Goal: Information Seeking & Learning: Learn about a topic

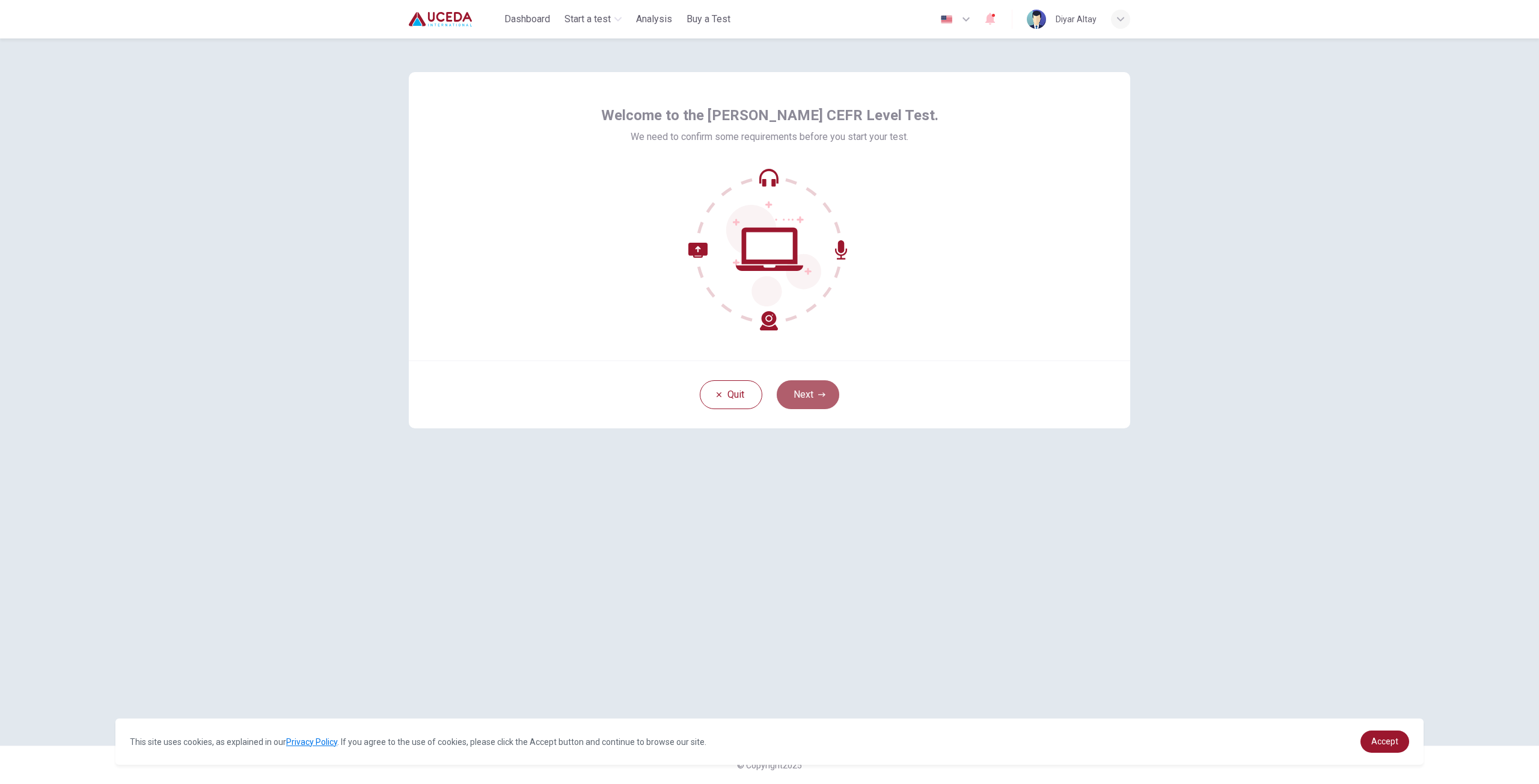
click at [811, 393] on button "Next" at bounding box center [808, 394] width 62 height 29
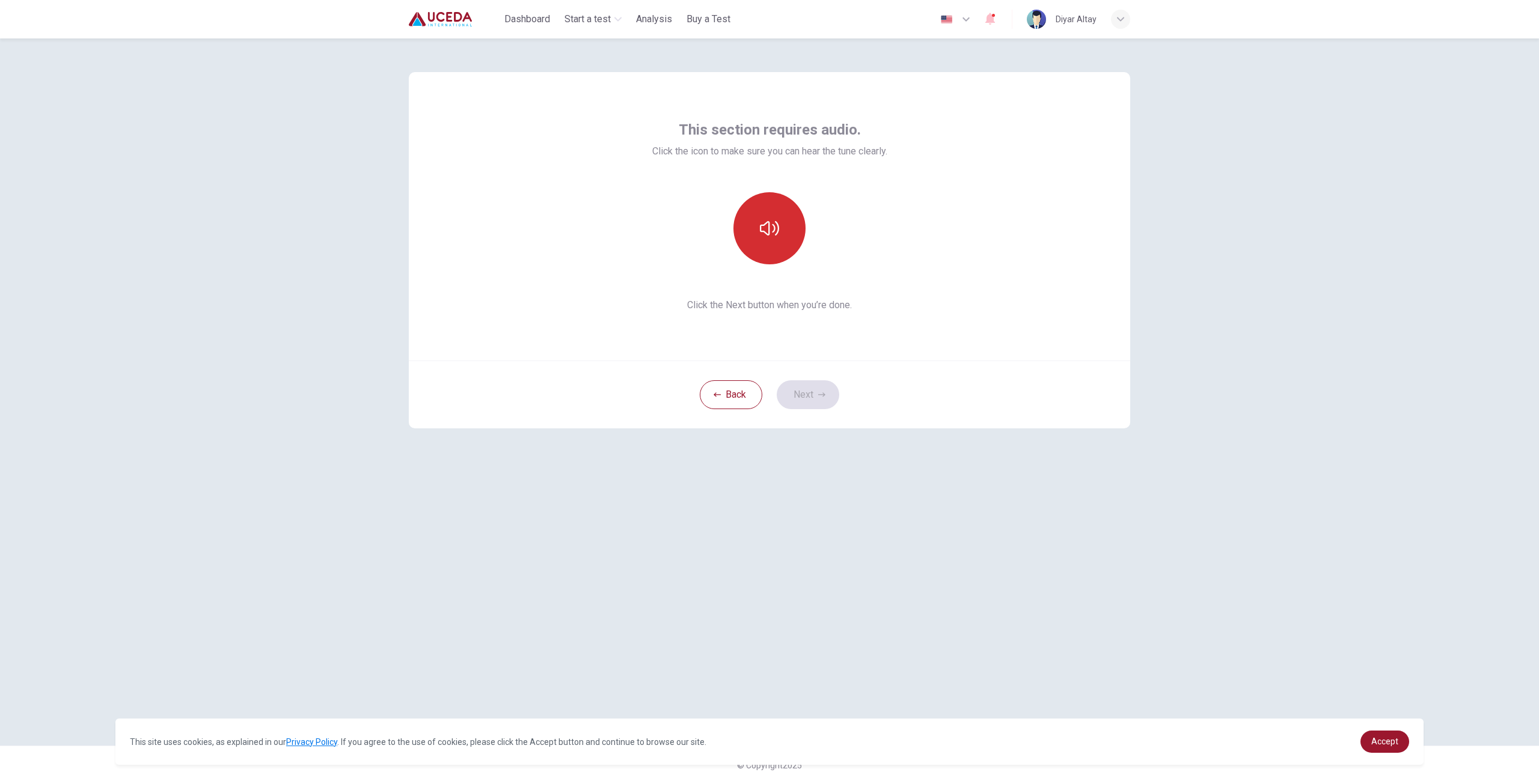
click at [779, 253] on button "button" at bounding box center [770, 228] width 72 height 72
click at [792, 400] on button "Next" at bounding box center [808, 394] width 62 height 29
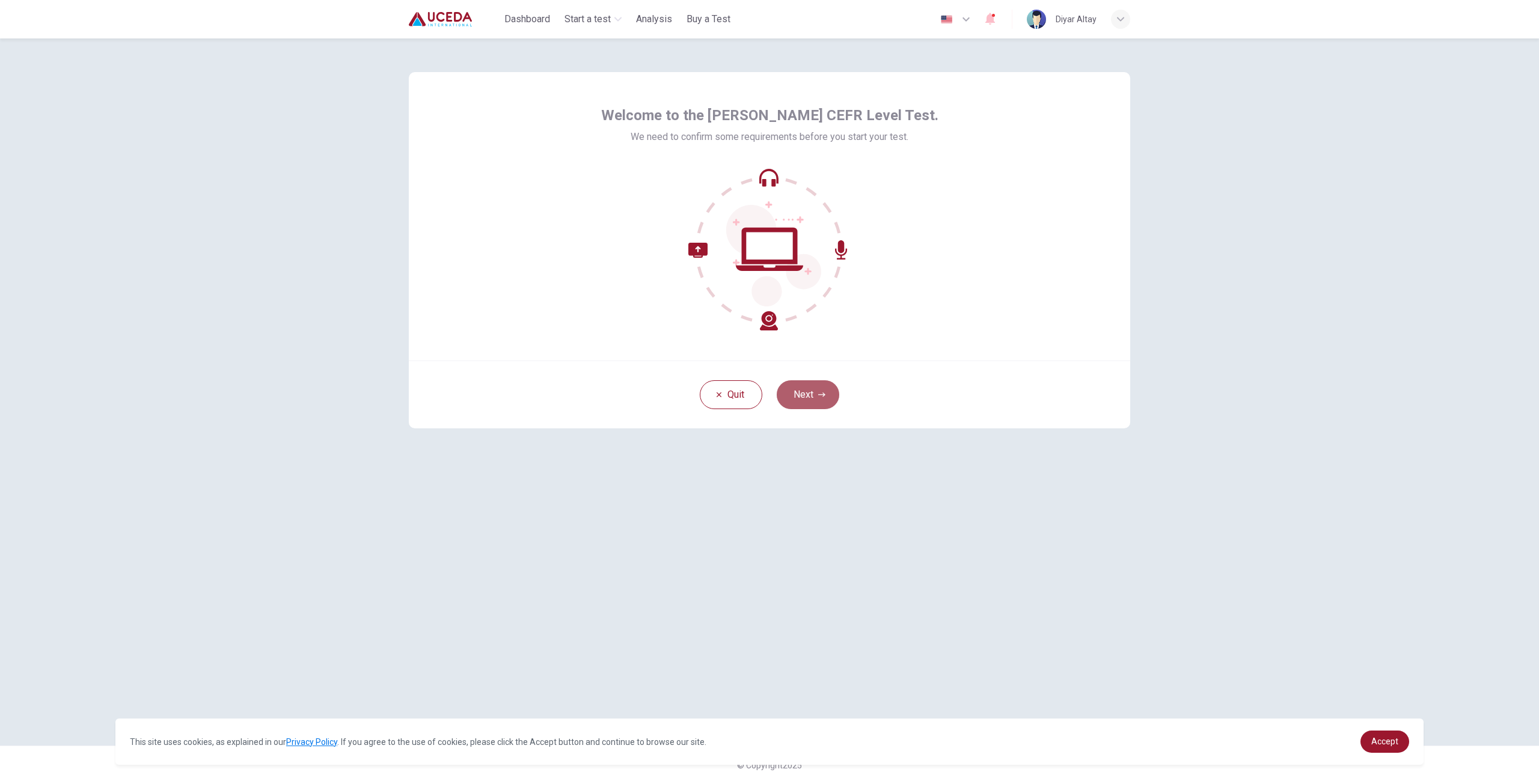
click at [819, 398] on button "Next" at bounding box center [808, 394] width 62 height 29
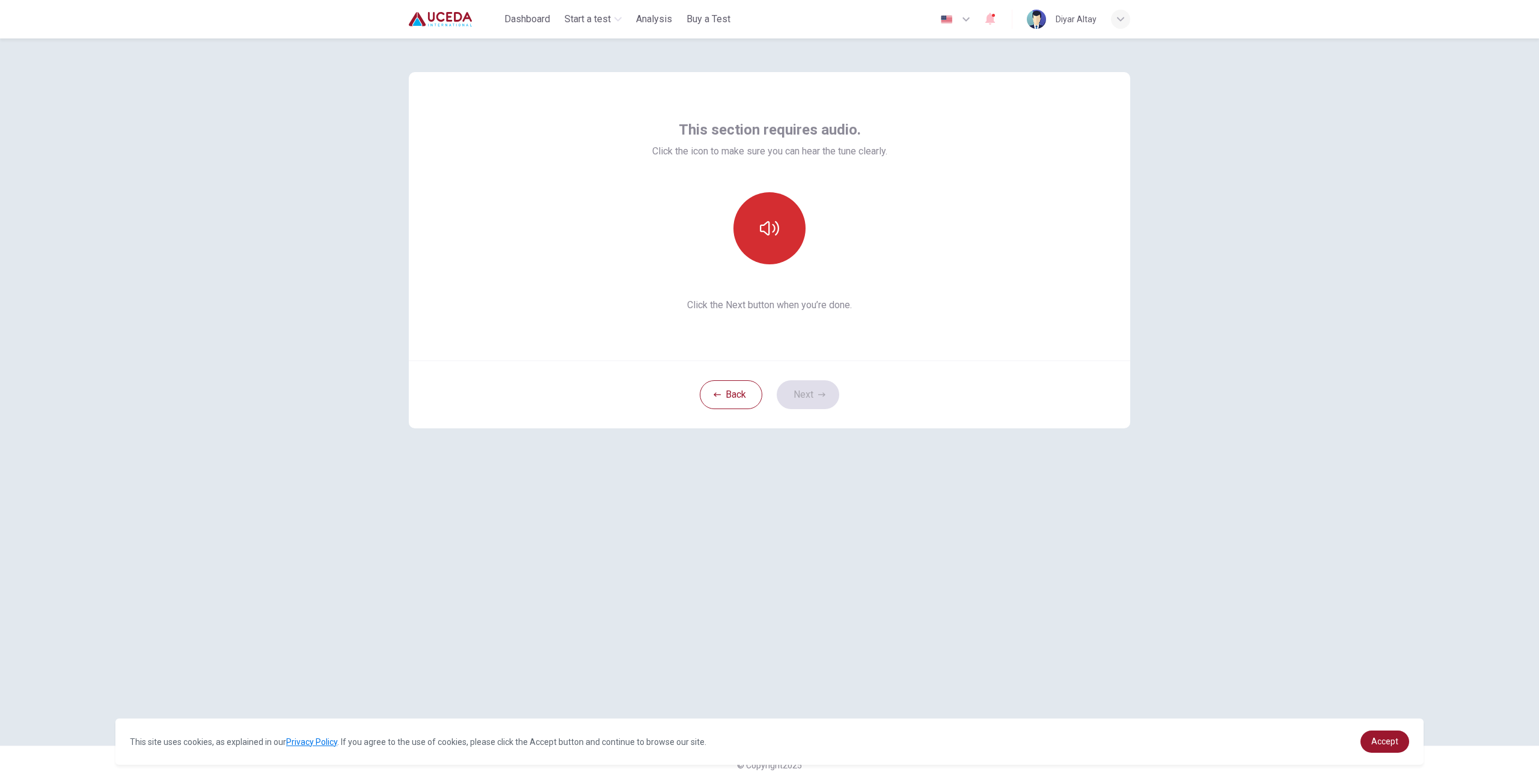
click at [766, 236] on icon "button" at bounding box center [770, 228] width 19 height 19
click at [961, 580] on div "This section requires audio. Click the icon to make sure you can hear the tune …" at bounding box center [770, 392] width 760 height 707
click at [767, 231] on icon "button" at bounding box center [770, 228] width 19 height 19
click at [789, 396] on button "Next" at bounding box center [808, 394] width 62 height 29
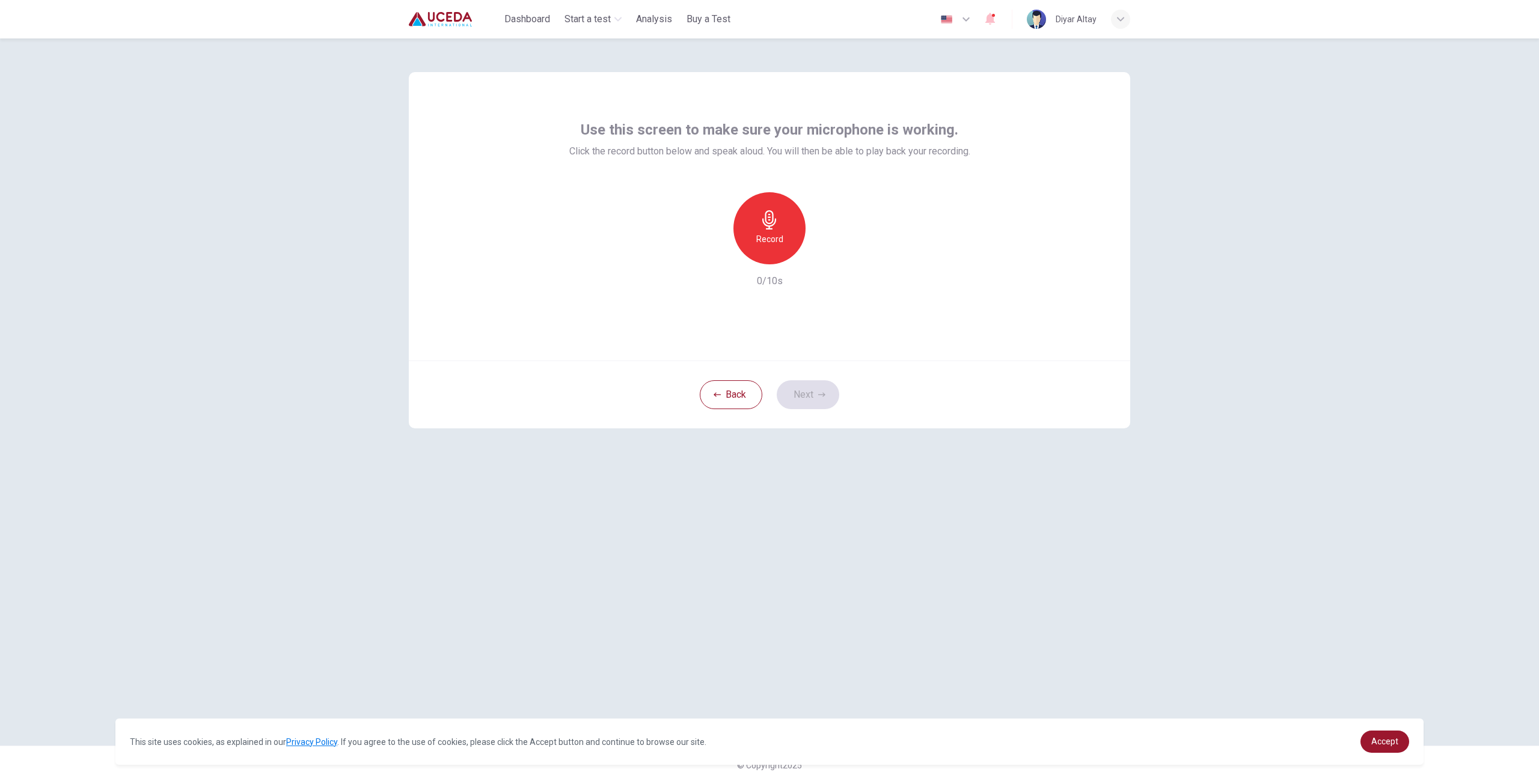
drag, startPoint x: 757, startPoint y: 228, endPoint x: 642, endPoint y: 274, distance: 123.9
click at [642, 274] on div "Record 0/10s" at bounding box center [770, 240] width 401 height 96
click at [779, 223] on div "Record" at bounding box center [770, 228] width 72 height 72
click at [828, 262] on div "button" at bounding box center [825, 255] width 19 height 19
click at [819, 402] on button "Next" at bounding box center [808, 394] width 62 height 29
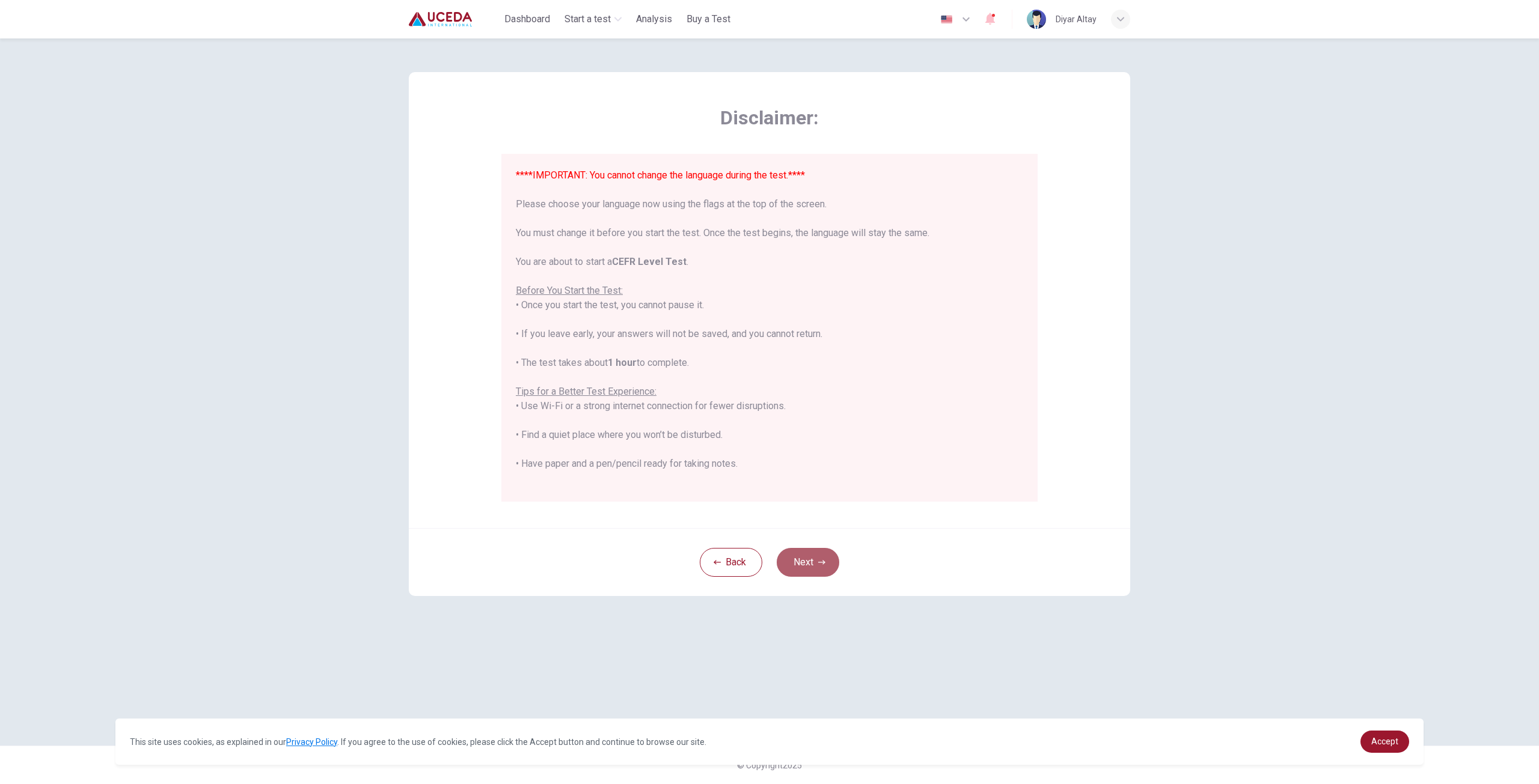
click at [816, 573] on button "Next" at bounding box center [808, 562] width 62 height 29
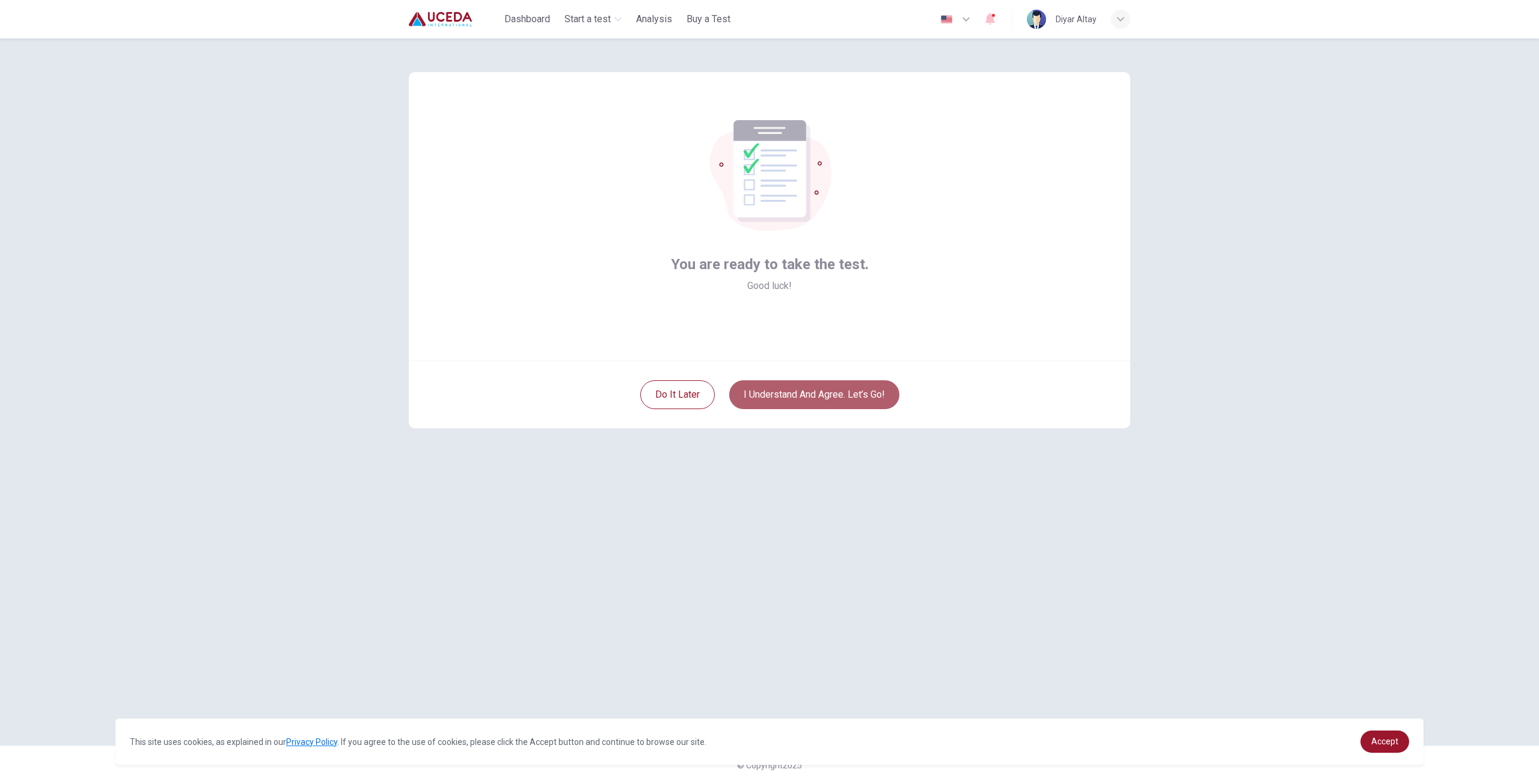
click at [868, 400] on button "I understand and agree. Let’s go!" at bounding box center [814, 394] width 170 height 29
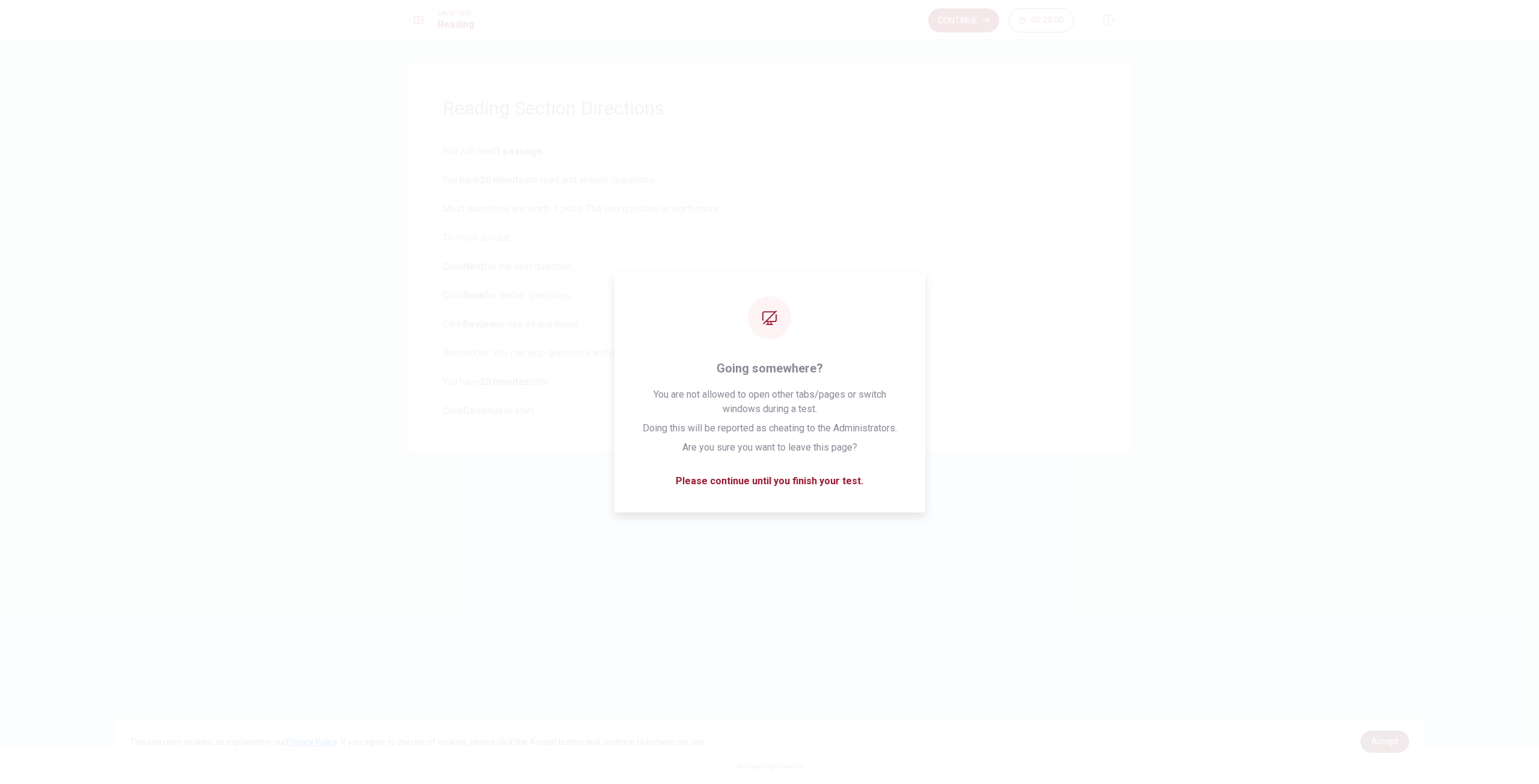
click at [1383, 734] on link "Accept" at bounding box center [1385, 741] width 49 height 22
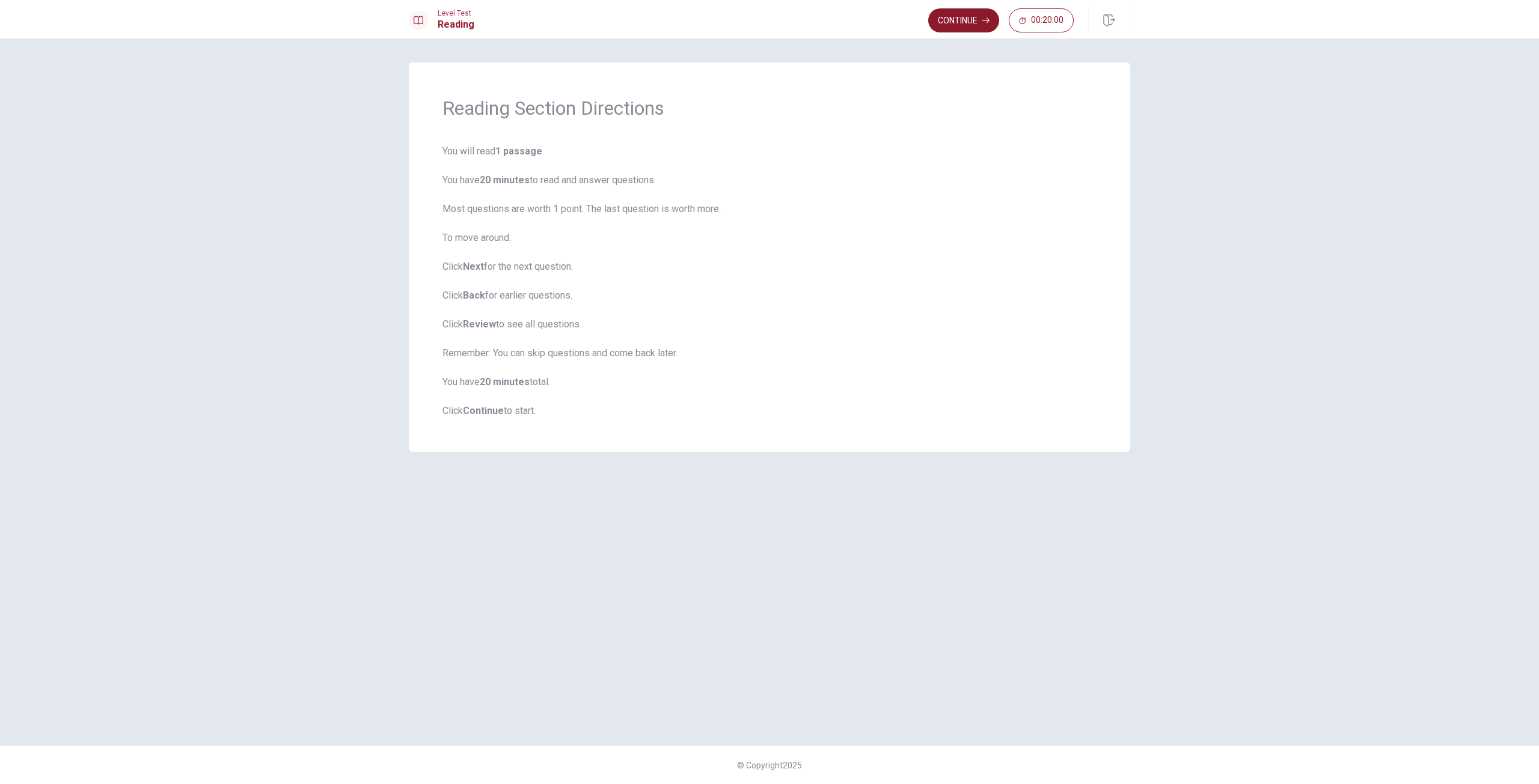
click at [951, 23] on button "Continue" at bounding box center [964, 20] width 71 height 24
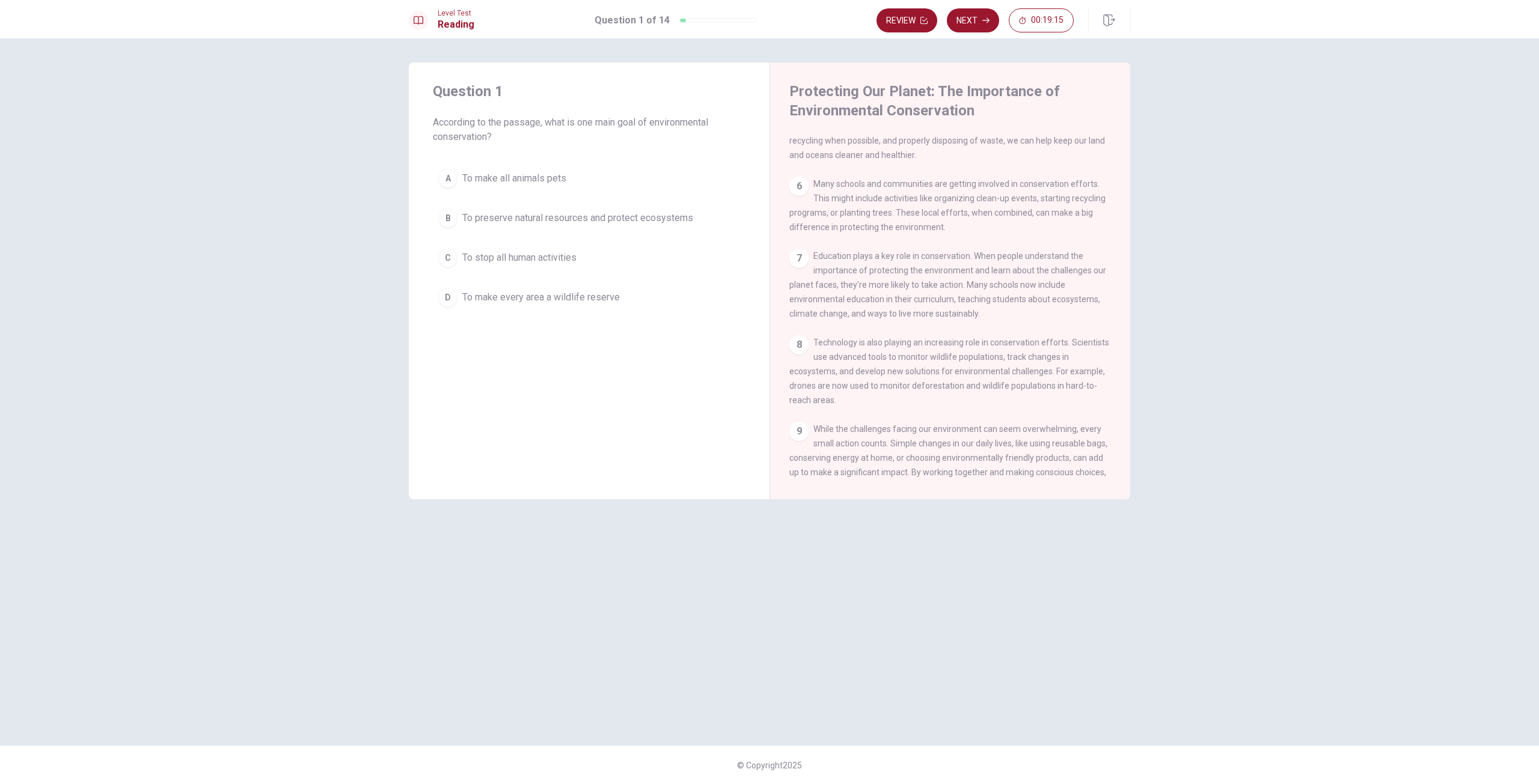
scroll to position [421, 0]
click at [484, 223] on span "To preserve natural resources and protect ecosystems" at bounding box center [578, 218] width 231 height 14
click at [976, 22] on button "Next" at bounding box center [973, 20] width 52 height 24
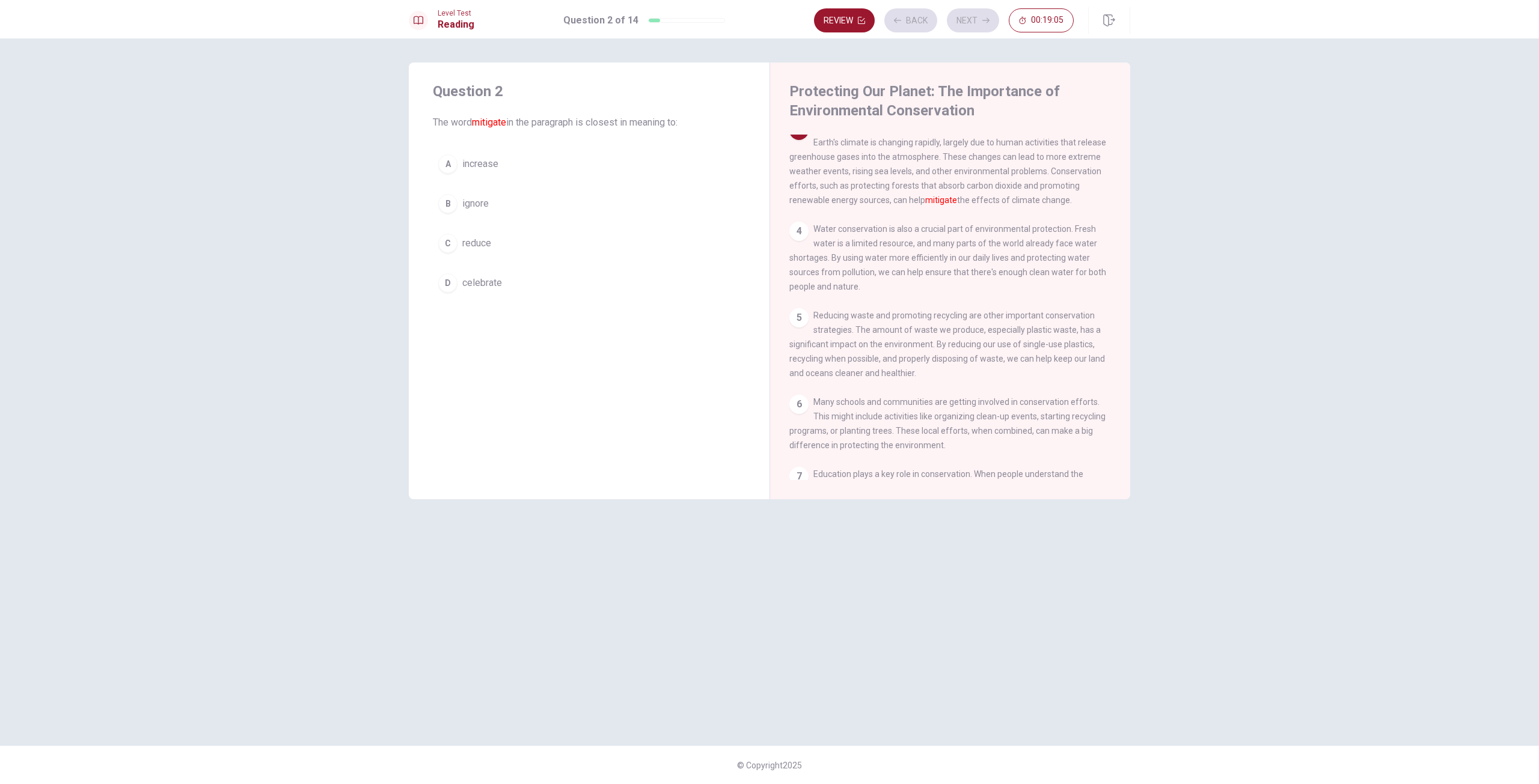
scroll to position [194, 0]
drag, startPoint x: 814, startPoint y: 140, endPoint x: 883, endPoint y: 153, distance: 70.2
click at [883, 153] on span "Another important aspect of conservation is addressing climate change. The Eart…" at bounding box center [947, 171] width 317 height 81
click at [929, 144] on span "Another important aspect of conservation is addressing climate change. The Eart…" at bounding box center [947, 171] width 317 height 81
drag, startPoint x: 929, startPoint y: 144, endPoint x: 1051, endPoint y: 164, distance: 123.6
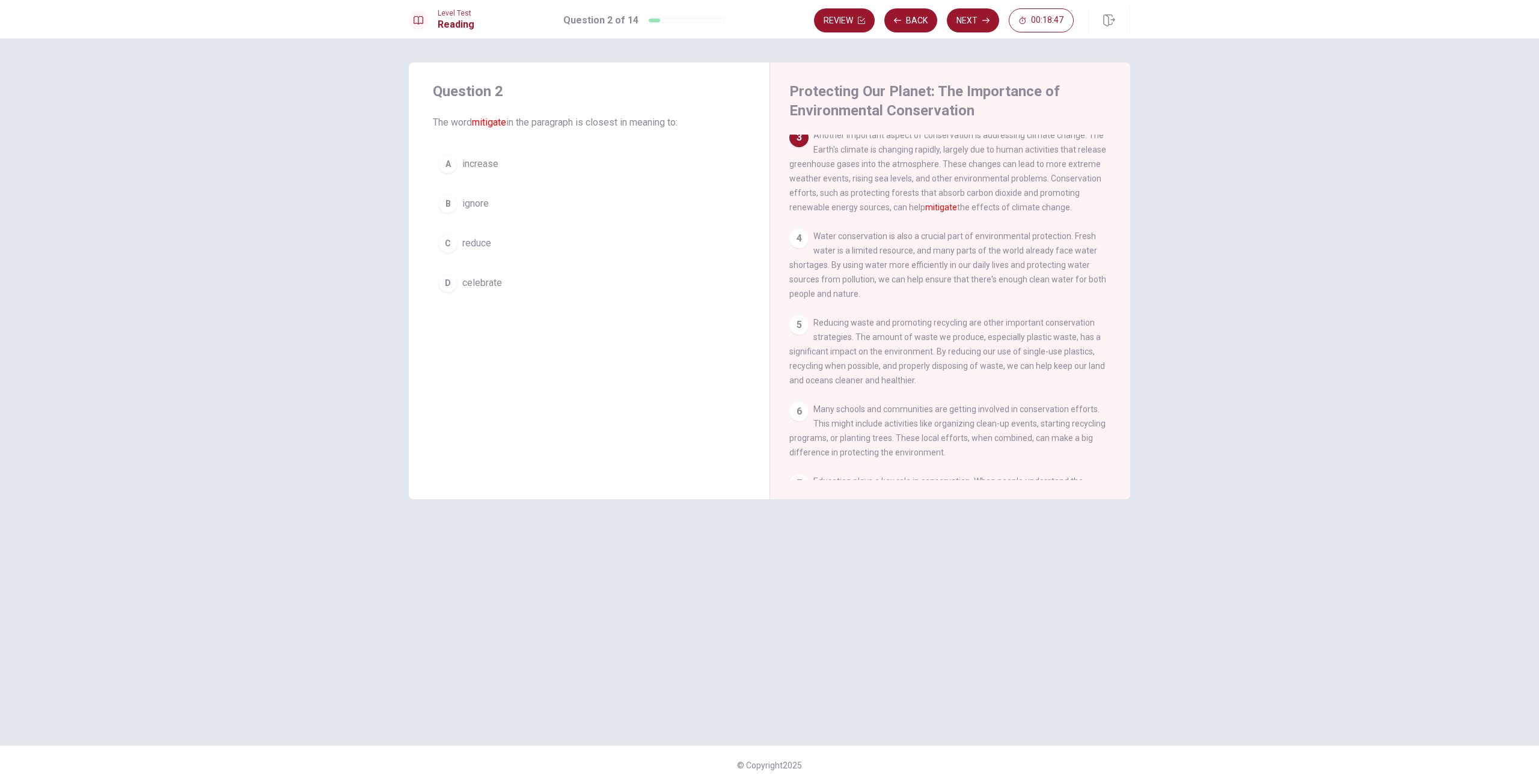
click at [1051, 164] on div "3 Another important aspect of conservation is addressing climate change. The Ea…" at bounding box center [950, 171] width 322 height 86
click at [461, 244] on button "C reduce" at bounding box center [589, 243] width 312 height 30
click at [968, 22] on button "Next" at bounding box center [973, 20] width 52 height 24
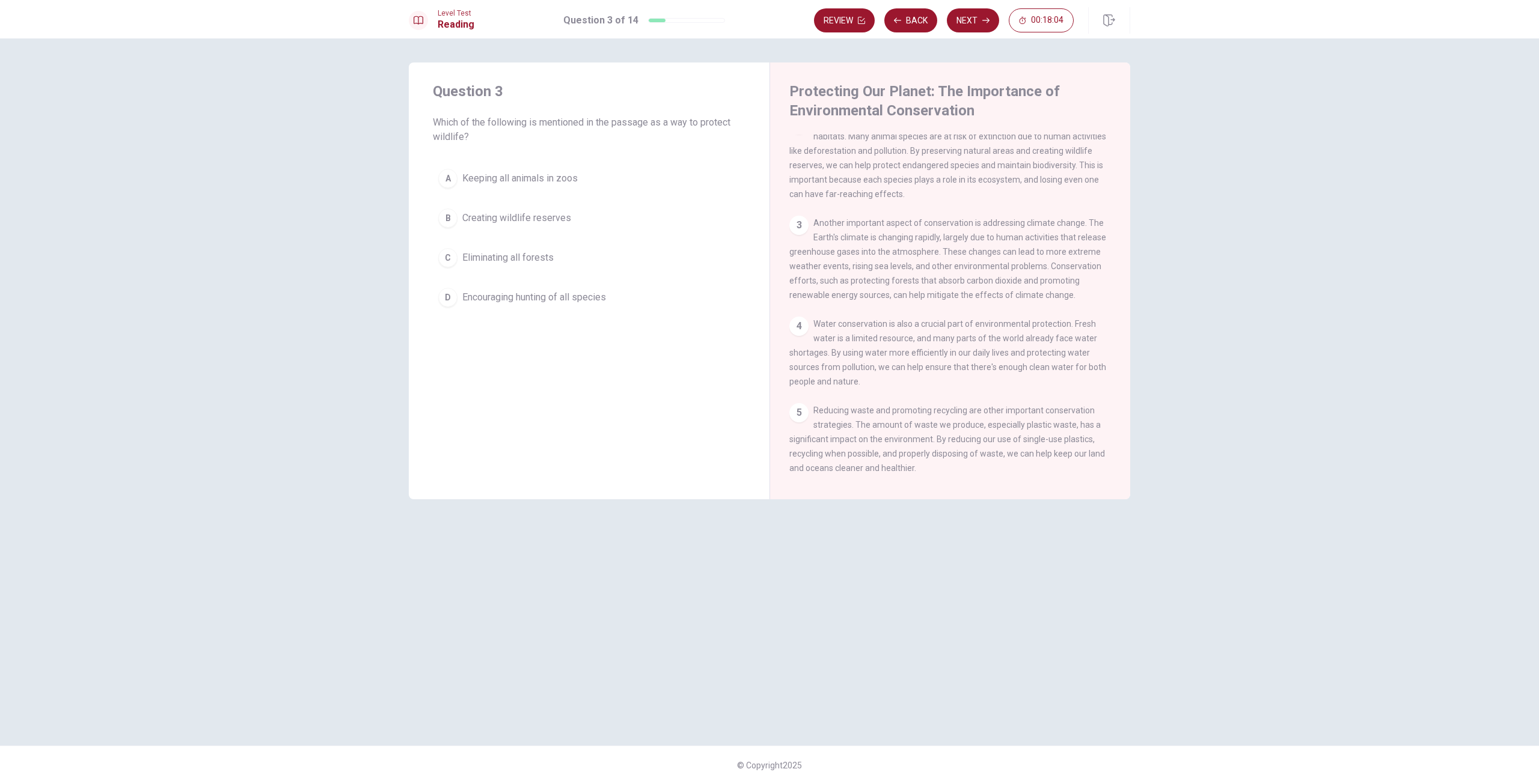
scroll to position [74, 0]
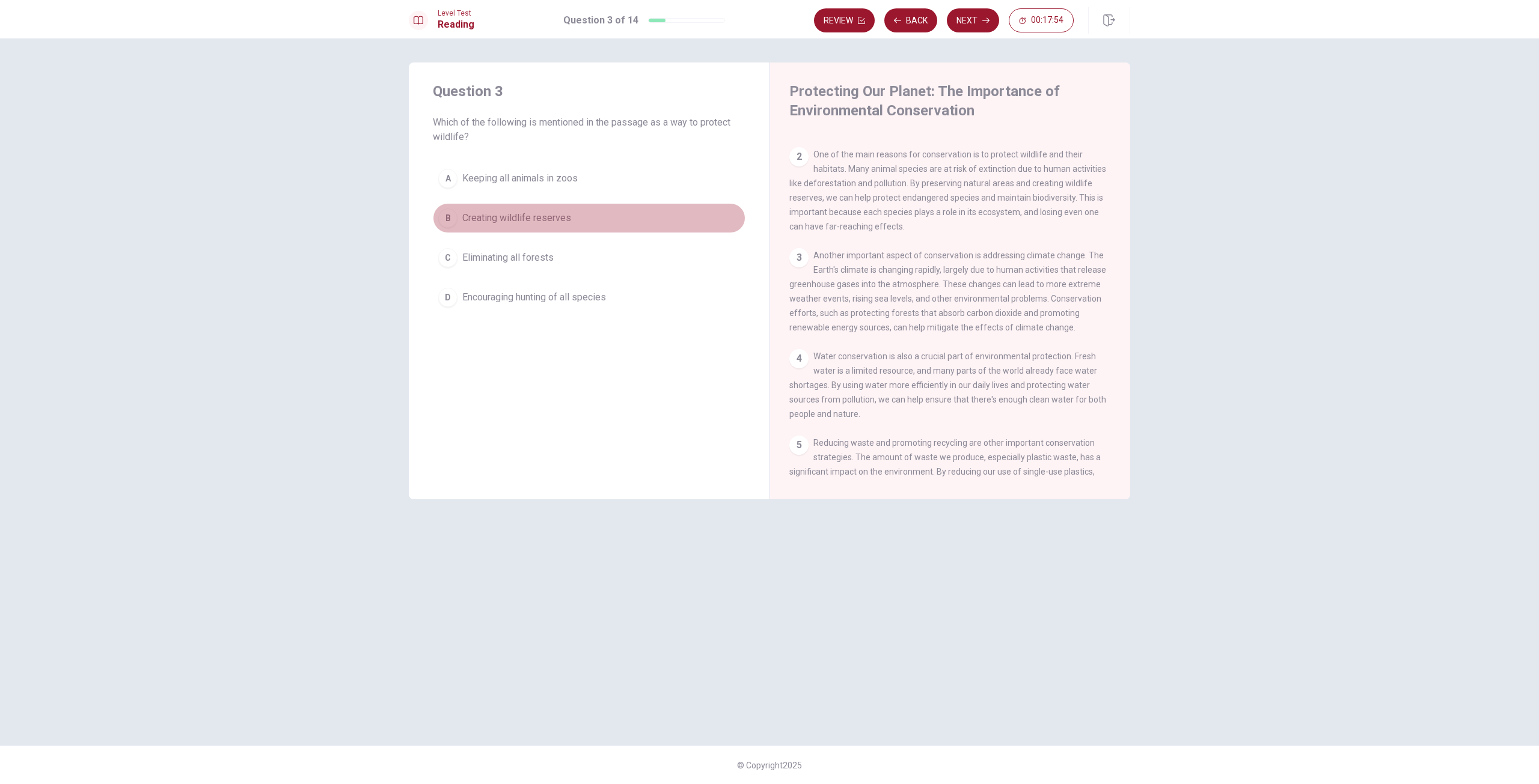
click at [470, 222] on span "Creating wildlife reserves" at bounding box center [517, 218] width 109 height 14
click at [978, 23] on button "Next" at bounding box center [973, 20] width 52 height 24
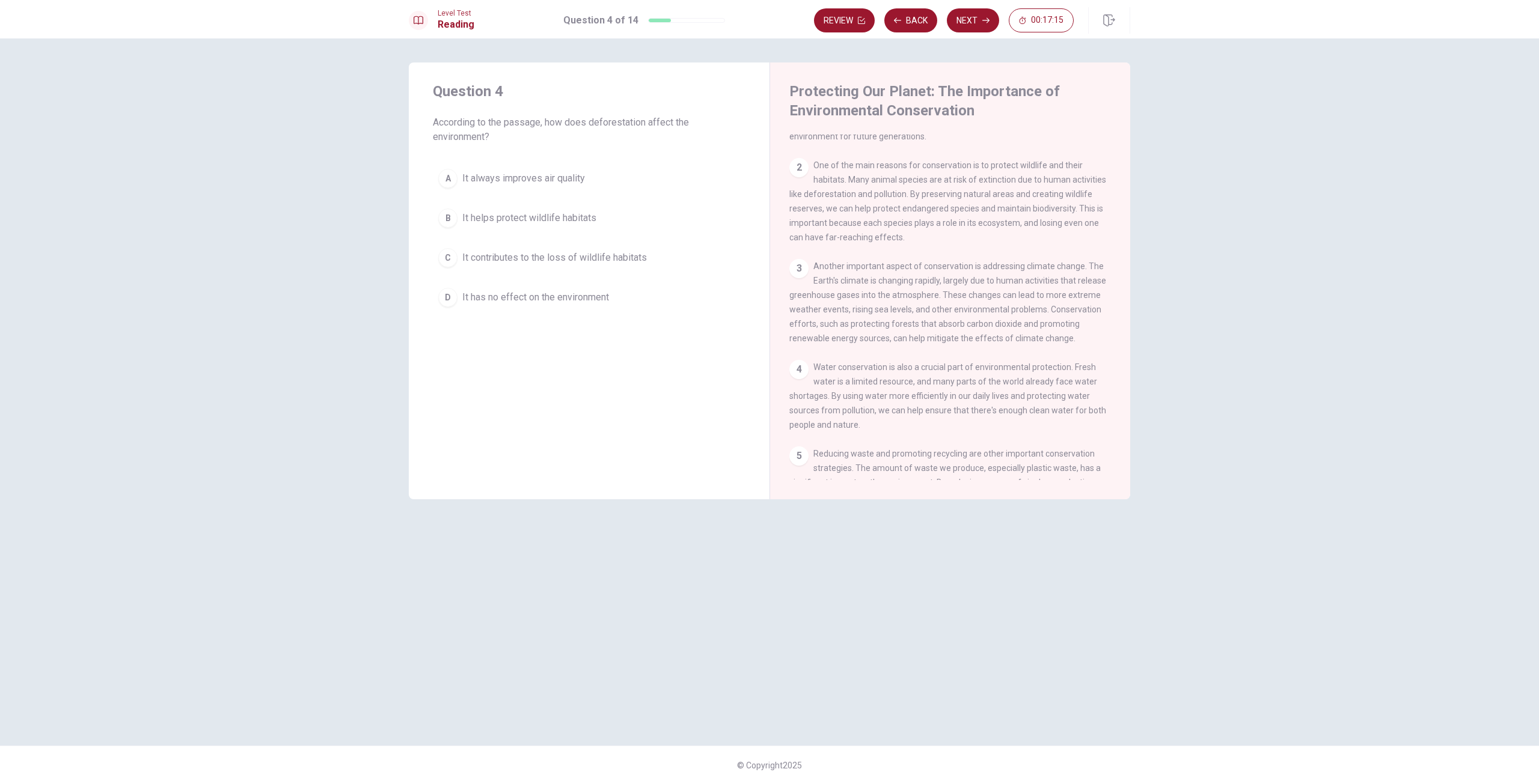
scroll to position [55, 0]
click at [564, 257] on span "It contributes to the loss of wildlife habitats" at bounding box center [555, 257] width 185 height 14
click at [982, 29] on button "Next" at bounding box center [973, 20] width 52 height 24
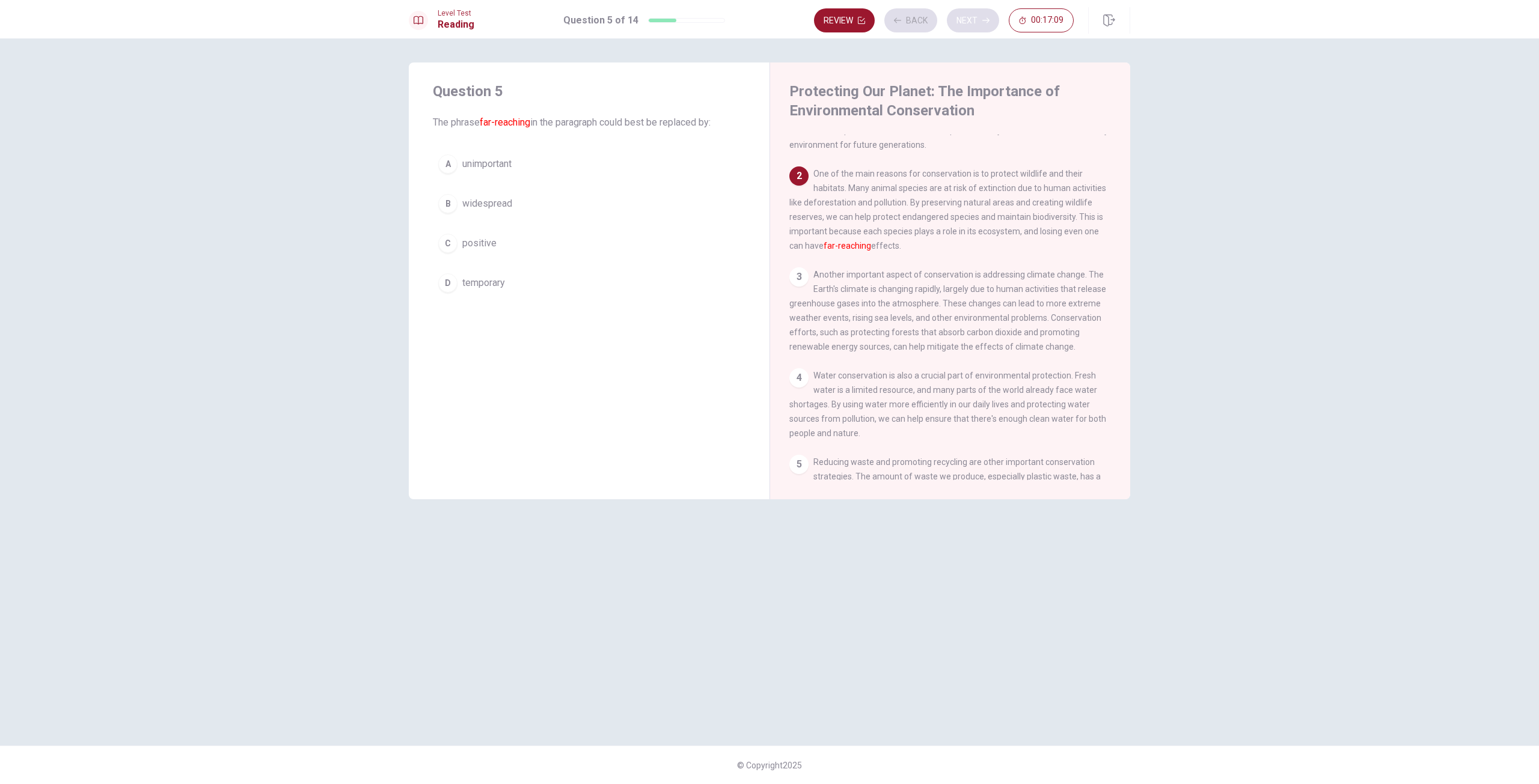
scroll to position [90, 0]
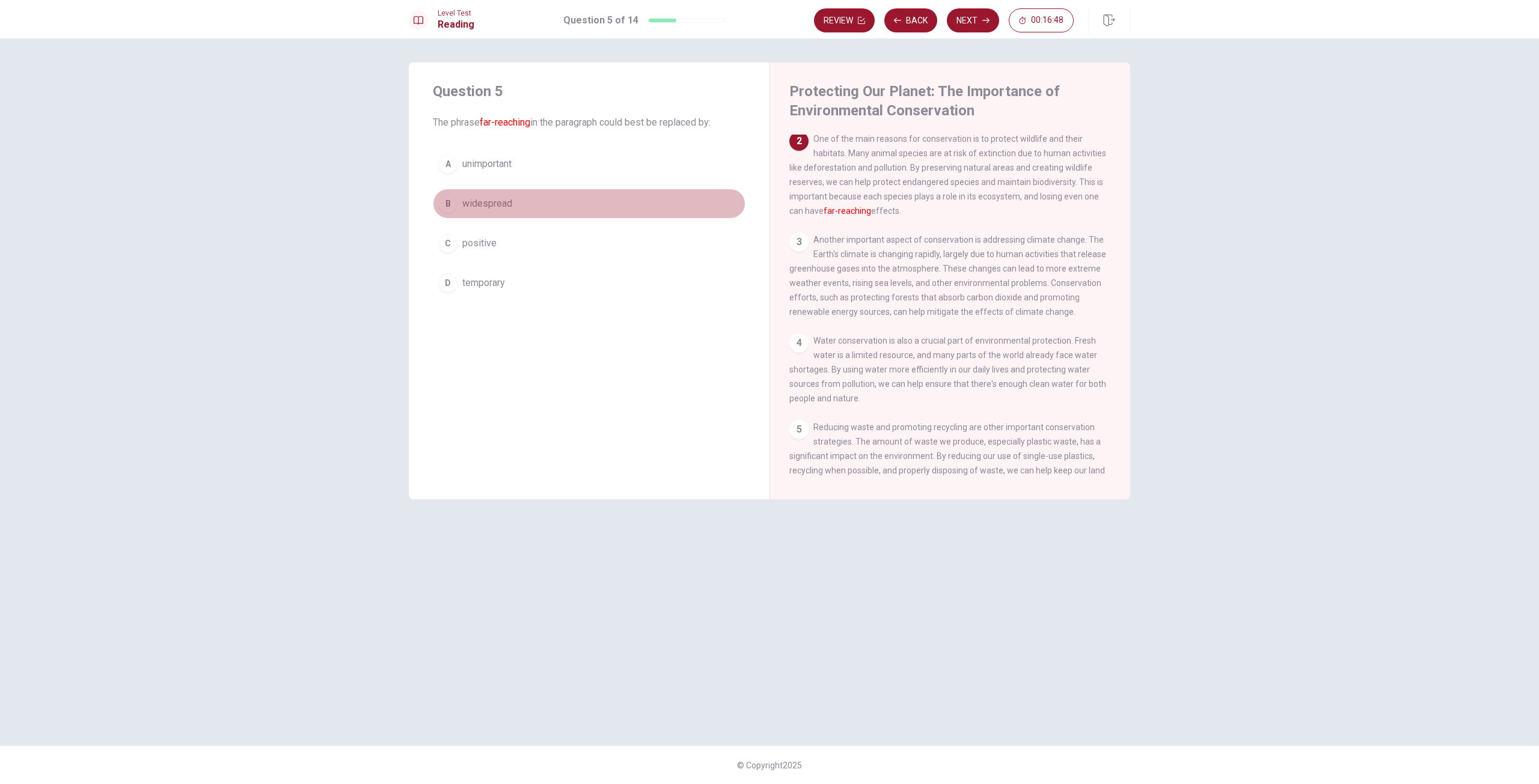
click at [489, 202] on span "widespread" at bounding box center [487, 203] width 50 height 14
click at [964, 18] on button "Next" at bounding box center [973, 20] width 52 height 24
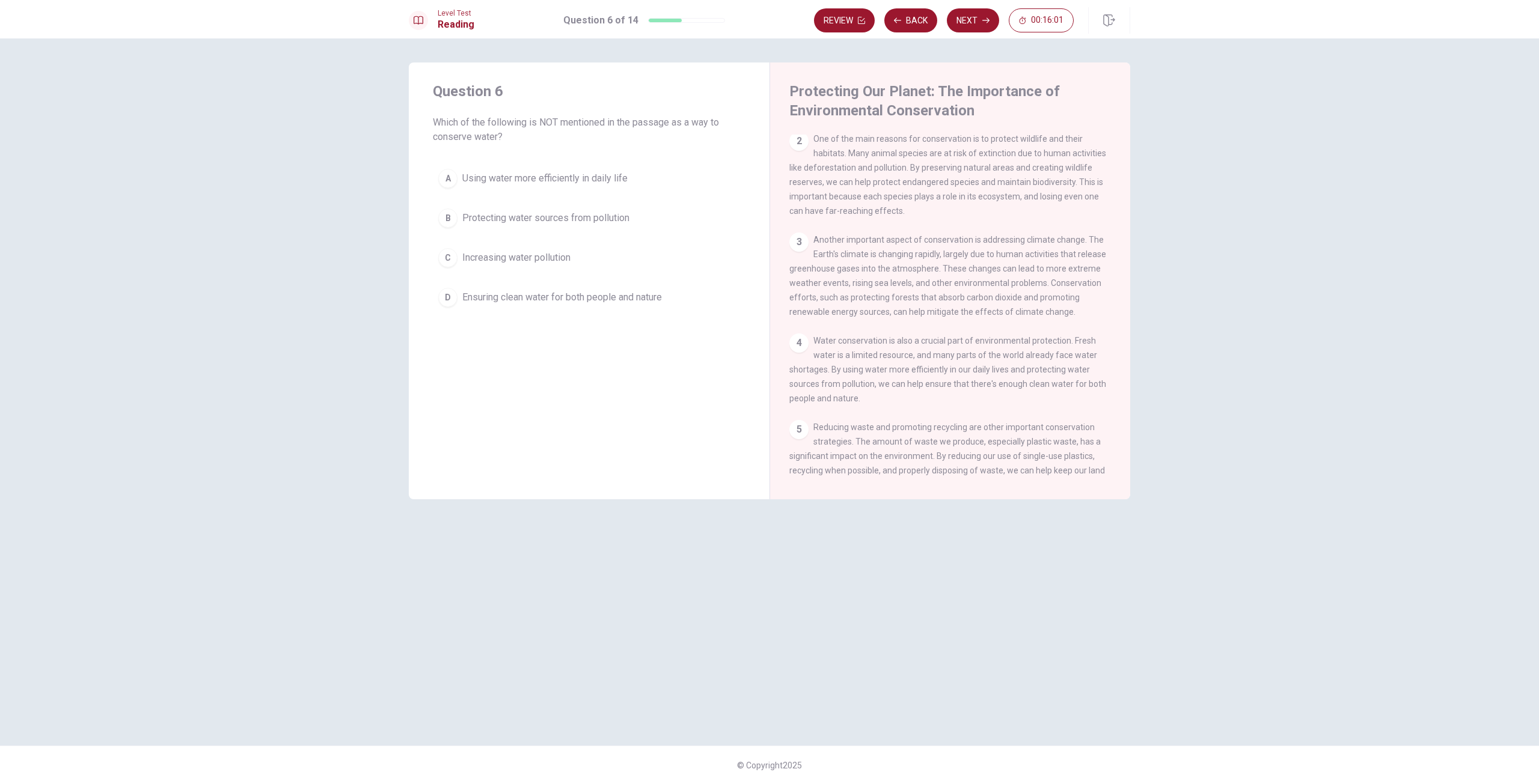
click at [488, 257] on span "Increasing water pollution" at bounding box center [516, 257] width 108 height 14
click at [977, 23] on button "Next" at bounding box center [973, 20] width 52 height 24
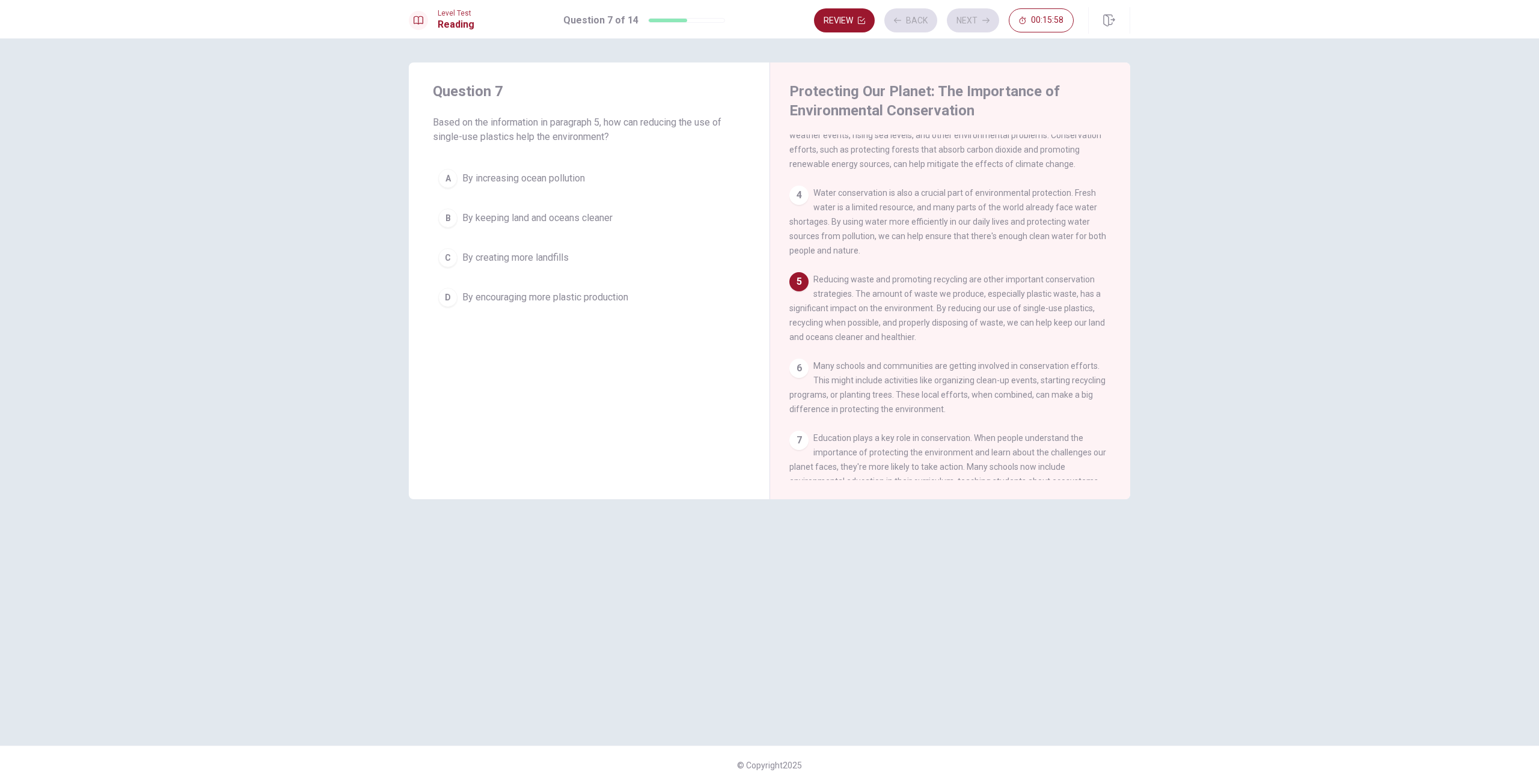
scroll to position [238, 0]
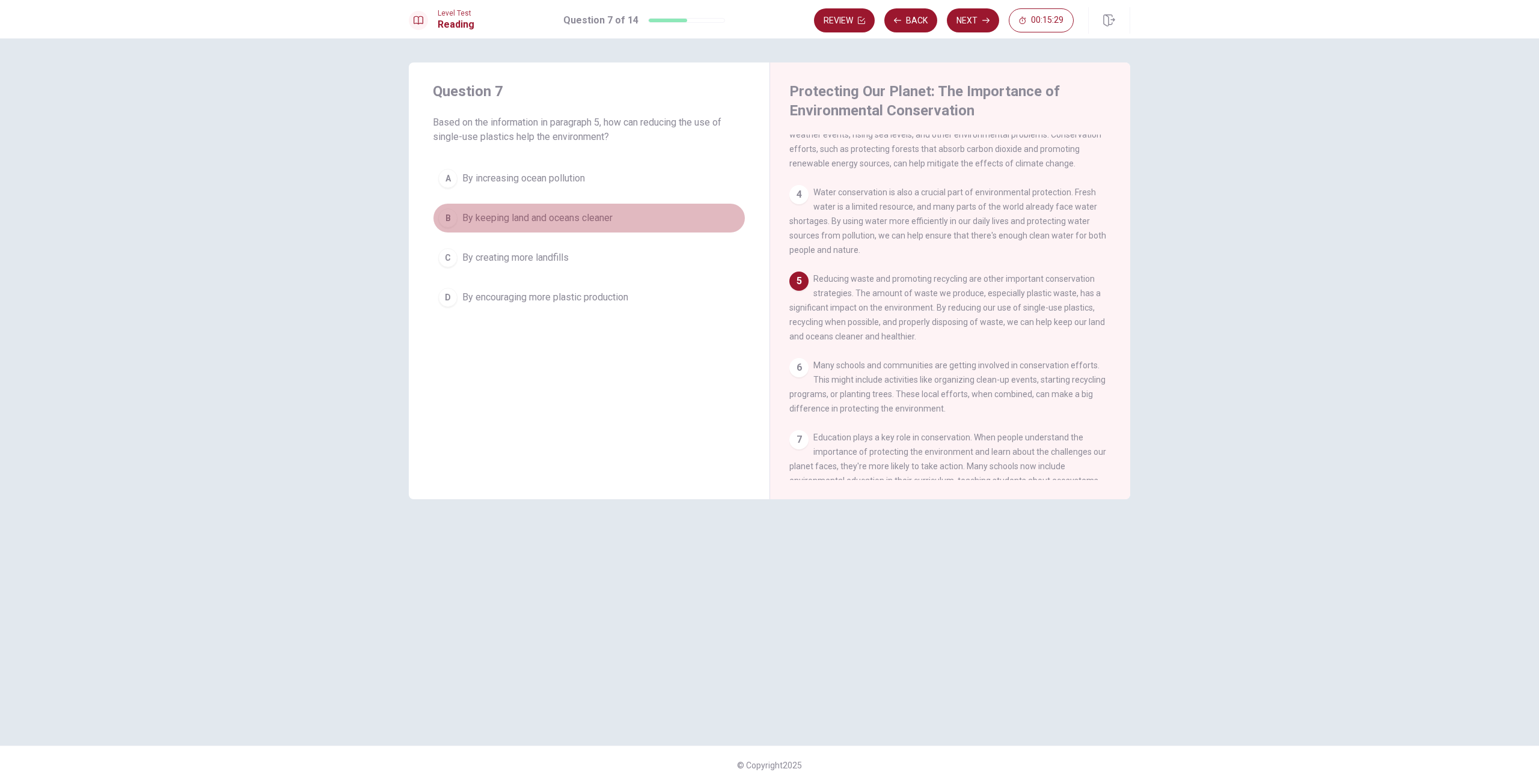
click at [542, 216] on span "By keeping land and oceans cleaner" at bounding box center [537, 218] width 150 height 14
click at [969, 19] on button "Next" at bounding box center [973, 20] width 52 height 24
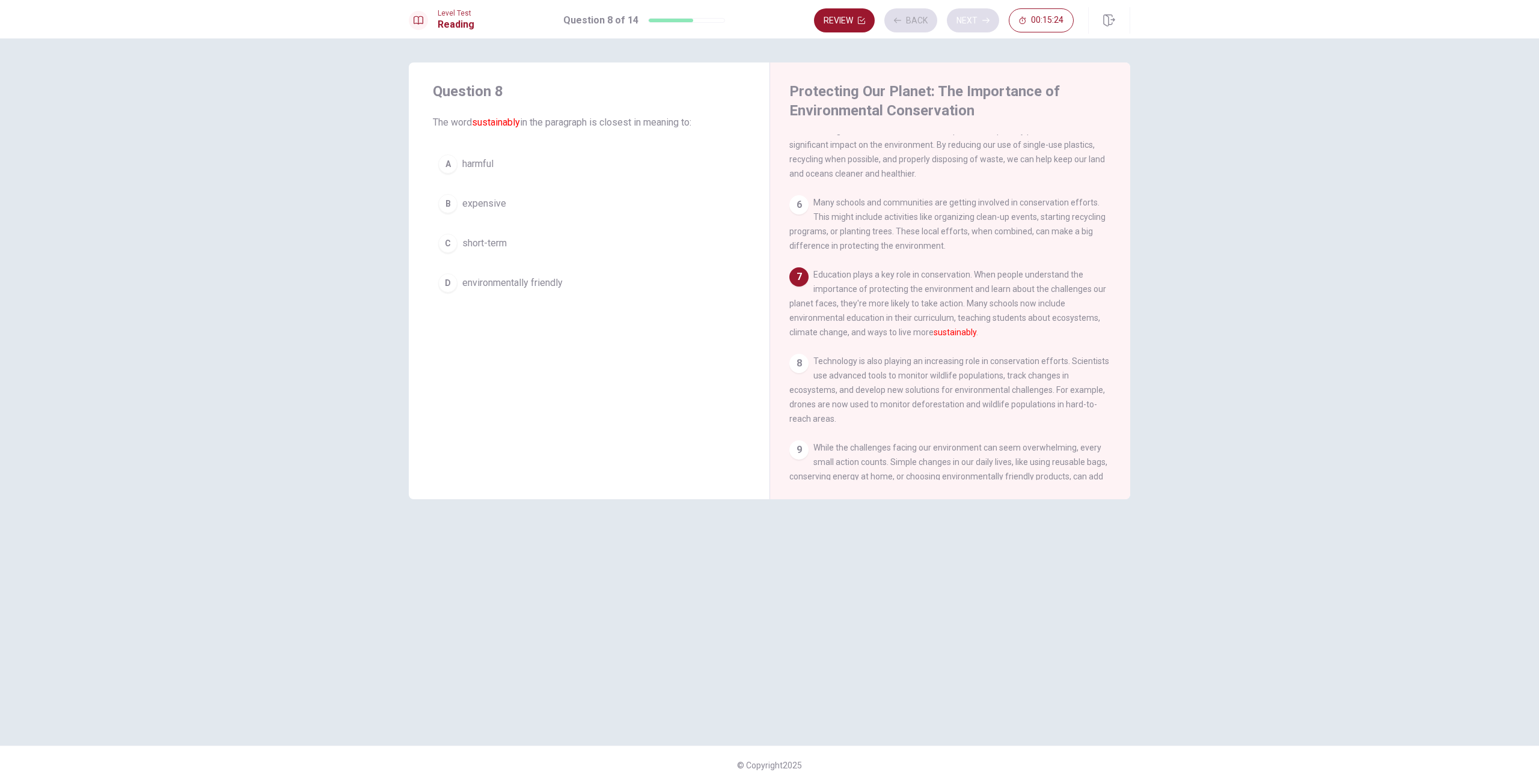
scroll to position [402, 0]
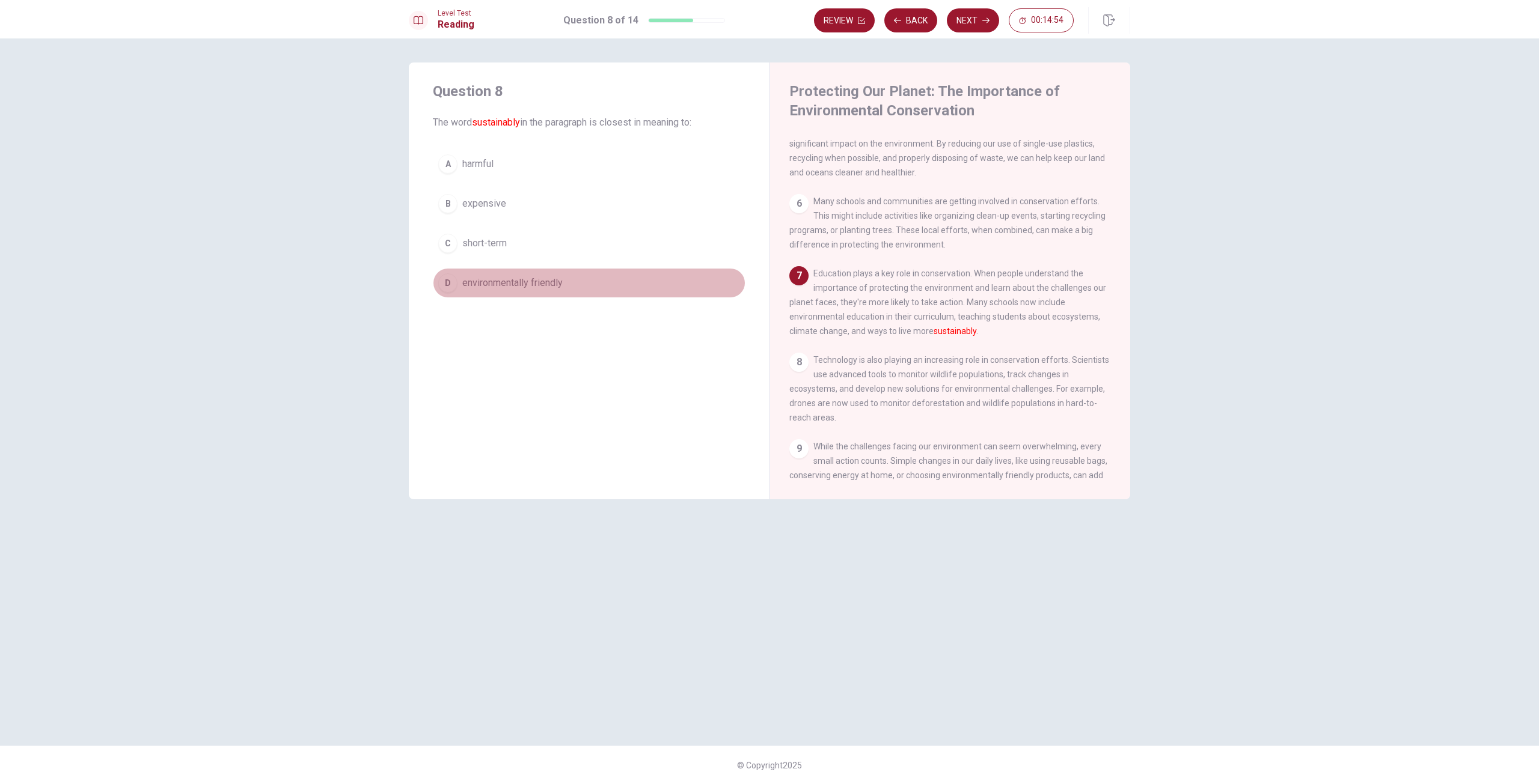
click at [516, 278] on span "environmentally friendly" at bounding box center [513, 282] width 101 height 14
click at [976, 22] on button "Next" at bounding box center [973, 20] width 52 height 24
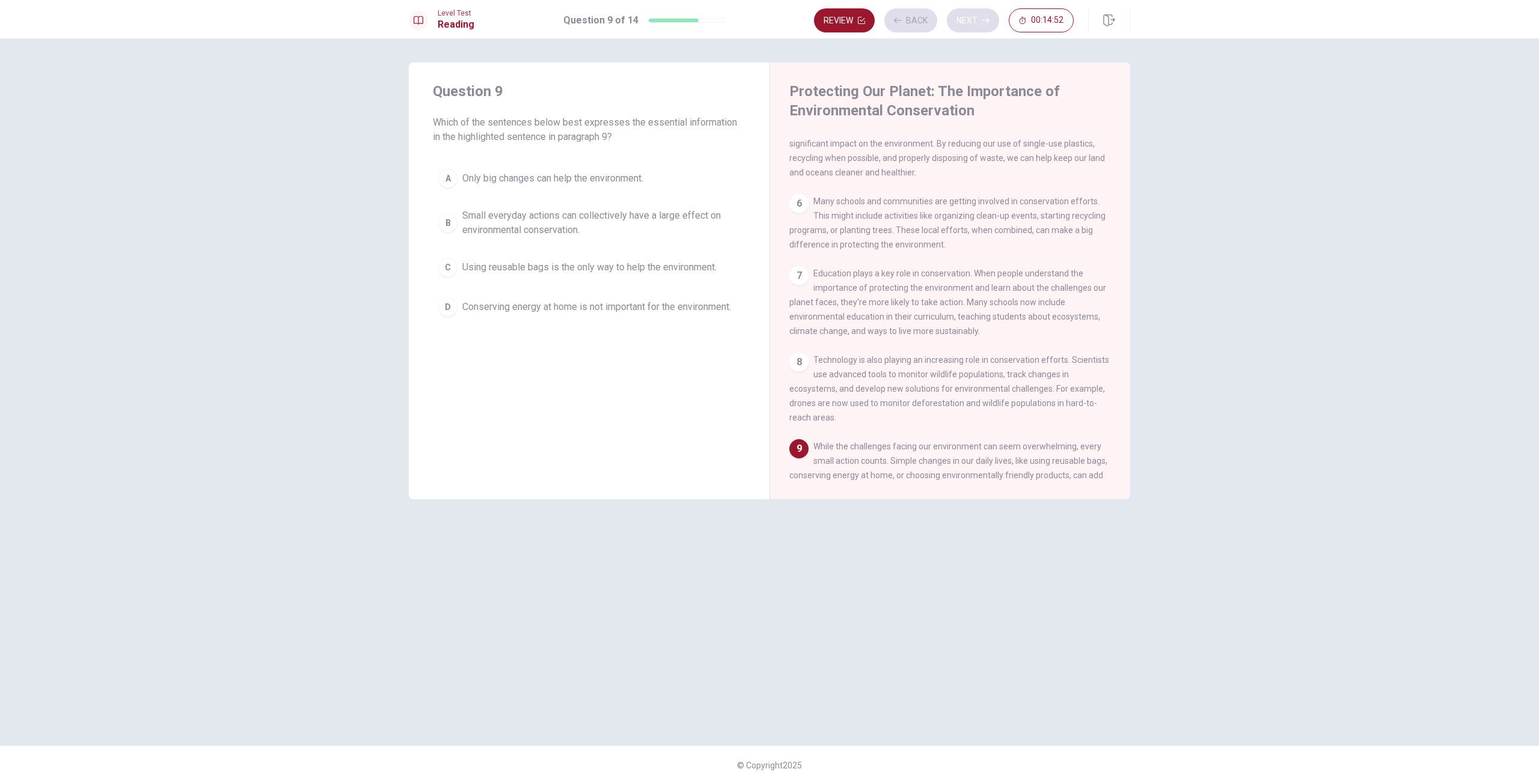
scroll to position [475, 0]
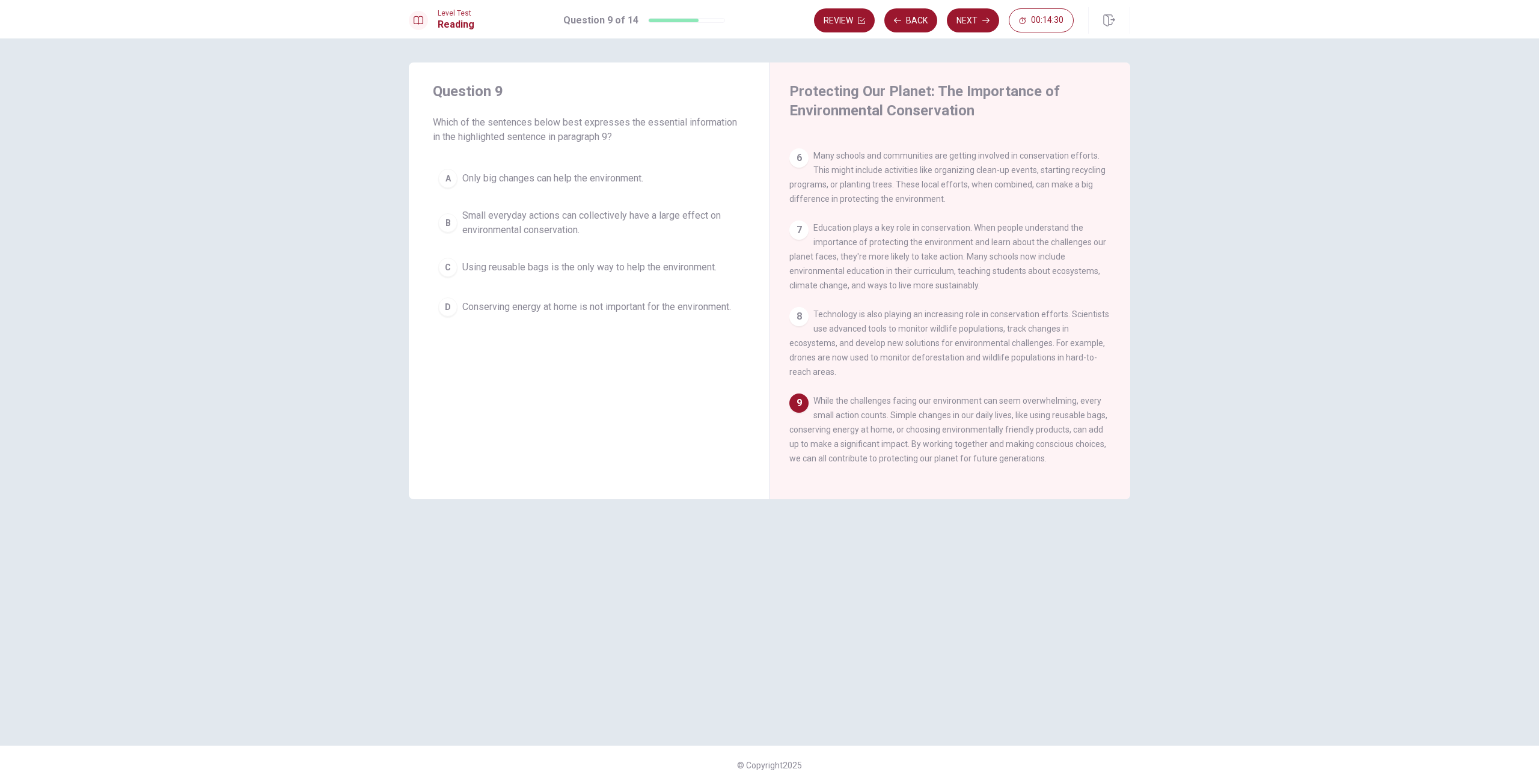
click at [498, 215] on span "Small everyday actions can collectively have a large effect on environmental co…" at bounding box center [601, 223] width 278 height 29
click at [971, 28] on button "Next" at bounding box center [973, 20] width 52 height 24
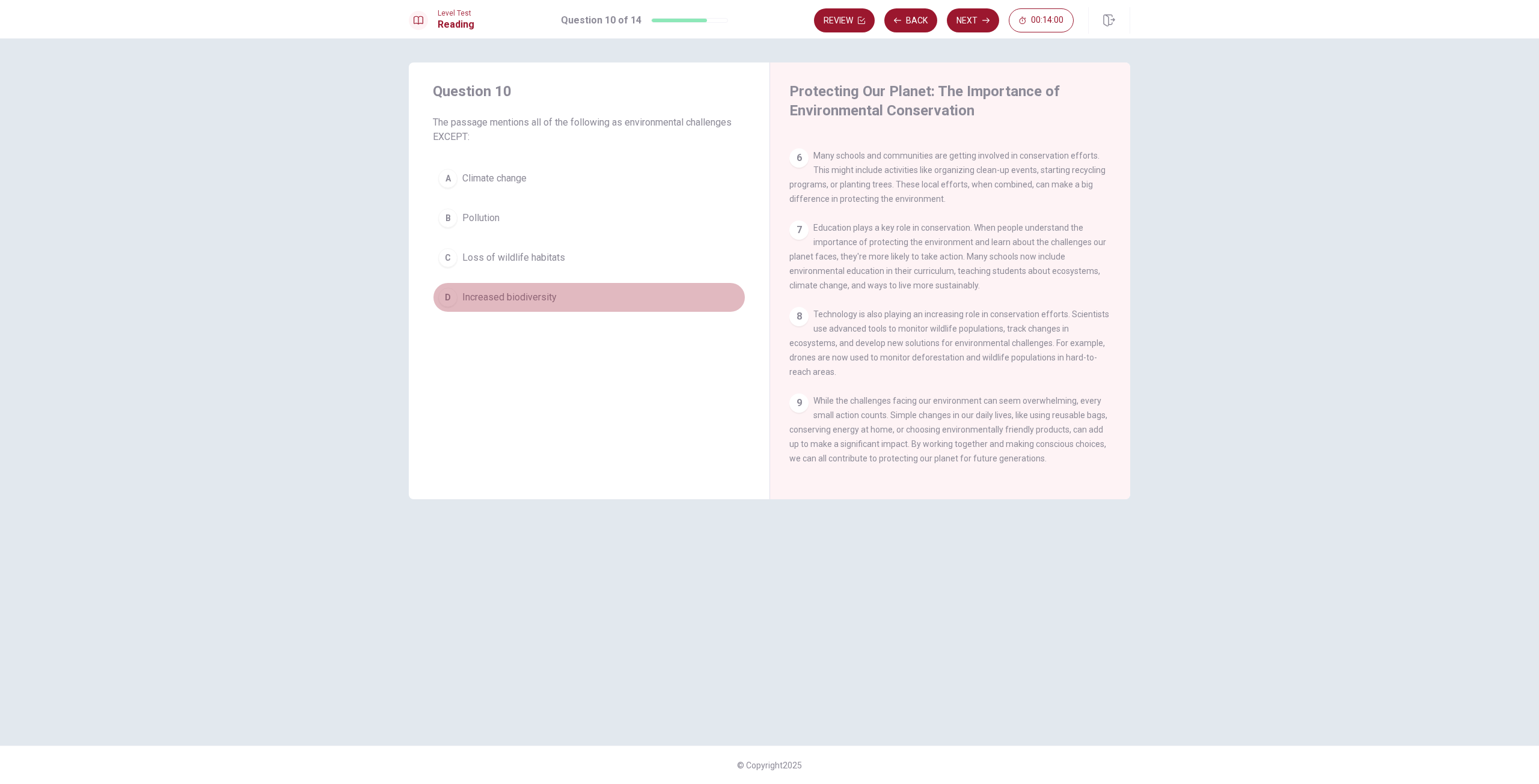
click at [505, 296] on span "Increased biodiversity" at bounding box center [509, 297] width 94 height 14
click at [979, 24] on button "Next" at bounding box center [973, 20] width 52 height 24
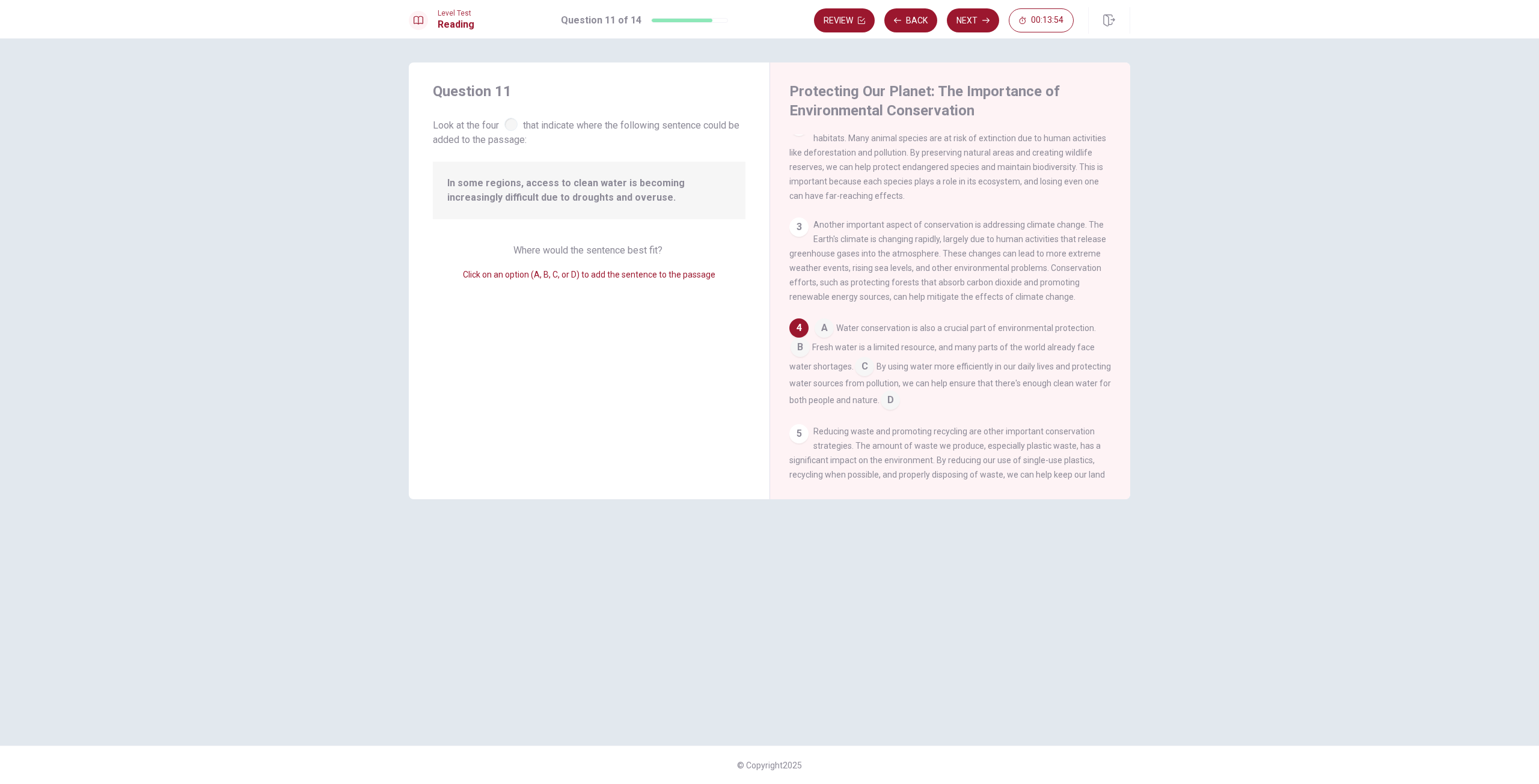
scroll to position [165, 0]
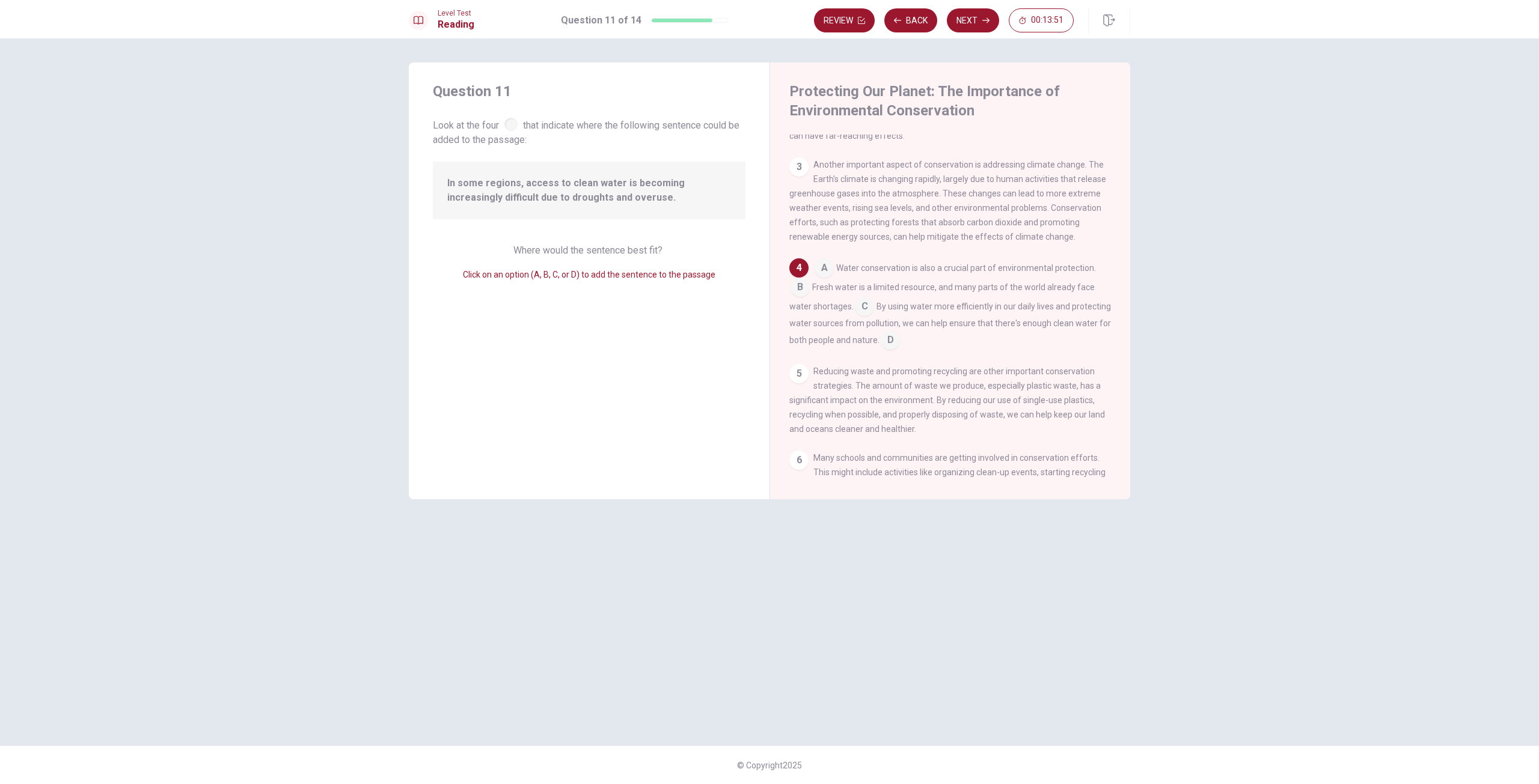
click at [648, 198] on span "In some regions, access to clean water is becoming increasingly difficult due t…" at bounding box center [590, 190] width 284 height 29
click at [793, 298] on input at bounding box center [800, 288] width 19 height 19
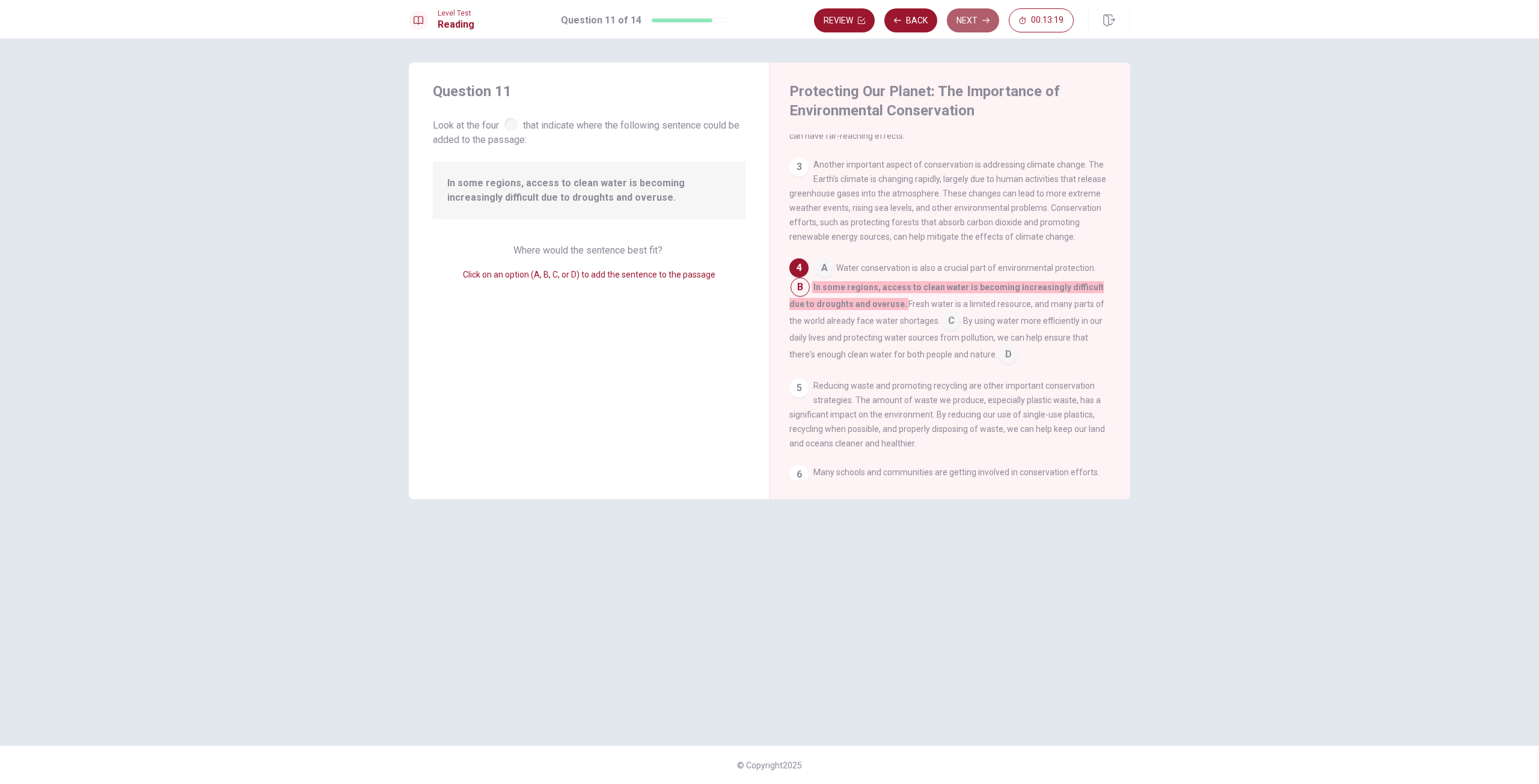
click at [982, 16] on button "Next" at bounding box center [973, 20] width 52 height 24
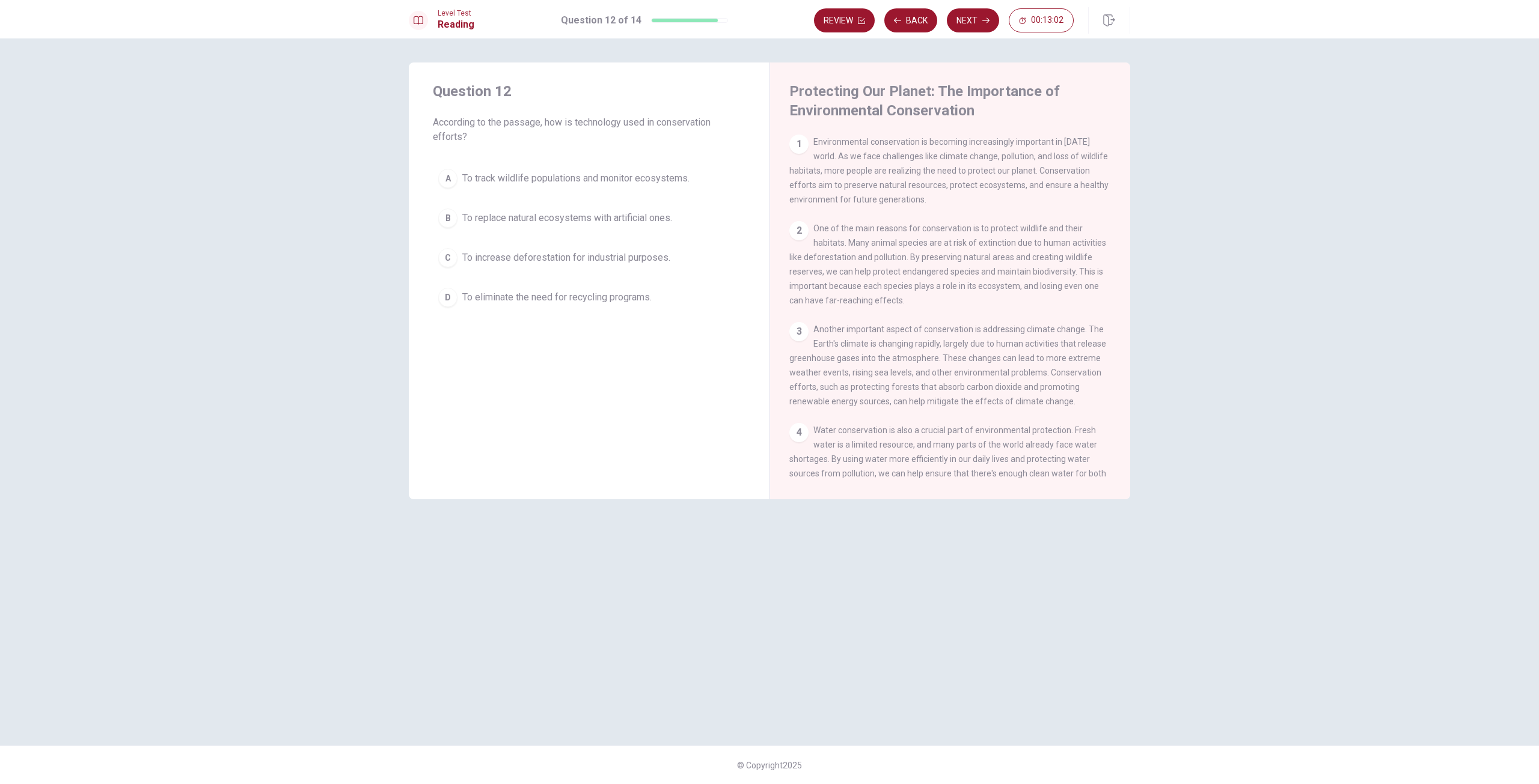
drag, startPoint x: 437, startPoint y: 127, endPoint x: 541, endPoint y: 123, distance: 104.1
click at [541, 123] on span "According to the passage, how is technology used in conservation efforts?" at bounding box center [589, 130] width 312 height 29
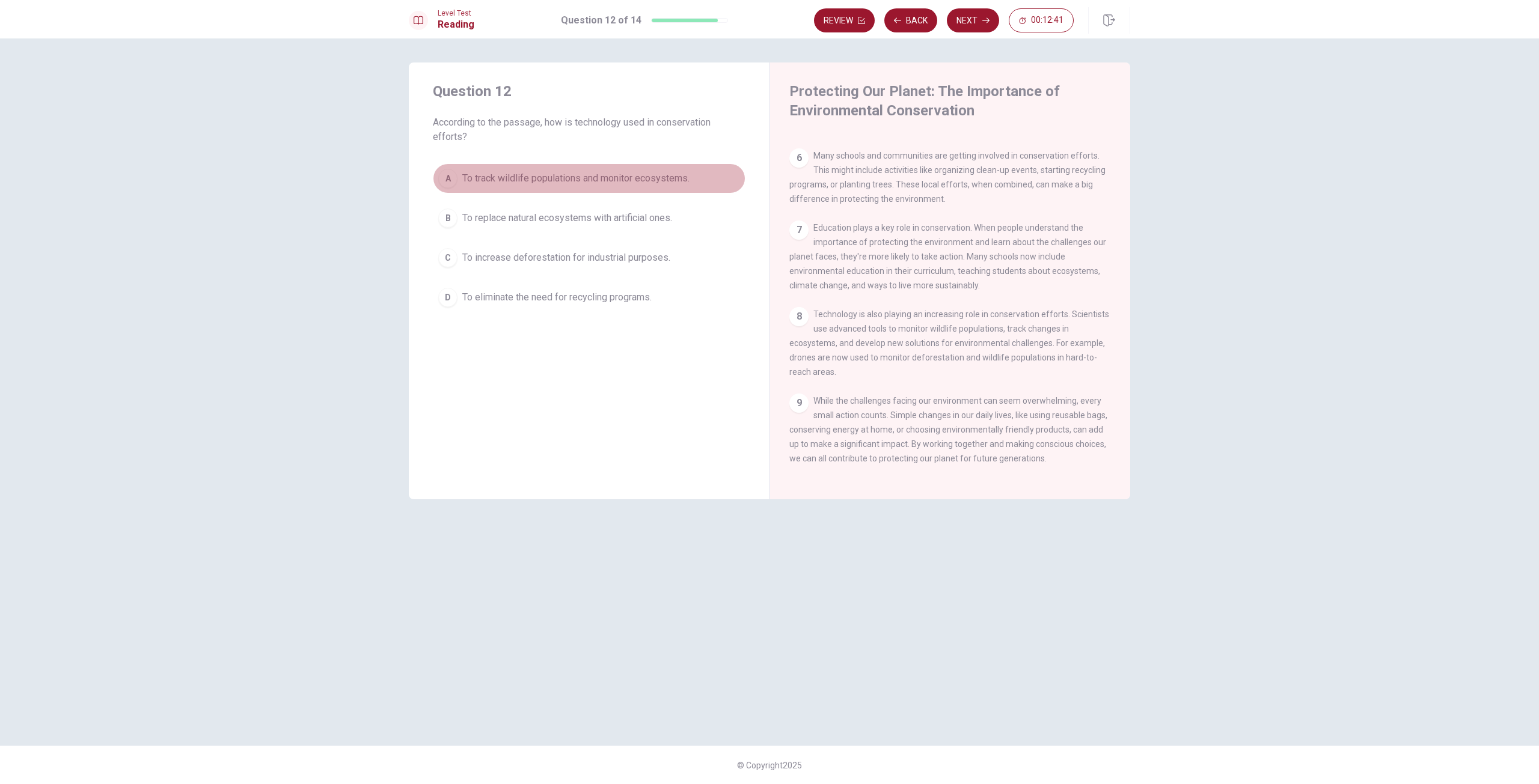
click at [547, 181] on span "To track wildlife populations and monitor ecosystems." at bounding box center [576, 178] width 228 height 14
click at [967, 18] on button "Next" at bounding box center [973, 20] width 52 height 24
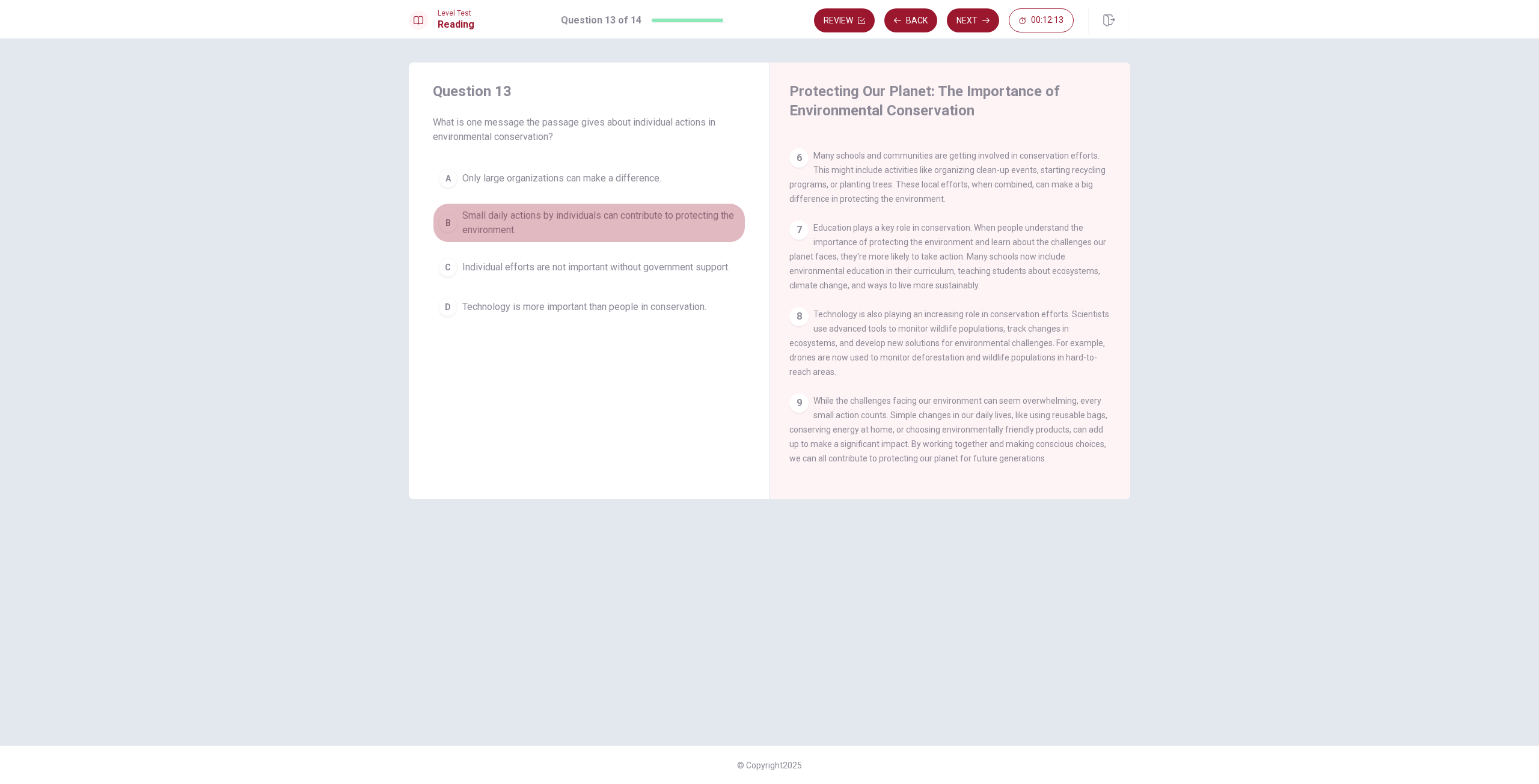
click at [484, 222] on span "Small daily actions by individuals can contribute to protecting the environment." at bounding box center [601, 223] width 278 height 29
click at [969, 27] on button "Next" at bounding box center [973, 20] width 52 height 24
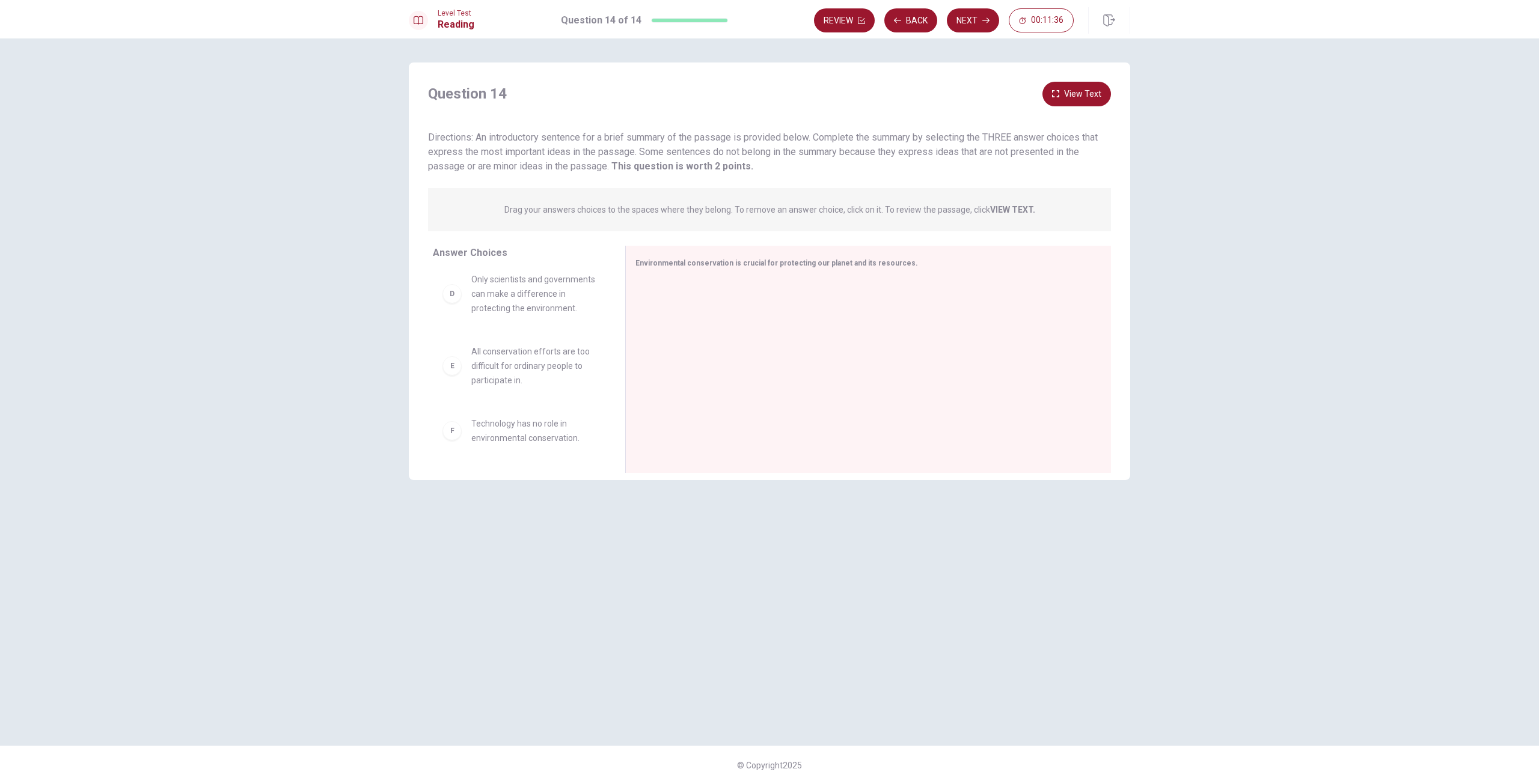
scroll to position [253, 0]
click at [1087, 98] on button "View Text" at bounding box center [1076, 94] width 69 height 24
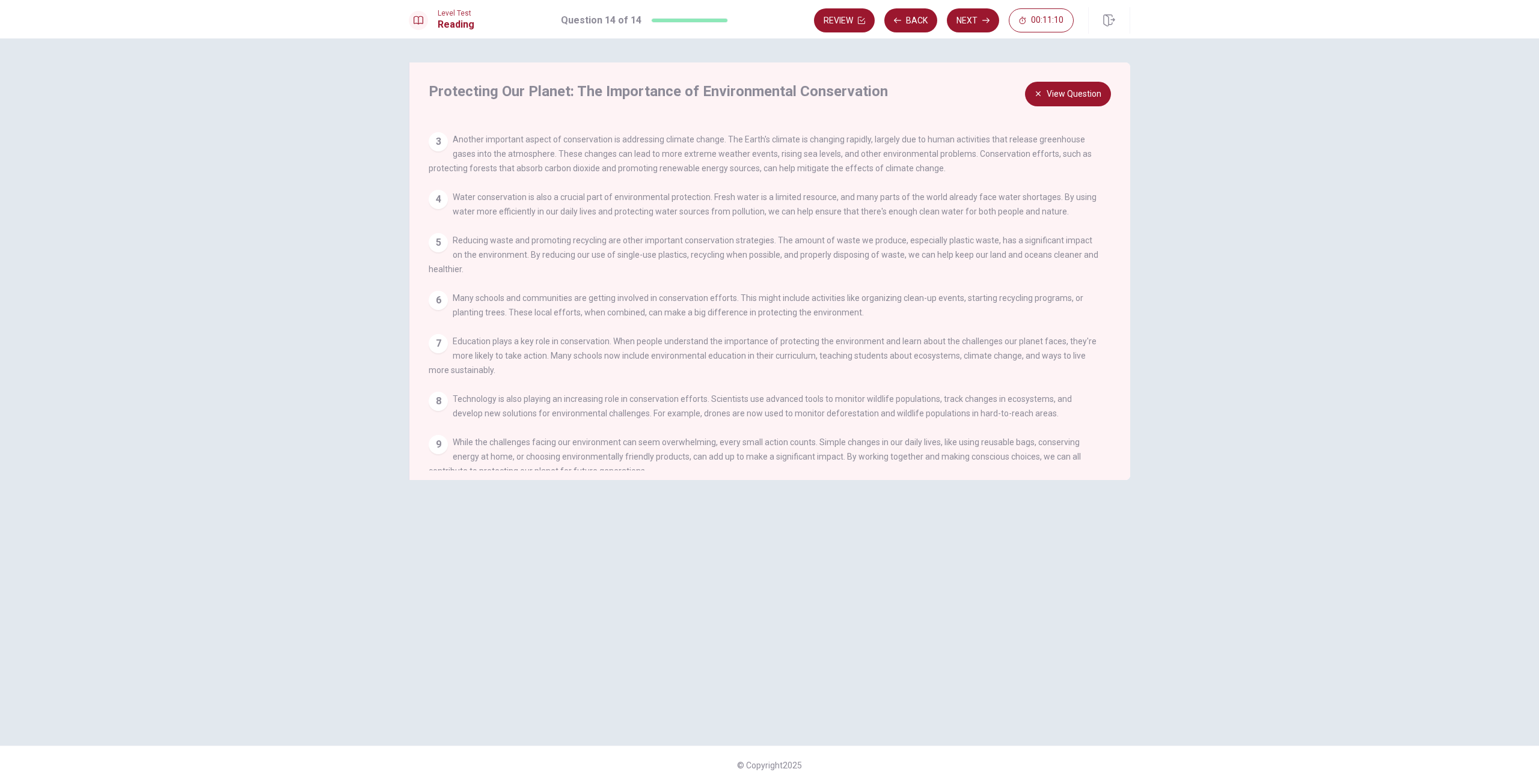
scroll to position [145, 0]
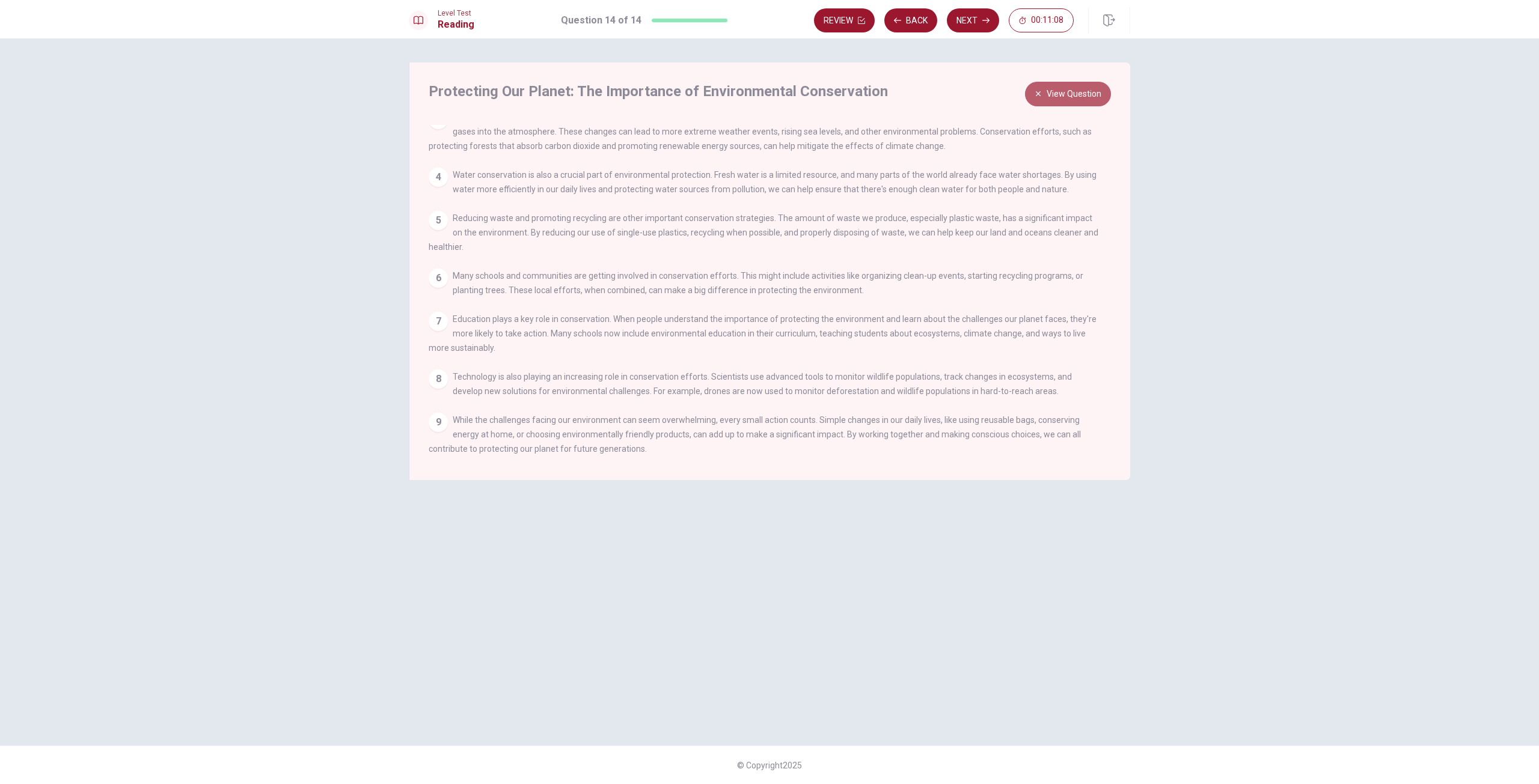
click at [1078, 101] on button "View Question" at bounding box center [1068, 94] width 86 height 24
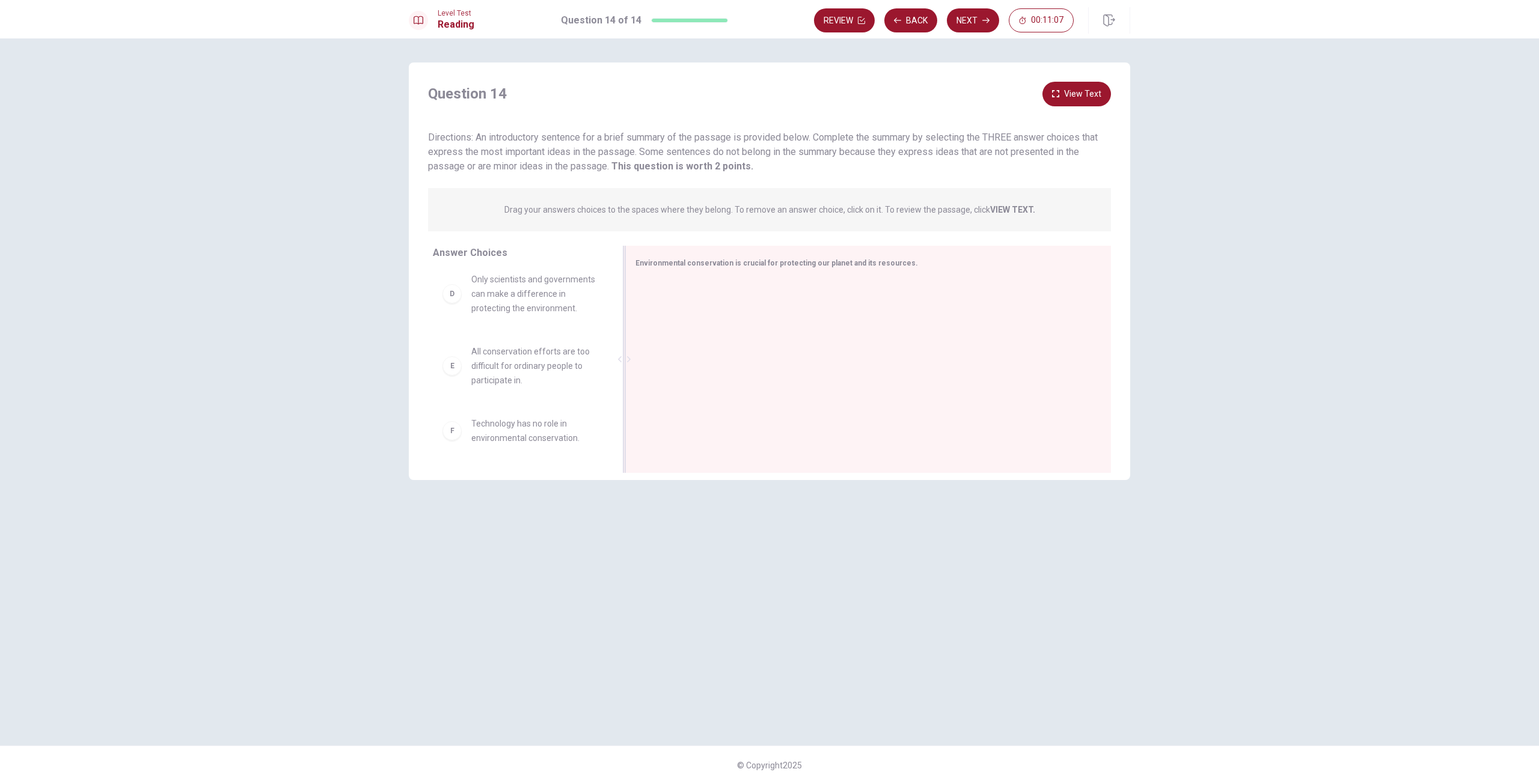
click at [858, 291] on div at bounding box center [864, 360] width 456 height 161
click at [860, 273] on div "Environmental conservation is crucial for protecting our planet and its resourc…" at bounding box center [868, 359] width 486 height 227
click at [894, 201] on div "Drag your answers choices to the spaces where they belong. To remove an answer …" at bounding box center [770, 210] width 683 height 43
click at [814, 261] on span "Environmental conservation is crucial for protecting our planet and its resourc…" at bounding box center [777, 263] width 283 height 8
click at [841, 271] on div "Environmental conservation is crucial for protecting our planet and its resourc…" at bounding box center [868, 359] width 486 height 227
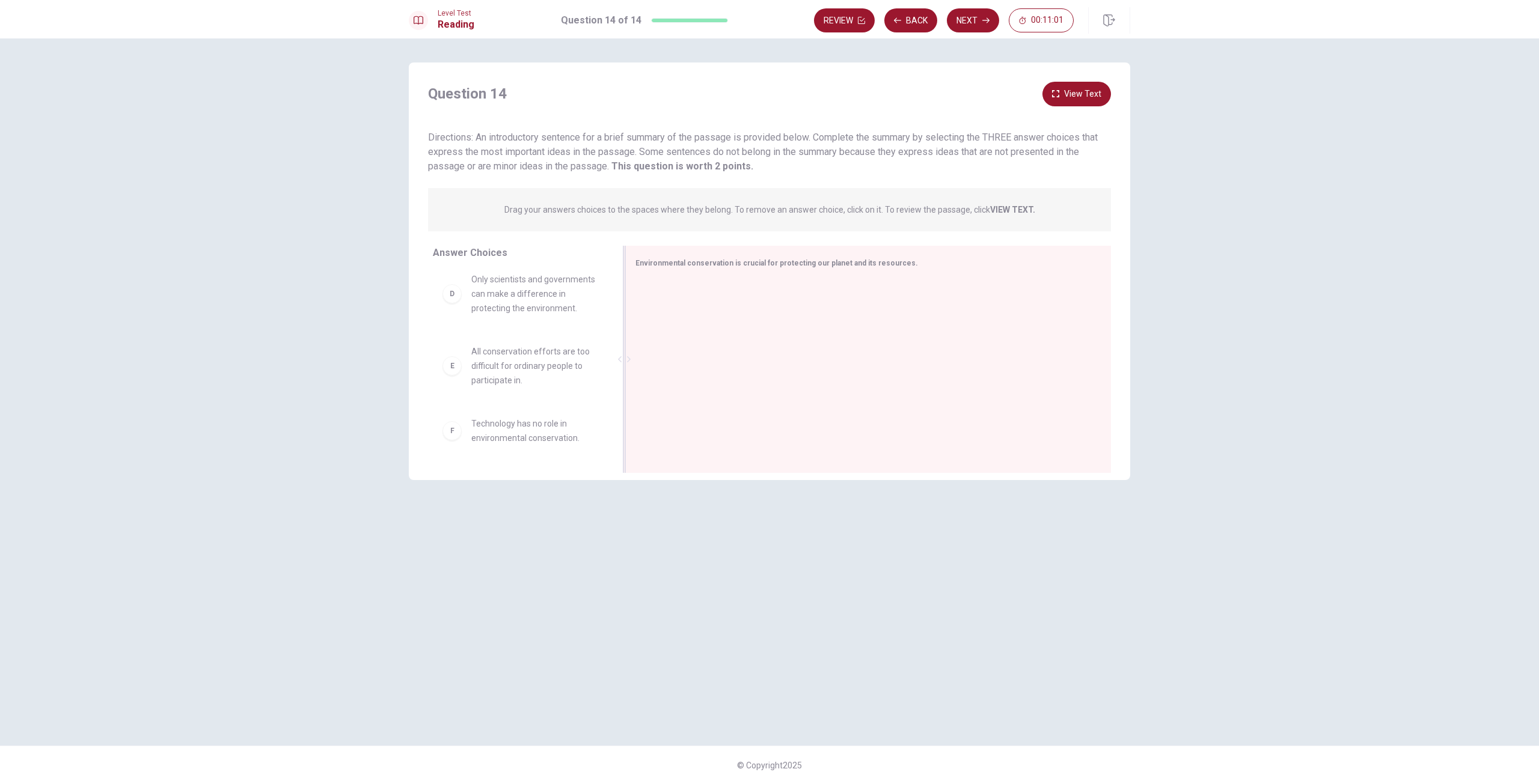
drag, startPoint x: 840, startPoint y: 272, endPoint x: 833, endPoint y: 273, distance: 7.1
click at [833, 272] on div "Environmental conservation is crucial for protecting our planet and its resourc…" at bounding box center [868, 359] width 486 height 227
click at [753, 283] on div at bounding box center [864, 360] width 456 height 161
click at [811, 193] on div "Drag your answers choices to the spaces where they belong. To remove an answer …" at bounding box center [770, 210] width 683 height 43
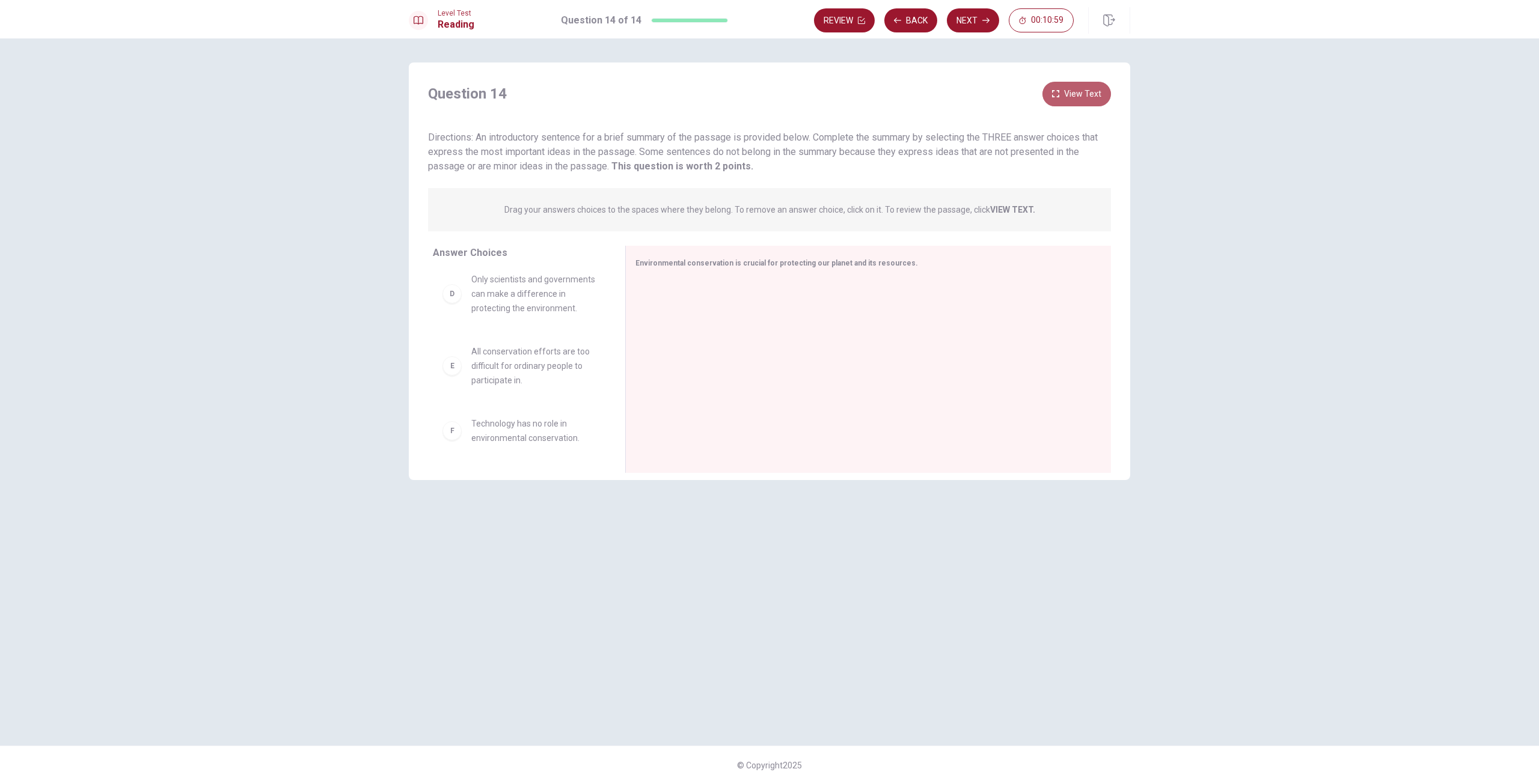
click at [1070, 94] on button "View Text" at bounding box center [1076, 94] width 69 height 24
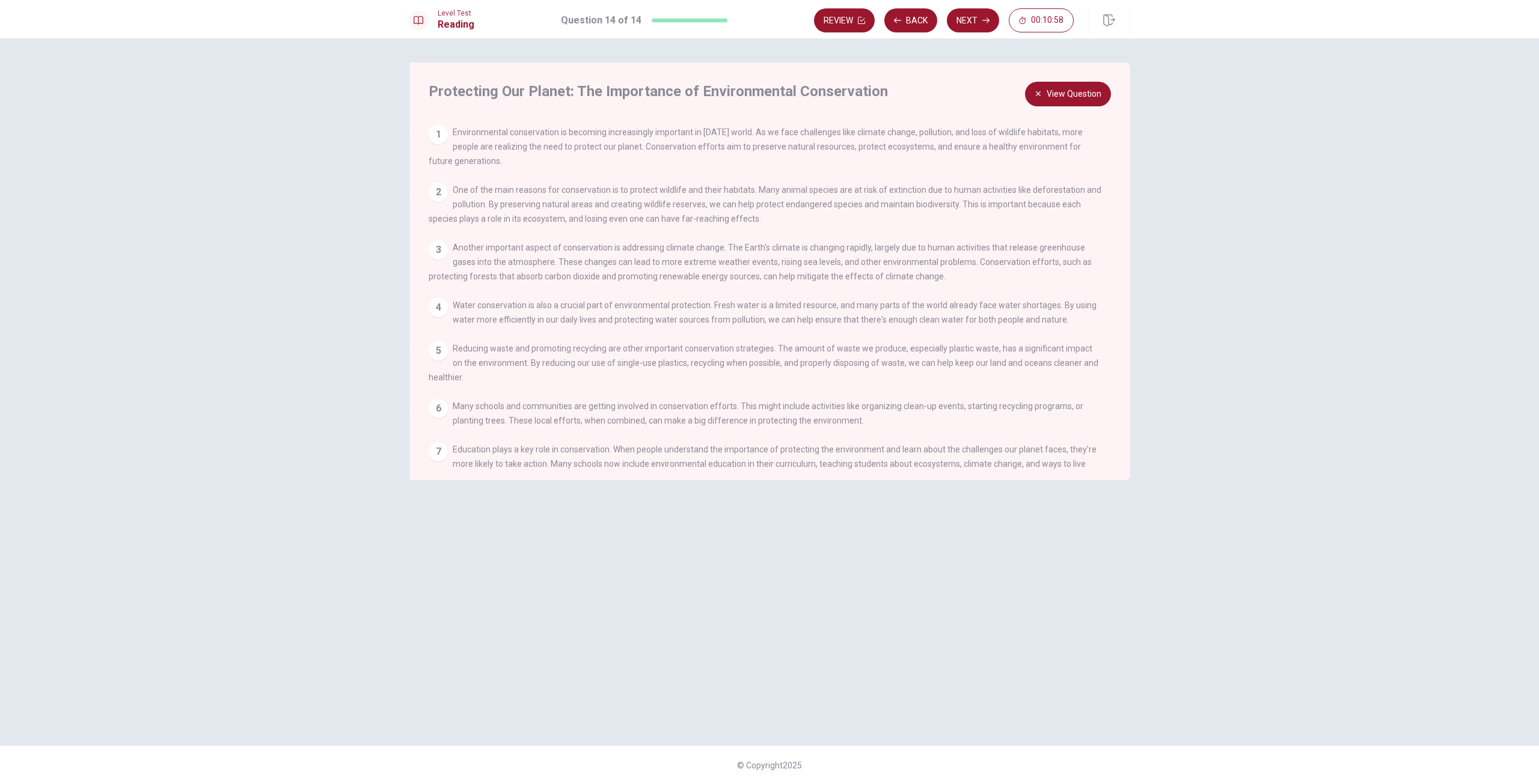
click at [1022, 143] on span "Environmental conservation is becoming increasingly important in [DATE] world. …" at bounding box center [755, 147] width 654 height 39
drag, startPoint x: 1022, startPoint y: 143, endPoint x: 996, endPoint y: 147, distance: 26.3
click at [996, 147] on span "Environmental conservation is becoming increasingly important in [DATE] world. …" at bounding box center [755, 147] width 654 height 39
click at [1085, 89] on button "View Question" at bounding box center [1068, 94] width 86 height 24
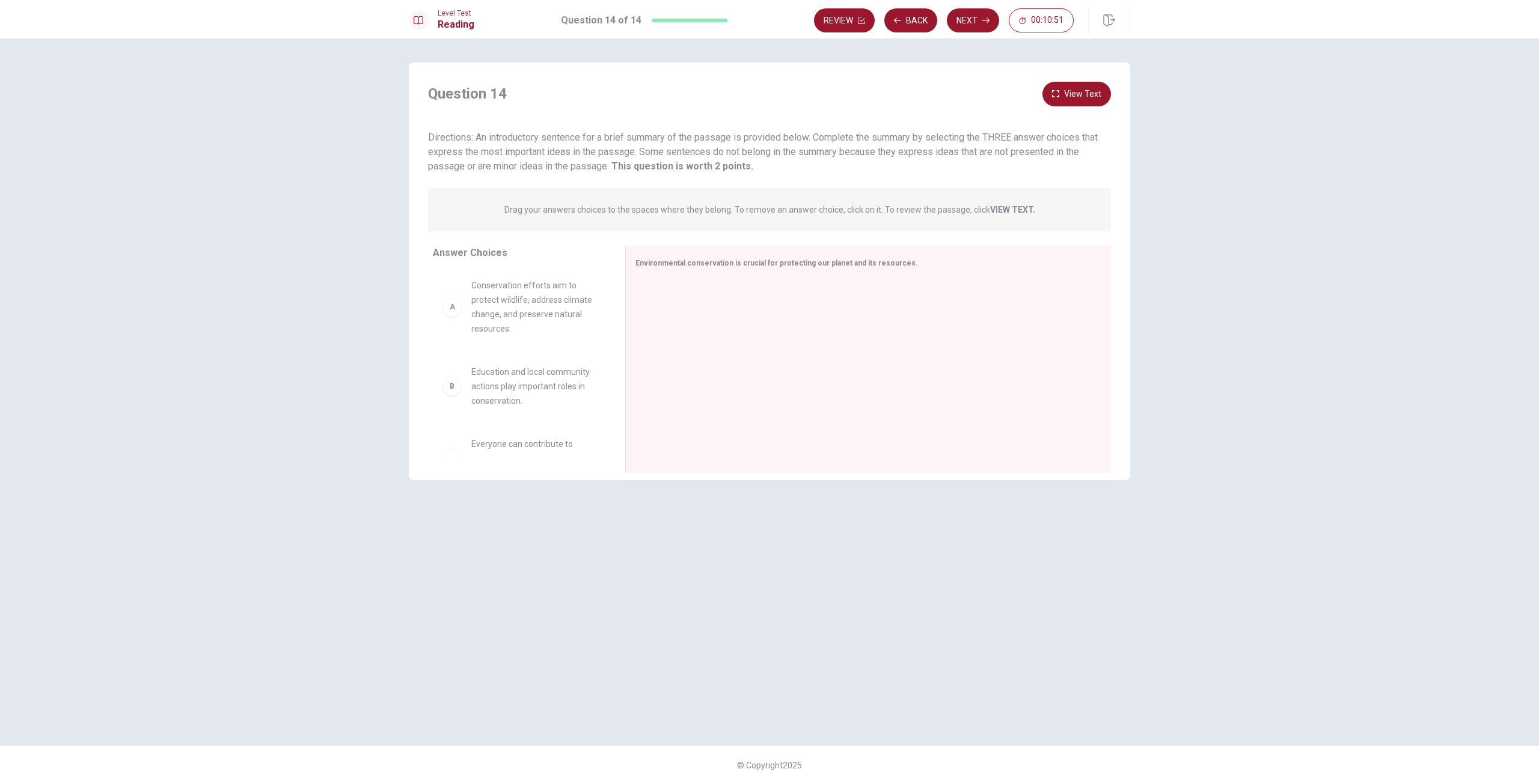
scroll to position [0, 0]
click at [545, 319] on span "Conservation efforts aim to protect wildlife, address climate change, and prese…" at bounding box center [534, 308] width 125 height 58
click at [464, 314] on div "A Conservation efforts aim to protect wildlife, address climate change, and pre…" at bounding box center [520, 308] width 154 height 58
click at [458, 314] on div "A" at bounding box center [452, 308] width 19 height 19
click at [458, 315] on div "A" at bounding box center [452, 308] width 19 height 19
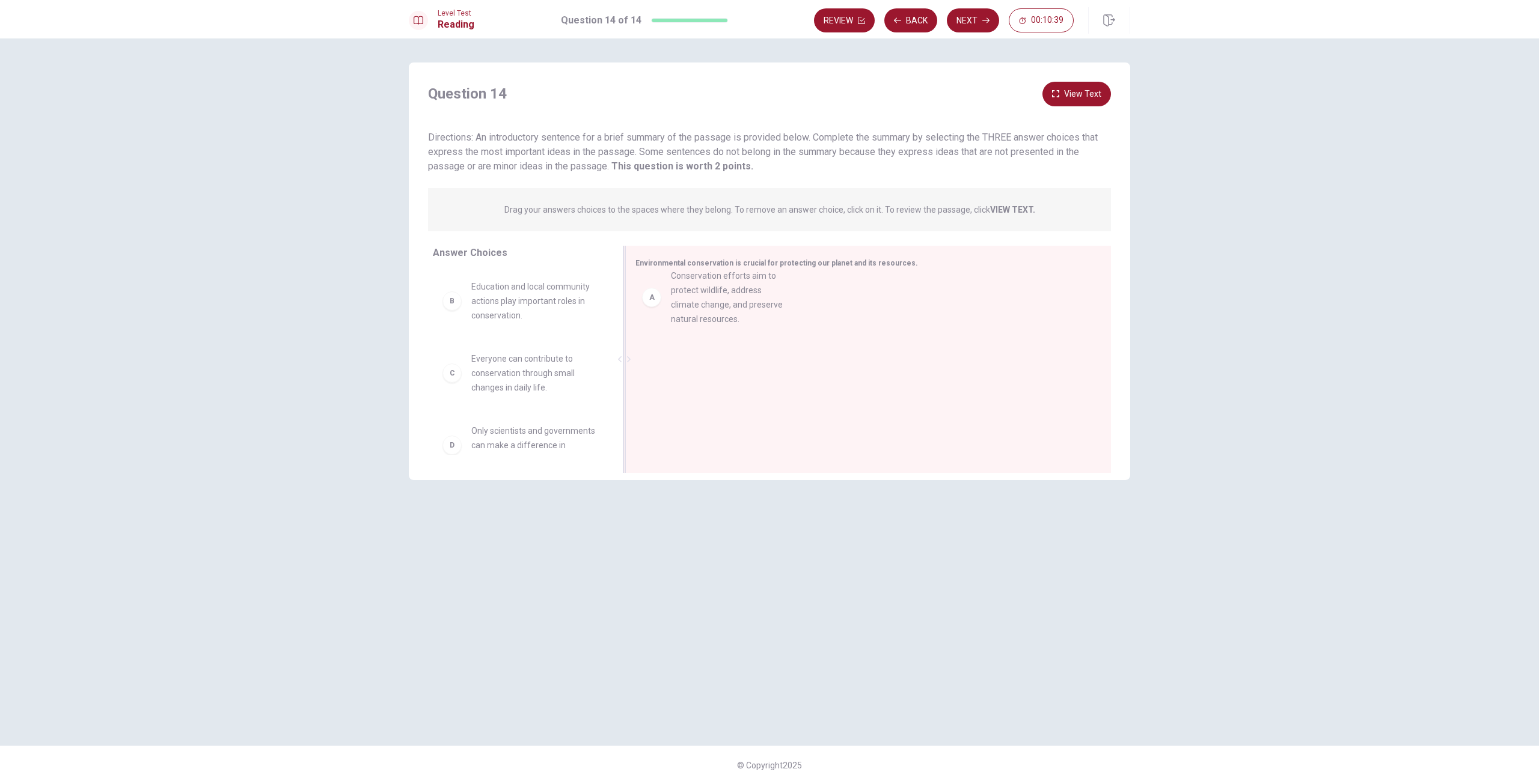
drag, startPoint x: 458, startPoint y: 315, endPoint x: 666, endPoint y: 307, distance: 208.2
drag, startPoint x: 458, startPoint y: 305, endPoint x: 662, endPoint y: 342, distance: 207.3
drag, startPoint x: 460, startPoint y: 306, endPoint x: 708, endPoint y: 405, distance: 267.0
click at [982, 33] on div "Review Back Next 00:10:32" at bounding box center [973, 20] width 316 height 26
click at [982, 18] on icon "button" at bounding box center [985, 20] width 7 height 7
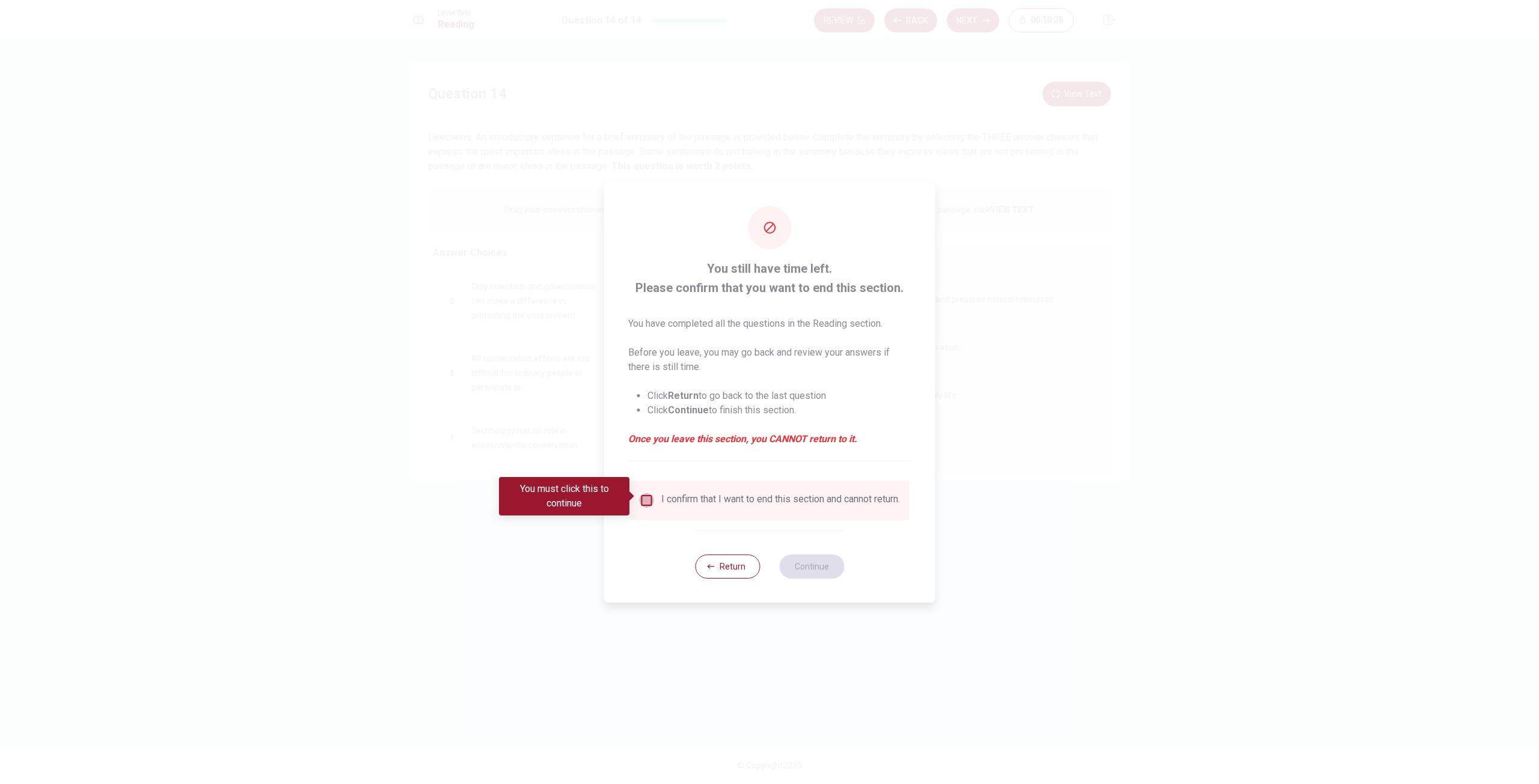
click at [647, 500] on input "You must click this to continue" at bounding box center [647, 500] width 14 height 14
click at [809, 563] on button "Continue" at bounding box center [812, 566] width 65 height 24
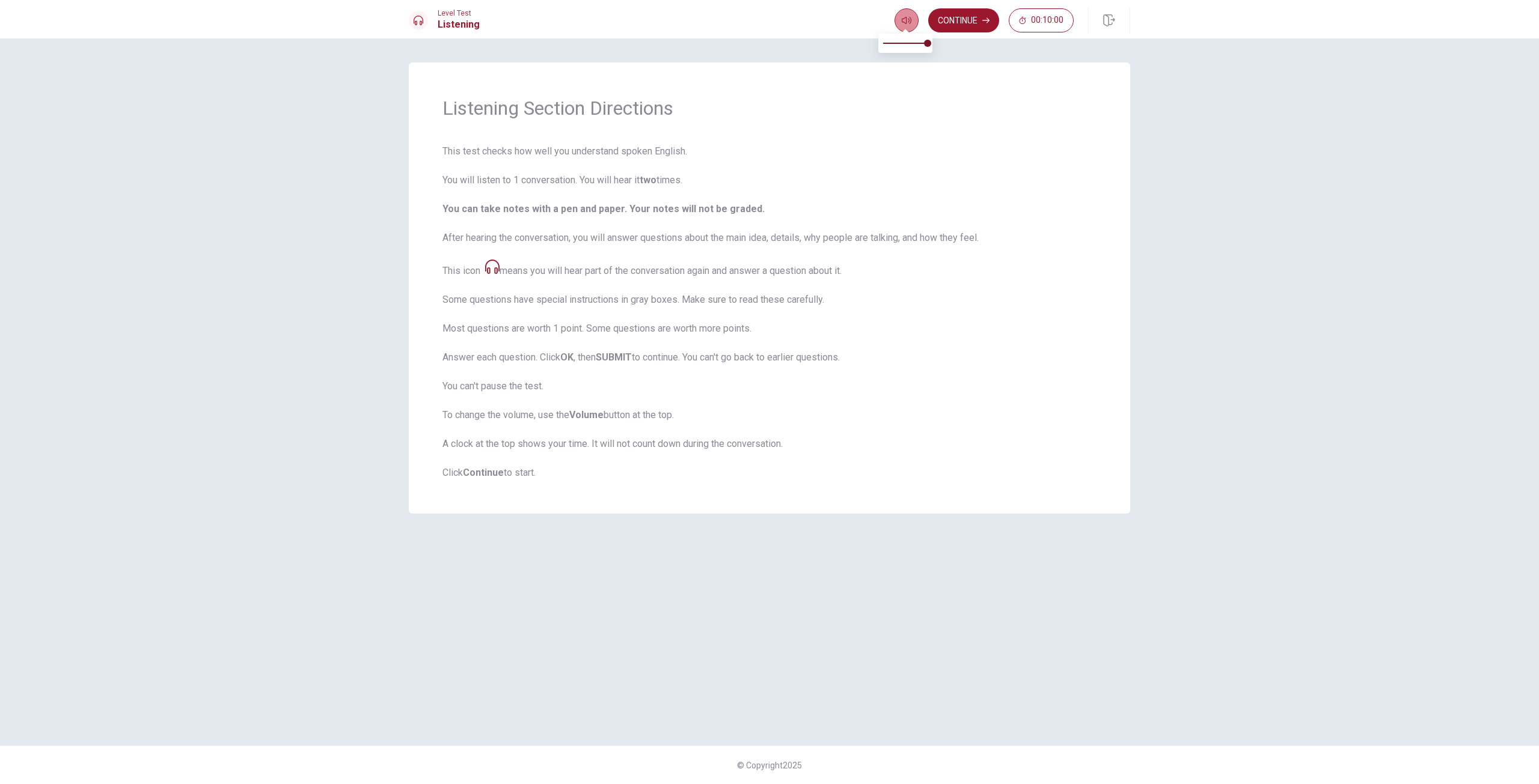
click at [909, 22] on icon "button" at bounding box center [907, 20] width 10 height 10
click at [941, 21] on button "Continue" at bounding box center [964, 20] width 71 height 24
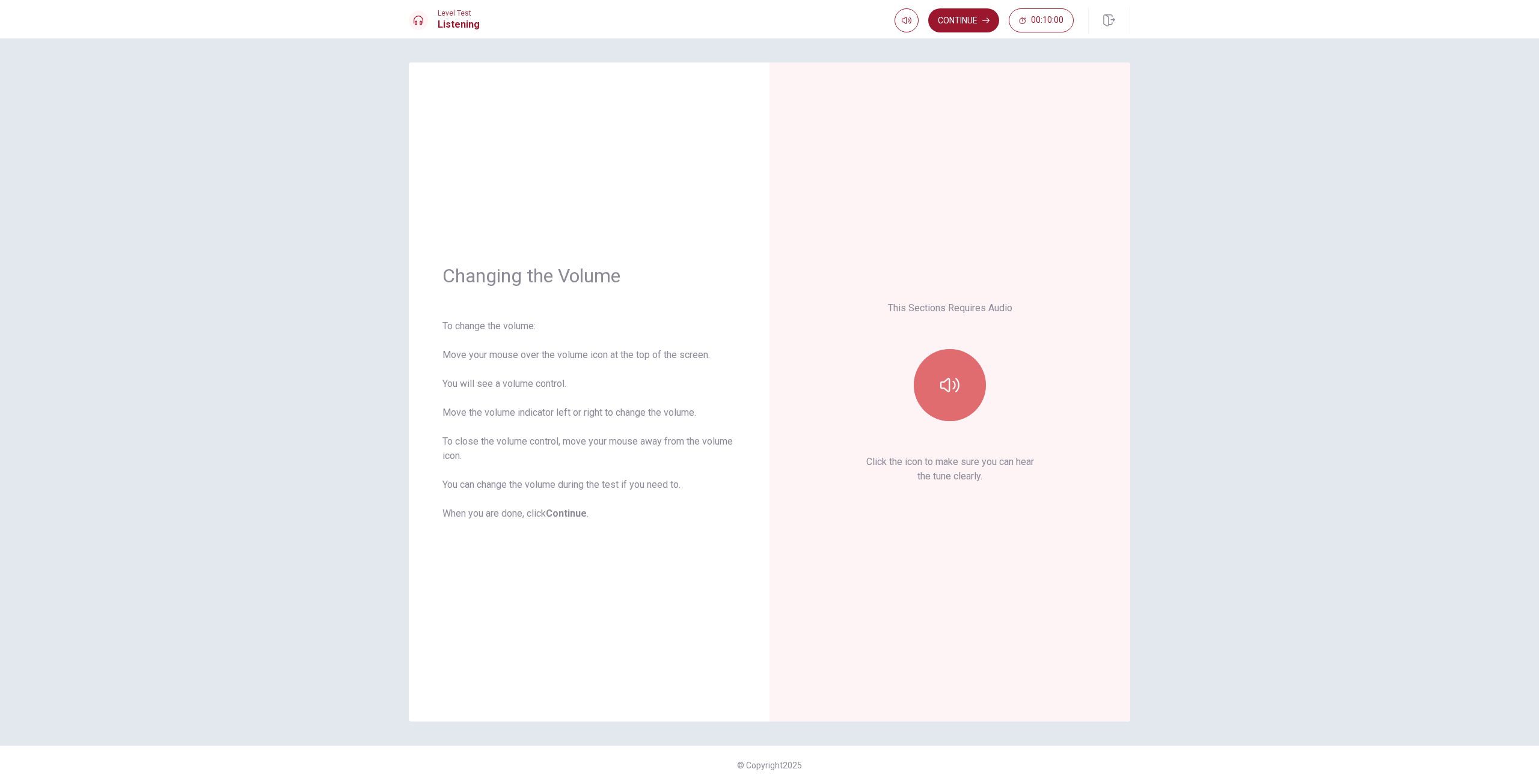
click at [945, 387] on icon "button" at bounding box center [949, 385] width 19 height 19
click at [1157, 544] on div "Changing the Volume To change the volume: Move your mouse over the volume icon …" at bounding box center [770, 411] width 1539 height 746
click at [962, 24] on button "Continue" at bounding box center [964, 20] width 71 height 24
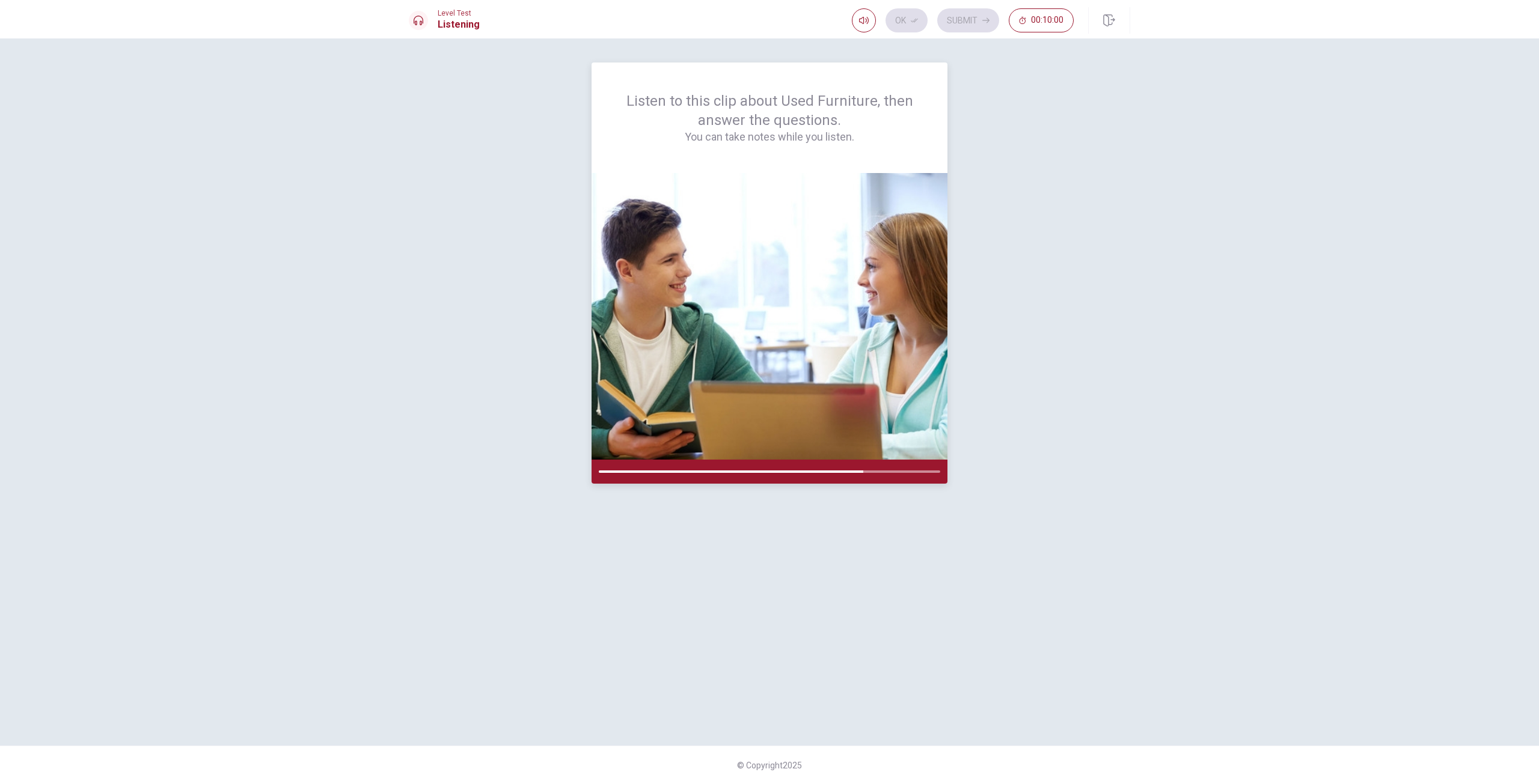
click at [891, 470] on div at bounding box center [770, 471] width 356 height 24
drag, startPoint x: 893, startPoint y: 472, endPoint x: 906, endPoint y: 473, distance: 13.0
click at [904, 473] on div at bounding box center [770, 471] width 356 height 24
drag, startPoint x: 906, startPoint y: 473, endPoint x: 855, endPoint y: 466, distance: 51.5
click at [904, 473] on div at bounding box center [770, 471] width 356 height 24
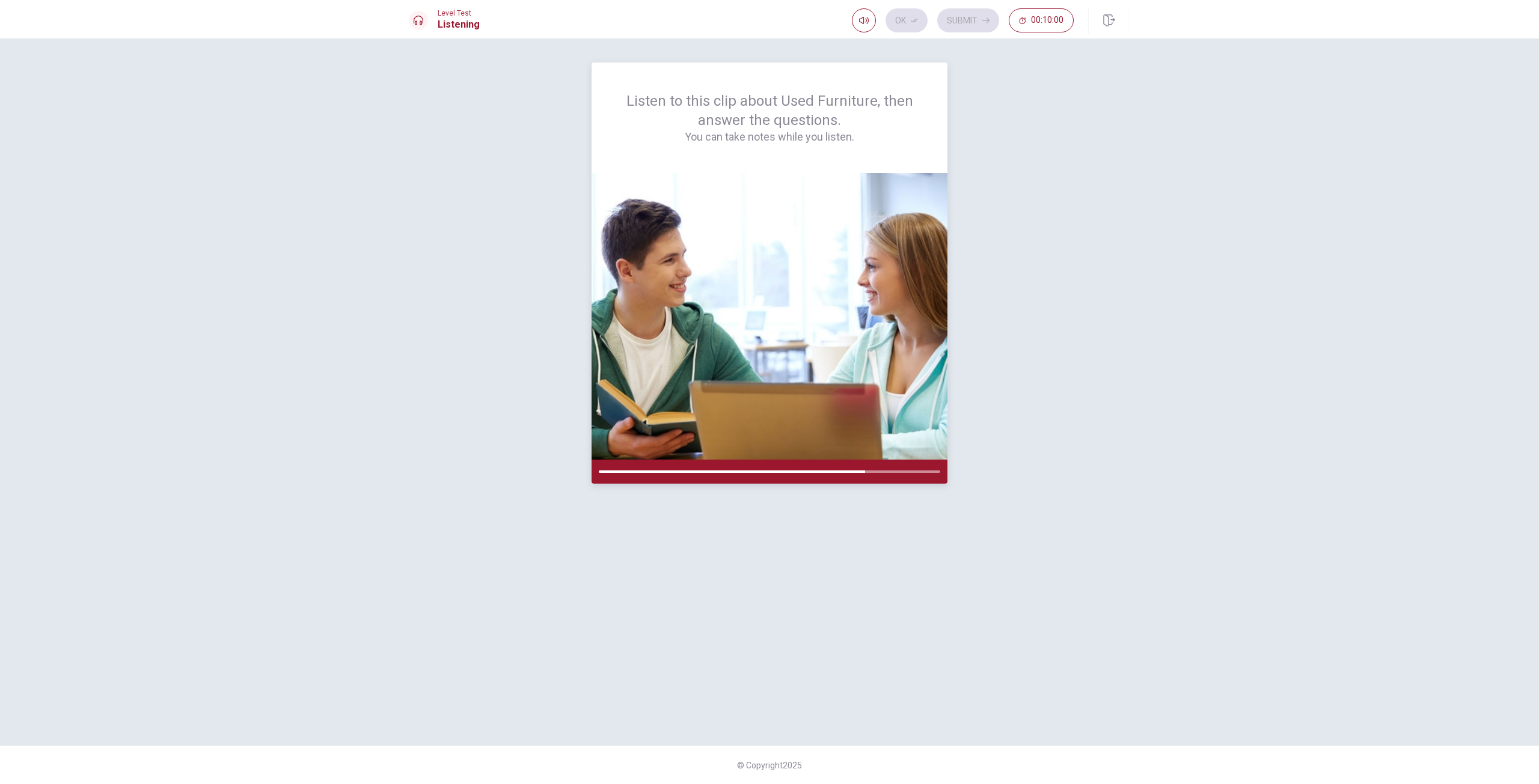
click at [807, 477] on div at bounding box center [770, 471] width 356 height 24
click at [805, 477] on div at bounding box center [770, 471] width 356 height 24
click at [803, 475] on div at bounding box center [770, 471] width 356 height 24
click at [935, 410] on img at bounding box center [770, 316] width 356 height 286
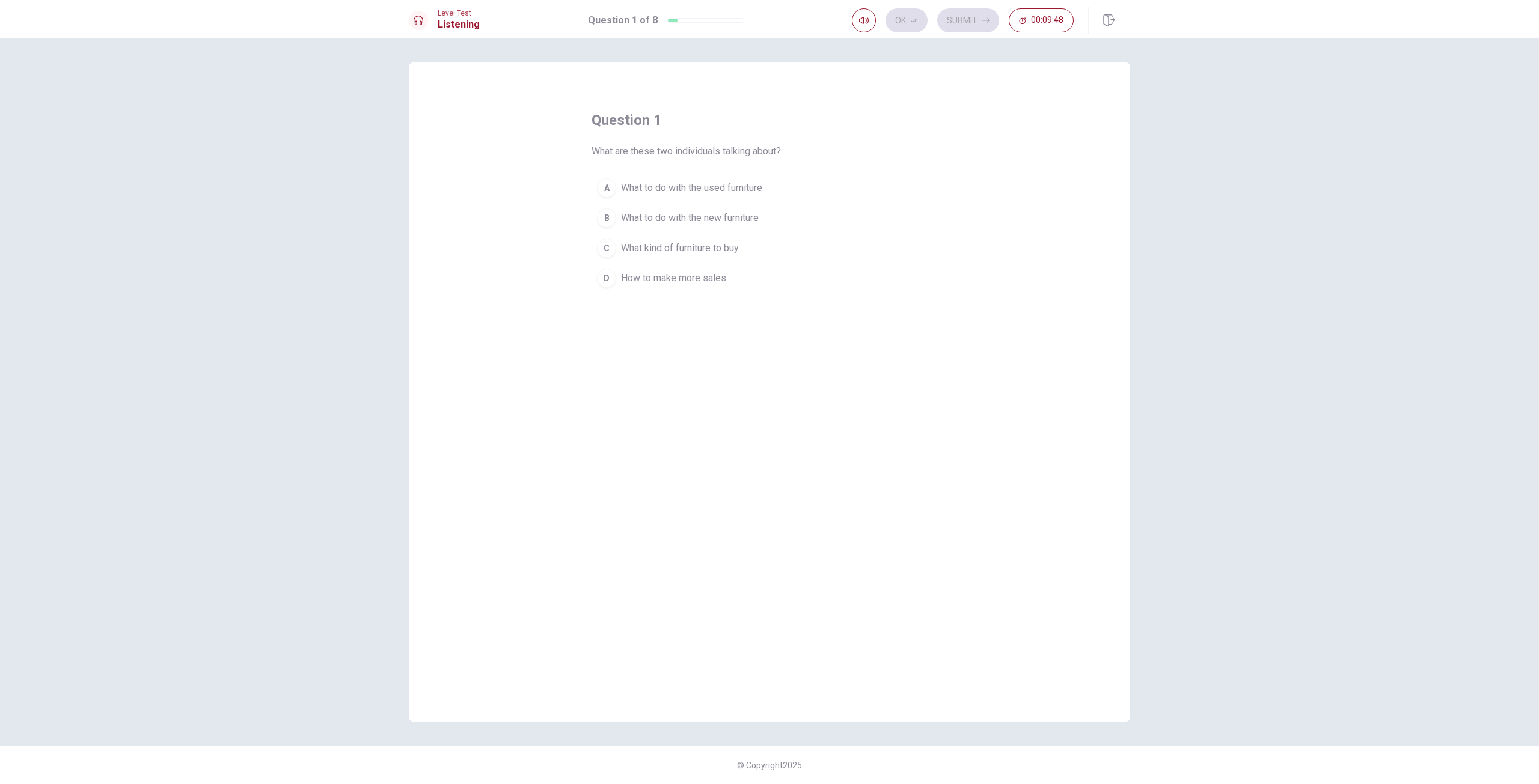
click at [671, 149] on span "What are these two individuals talking about?" at bounding box center [686, 151] width 189 height 14
click at [671, 179] on button "A What to do with the used furniture" at bounding box center [770, 188] width 356 height 30
click at [913, 26] on button "Ok" at bounding box center [907, 20] width 42 height 24
click at [957, 19] on button "Submit" at bounding box center [968, 20] width 62 height 24
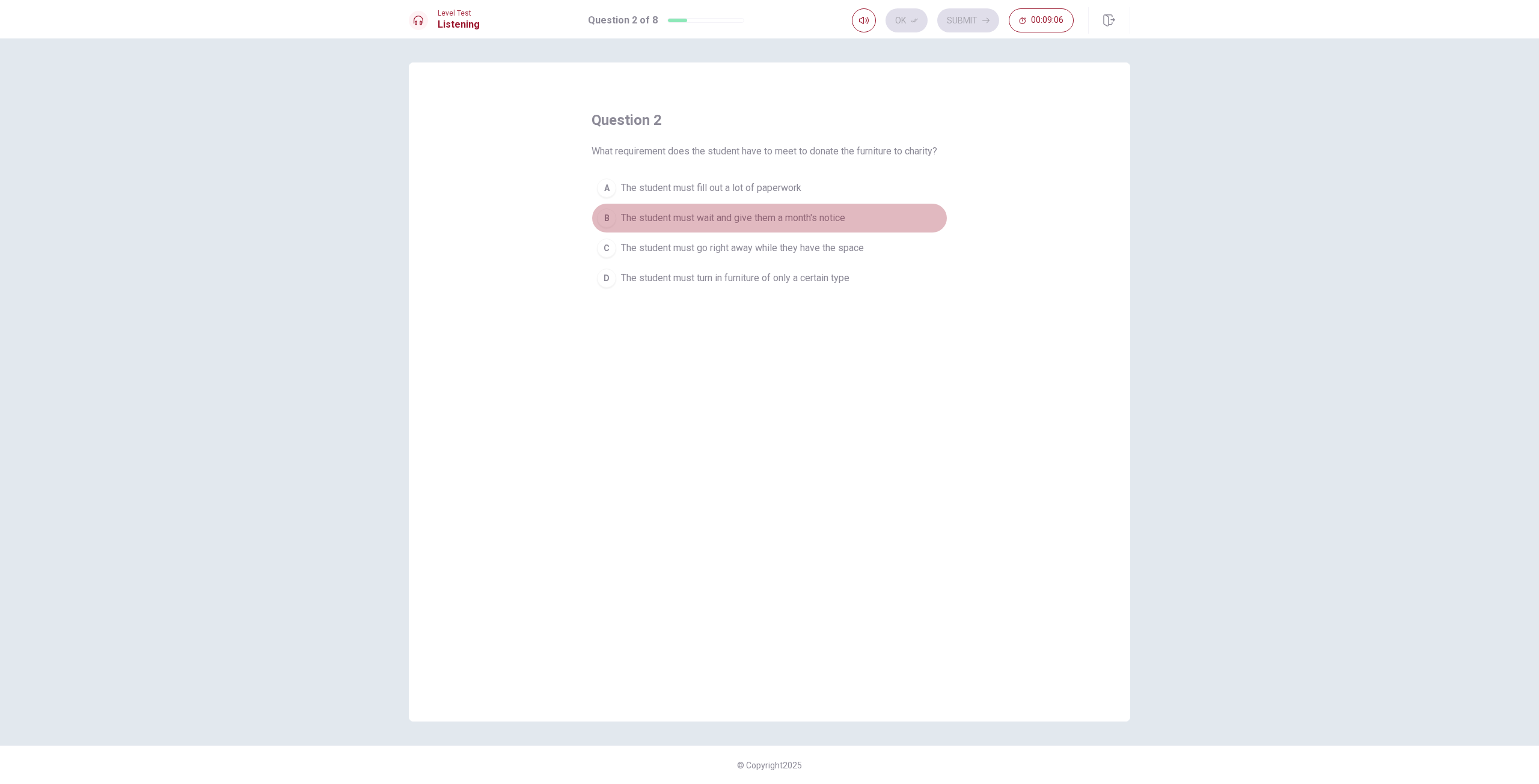
click at [721, 224] on span "The student must wait and give them a month's notice" at bounding box center [733, 218] width 224 height 14
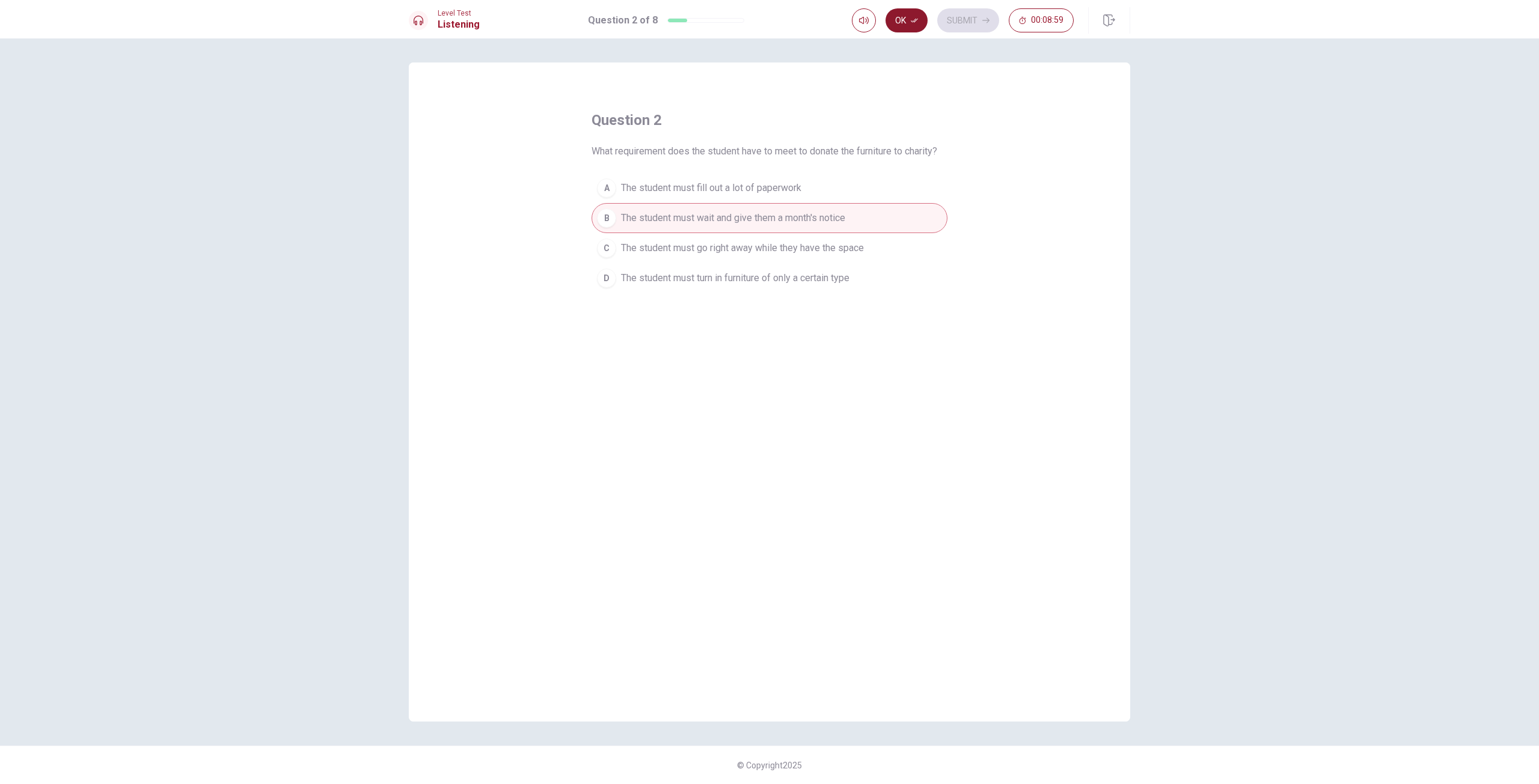
click at [913, 26] on button "Ok" at bounding box center [907, 20] width 42 height 24
click at [956, 25] on button "Submit" at bounding box center [968, 20] width 62 height 24
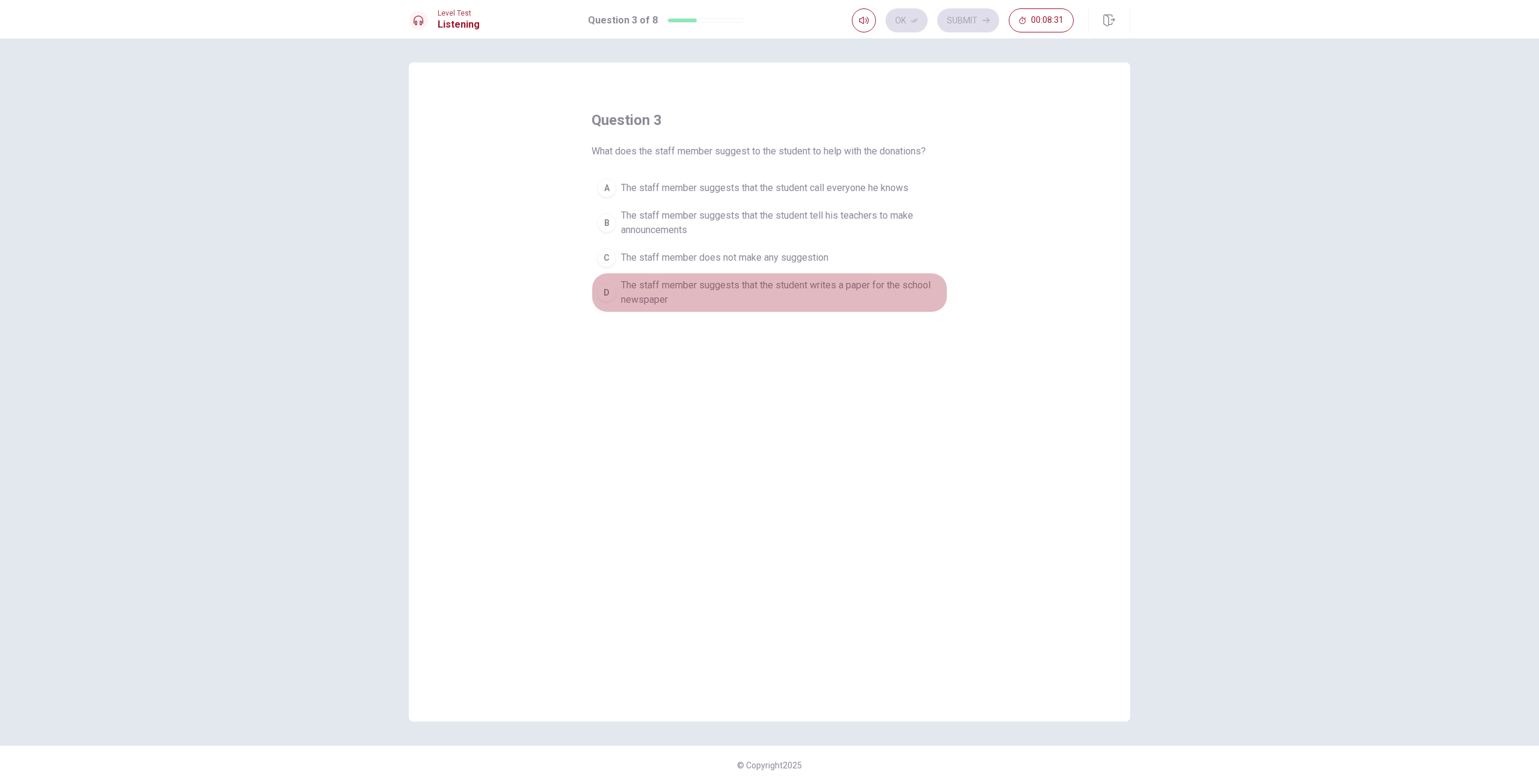
click at [623, 293] on span "The staff member suggests that the student writes a paper for the school newspa…" at bounding box center [781, 293] width 321 height 29
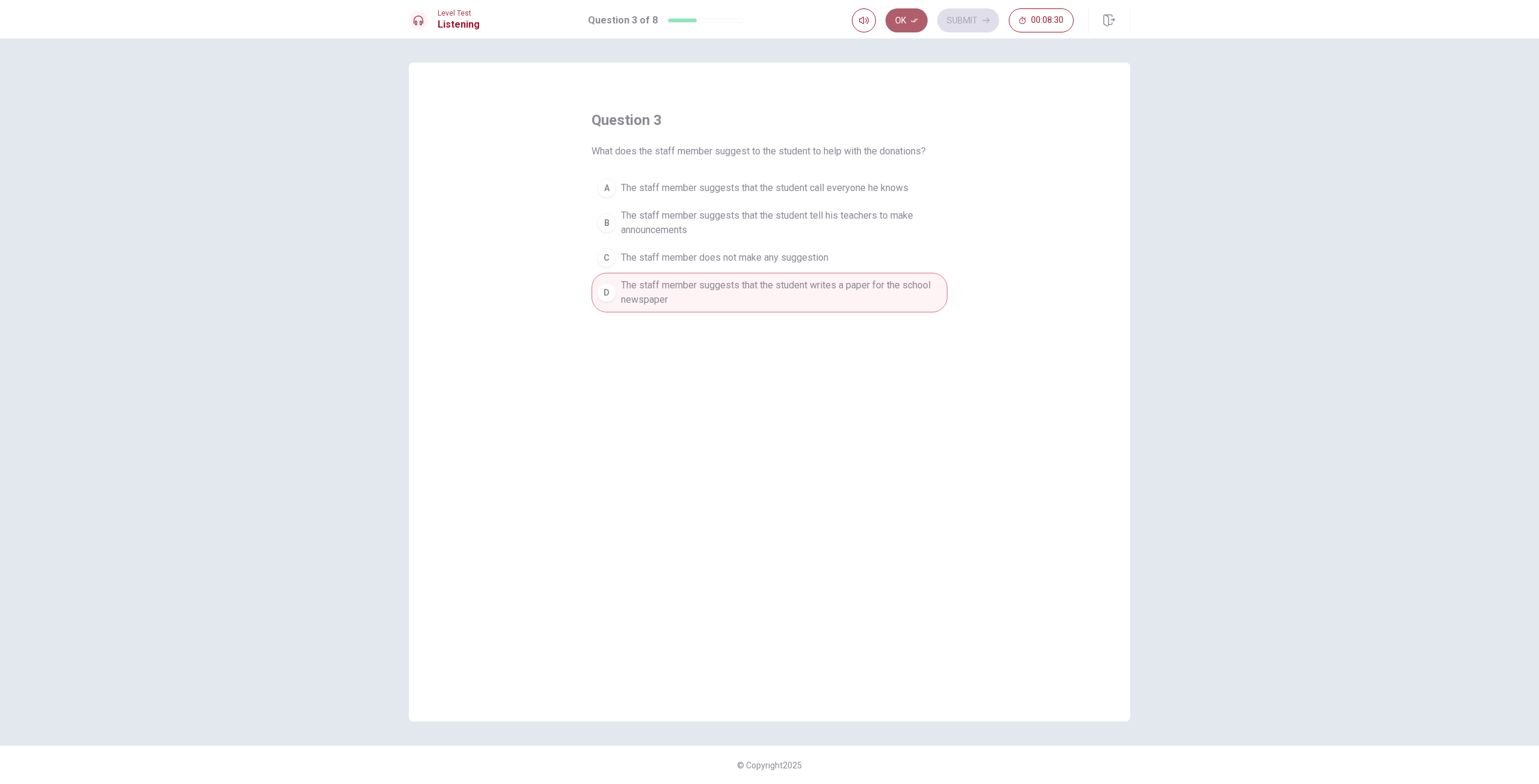
click at [917, 26] on button "Ok" at bounding box center [907, 20] width 42 height 24
click at [963, 20] on button "Submit" at bounding box center [968, 20] width 62 height 24
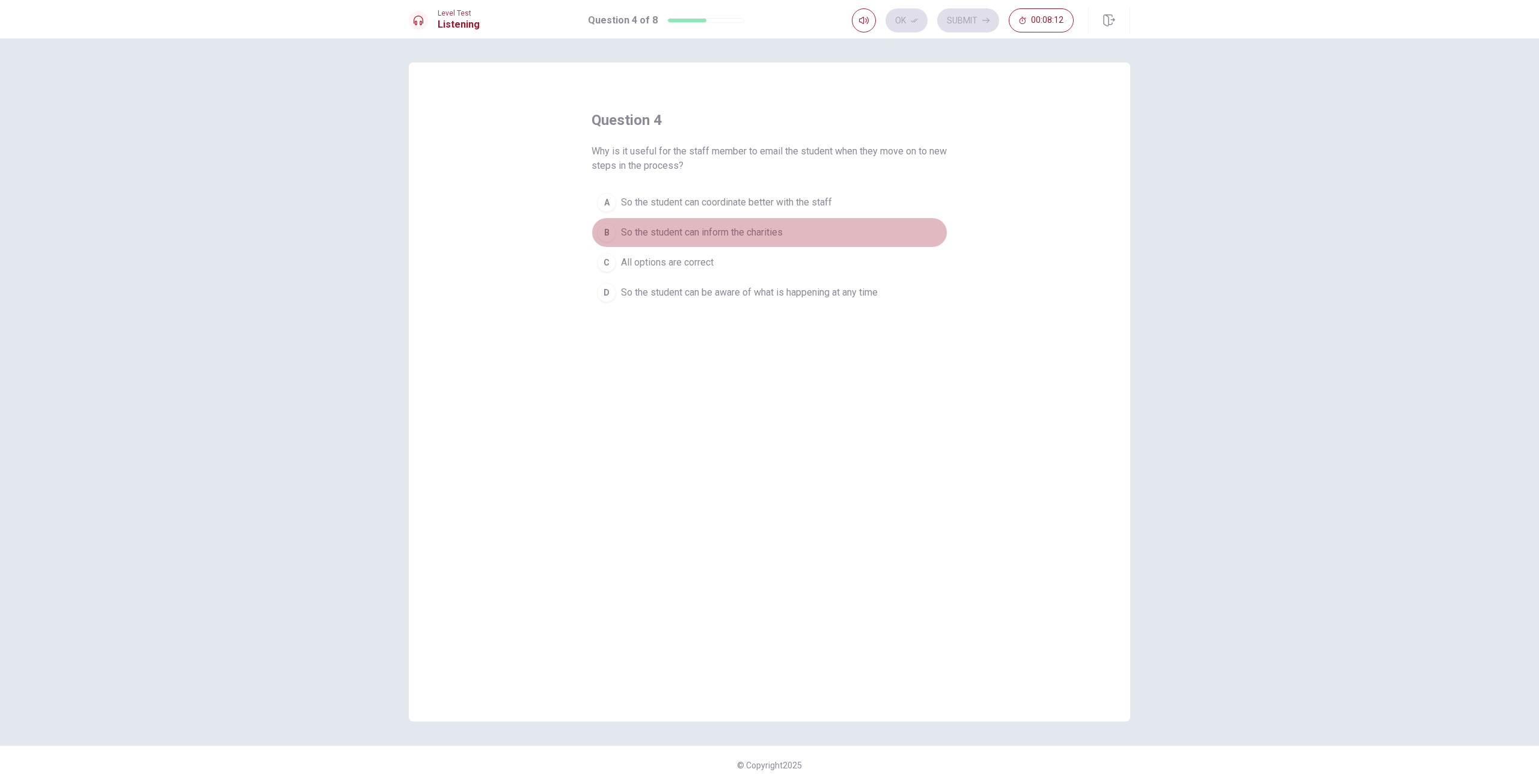
click at [752, 233] on span "So the student can inform the charities" at bounding box center [702, 232] width 162 height 14
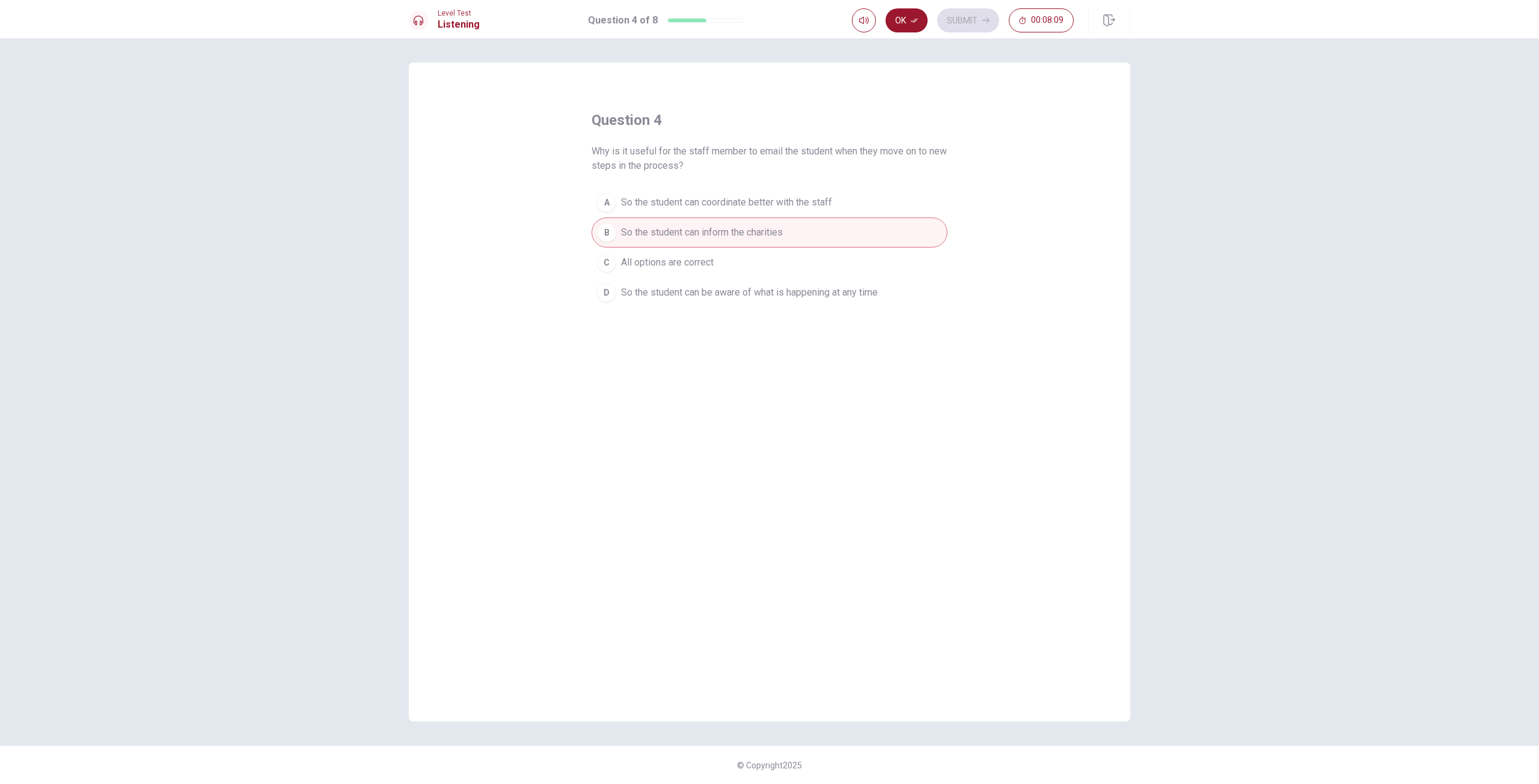
click at [725, 260] on button "C All options are correct" at bounding box center [770, 263] width 356 height 30
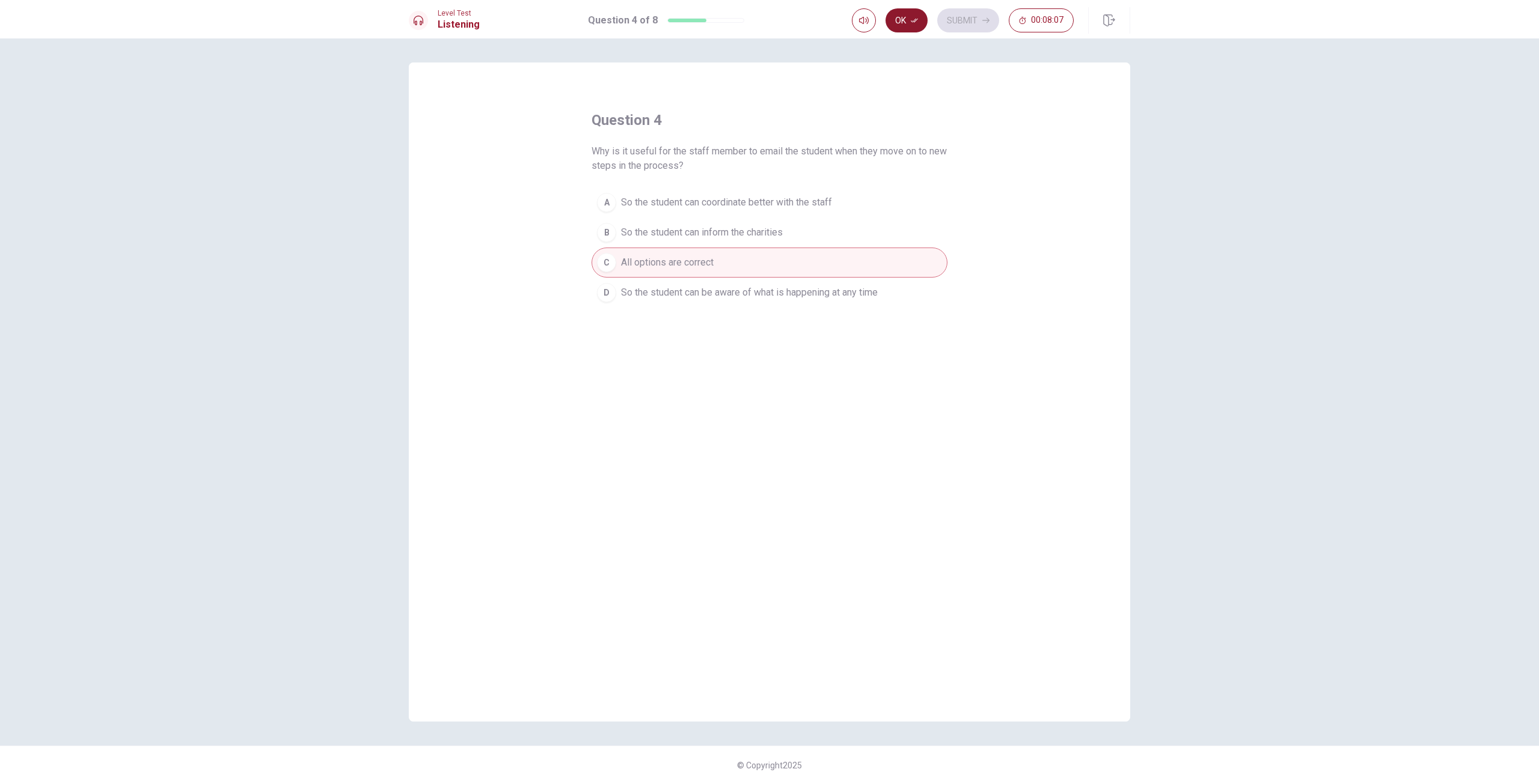
click at [911, 22] on icon "button" at bounding box center [914, 20] width 7 height 7
click at [973, 24] on button "Submit" at bounding box center [968, 20] width 62 height 24
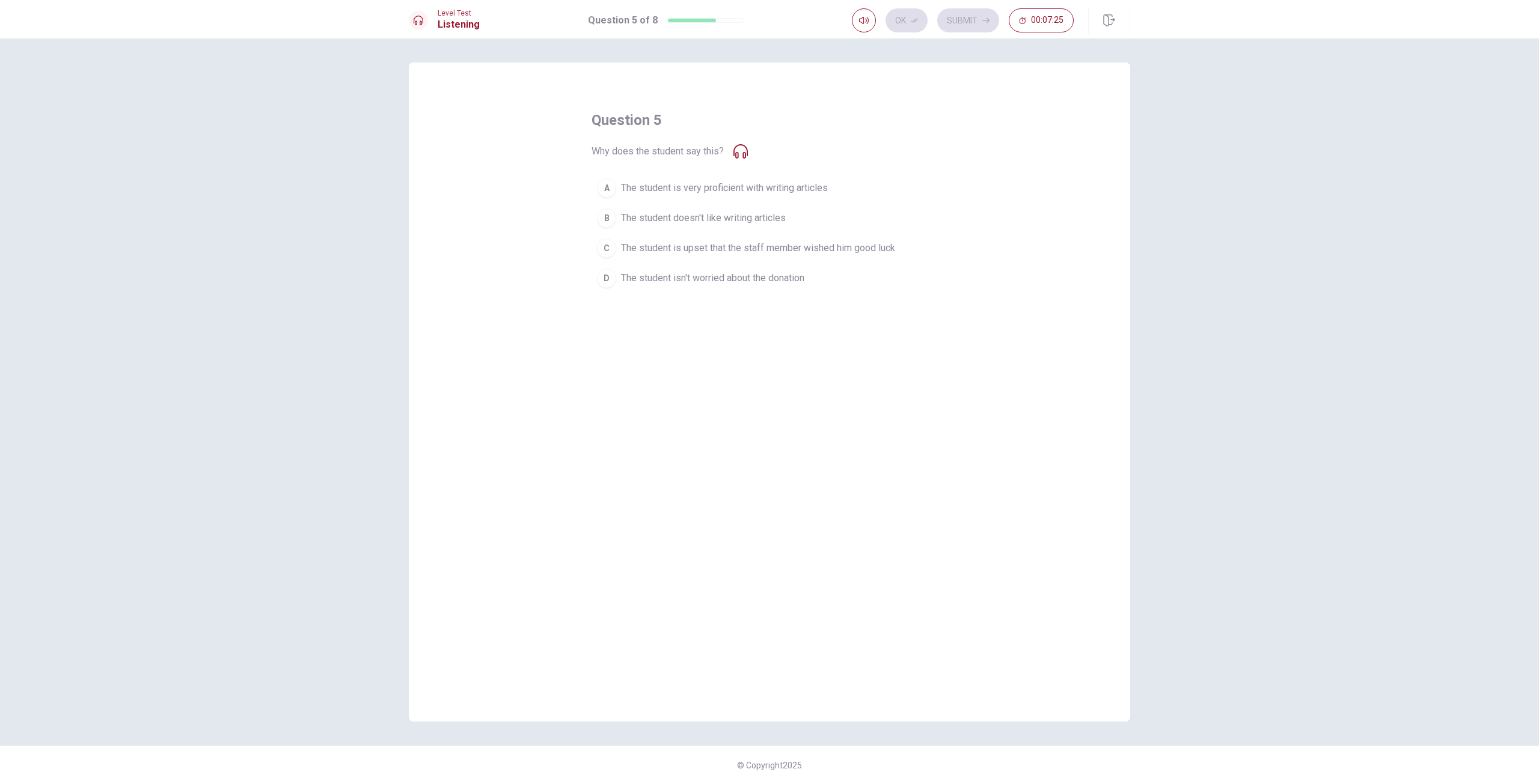
click at [735, 212] on span "The student doesn't like writing articles" at bounding box center [703, 218] width 165 height 14
click at [915, 24] on icon "button" at bounding box center [914, 20] width 7 height 7
click at [956, 24] on button "Submit" at bounding box center [968, 20] width 62 height 24
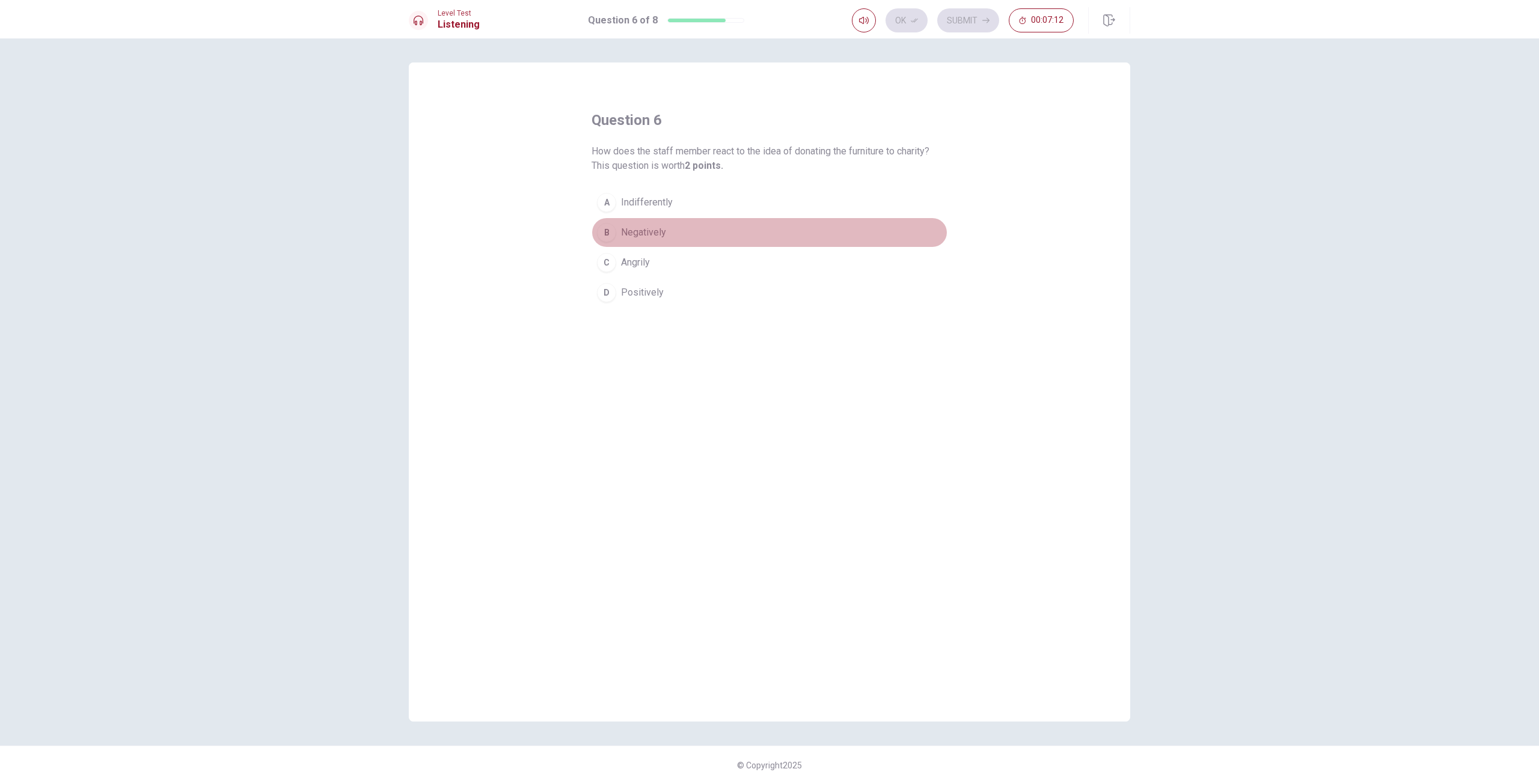
click at [661, 229] on span "Negatively" at bounding box center [643, 232] width 45 height 14
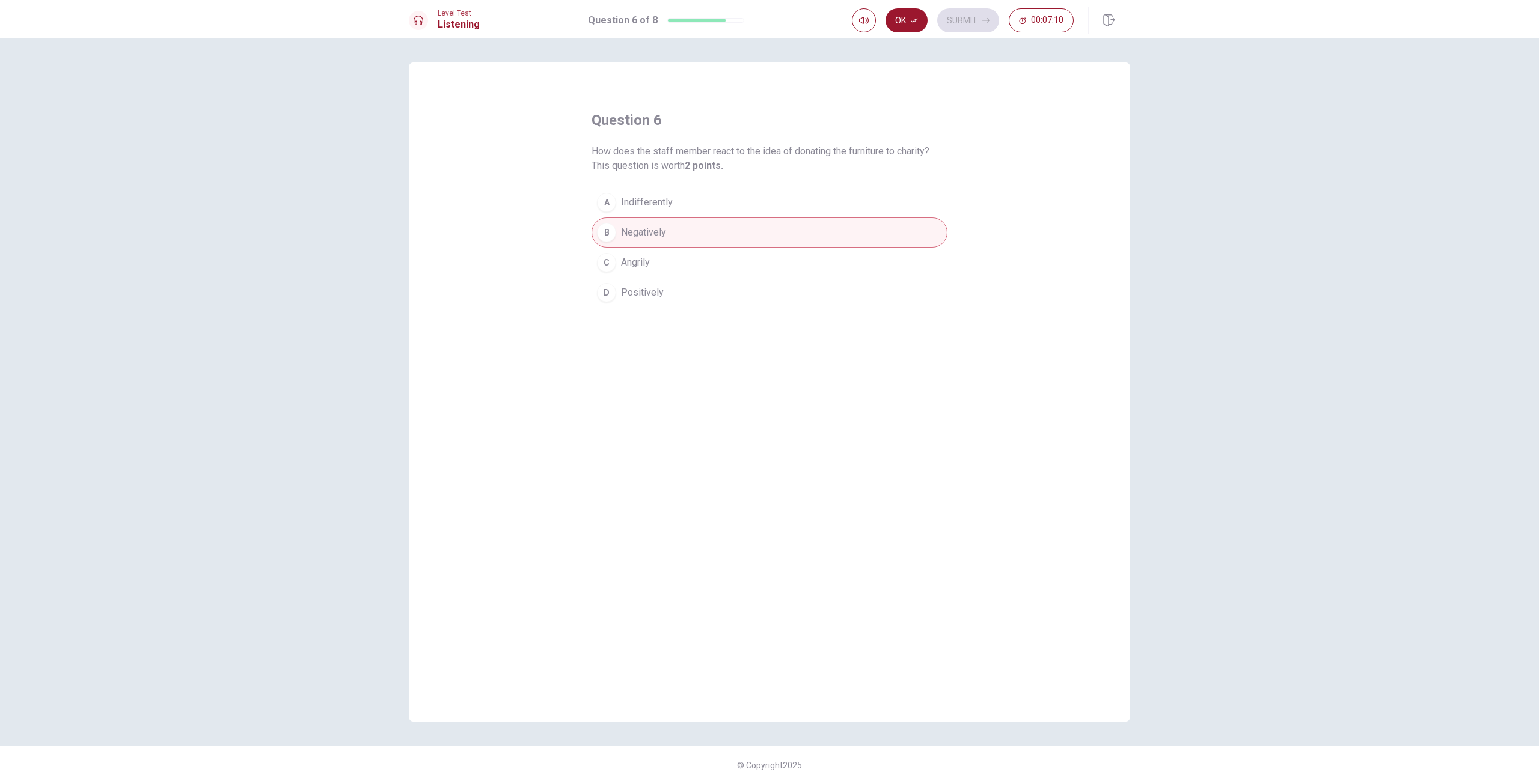
click at [649, 284] on button "D Positively" at bounding box center [770, 293] width 356 height 30
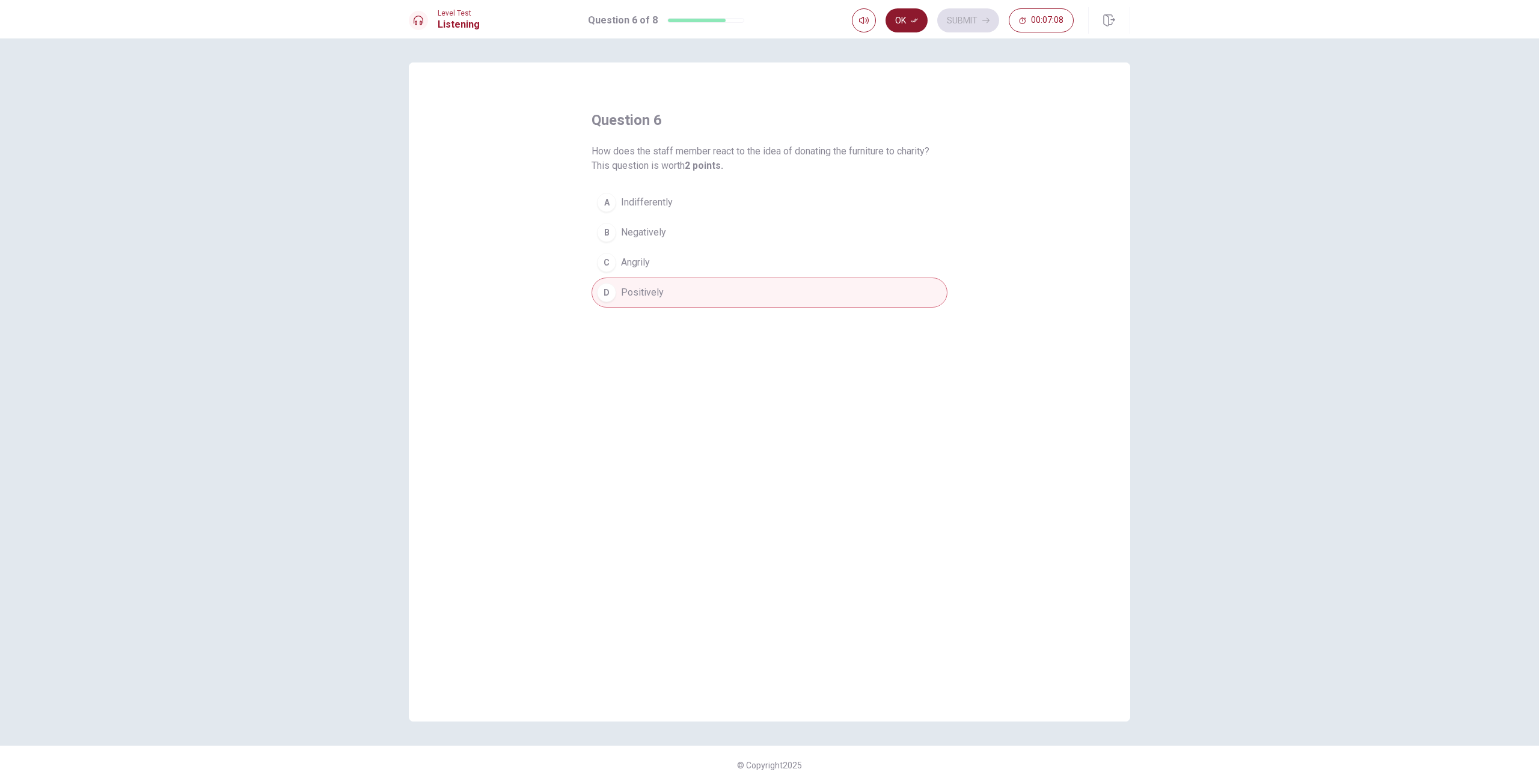
click at [904, 29] on button "Ok" at bounding box center [907, 20] width 42 height 24
click at [971, 21] on button "Submit" at bounding box center [968, 20] width 62 height 24
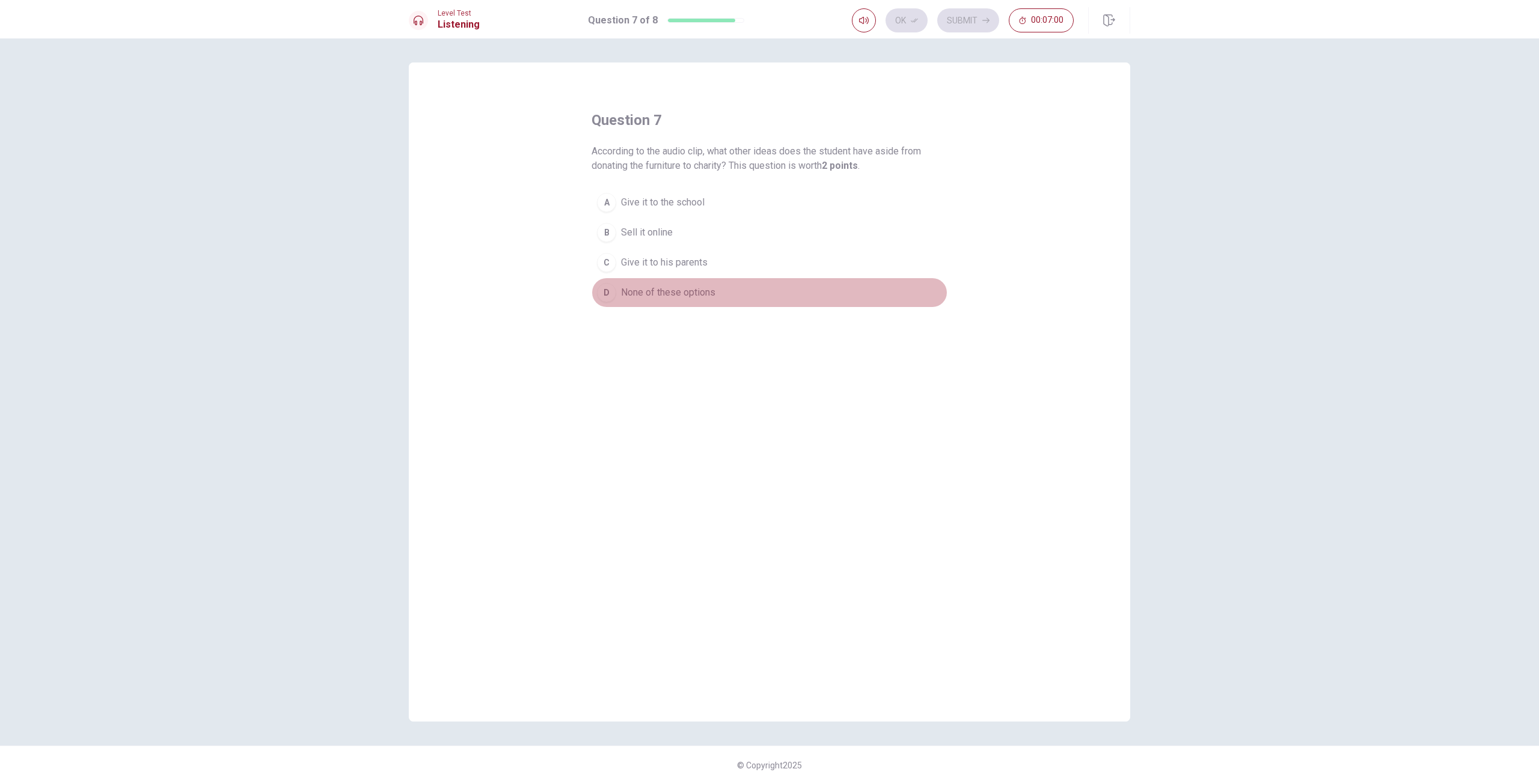
click at [680, 301] on button "D None of these options" at bounding box center [770, 293] width 356 height 30
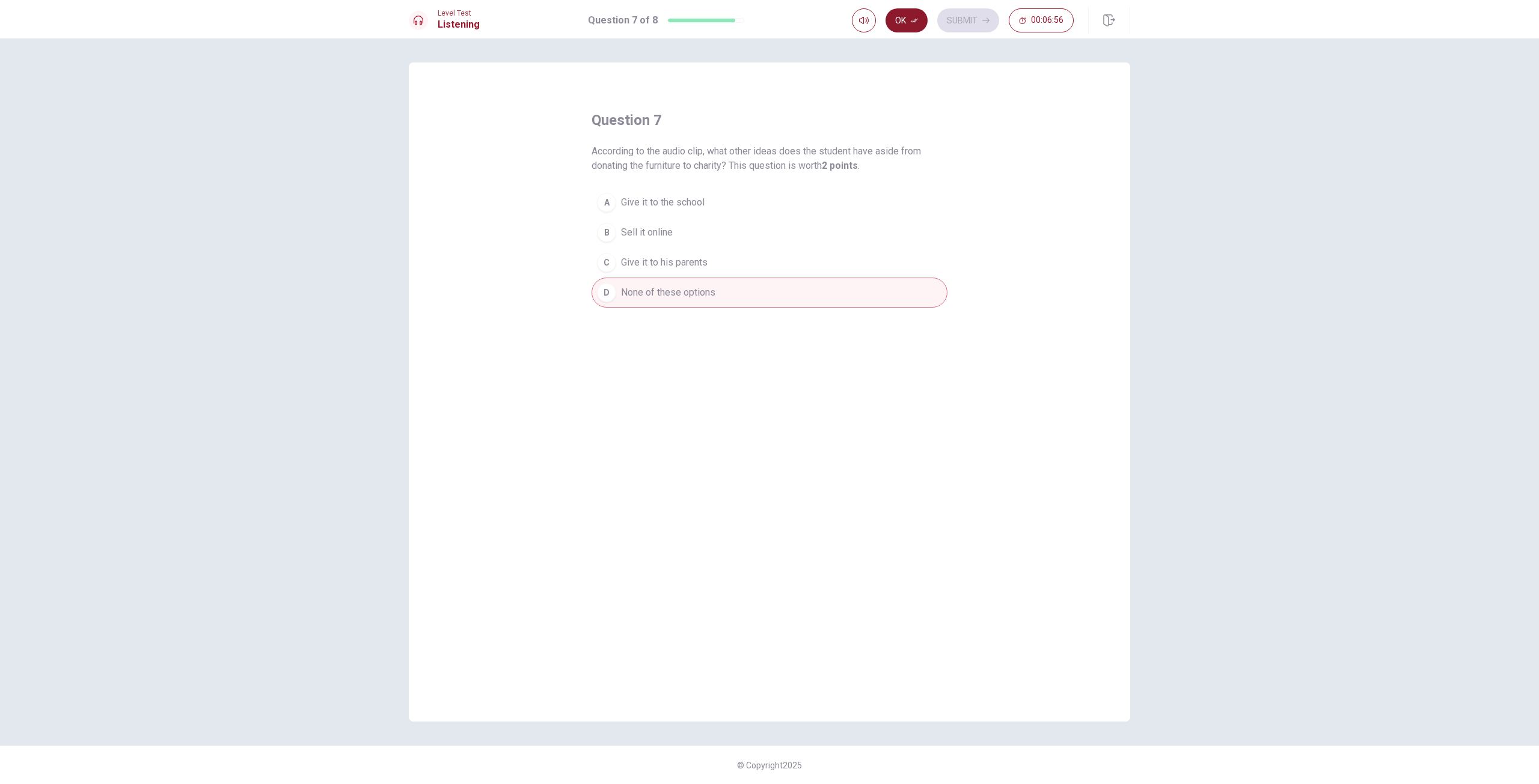
click at [913, 24] on button "Ok" at bounding box center [907, 20] width 42 height 24
click at [953, 29] on button "Submit" at bounding box center [968, 20] width 62 height 24
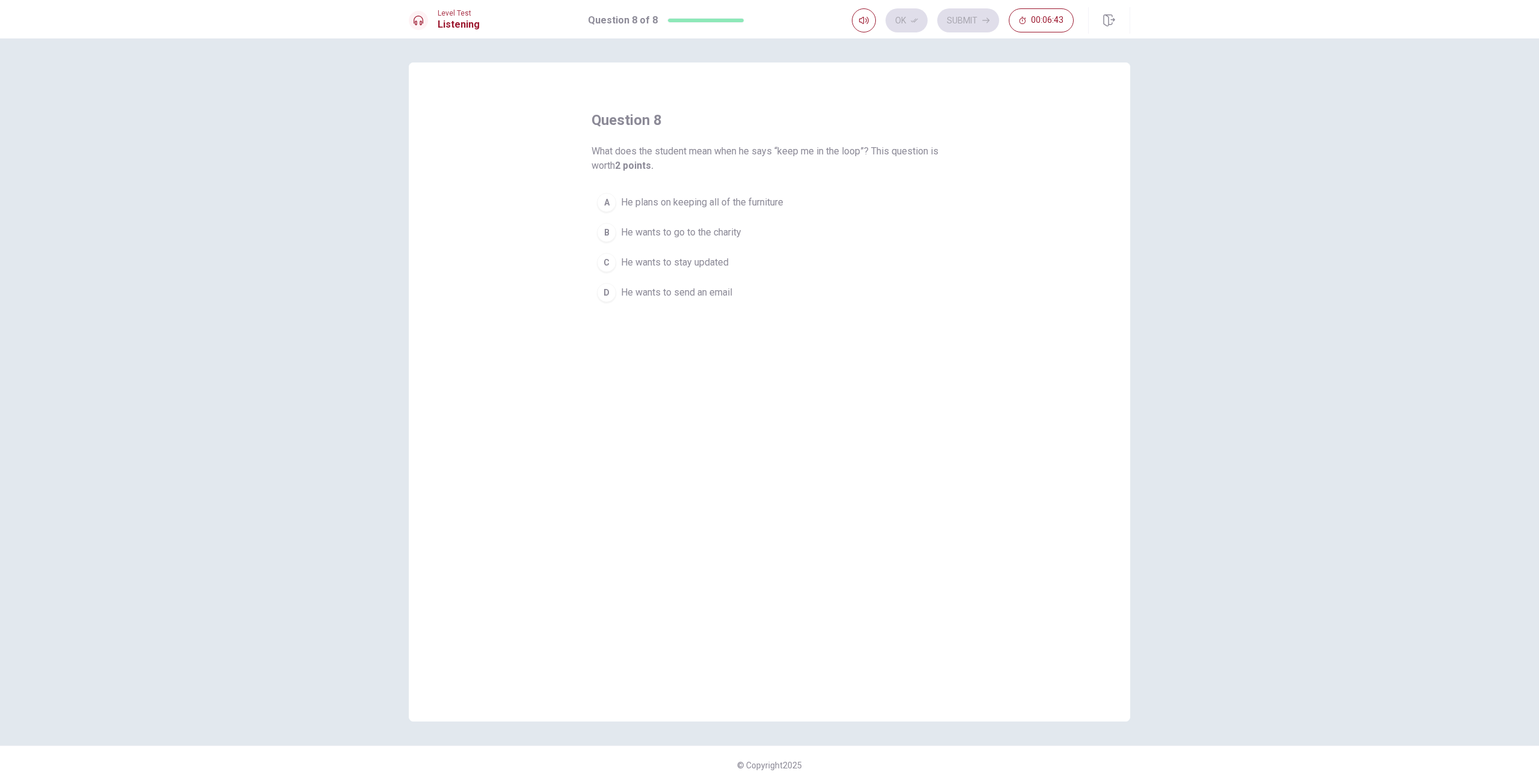
click at [723, 269] on span "He wants to stay updated" at bounding box center [674, 262] width 107 height 14
click at [914, 23] on icon "button" at bounding box center [914, 20] width 7 height 7
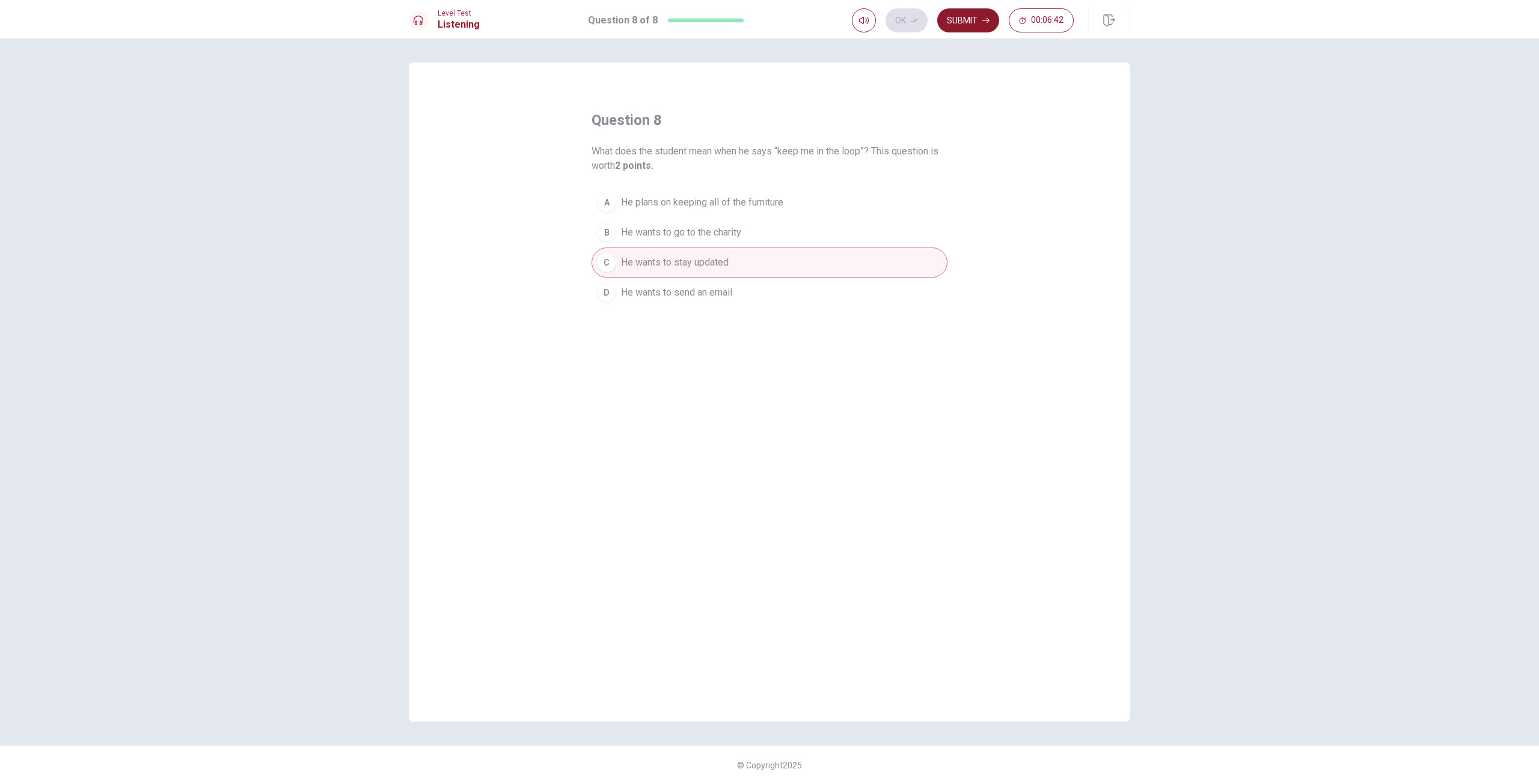
click at [966, 20] on button "Submit" at bounding box center [968, 20] width 62 height 24
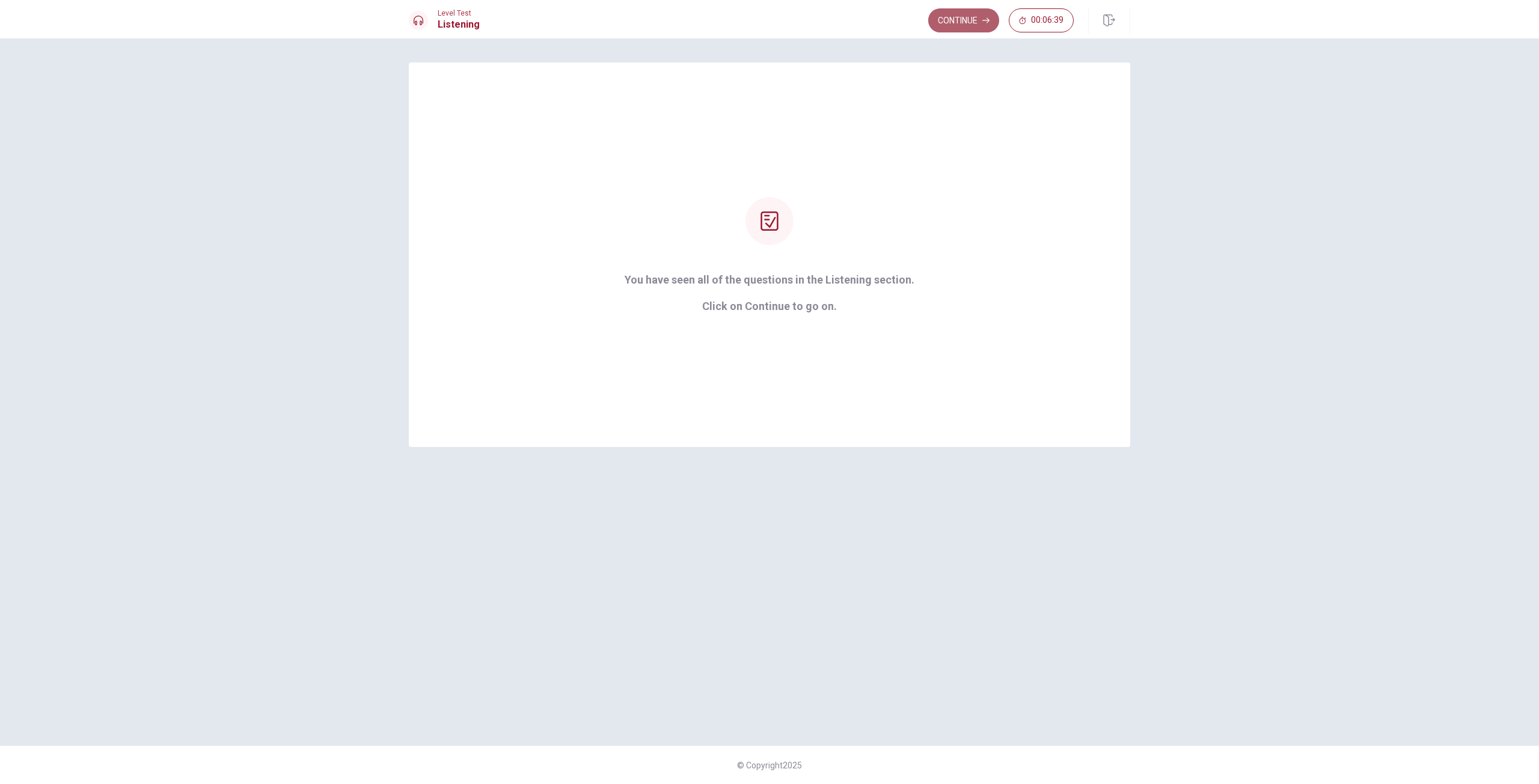
click at [972, 31] on button "Continue" at bounding box center [964, 20] width 71 height 24
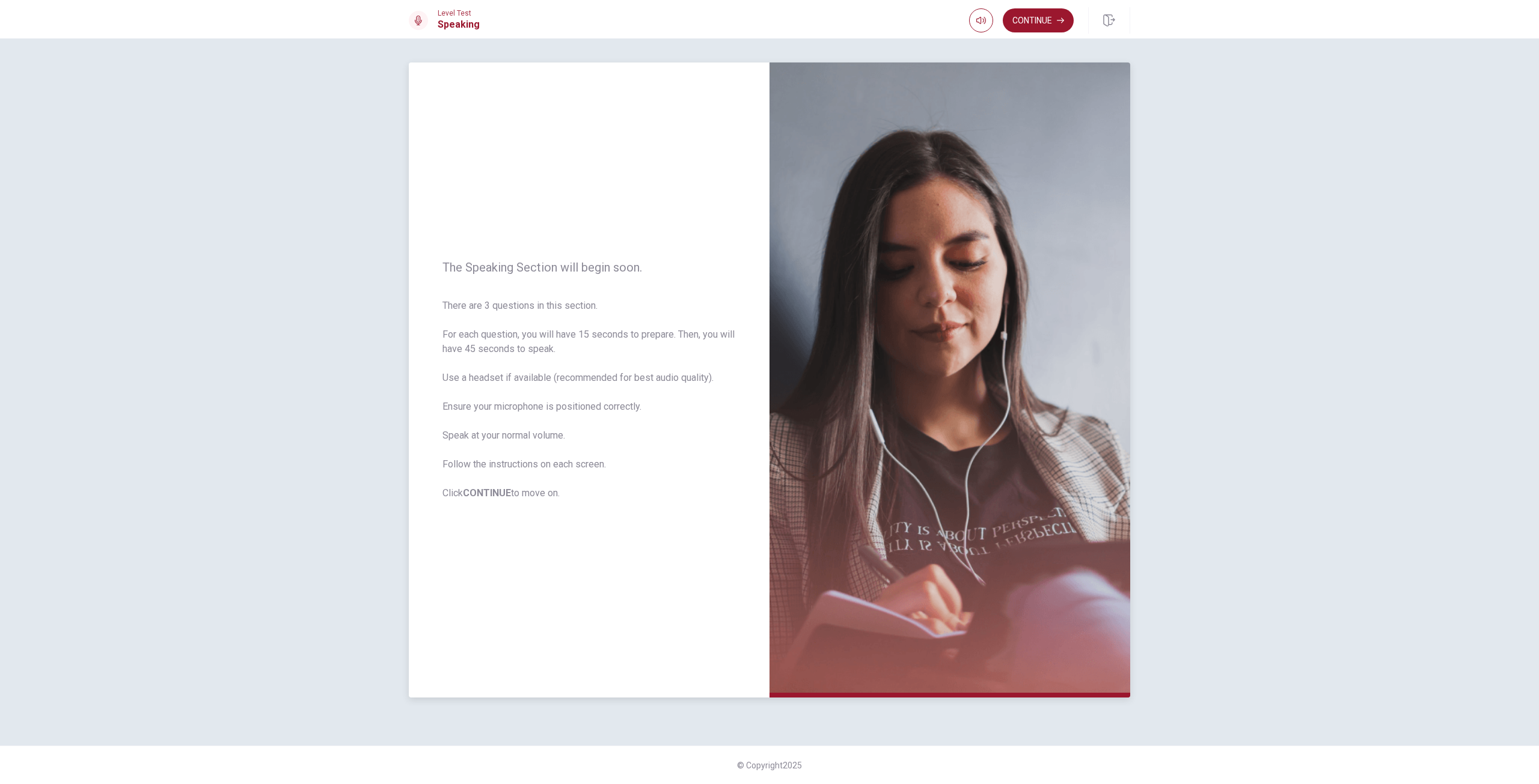
click at [1104, 506] on img at bounding box center [949, 380] width 361 height 635
click at [981, 14] on button "button" at bounding box center [981, 20] width 24 height 24
click at [1038, 18] on button "Continue" at bounding box center [1038, 20] width 71 height 24
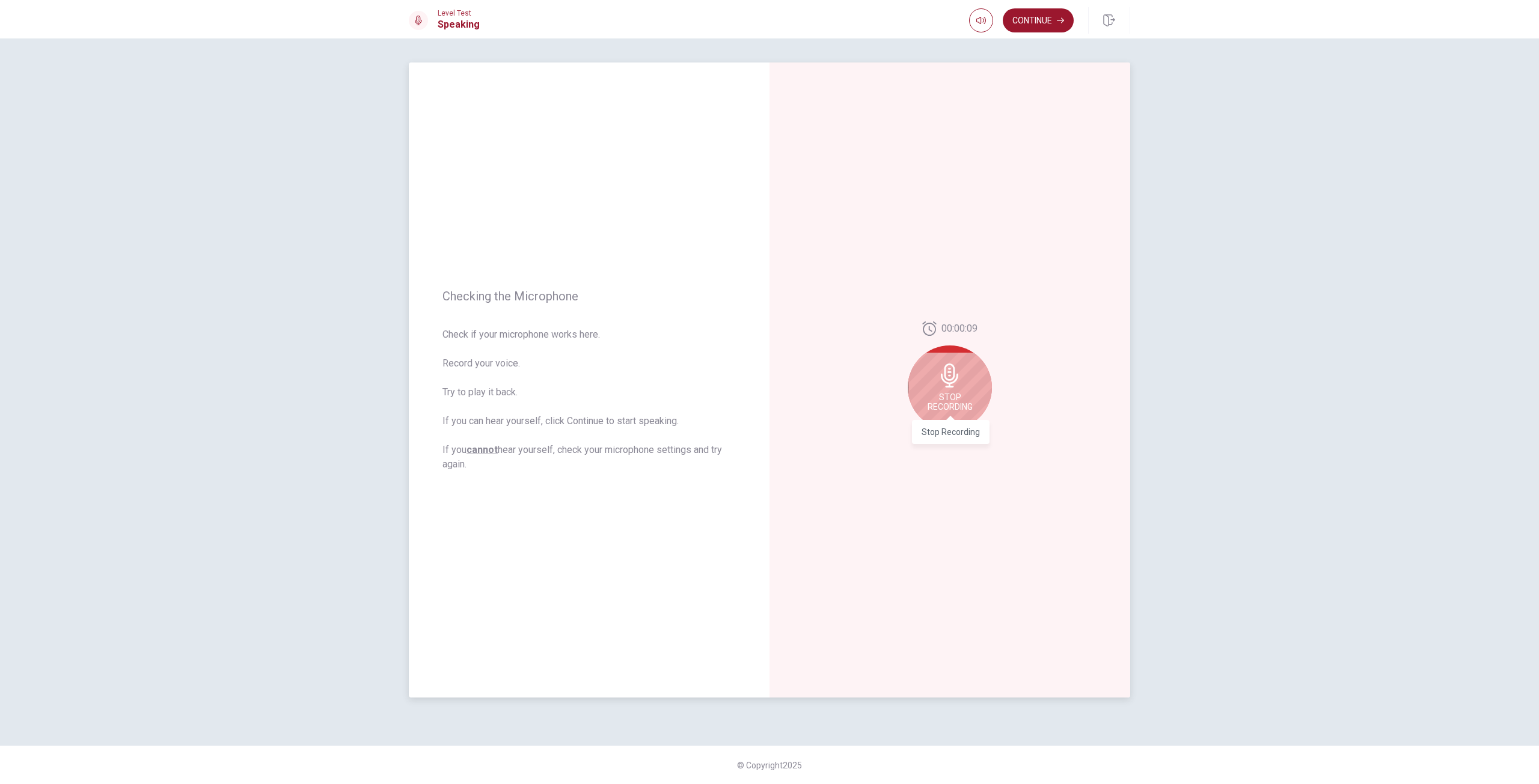
click at [969, 394] on span "Stop Recording" at bounding box center [950, 402] width 45 height 19
click at [967, 432] on button "Play Audio" at bounding box center [963, 439] width 17 height 17
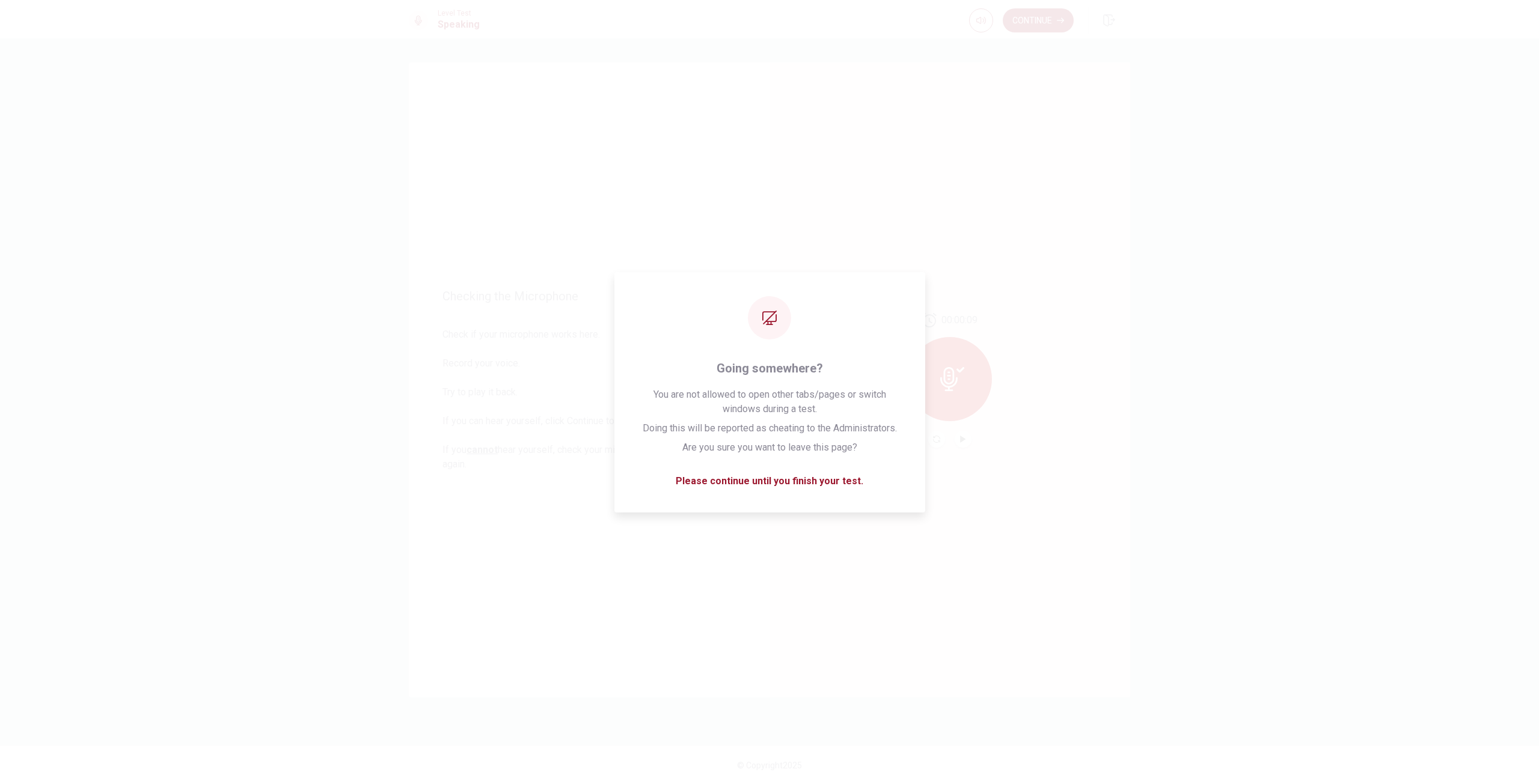
click at [1209, 547] on div "Checking the Microphone Check if your microphone works here. Record your voice.…" at bounding box center [770, 411] width 1539 height 746
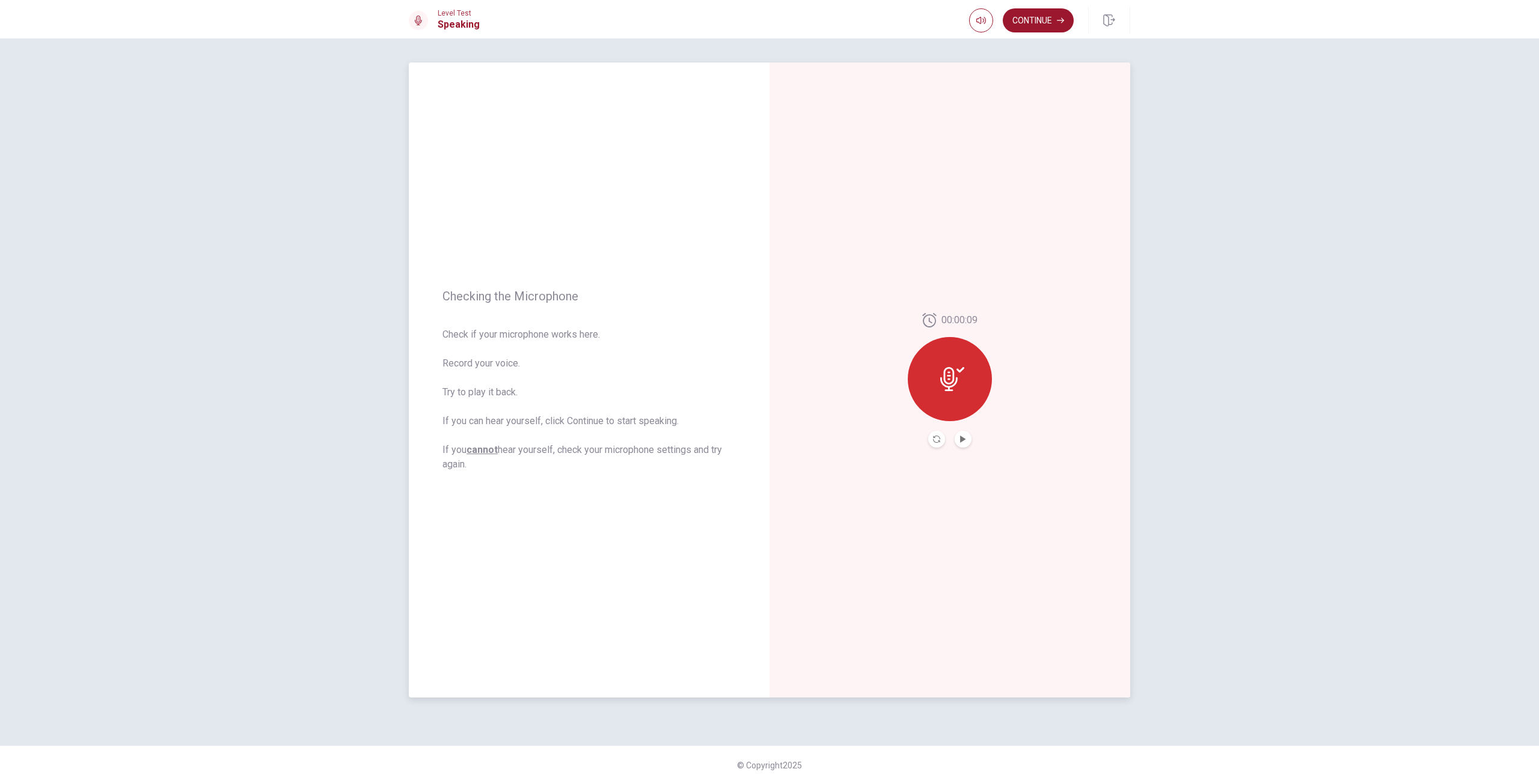
click at [964, 428] on div "00:00:09" at bounding box center [950, 380] width 84 height 134
click at [966, 437] on icon "Play Audio" at bounding box center [963, 439] width 7 height 7
click at [965, 439] on icon "Pause Audio" at bounding box center [963, 439] width 6 height 7
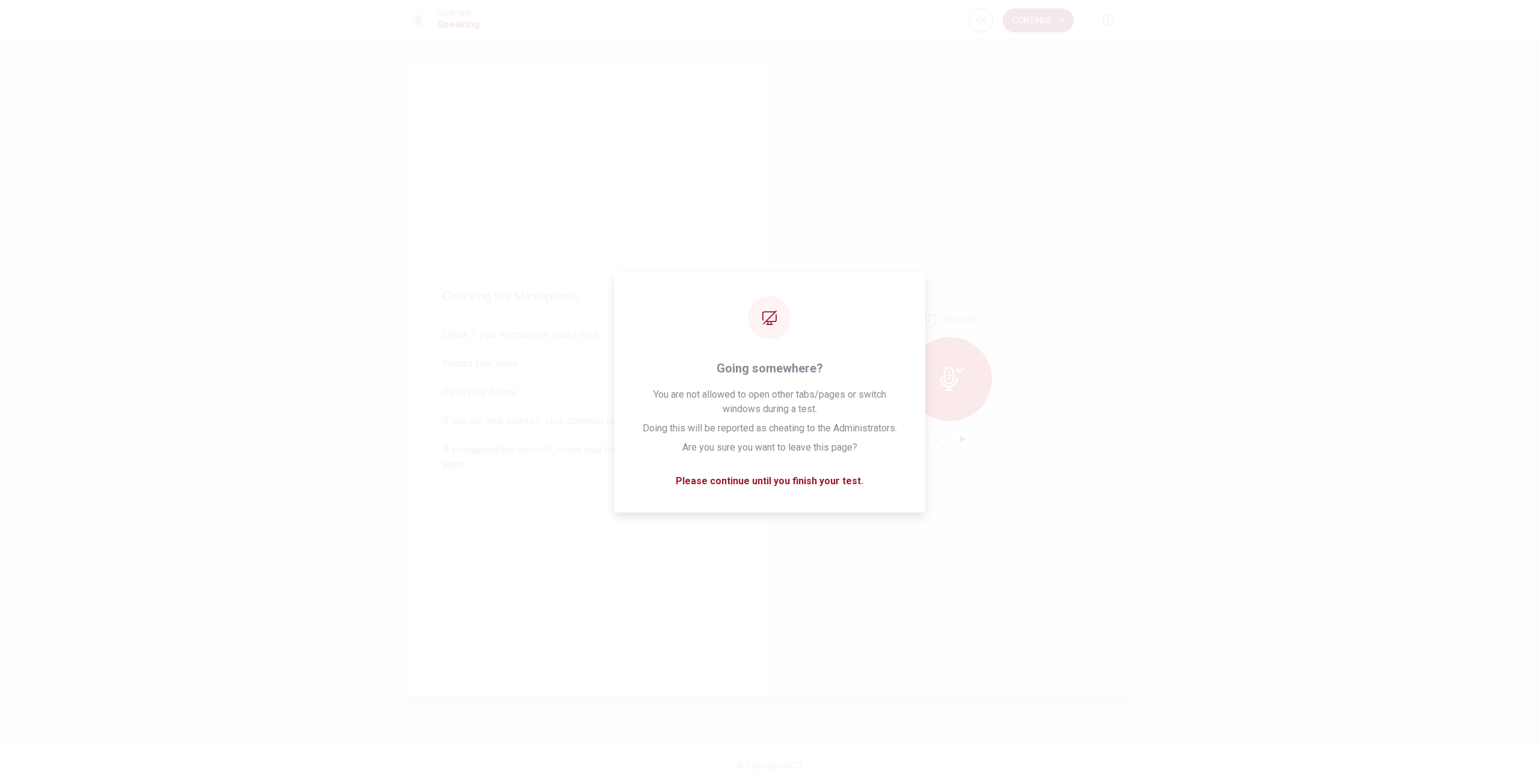
click at [1139, 563] on div "Checking the Microphone Check if your microphone works here. Record your voice.…" at bounding box center [770, 392] width 760 height 659
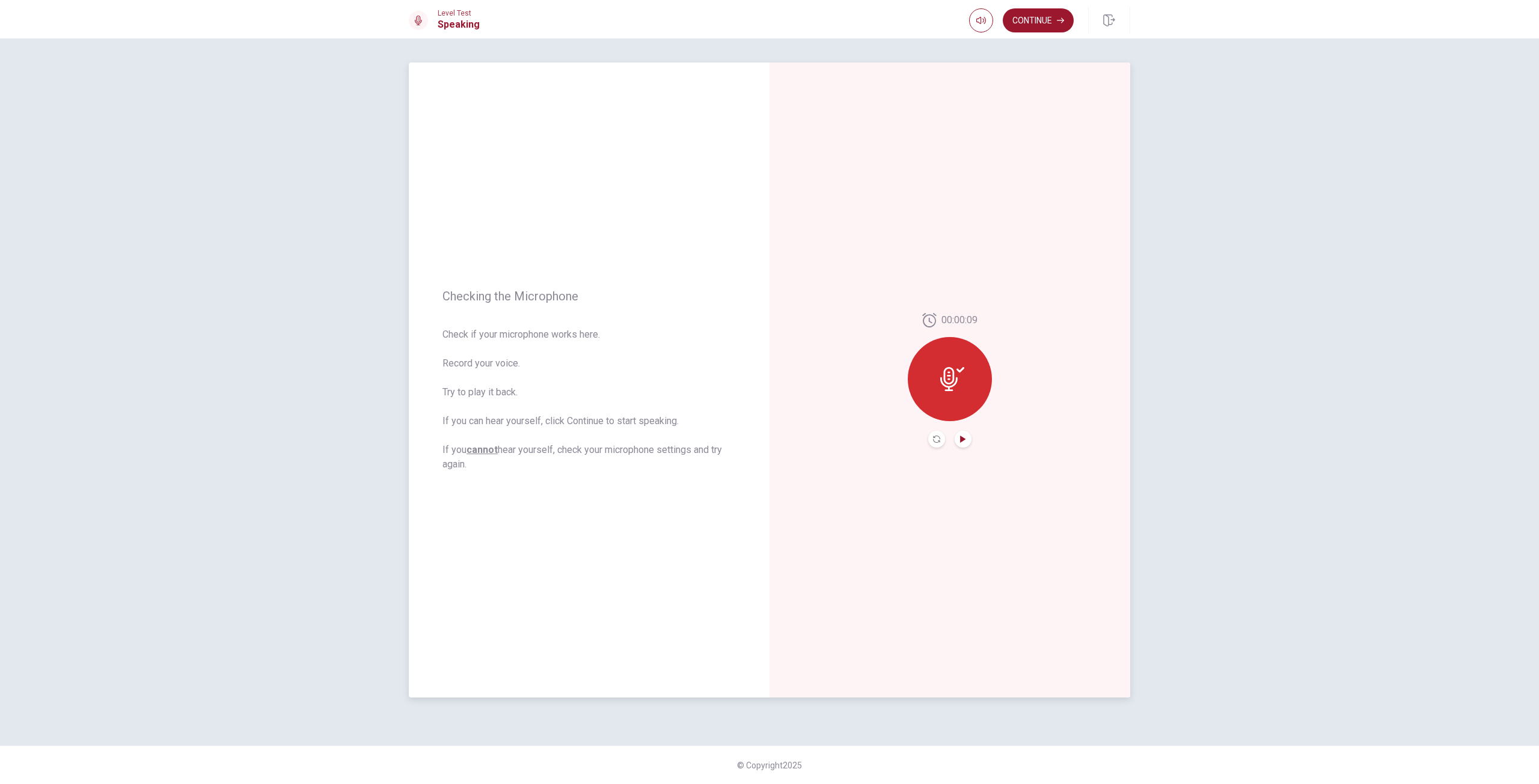
click at [961, 442] on icon "Play Audio" at bounding box center [963, 439] width 5 height 7
click at [961, 442] on icon "Pause Audio" at bounding box center [963, 439] width 6 height 7
click at [1145, 557] on div "Checking the Microphone Check if your microphone works here. Record your voice.…" at bounding box center [770, 392] width 760 height 659
click at [967, 437] on button "Play Audio" at bounding box center [963, 439] width 17 height 17
click at [966, 437] on icon "Pause Audio" at bounding box center [963, 439] width 6 height 7
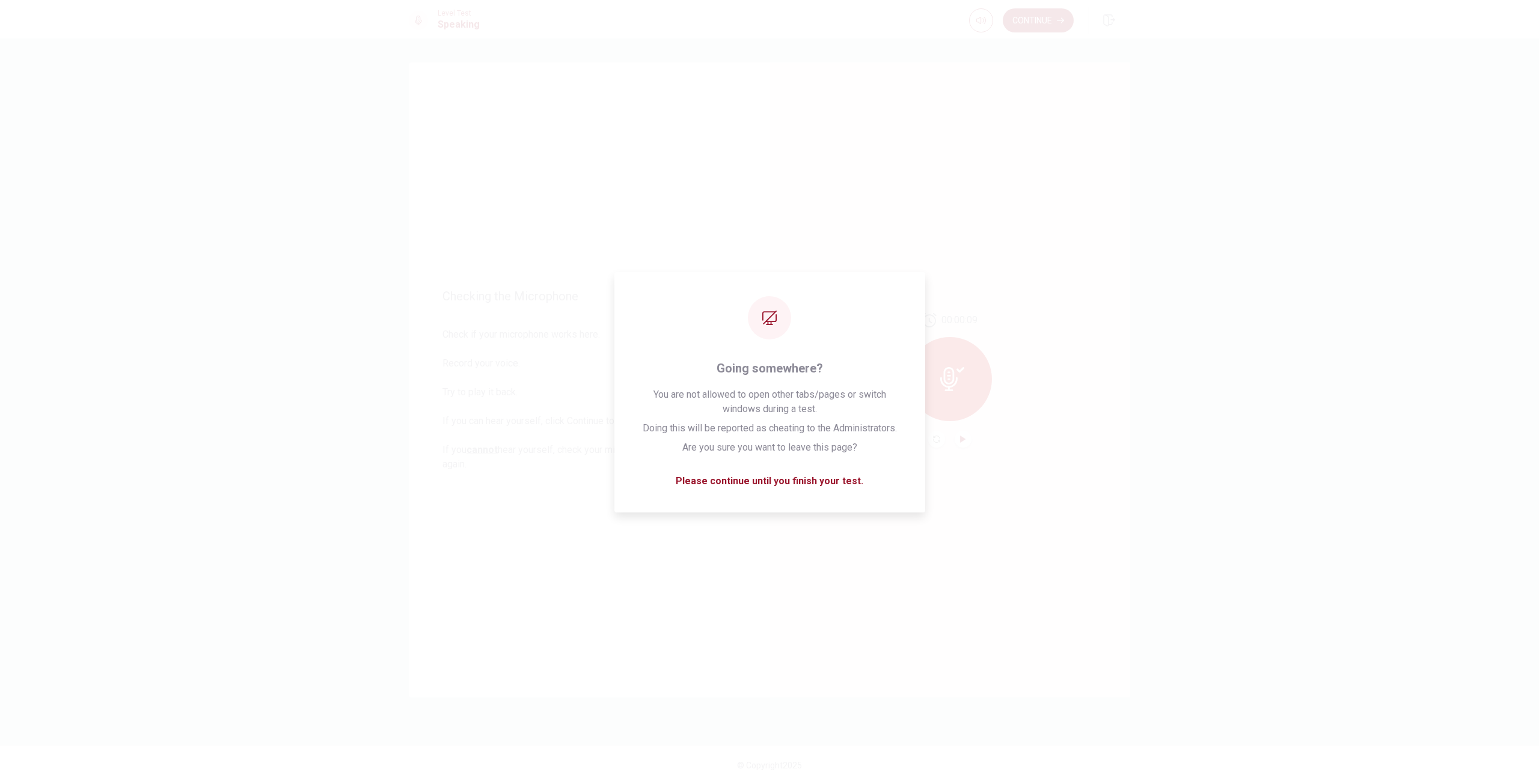
click at [1219, 657] on div "Checking the Microphone Check if your microphone works here. Record your voice.…" at bounding box center [770, 411] width 1539 height 746
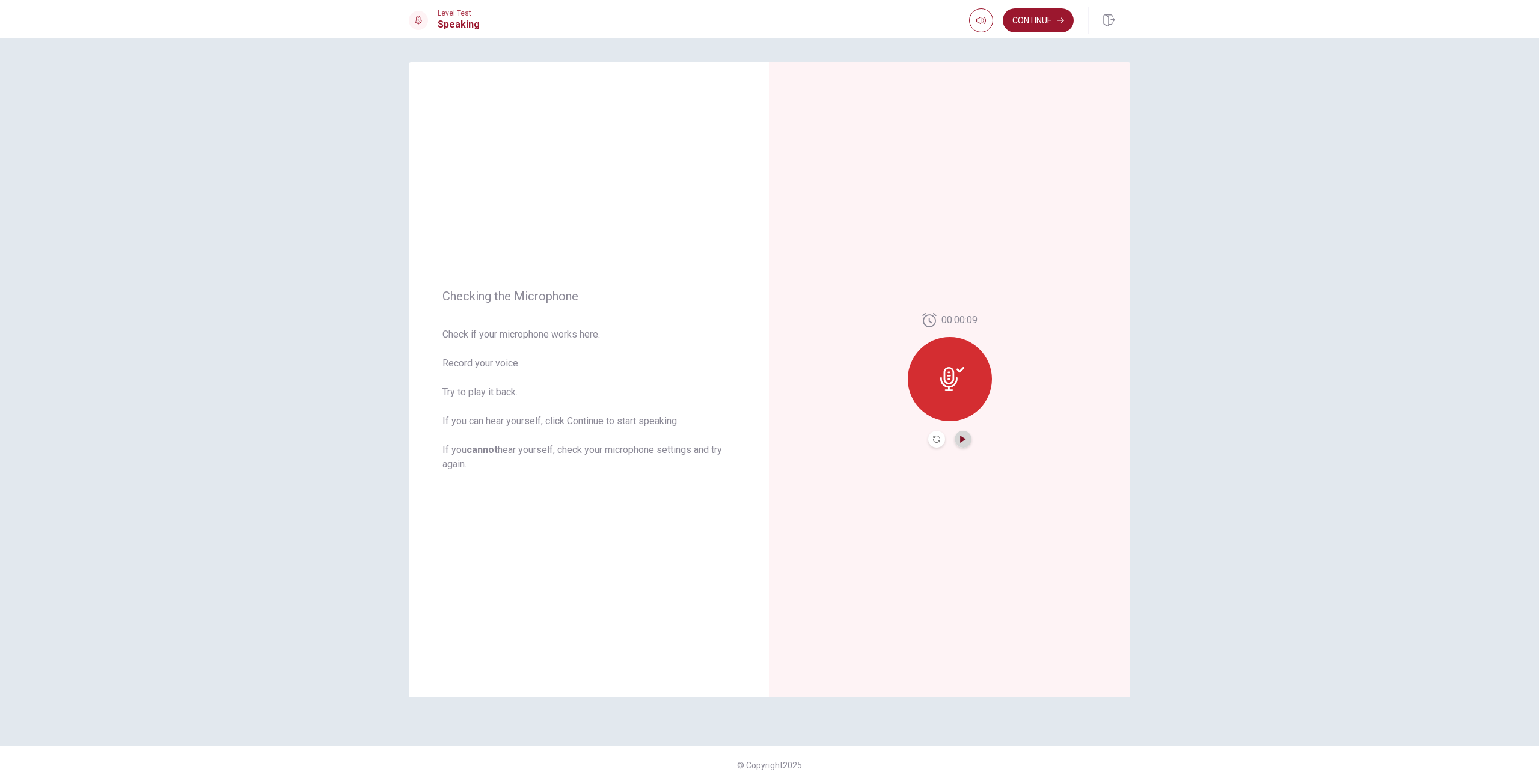
click at [964, 443] on icon "Play Audio" at bounding box center [963, 439] width 7 height 7
click at [964, 443] on icon "Pause Audio" at bounding box center [963, 439] width 6 height 7
click at [1039, 29] on button "Continue" at bounding box center [1038, 20] width 71 height 24
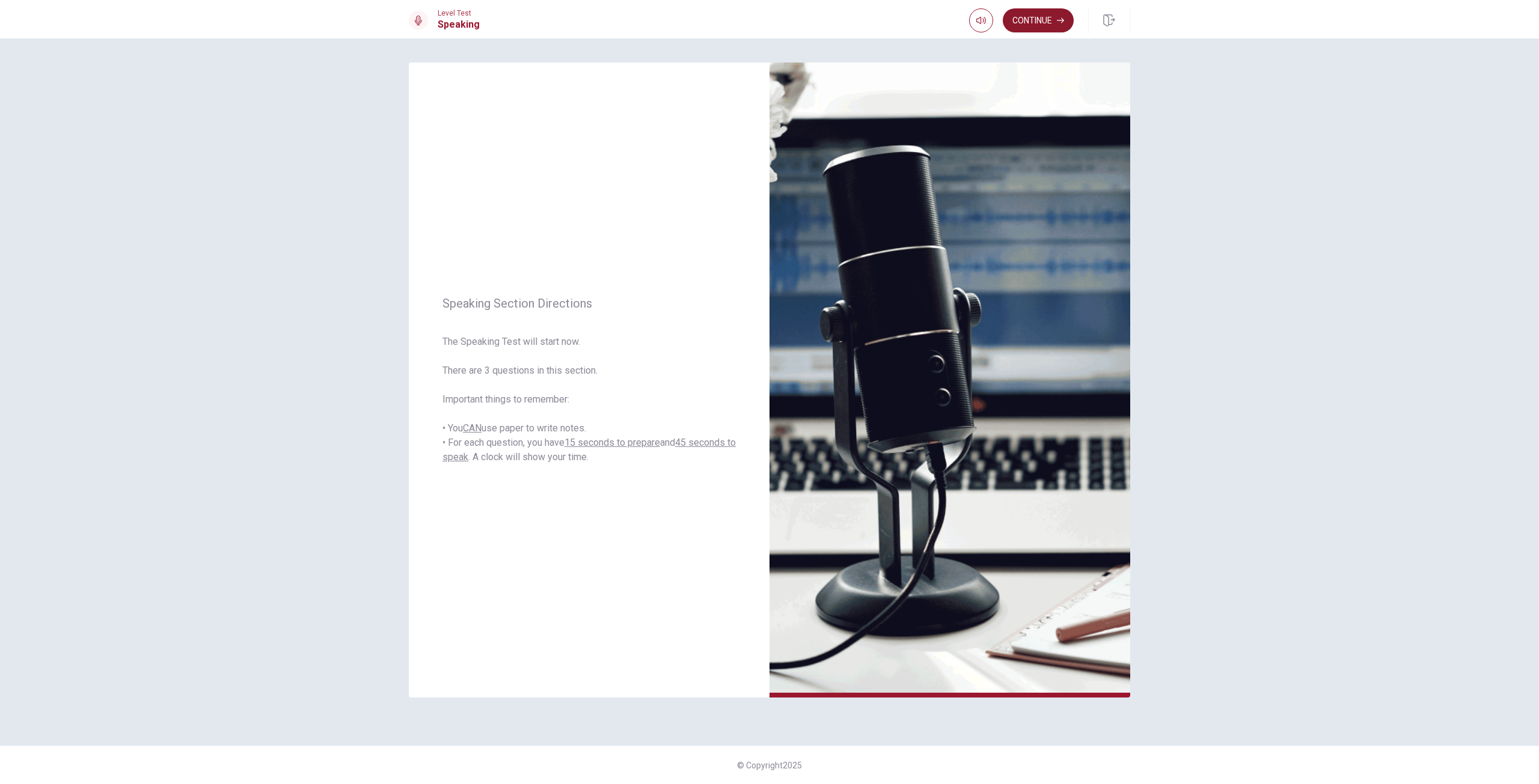
click at [1039, 29] on button "Continue" at bounding box center [1038, 20] width 71 height 24
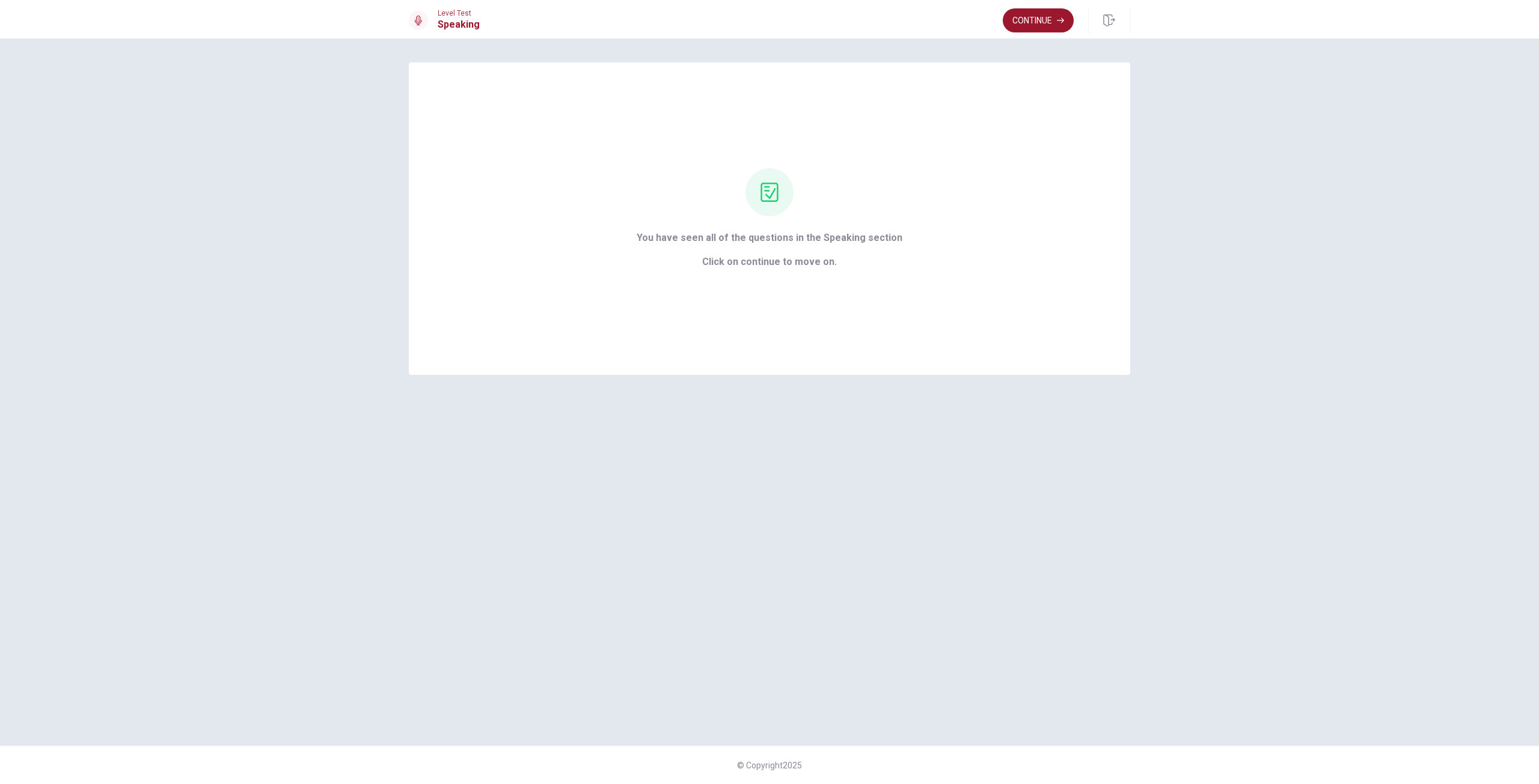
click at [1040, 29] on button "Continue" at bounding box center [1038, 20] width 71 height 24
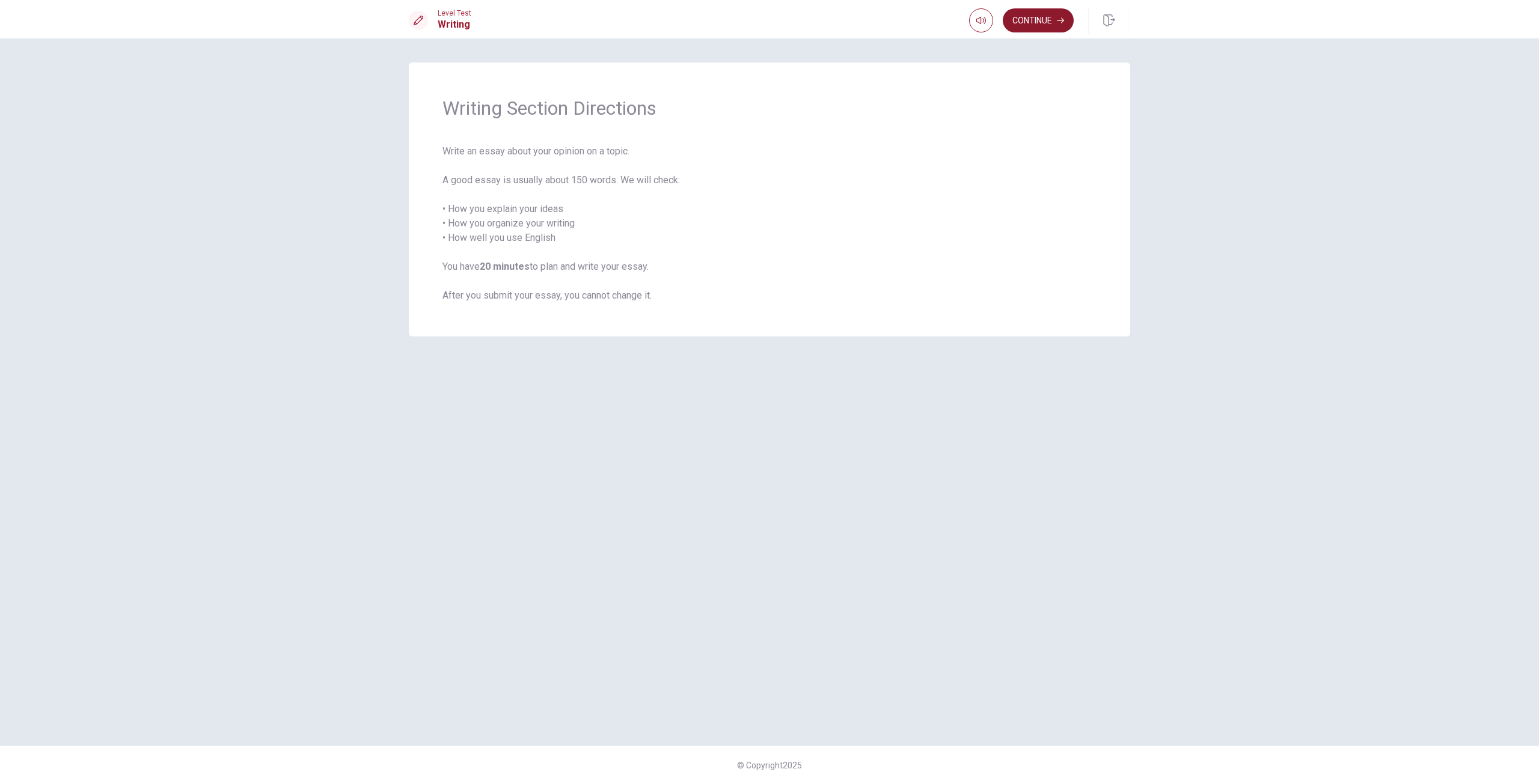
click at [1052, 27] on button "Continue" at bounding box center [1038, 20] width 71 height 24
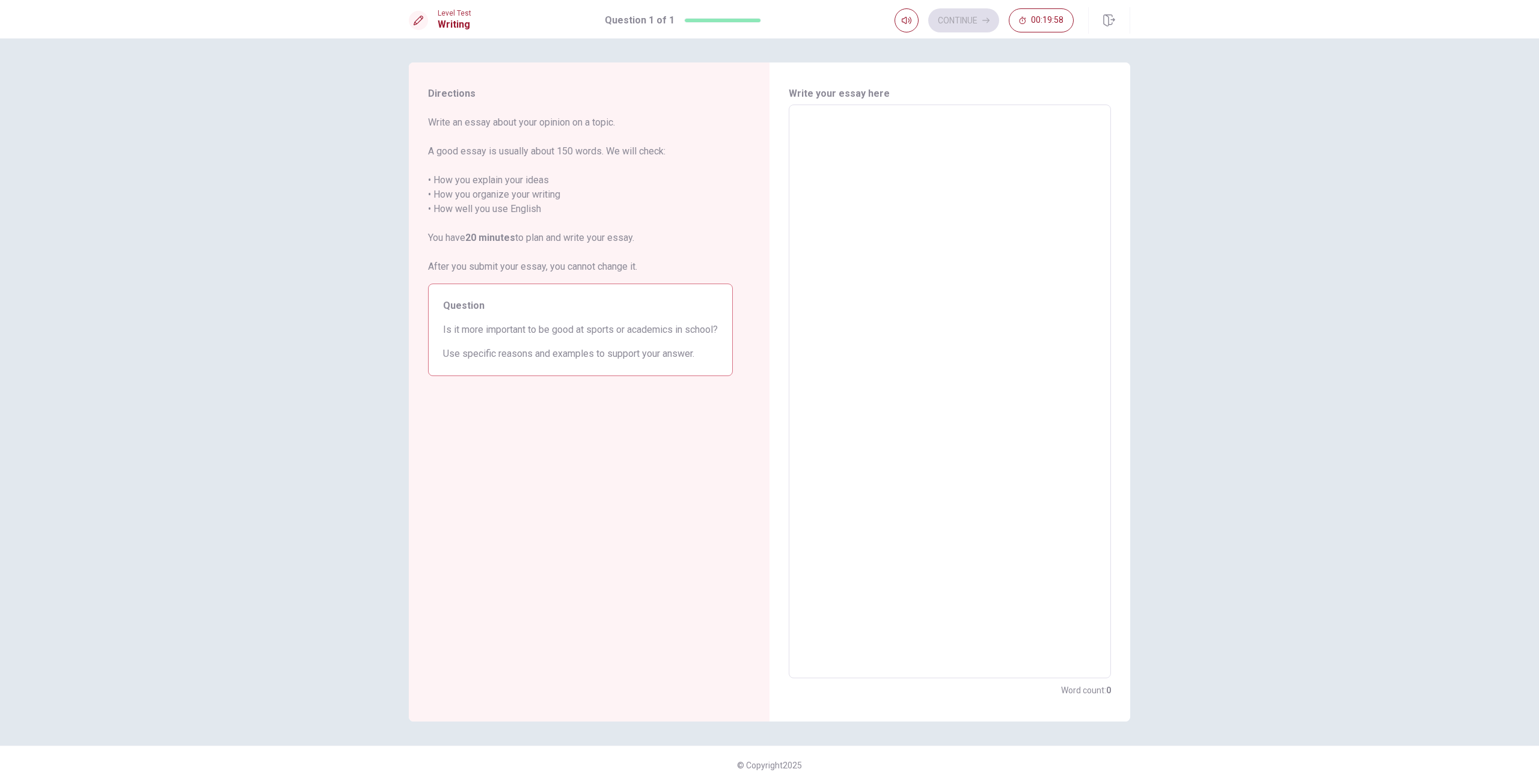
click at [872, 163] on textarea at bounding box center [950, 392] width 306 height 554
type textarea "i"
type textarea "x"
type textarea "iN"
type textarea "x"
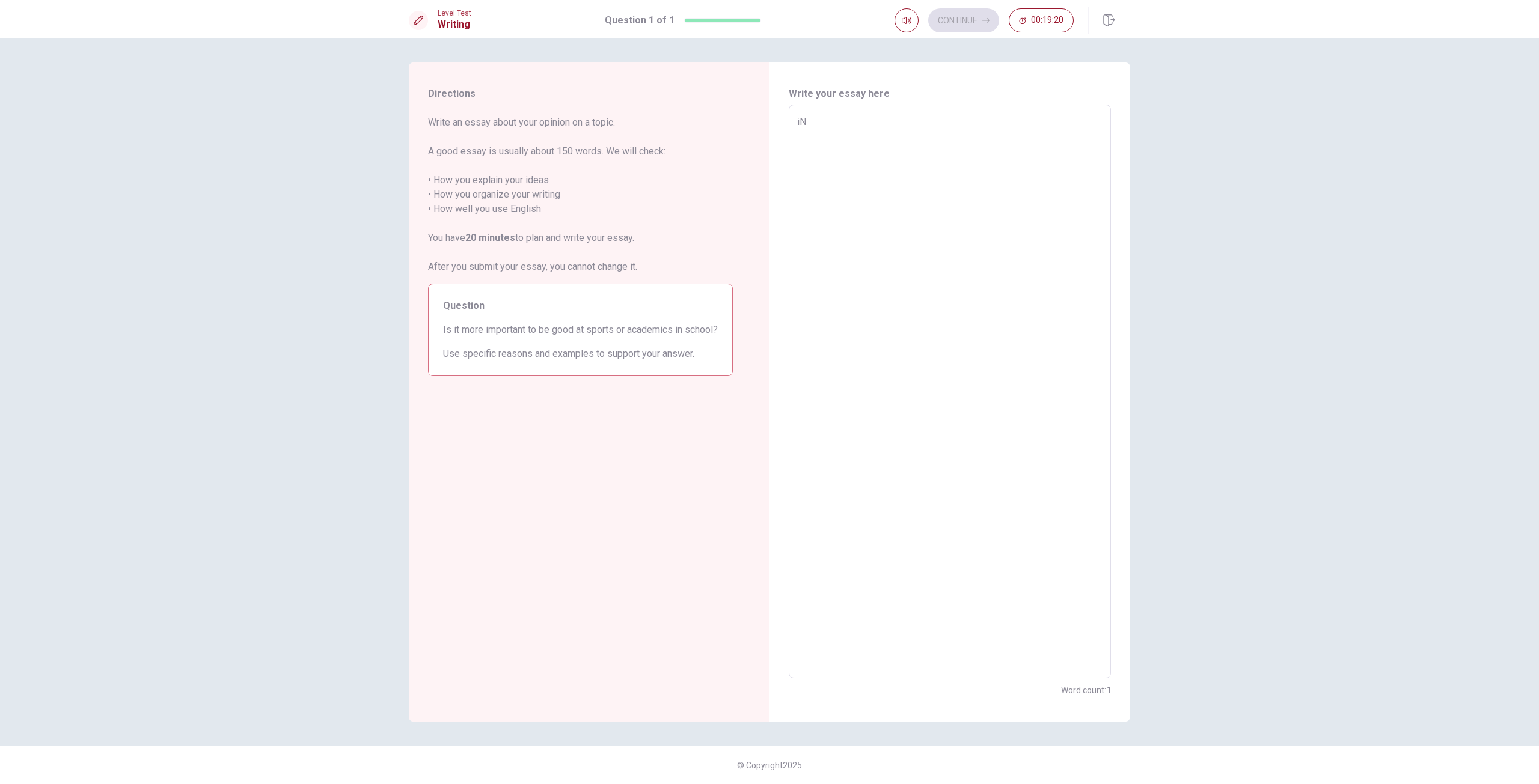
type textarea "iN"
type textarea "x"
type textarea "iN"
type textarea "x"
type textarea "i"
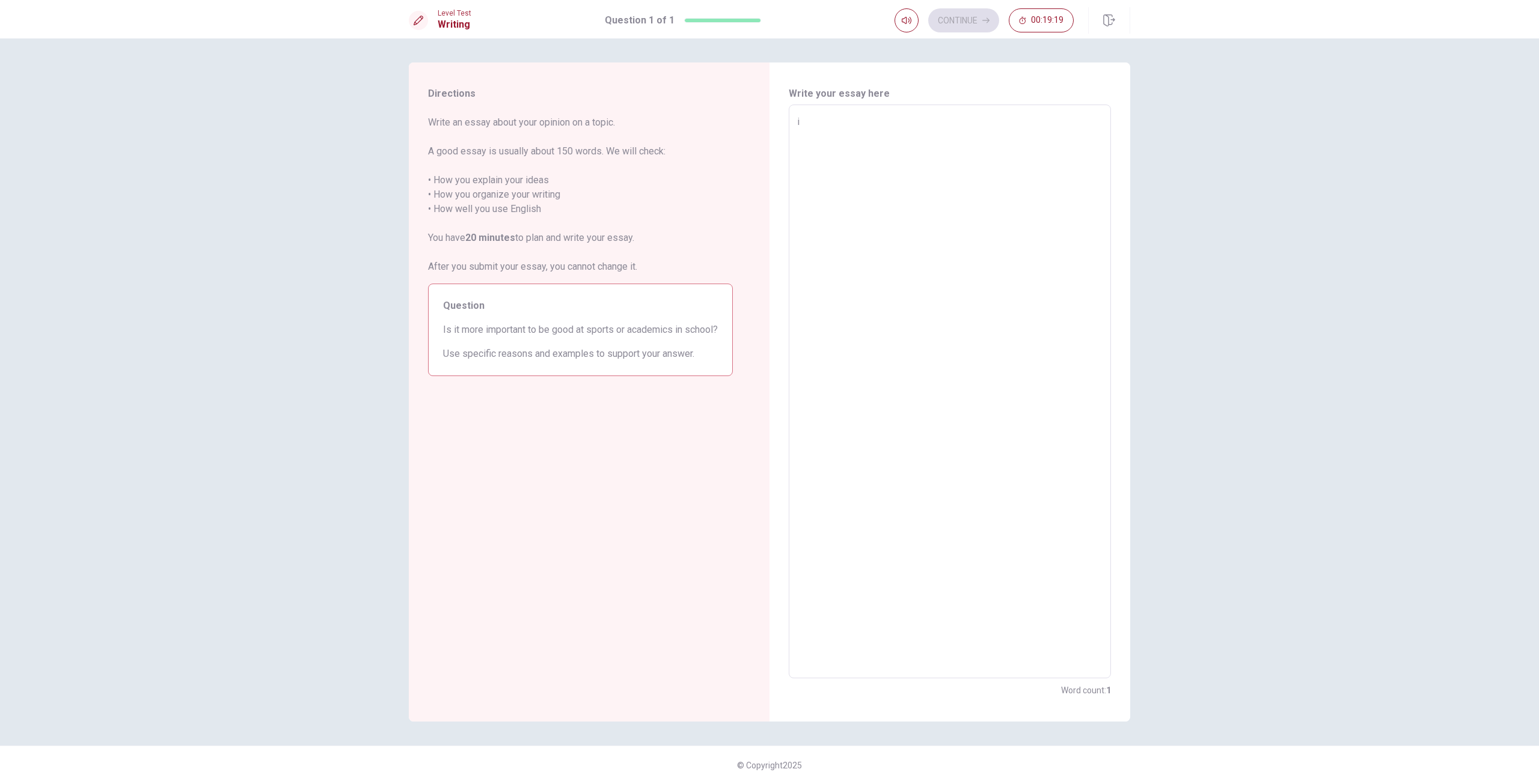
type textarea "x"
type textarea "I"
type textarea "x"
type textarea "In"
type textarea "x"
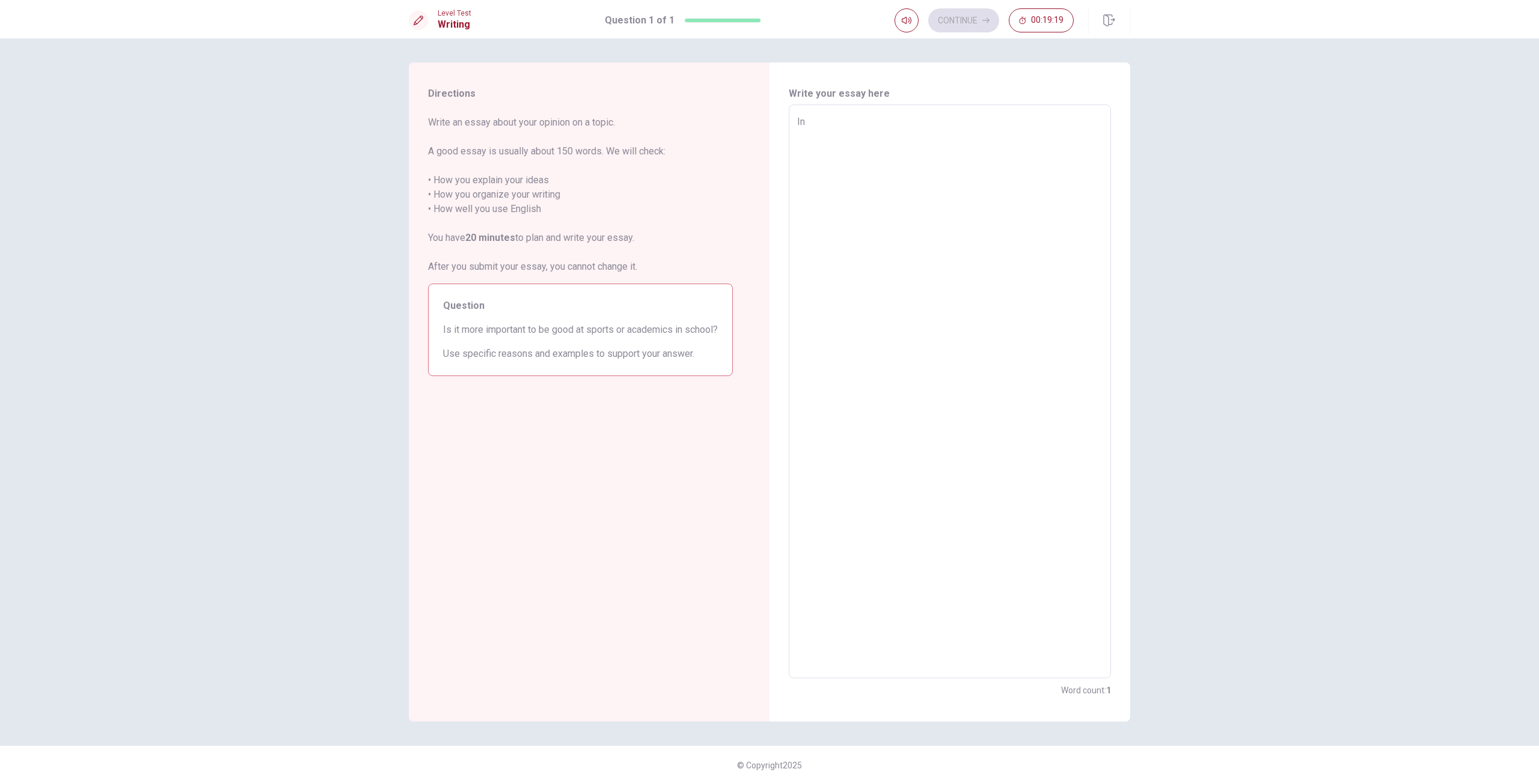
type textarea "In"
type textarea "x"
type textarea "In m"
type textarea "x"
type textarea "In my"
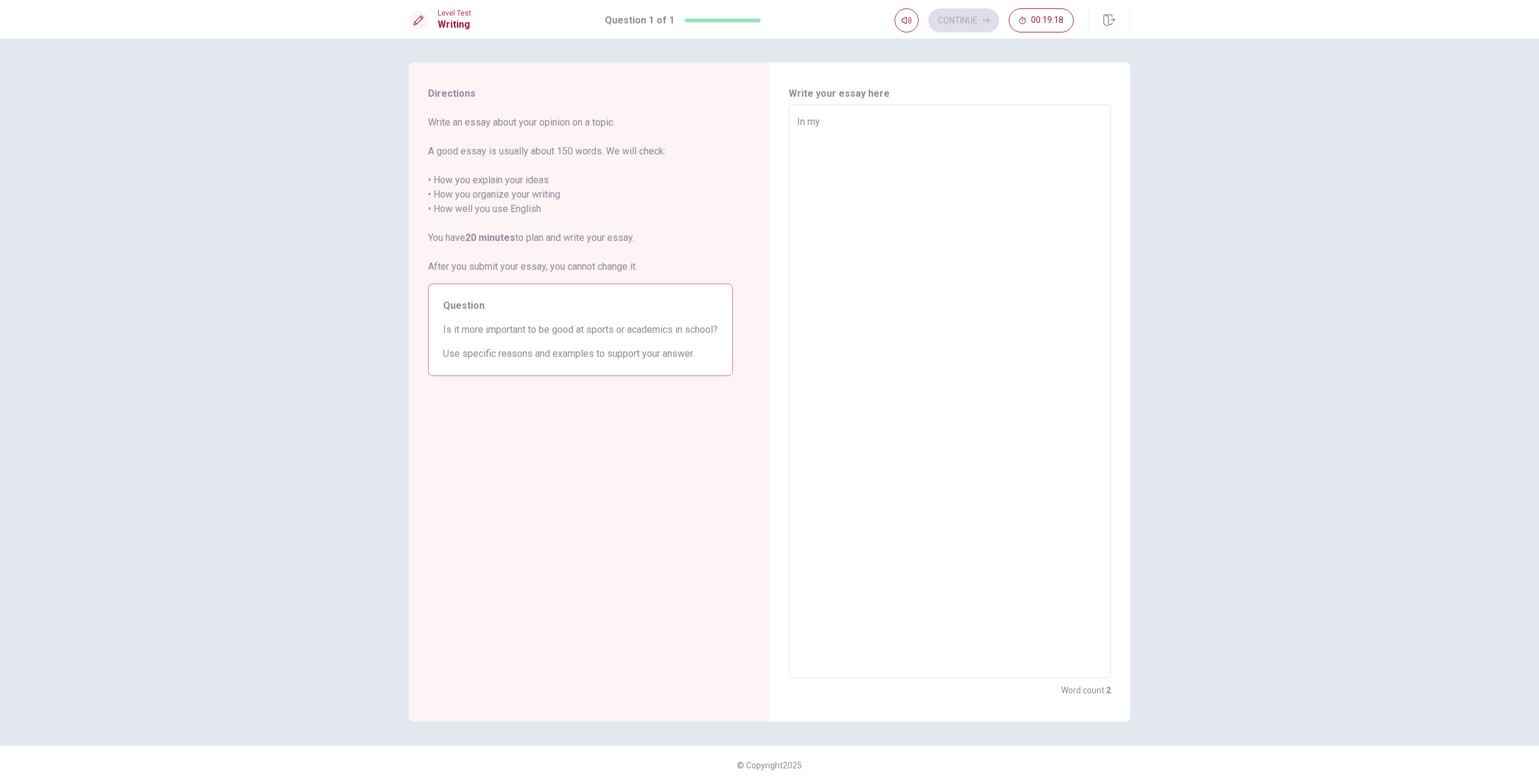
type textarea "x"
type textarea "In my"
type textarea "x"
type textarea "In my o"
type textarea "x"
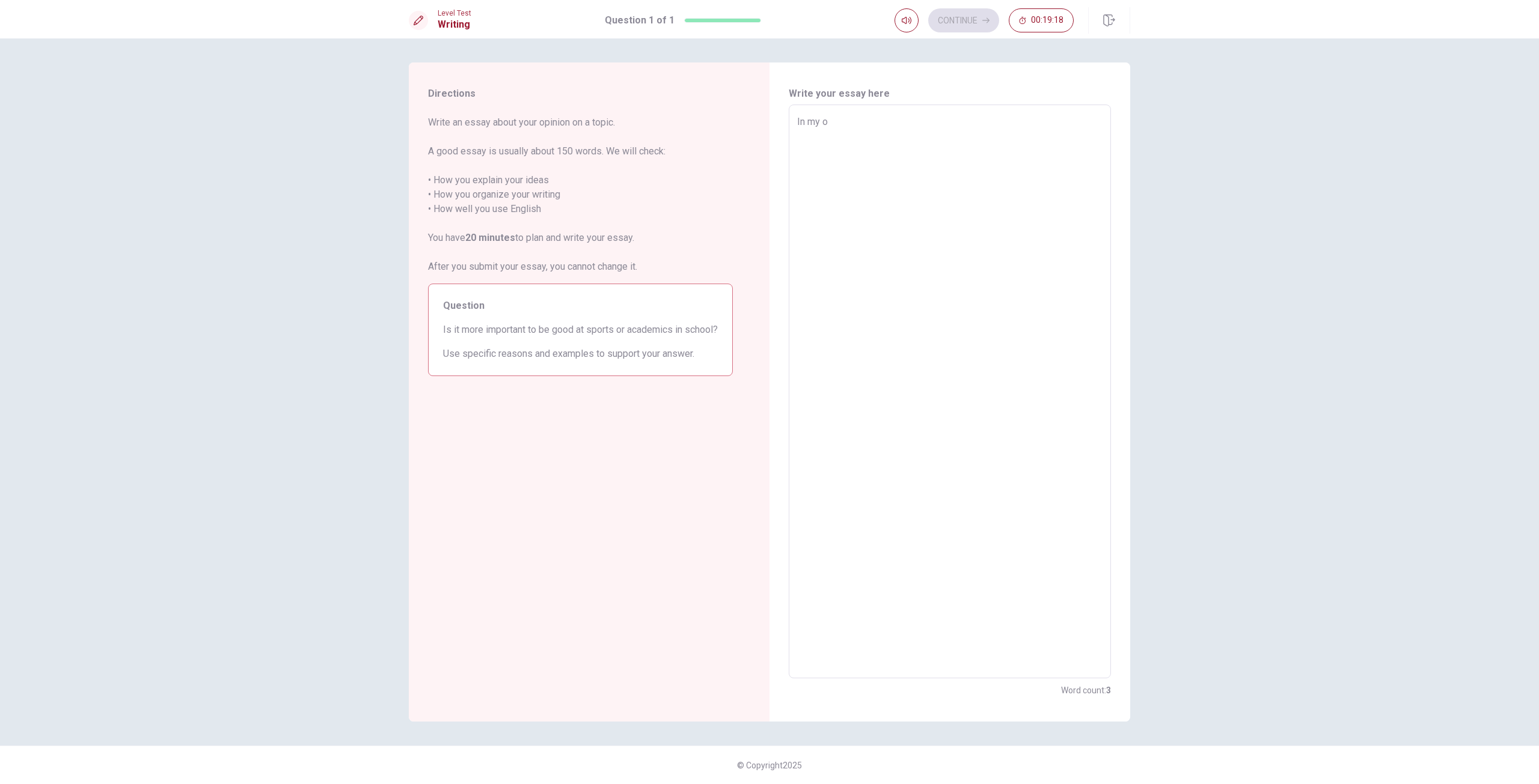
type textarea "In my op"
type textarea "x"
type textarea "In my opi"
type textarea "x"
type textarea "In my opin"
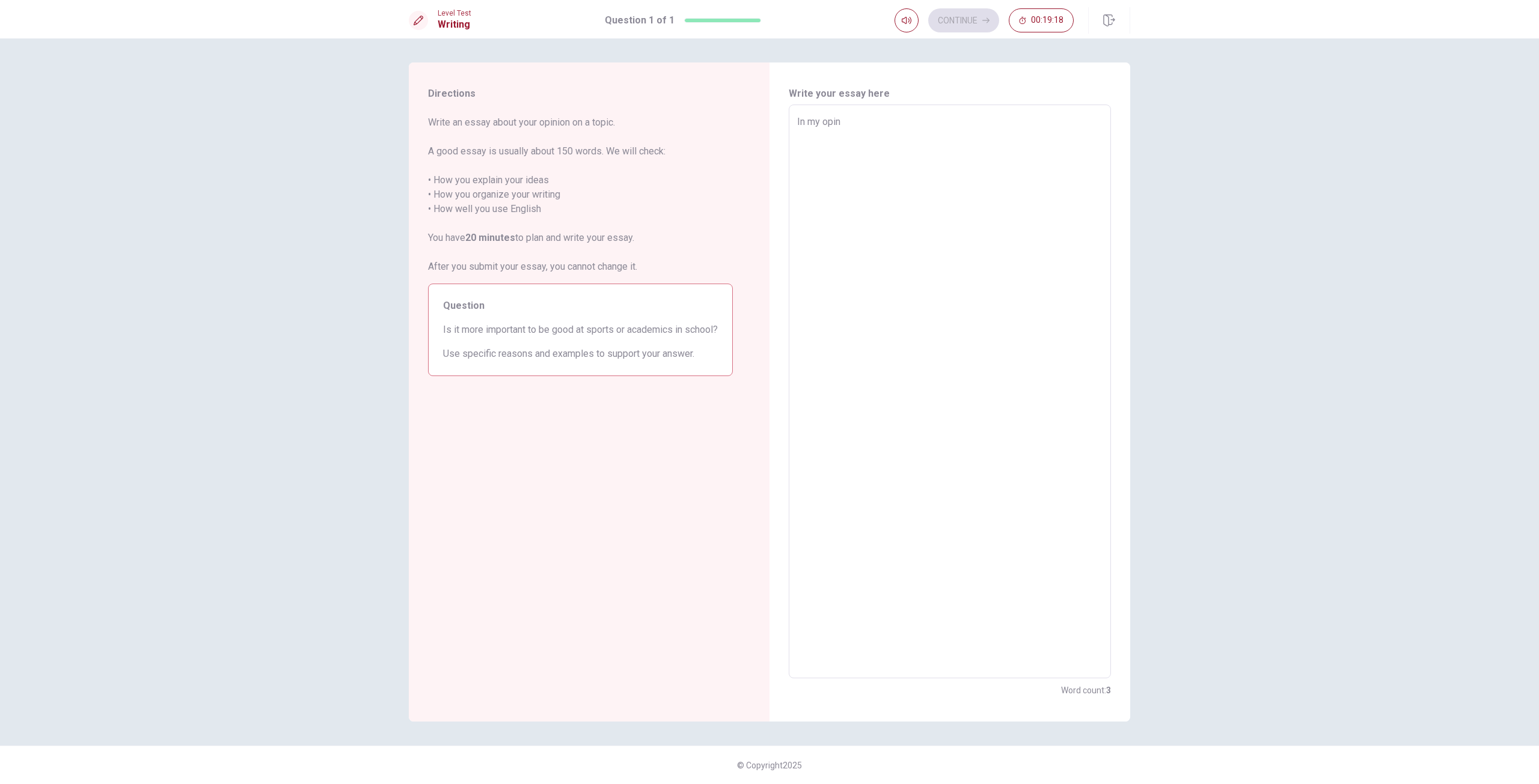
type textarea "x"
type textarea "In my opini"
type textarea "x"
type textarea "In my opinio"
type textarea "x"
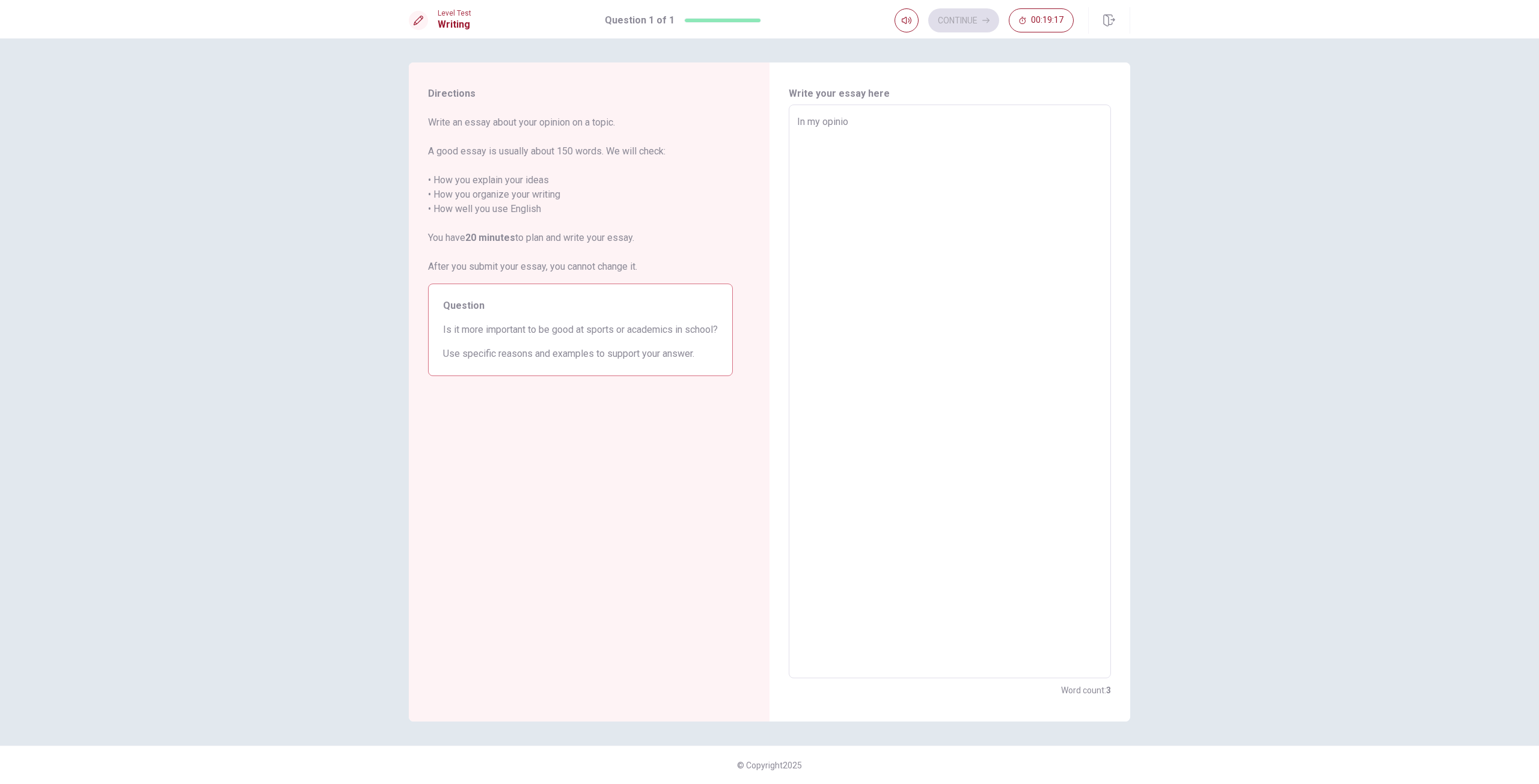
type textarea "In my opinion"
type textarea "x"
type textarea "In my opinion"
type textarea "x"
type textarea "In my opinion"
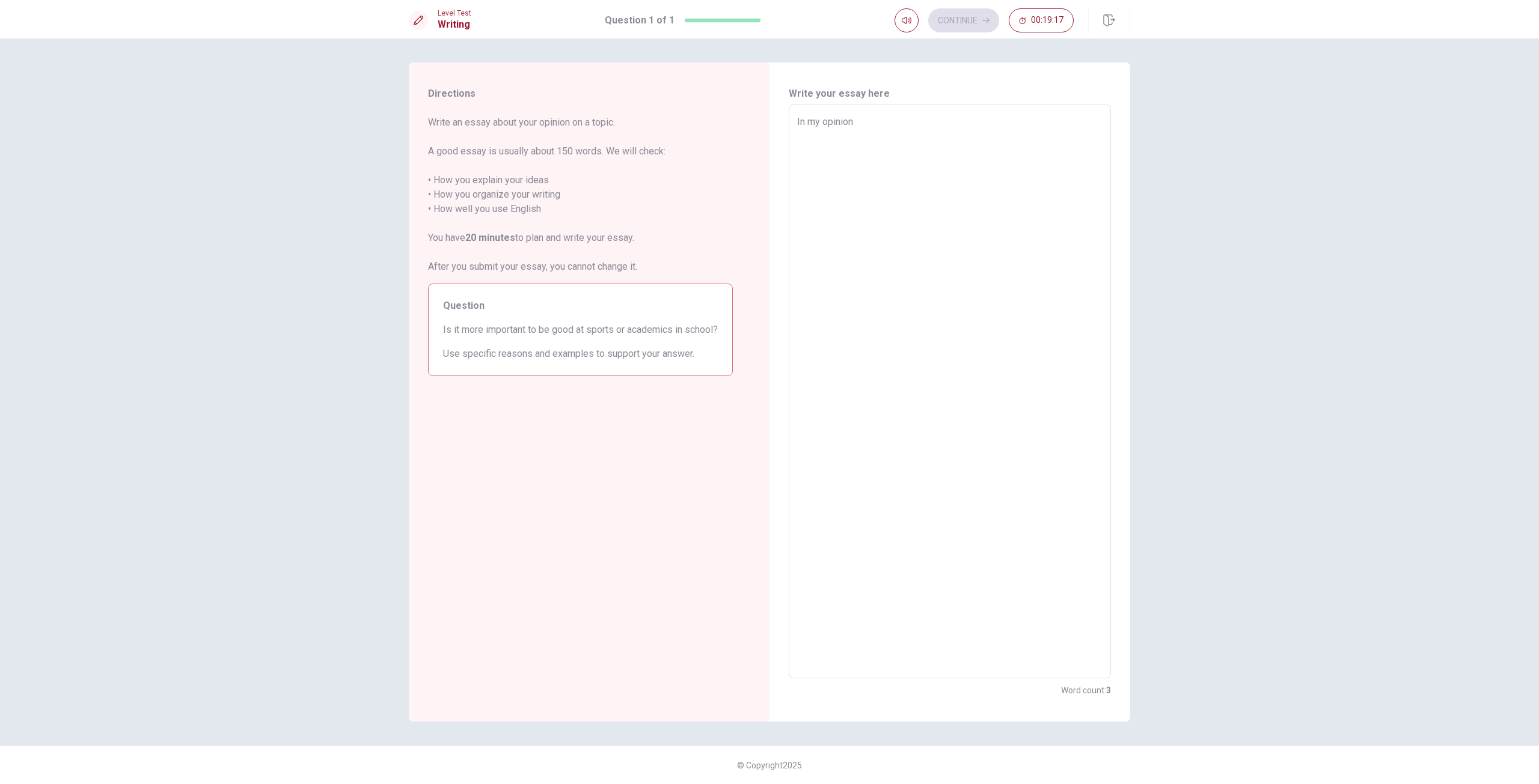
type textarea "x"
type textarea "In my opinion."
type textarea "x"
type textarea "In my opinion"
type textarea "x"
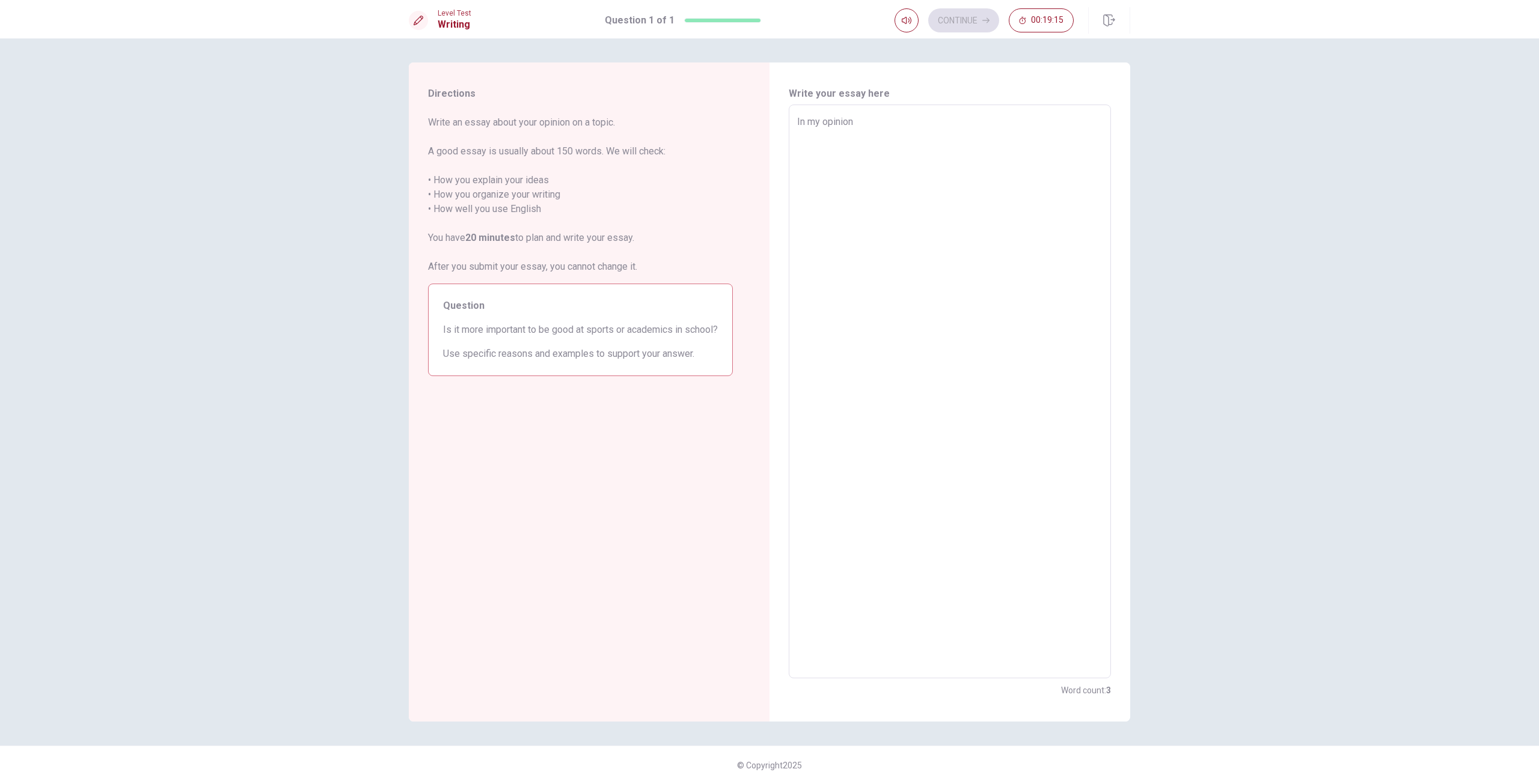
type textarea "In my opinion/"
type textarea "x"
type textarea "In my opinion"
type textarea "x"
type textarea "In my opinion."
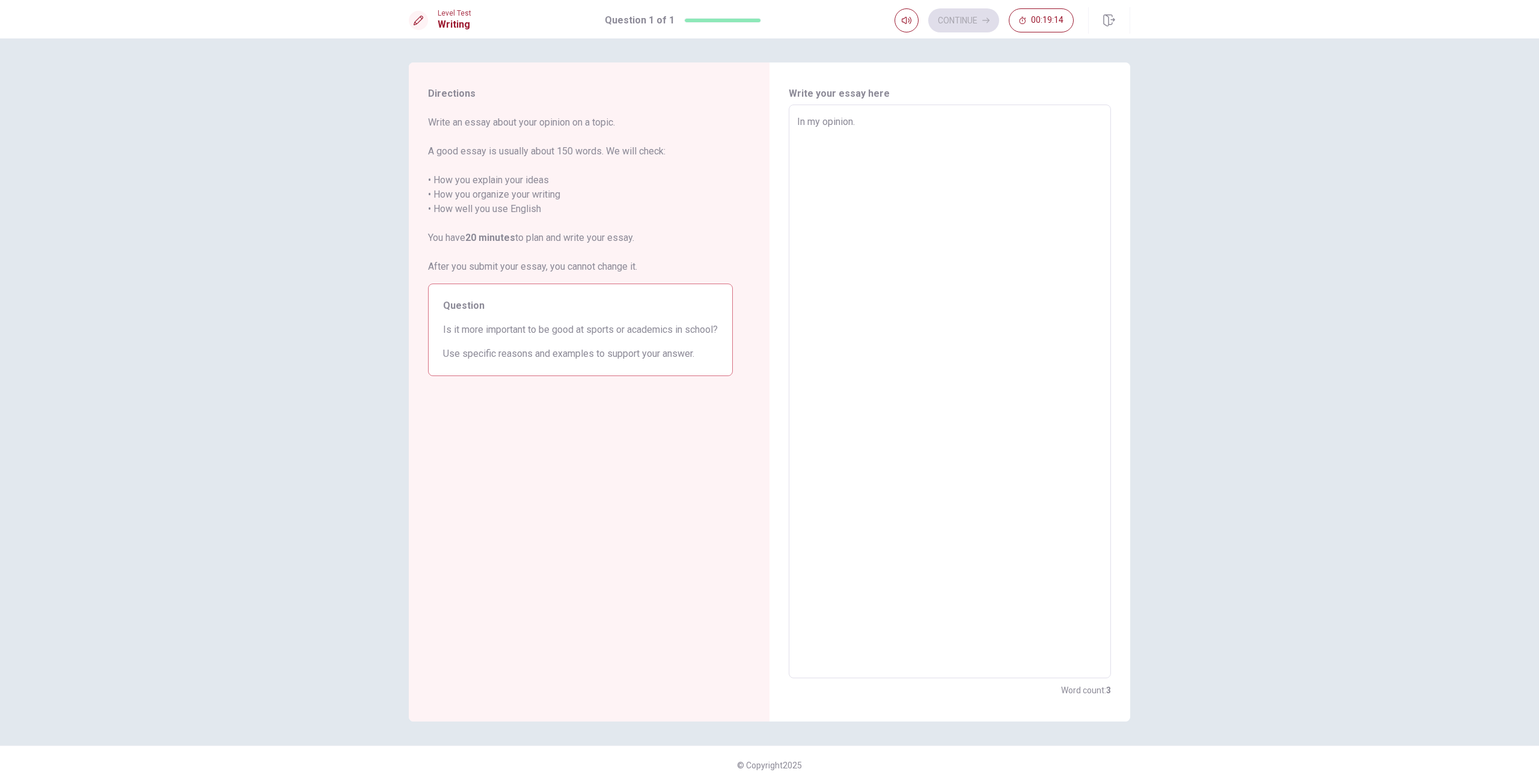
type textarea "x"
type textarea "In my opinion.,"
type textarea "x"
type textarea "In my opinion."
type textarea "x"
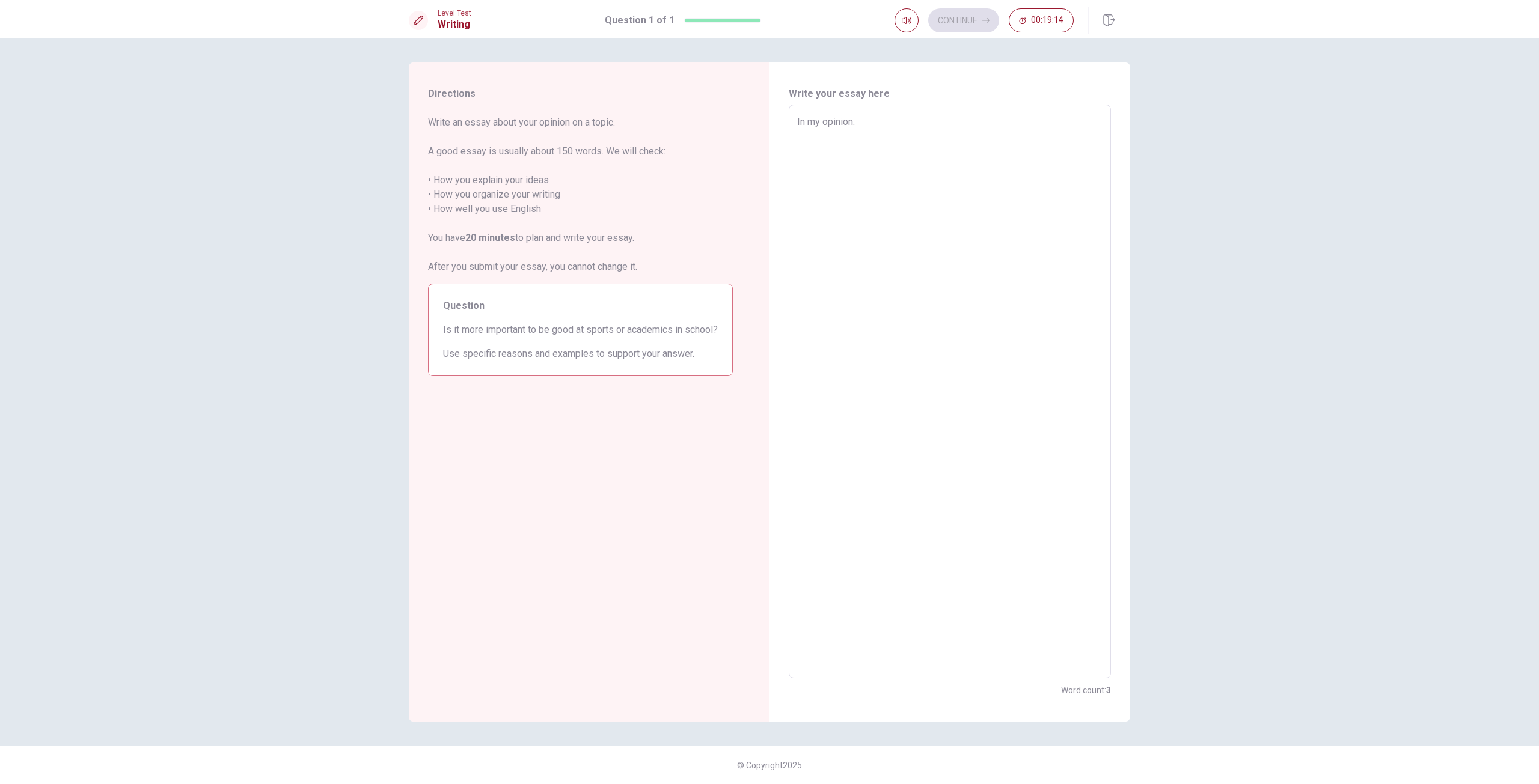
type textarea "In my opinion"
type textarea "x"
type textarea "In my opinion,"
type textarea "x"
type textarea "In my opinion,"
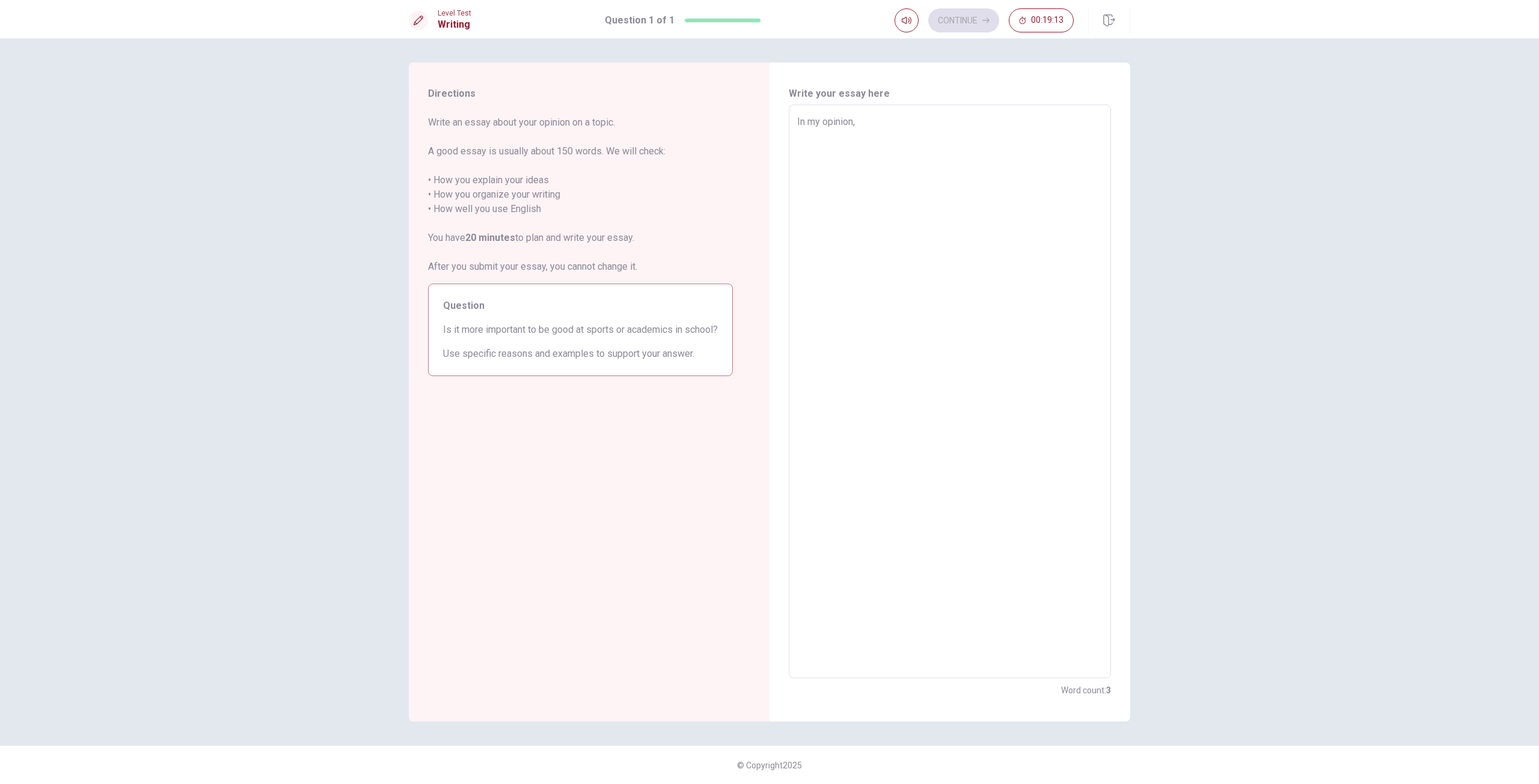
type textarea "x"
type textarea "In my opinion, i"
type textarea "x"
type textarea "In my opinion, it"
type textarea "x"
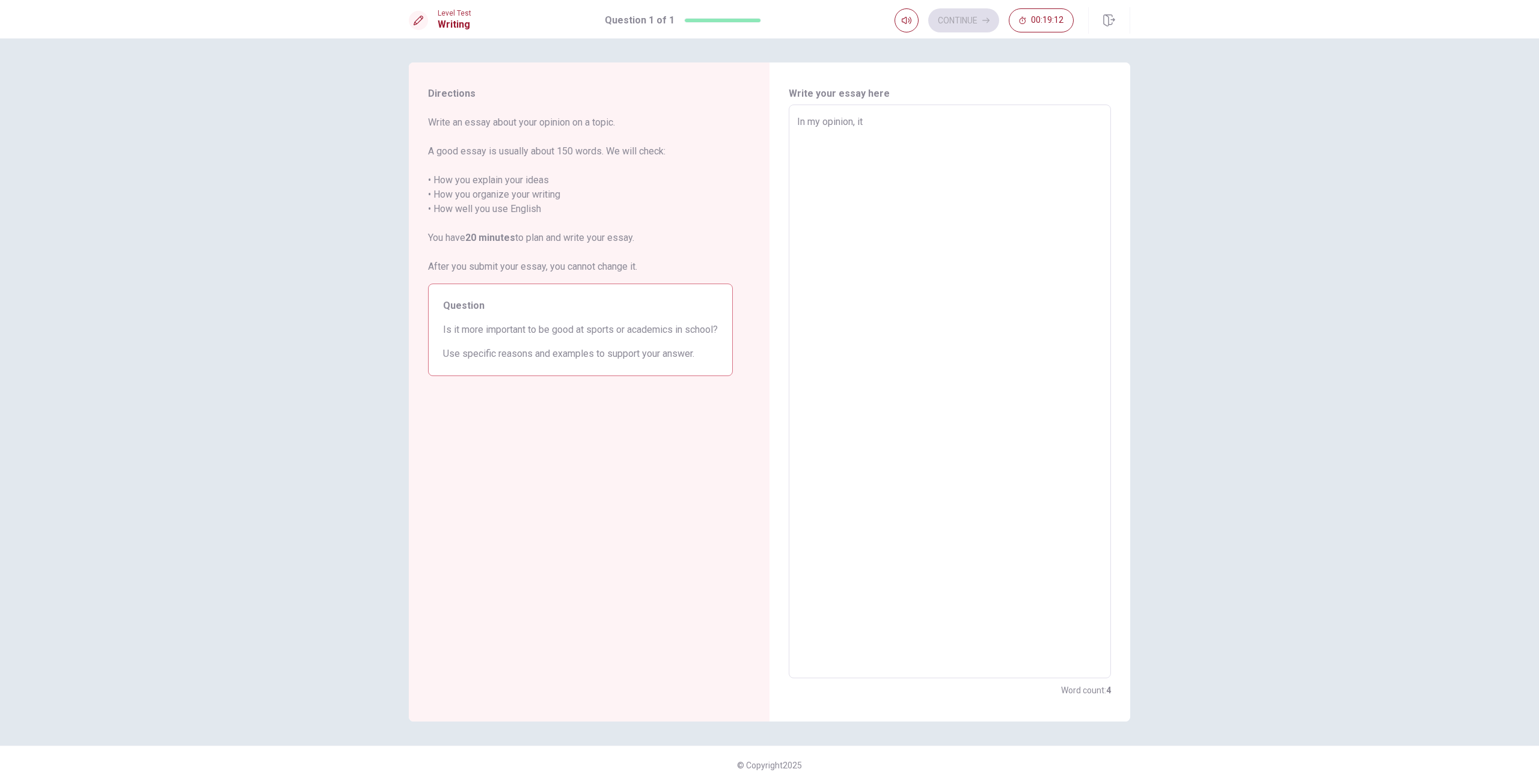
type textarea "In my opinion, it"
type textarea "x"
type textarea "In my opinion, it i"
type textarea "x"
type textarea "In my opinion, it is"
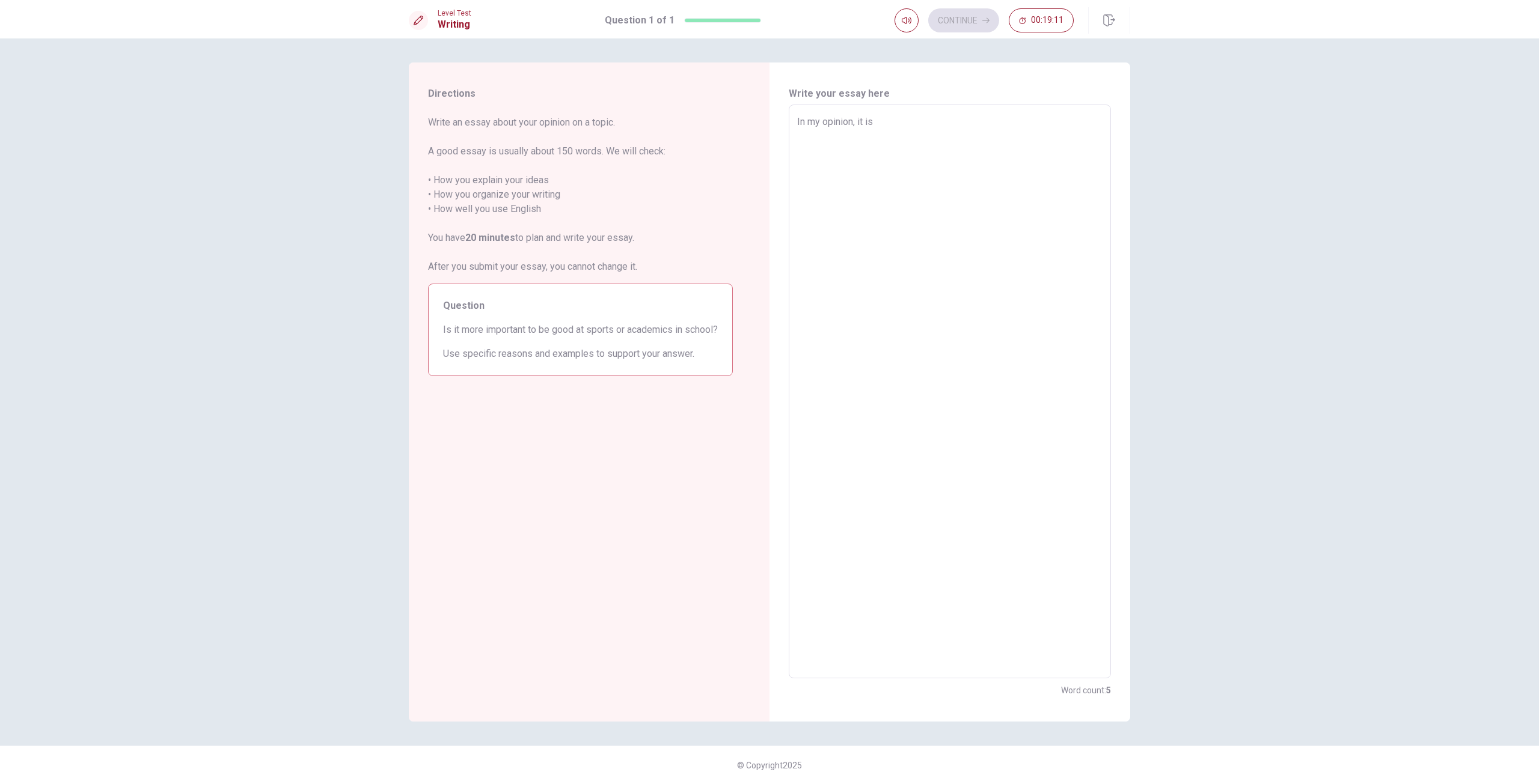
type textarea "x"
type textarea "In my opinion, it is"
type textarea "x"
type textarea "In my opinion, it is m"
type textarea "x"
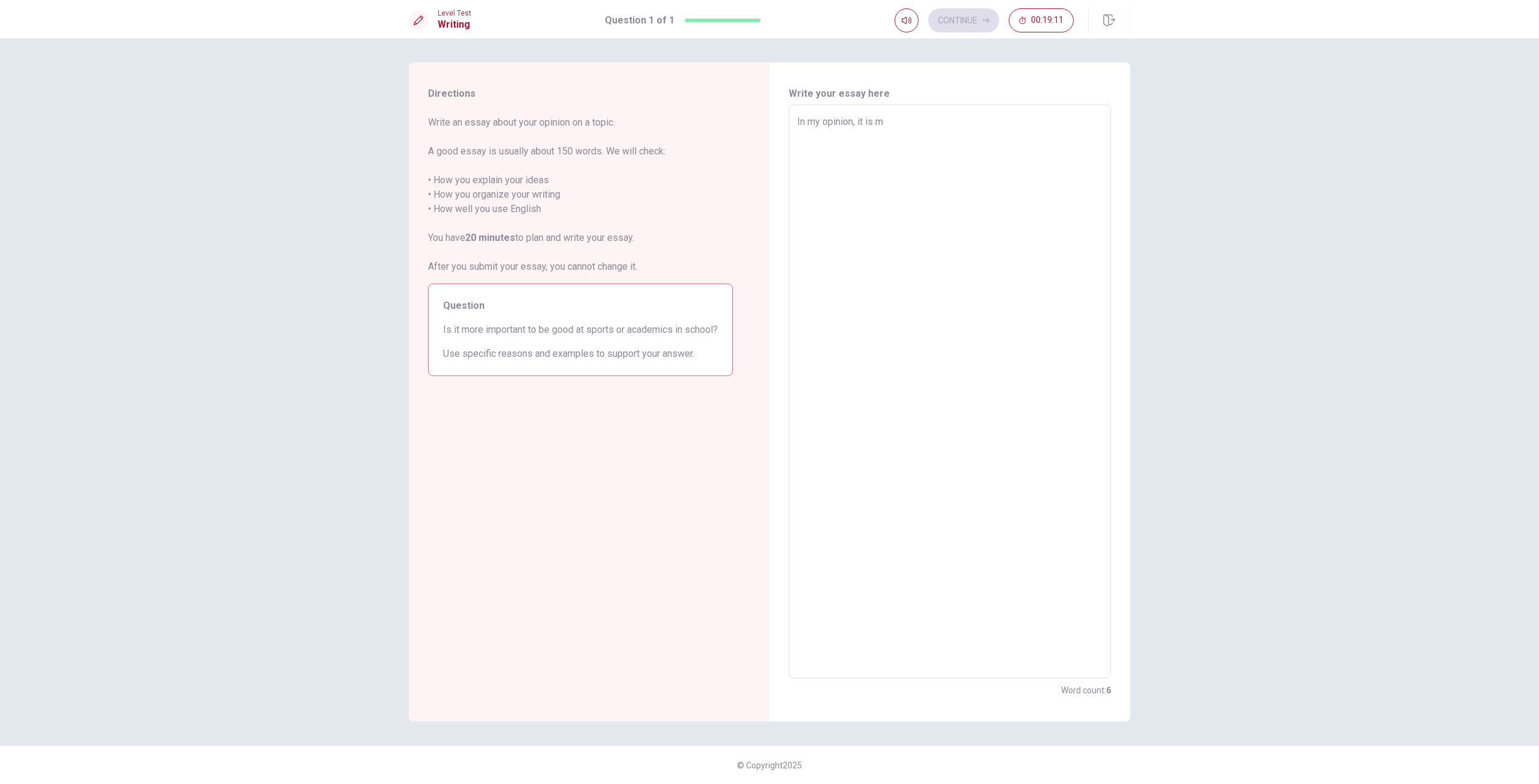
type textarea "In my opinion, it is mo"
type textarea "x"
type textarea "In my opinion, it is mor"
type textarea "x"
type textarea "In my opinion, it is more"
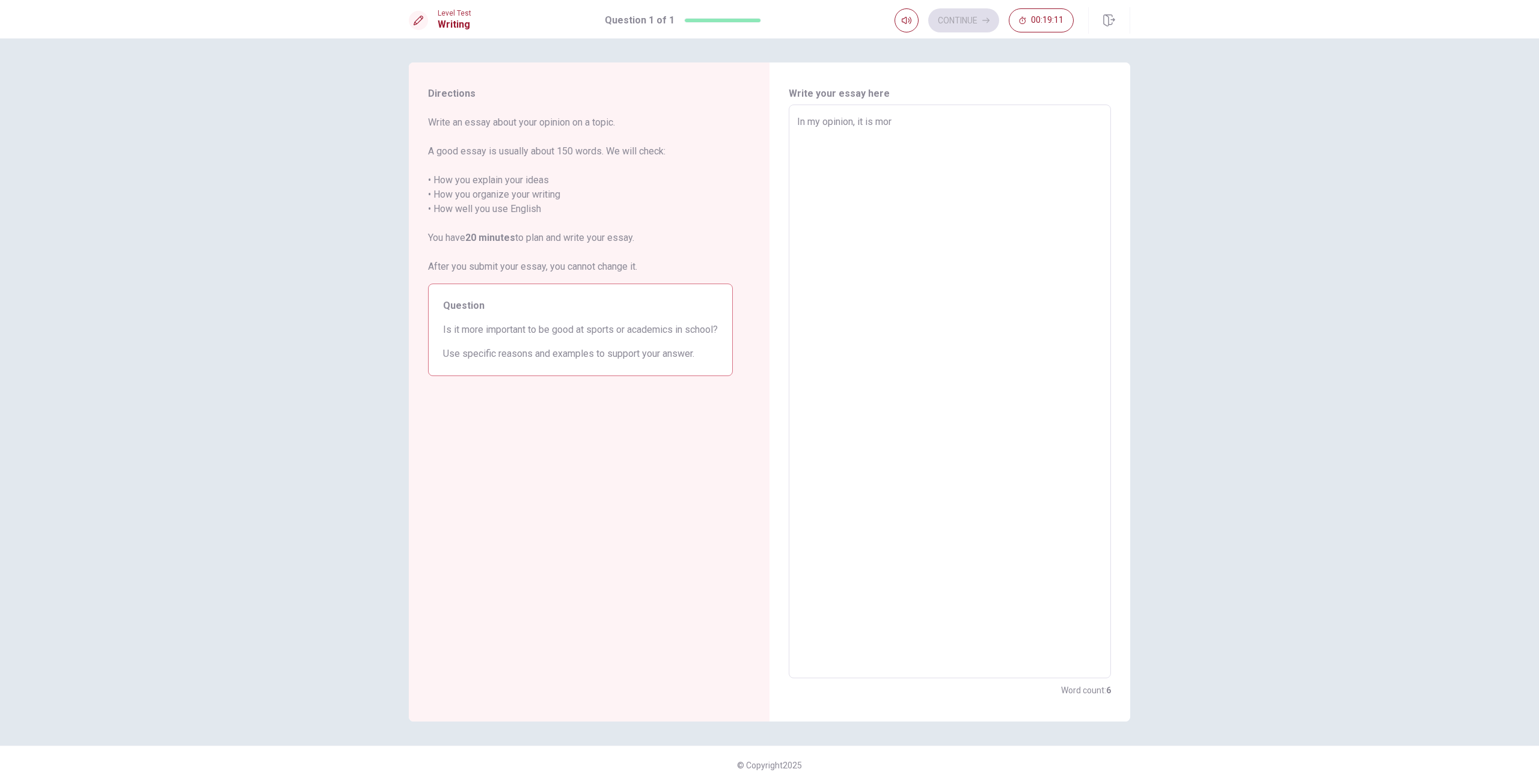
type textarea "x"
type textarea "In my opinion, it is more"
type textarea "x"
type textarea "In my opinion, it is more i"
type textarea "x"
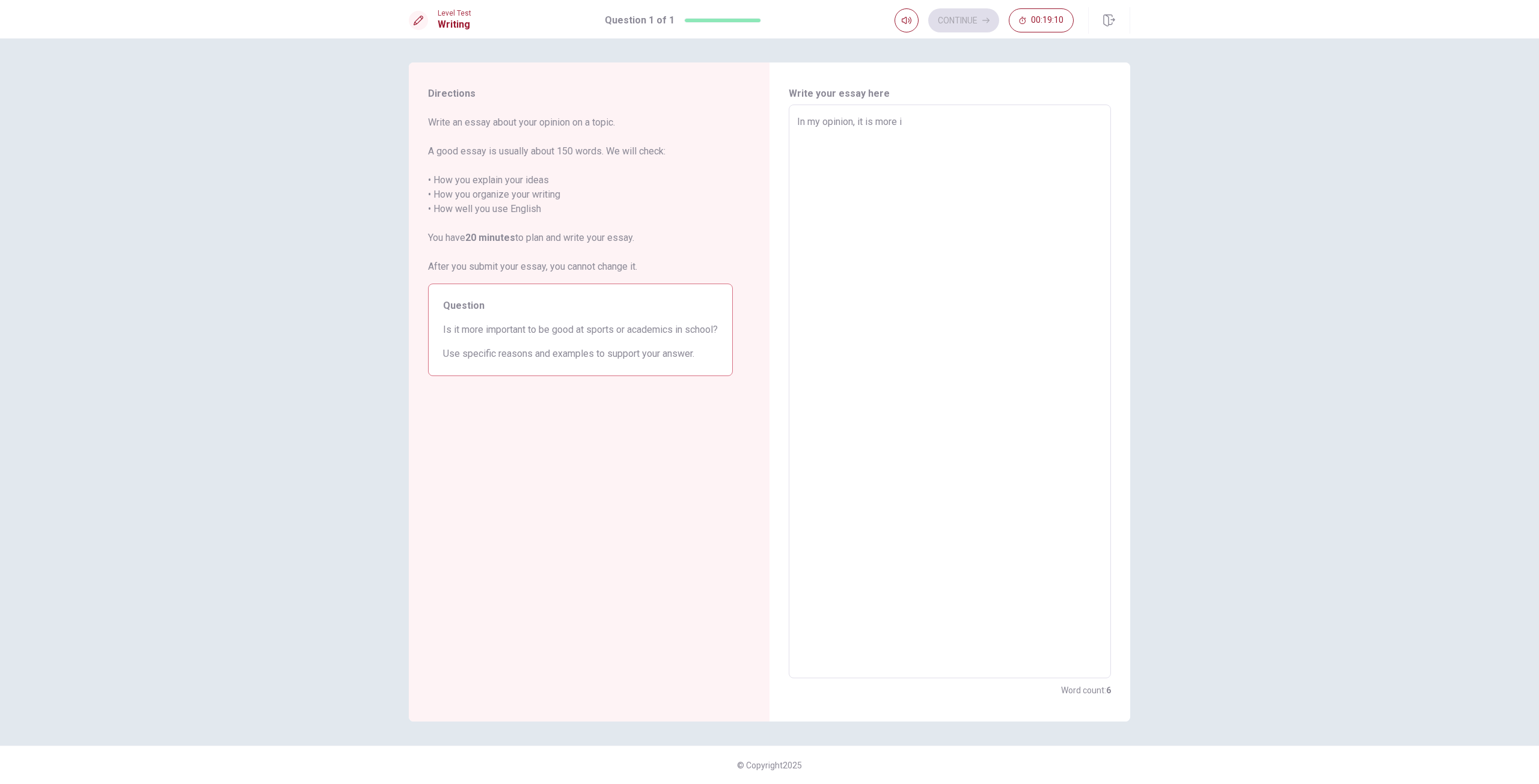
type textarea "In my opinion, it is more im"
type textarea "x"
type textarea "In my opinion, it is more imp"
type textarea "x"
type textarea "In my opinion, it is more impo"
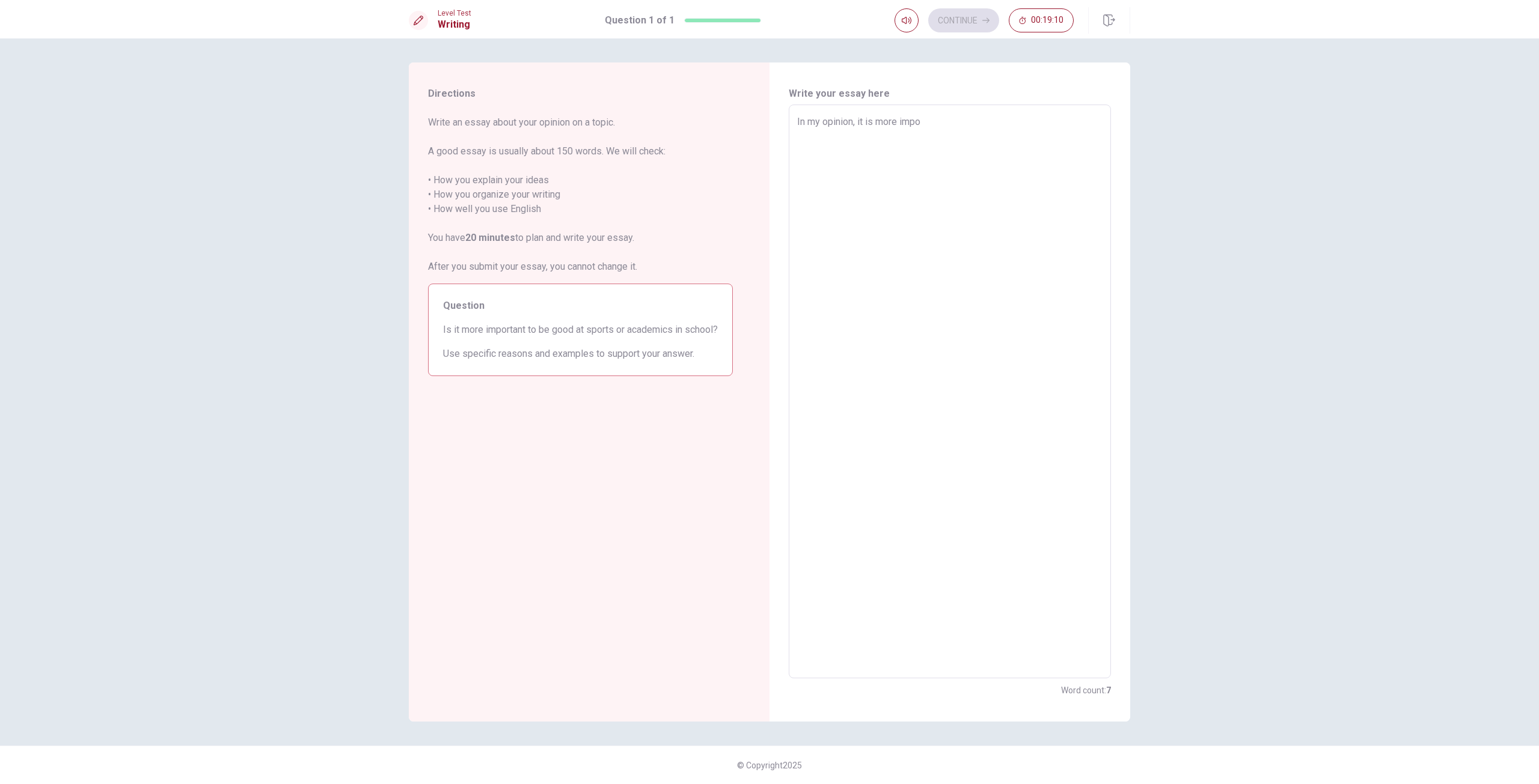
type textarea "x"
type textarea "In my opinion, it is more impor"
type textarea "x"
type textarea "In my opinion, it is more import"
type textarea "x"
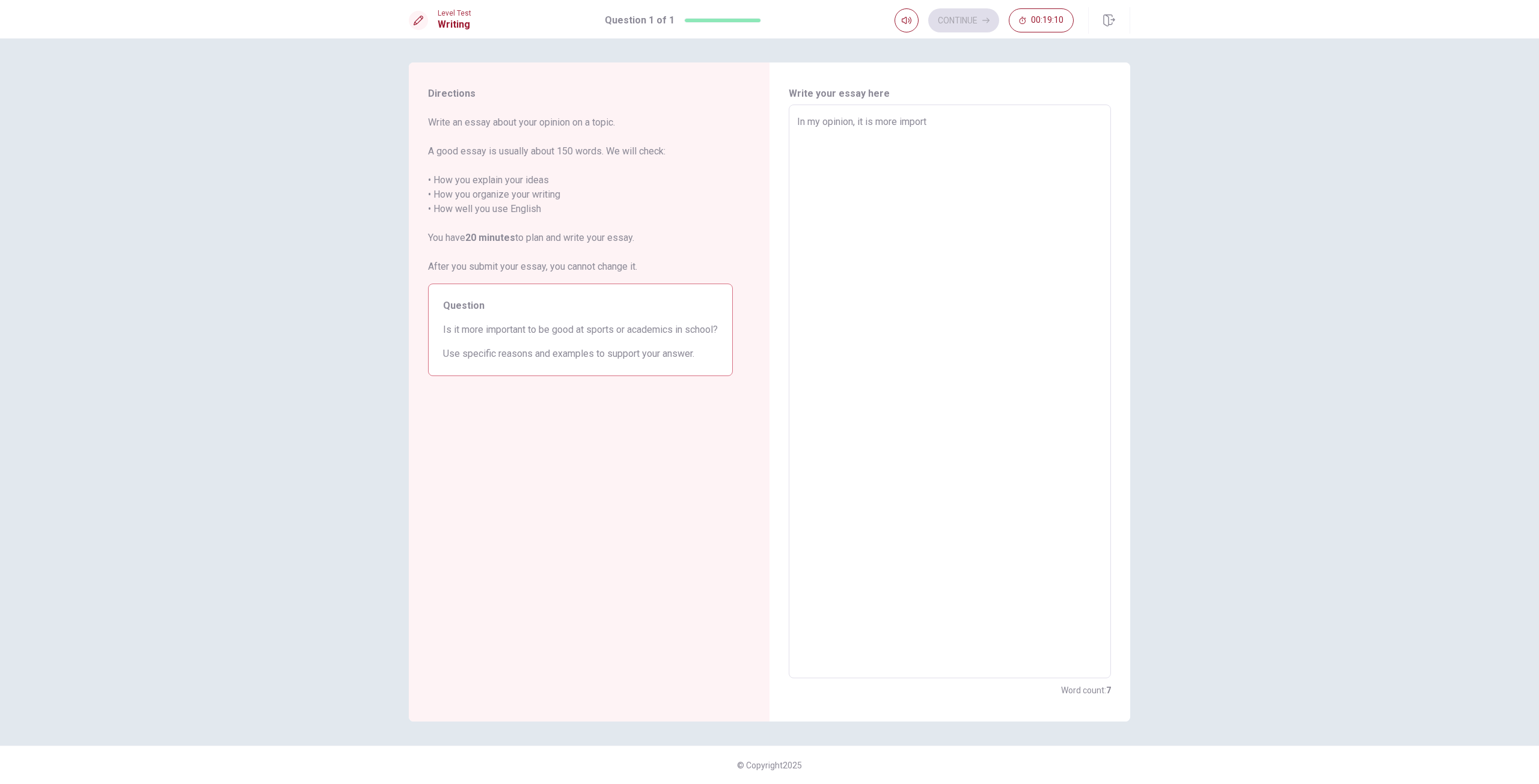
type textarea "In my opinion, it is more importa"
type textarea "x"
type textarea "In my opinion, it is more importan"
type textarea "x"
type textarea "In my opinion, it is more important"
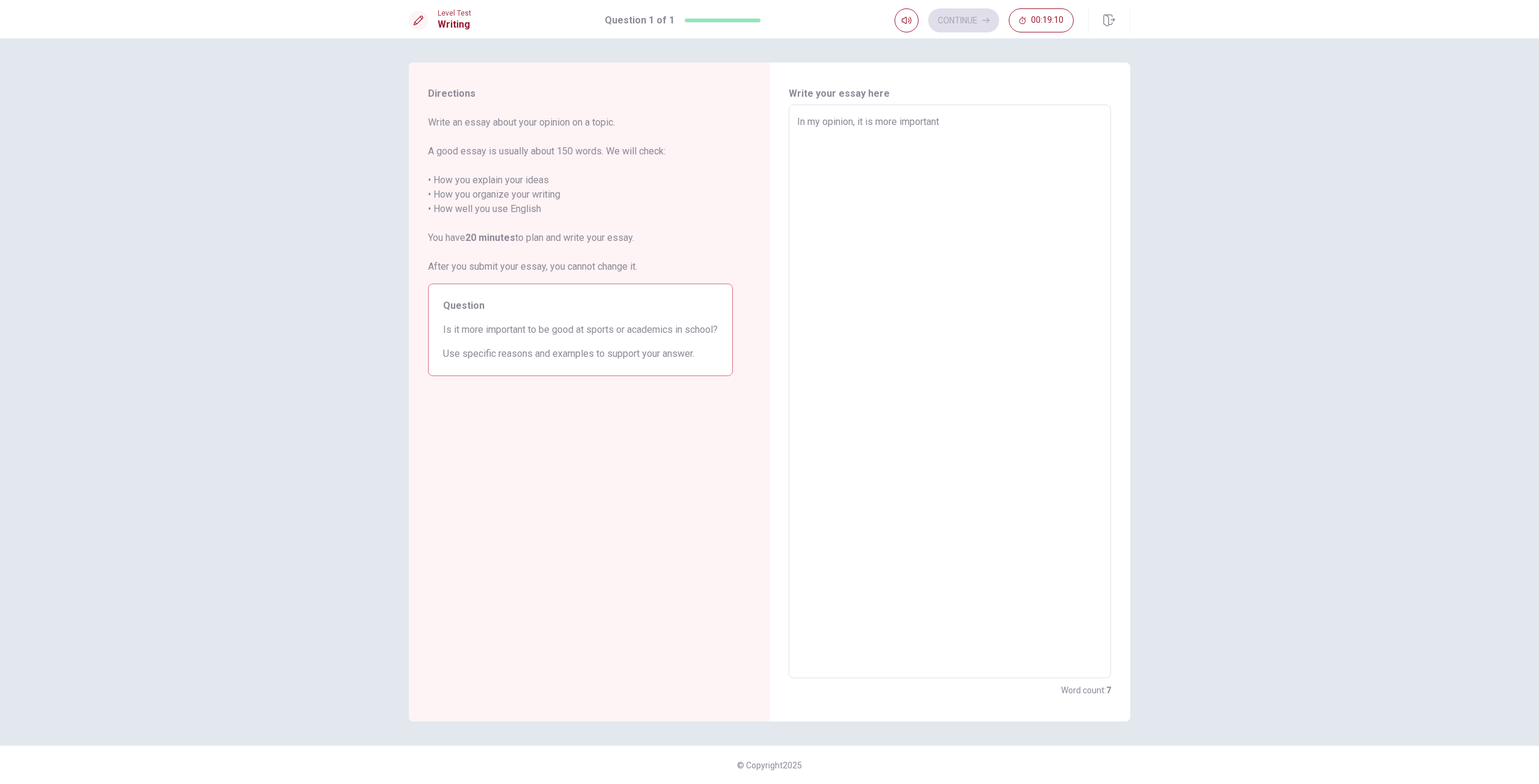
type textarea "x"
type textarea "In my opinion, it is more important"
type textarea "x"
type textarea "In my opinion, it is more important"
type textarea "x"
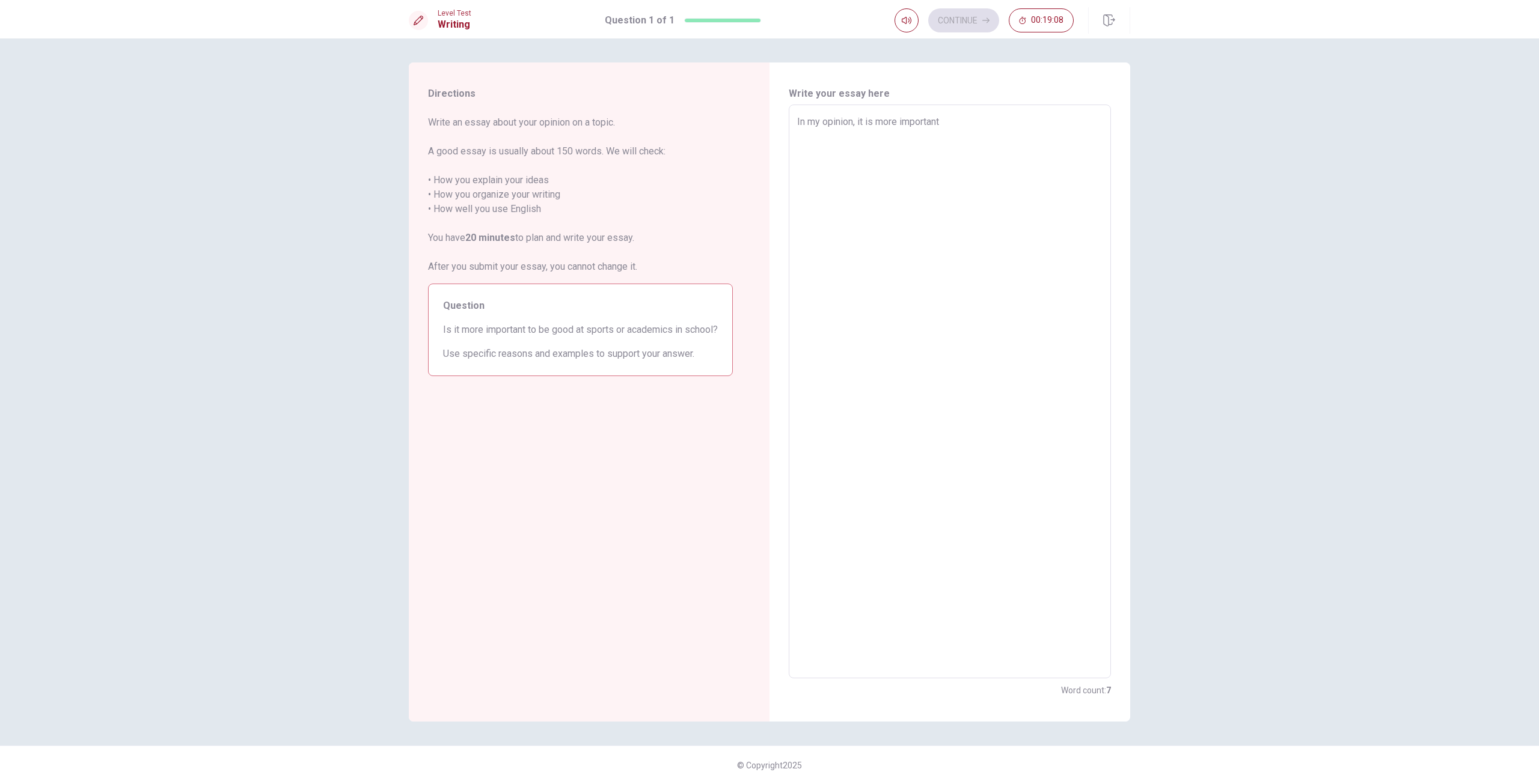
type textarea "In my opinion, it is more importan"
type textarea "x"
type textarea "In my opinion, it is more importa"
type textarea "x"
type textarea "In my opinion, it is more import"
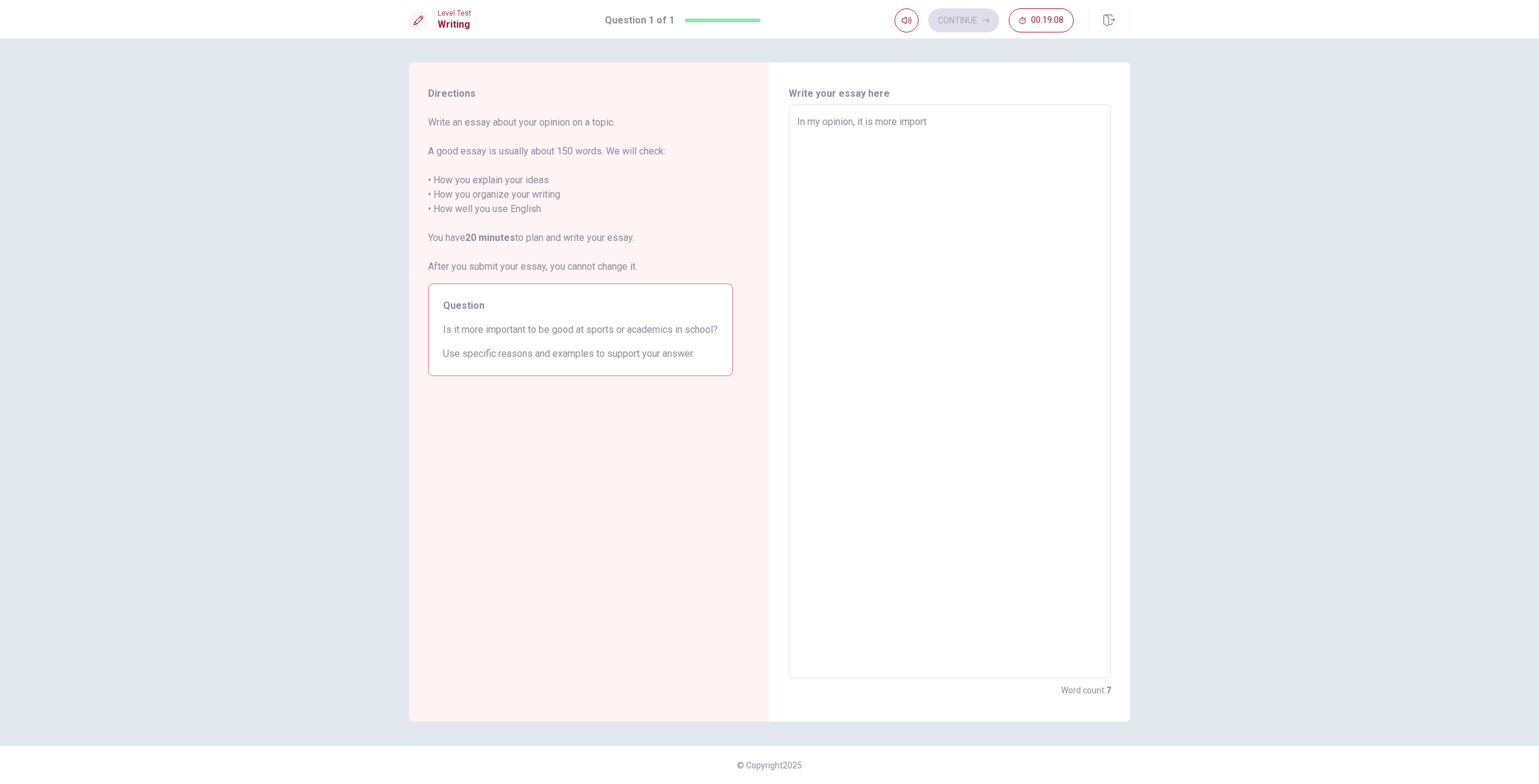
type textarea "x"
type textarea "In my opinion, it is more impor"
type textarea "x"
type textarea "In my opinion, it is more impo"
type textarea "x"
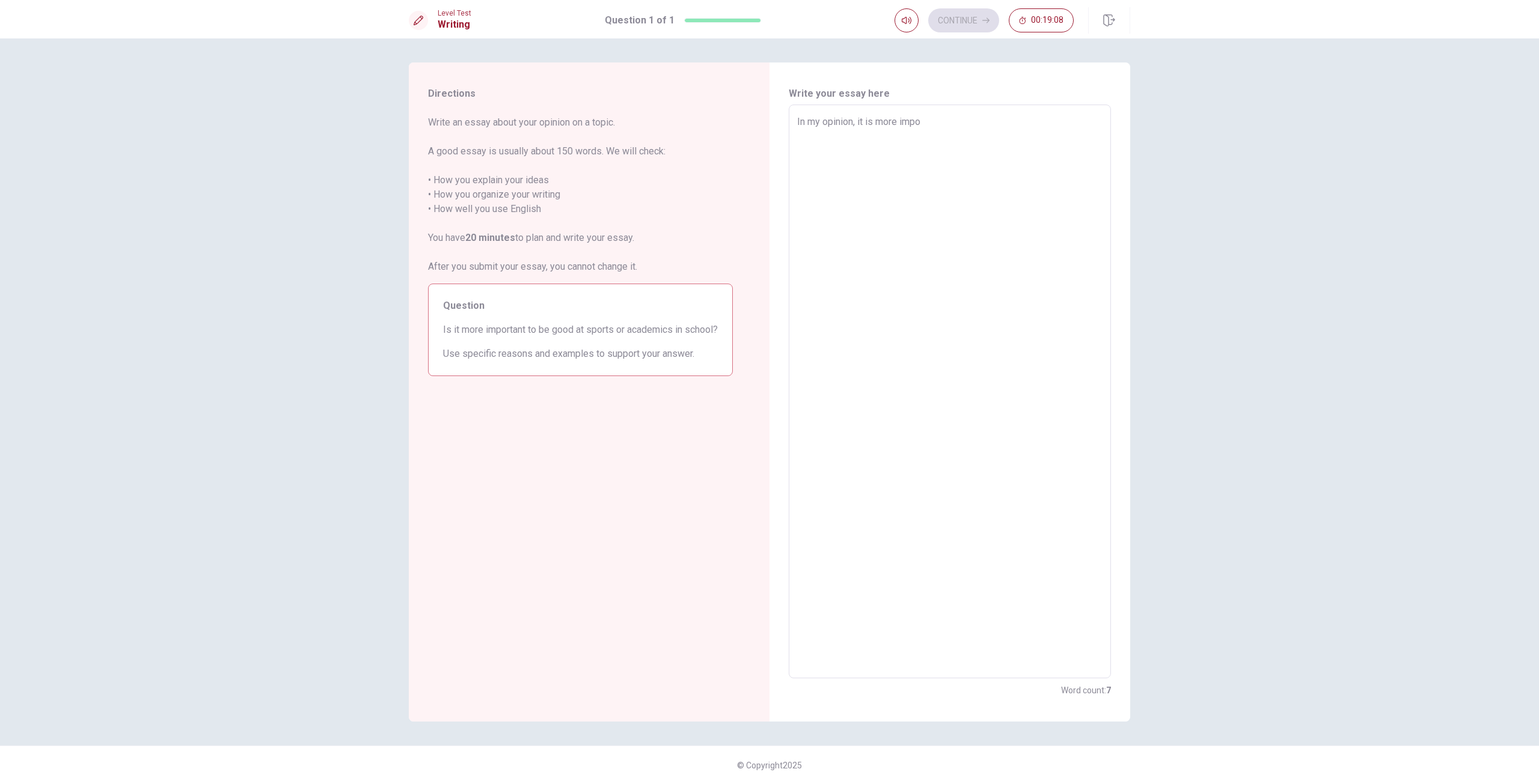
type textarea "In my opinion, it is more imp"
type textarea "x"
type textarea "In my opinion, it is more im"
type textarea "x"
type textarea "In my opinion, it is more i"
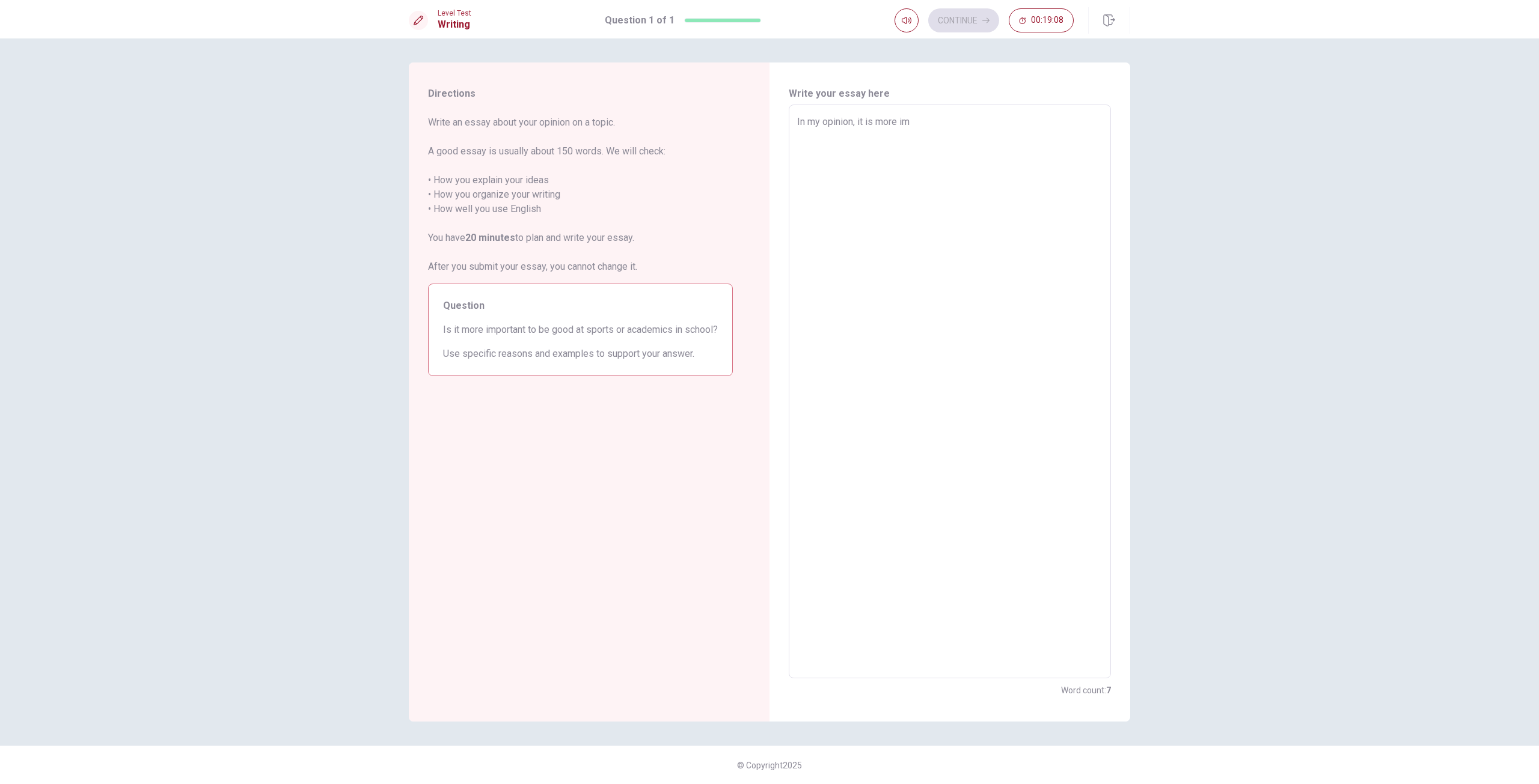
type textarea "x"
type textarea "In my opinion, it is more"
type textarea "x"
type textarea "In my opinion, it is more"
type textarea "x"
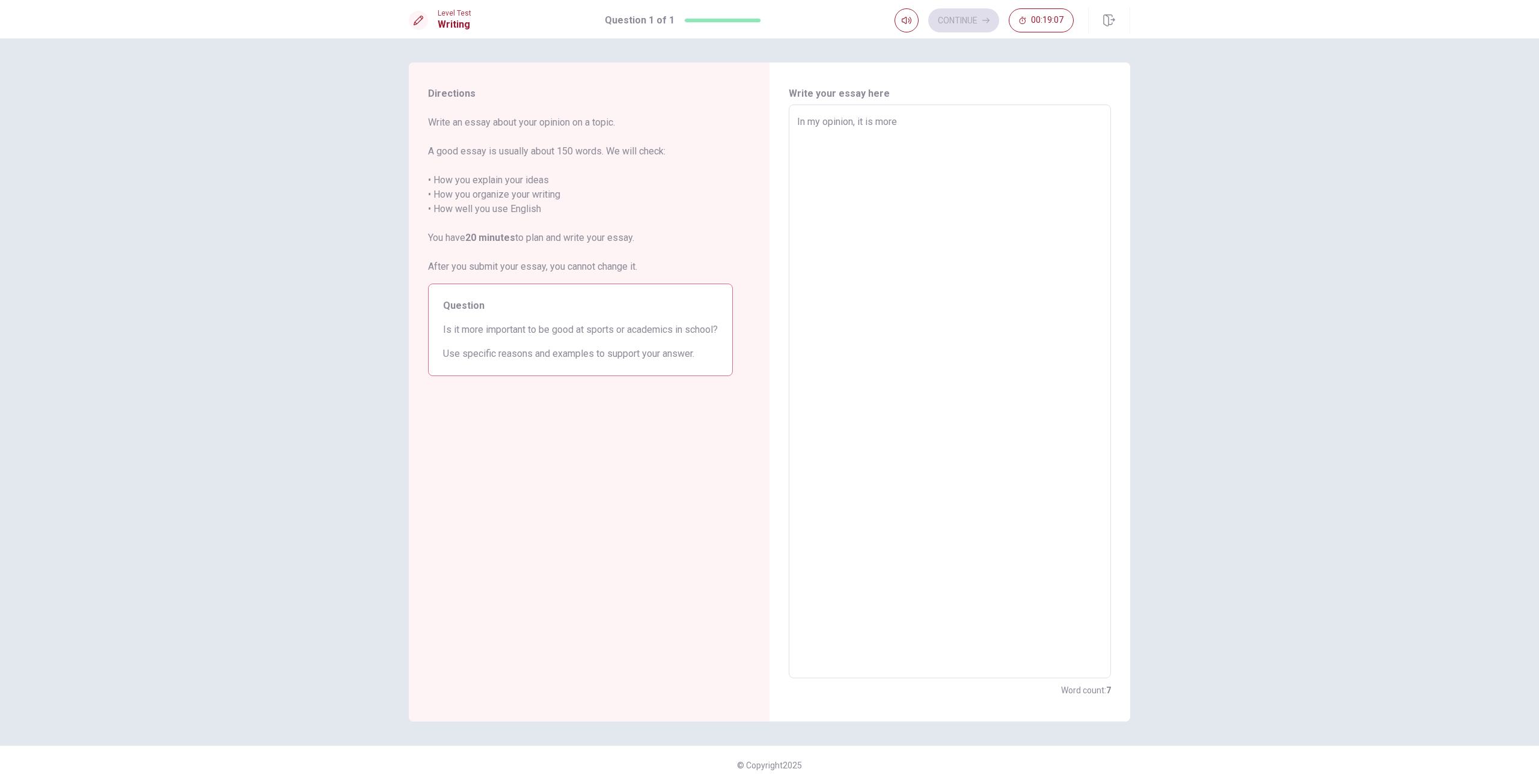
type textarea "In my opinion, it is mor"
type textarea "x"
type textarea "In my opinion, it is mo"
type textarea "x"
type textarea "In my opinion, it is m"
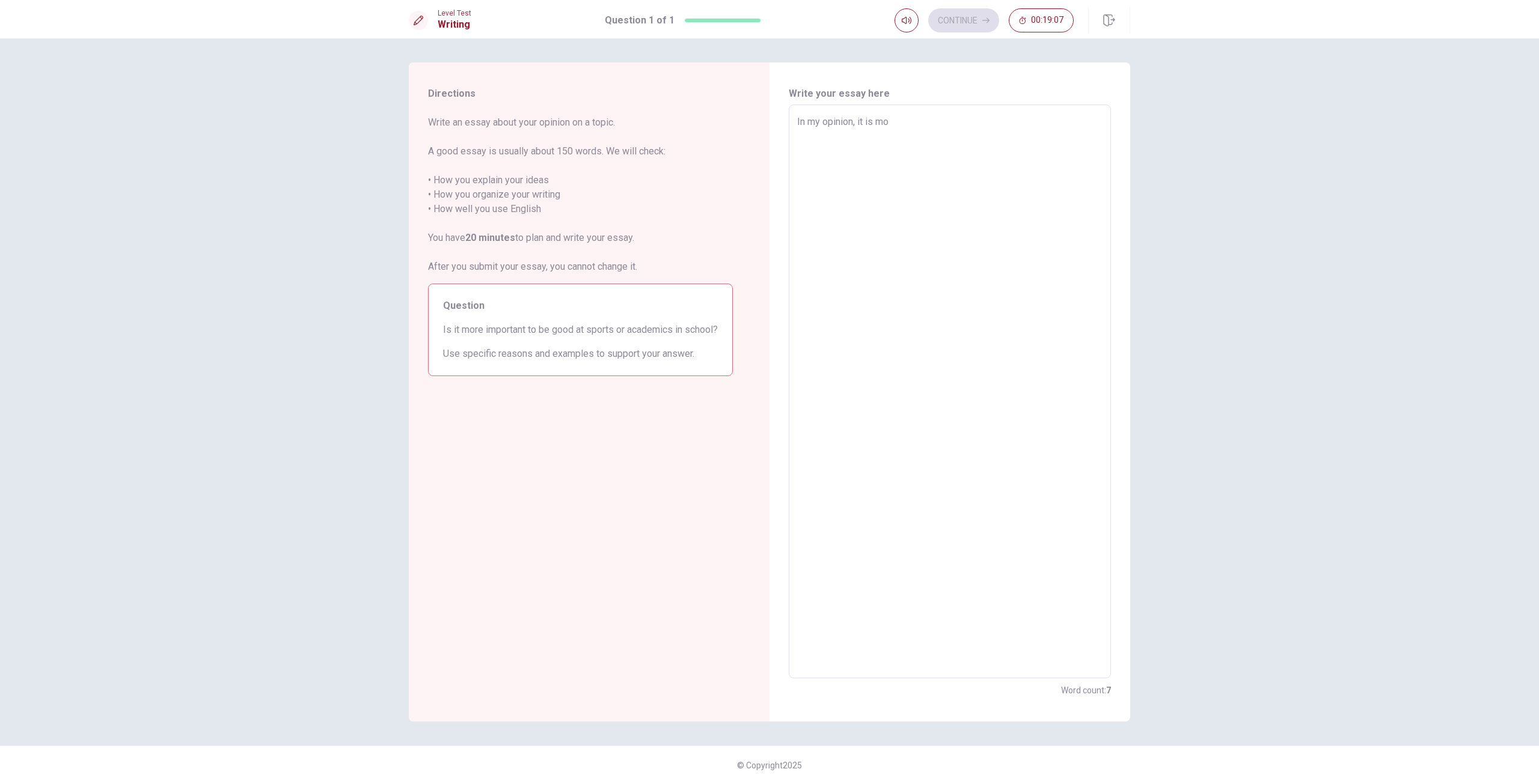
type textarea "x"
type textarea "In my opinion, it is"
type textarea "x"
type textarea "In my opinion, it is"
type textarea "x"
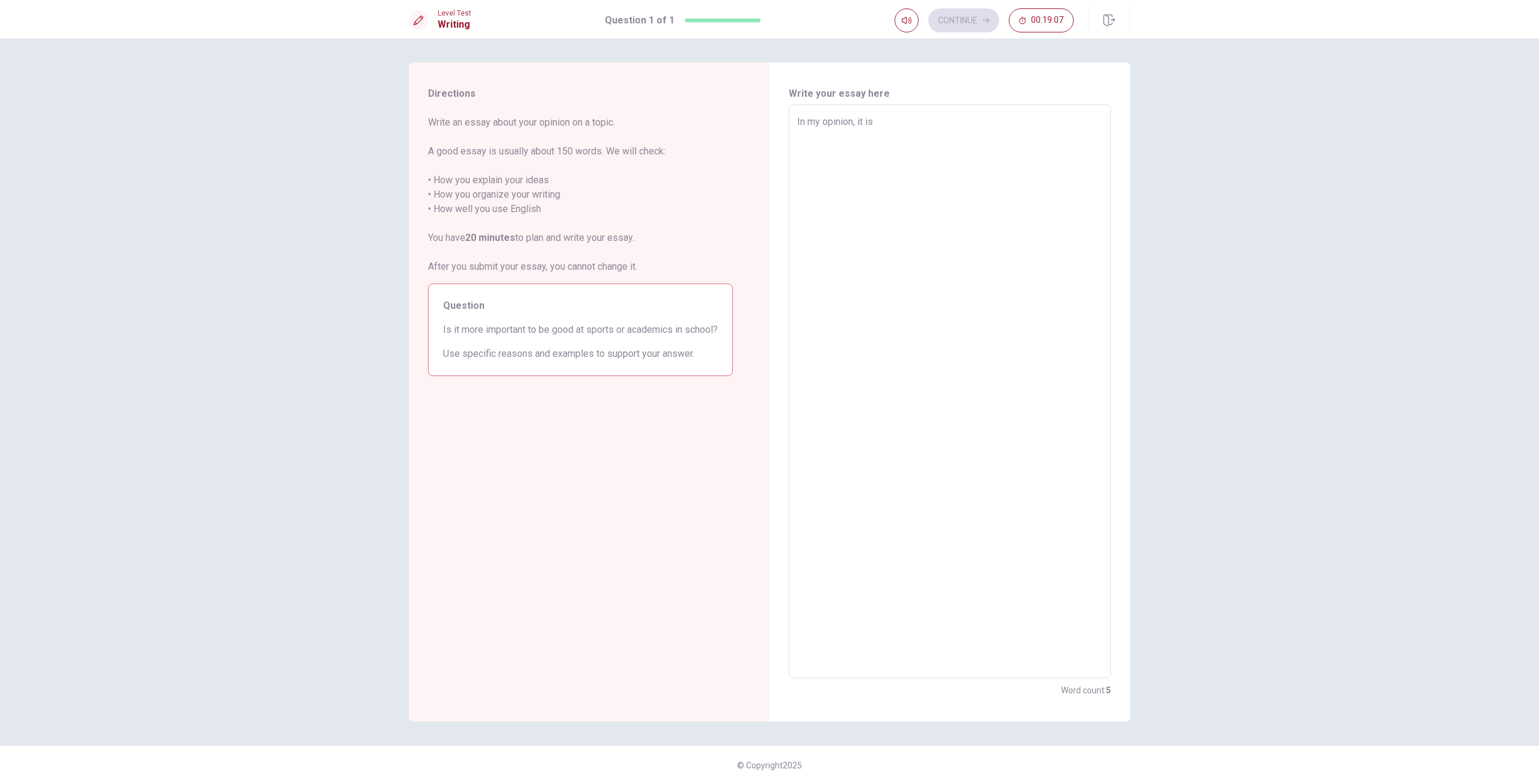
type textarea "In my opinion, it i"
type textarea "x"
type textarea "In my opinion, it"
type textarea "x"
type textarea "In my opinion, it"
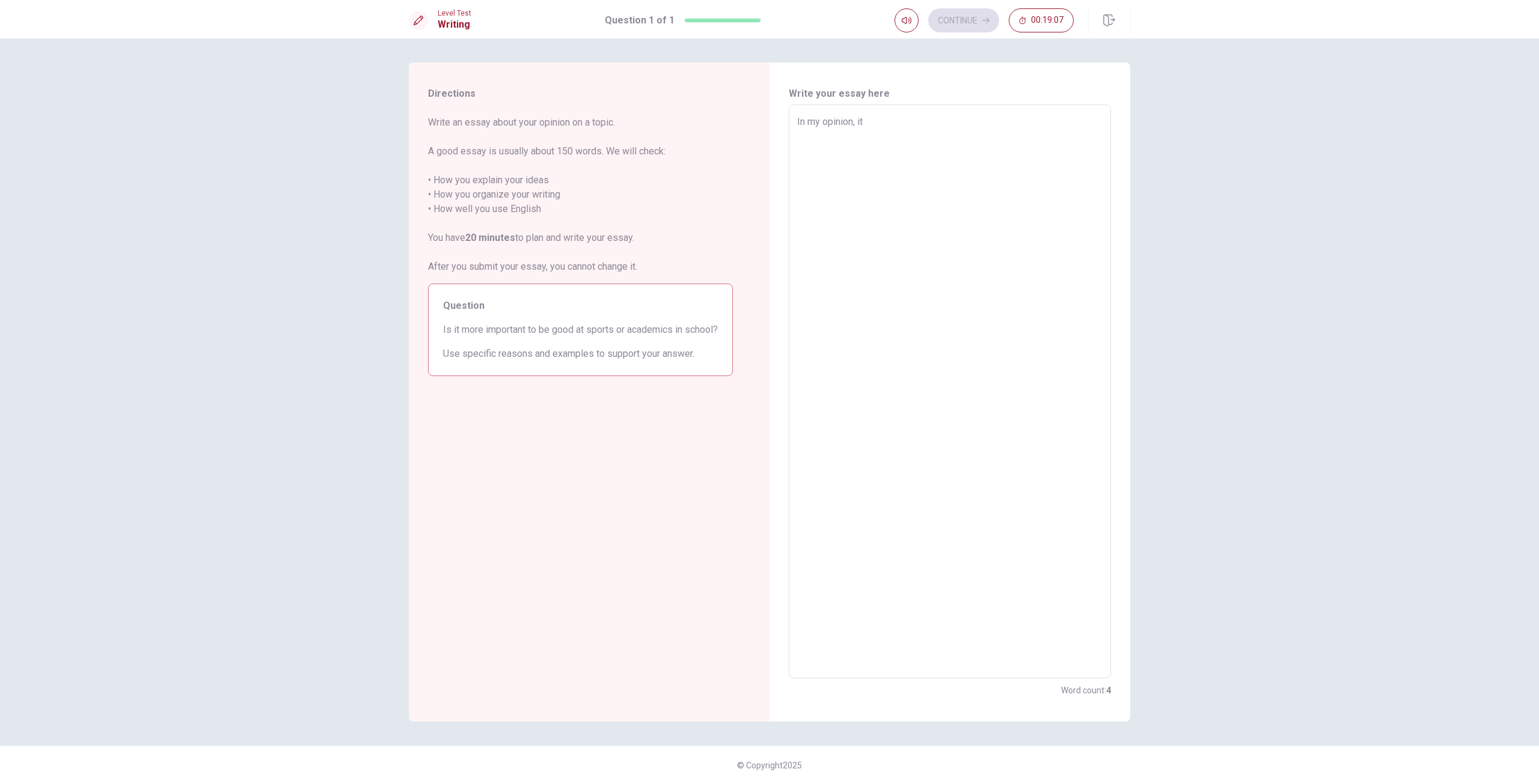
type textarea "x"
type textarea "In my opinion, i"
type textarea "x"
type textarea "In my opinion,"
type textarea "x"
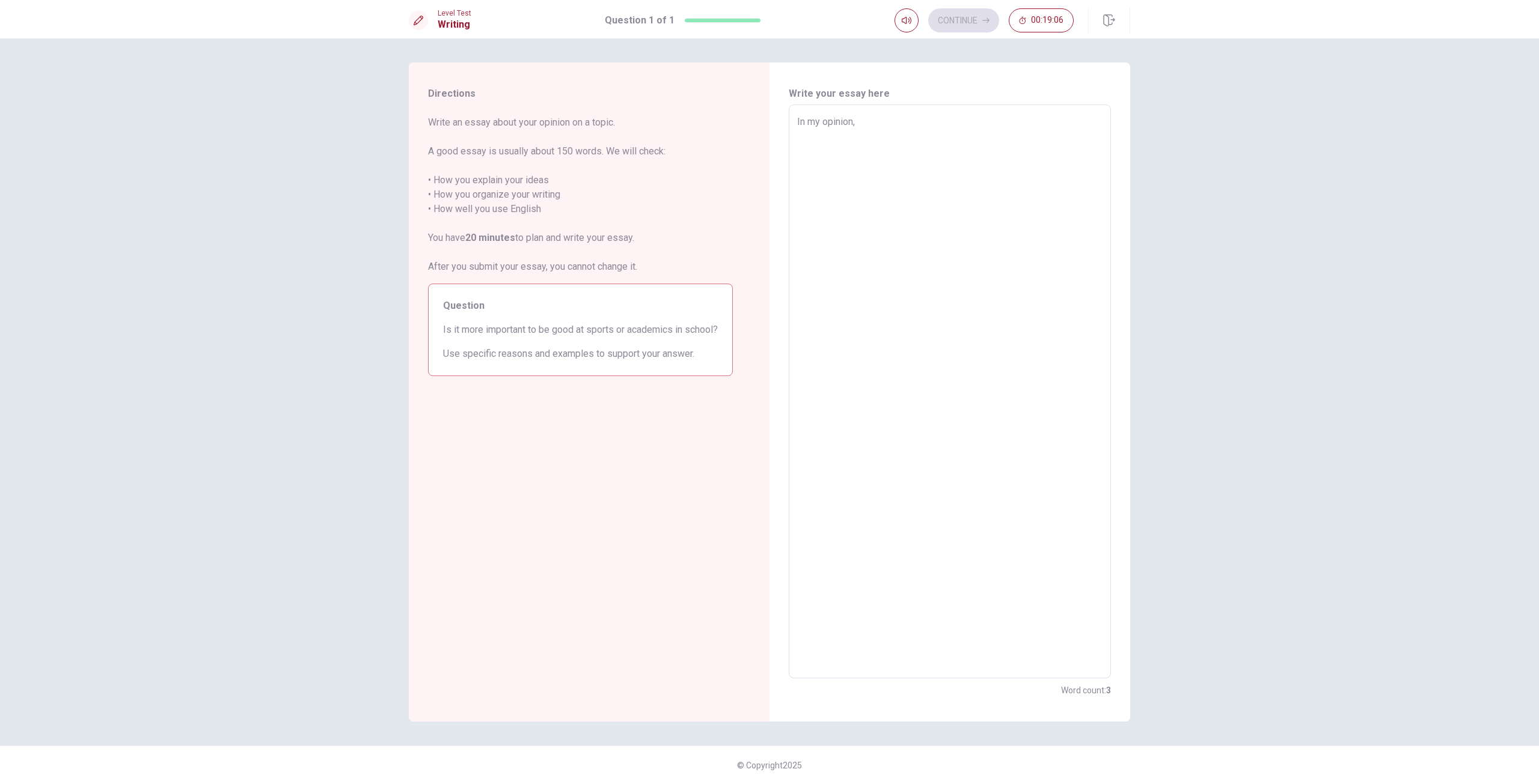
type textarea "In my opinion,"
type textarea "x"
type textarea "In my opinion,"
type textarea "x"
type textarea "In my opinion, i"
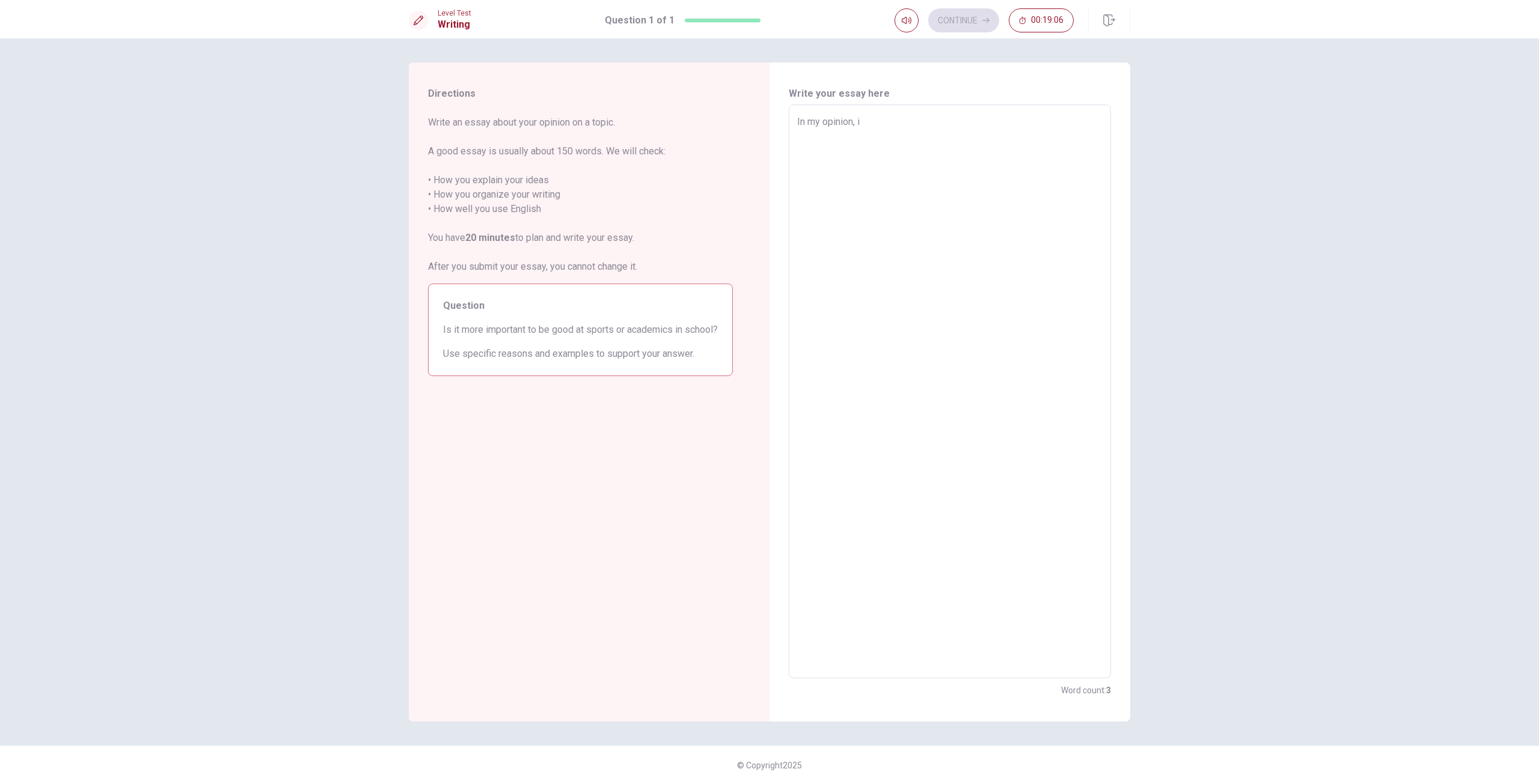
type textarea "x"
type textarea "In my opinion,"
type textarea "x"
type textarea "In my opinion,"
type textarea "x"
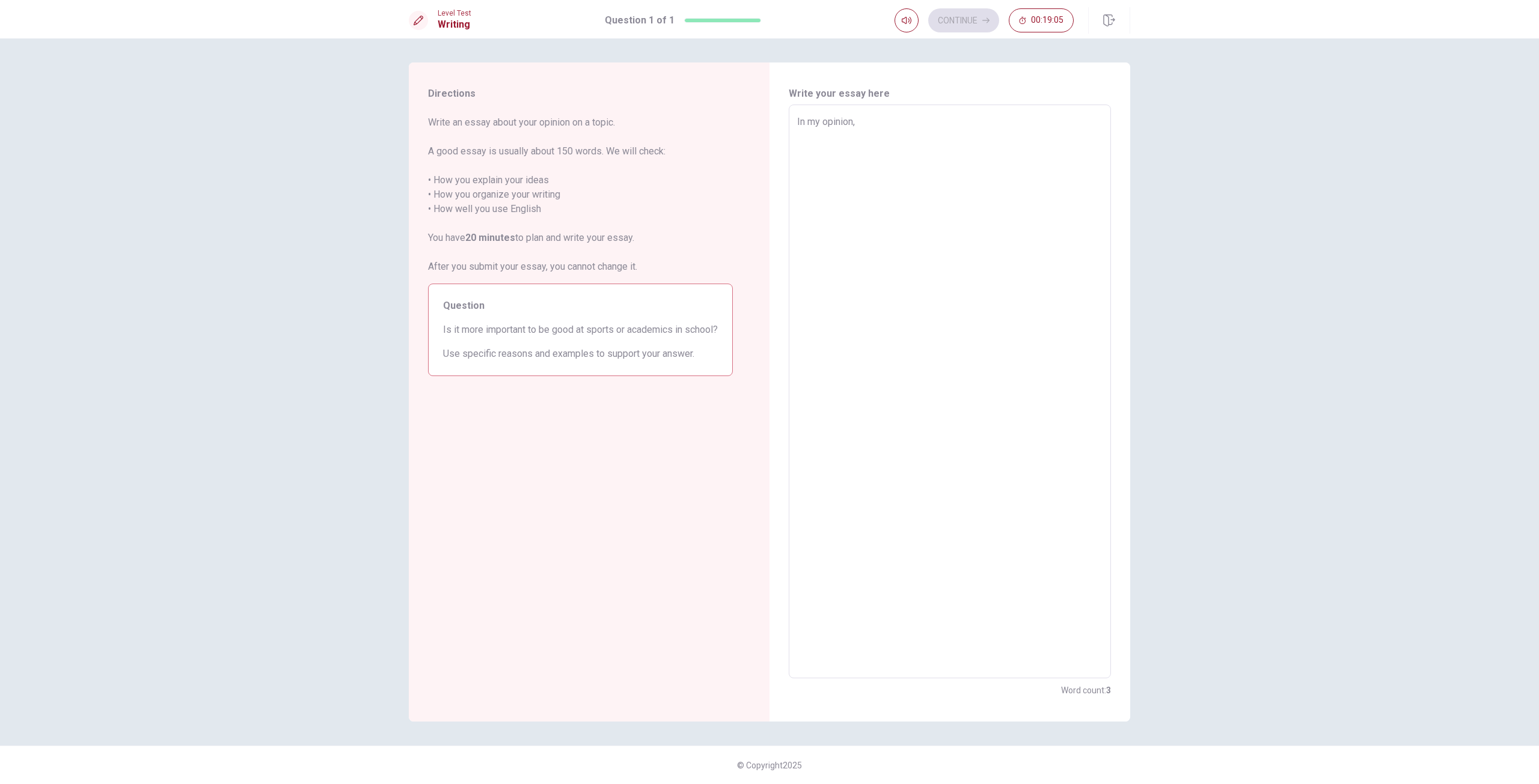
type textarea "In my opinion"
type textarea "x"
type textarea "In my opinion"
type textarea "x"
type textarea "In my opinion i"
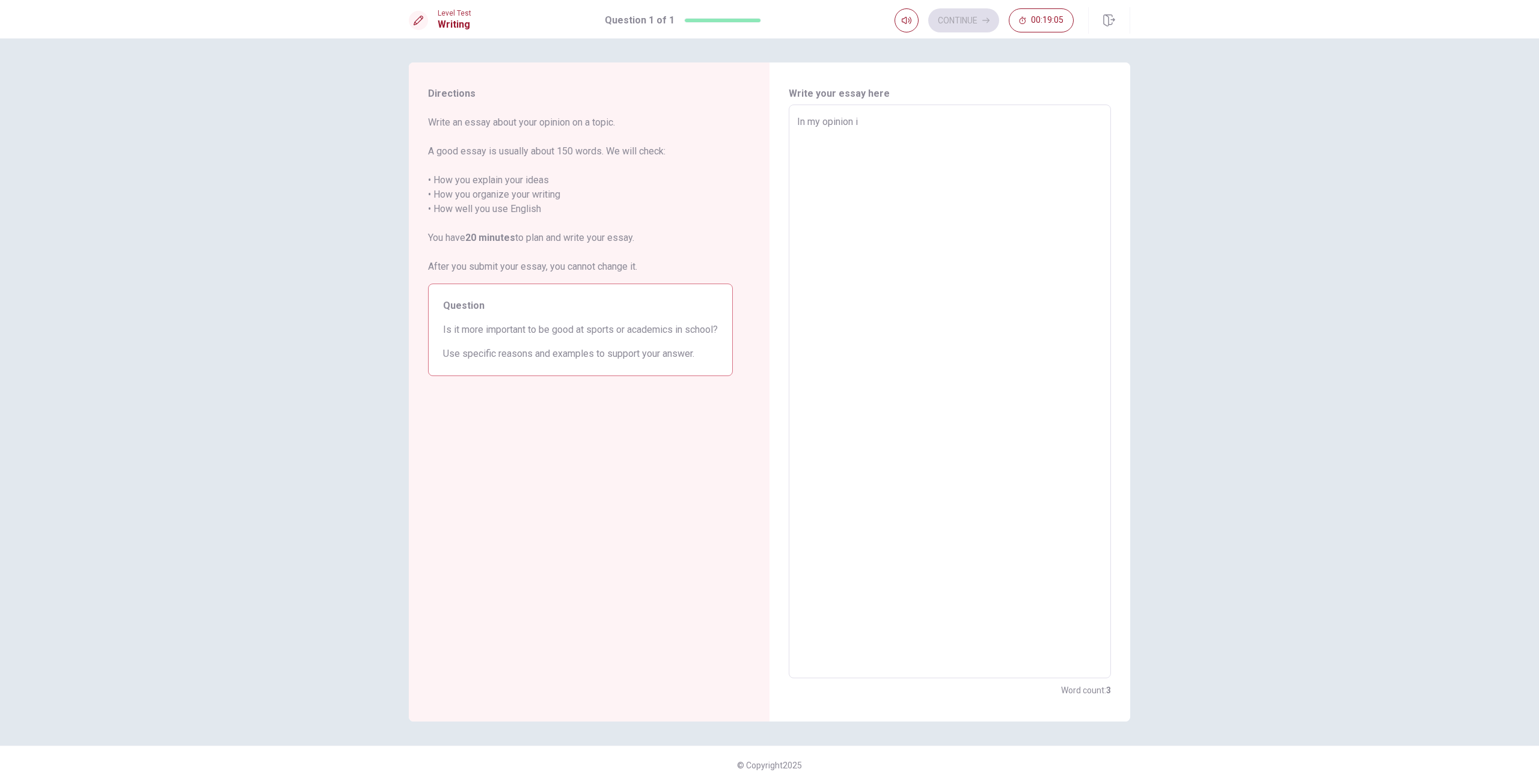
type textarea "x"
type textarea "In my opinion it"
type textarea "x"
type textarea "In my opinion it"
type textarea "x"
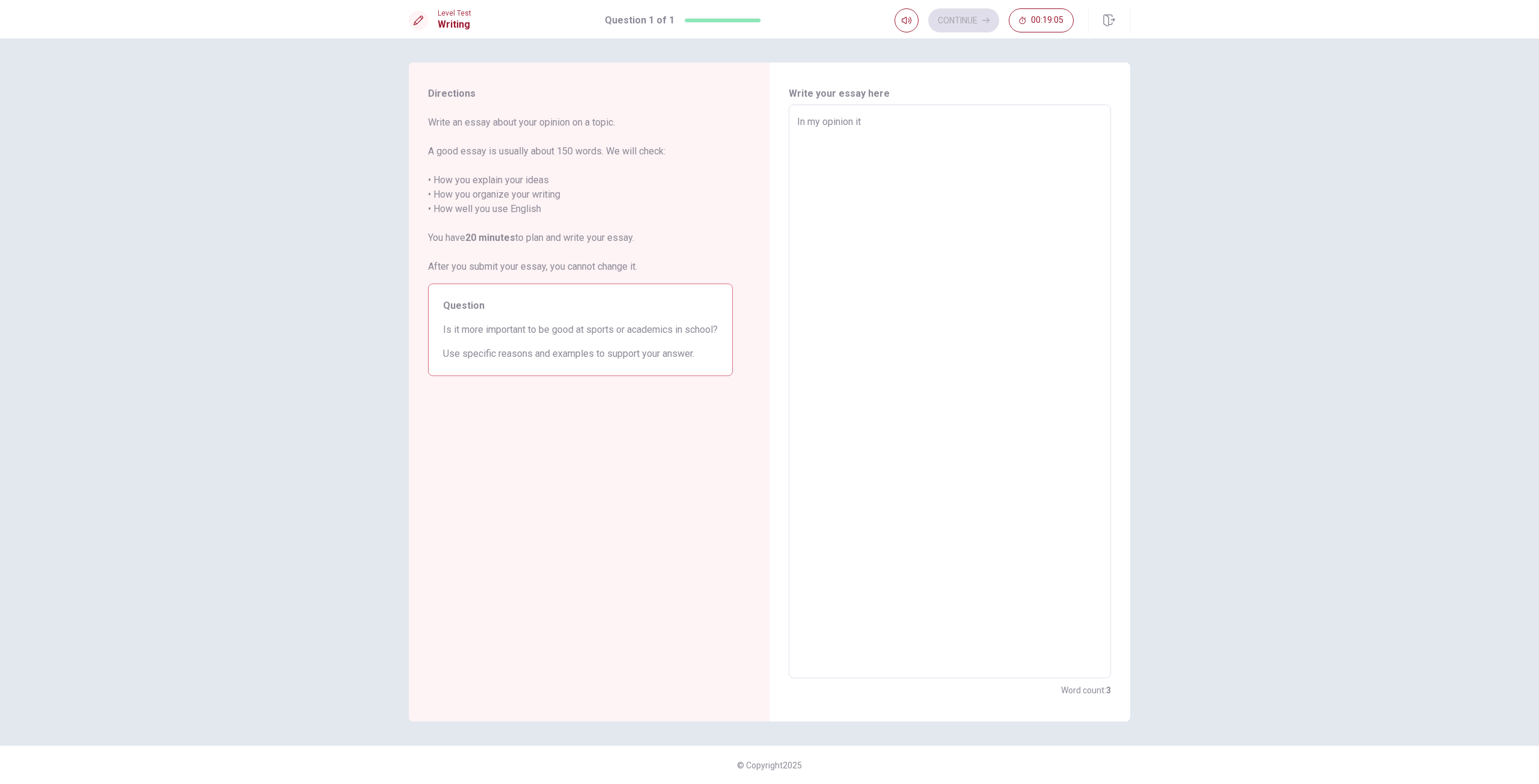
type textarea "In my opinion it i"
type textarea "x"
type textarea "In my opinion it is"
type textarea "x"
type textarea "In my opinion it is"
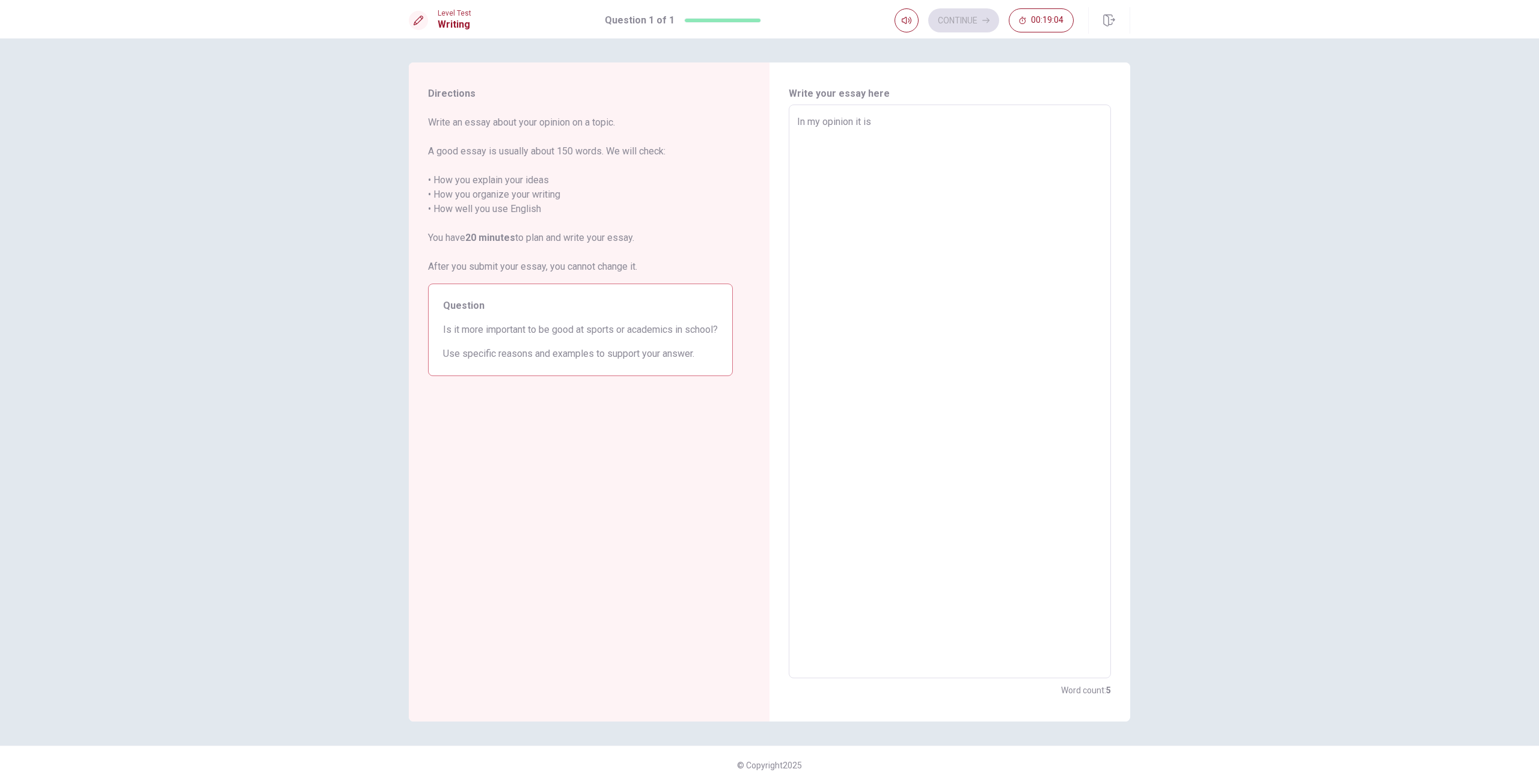
type textarea "x"
type textarea "In my opinion it is m"
type textarea "x"
type textarea "In my opinion it is mo"
type textarea "x"
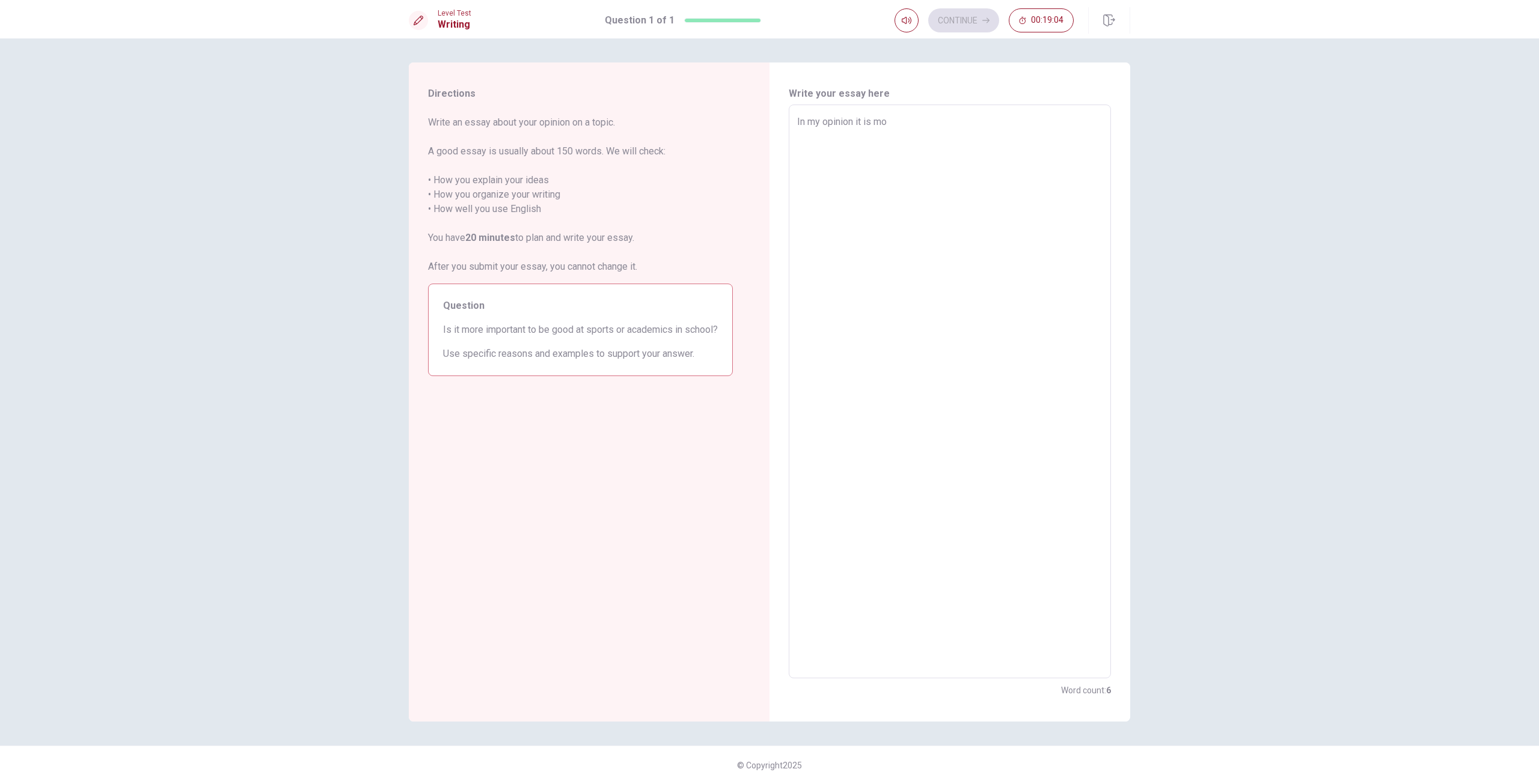
type textarea "In my opinion it is mor"
type textarea "x"
type textarea "In my opinion it is more"
type textarea "x"
type textarea "In my opinion it is more"
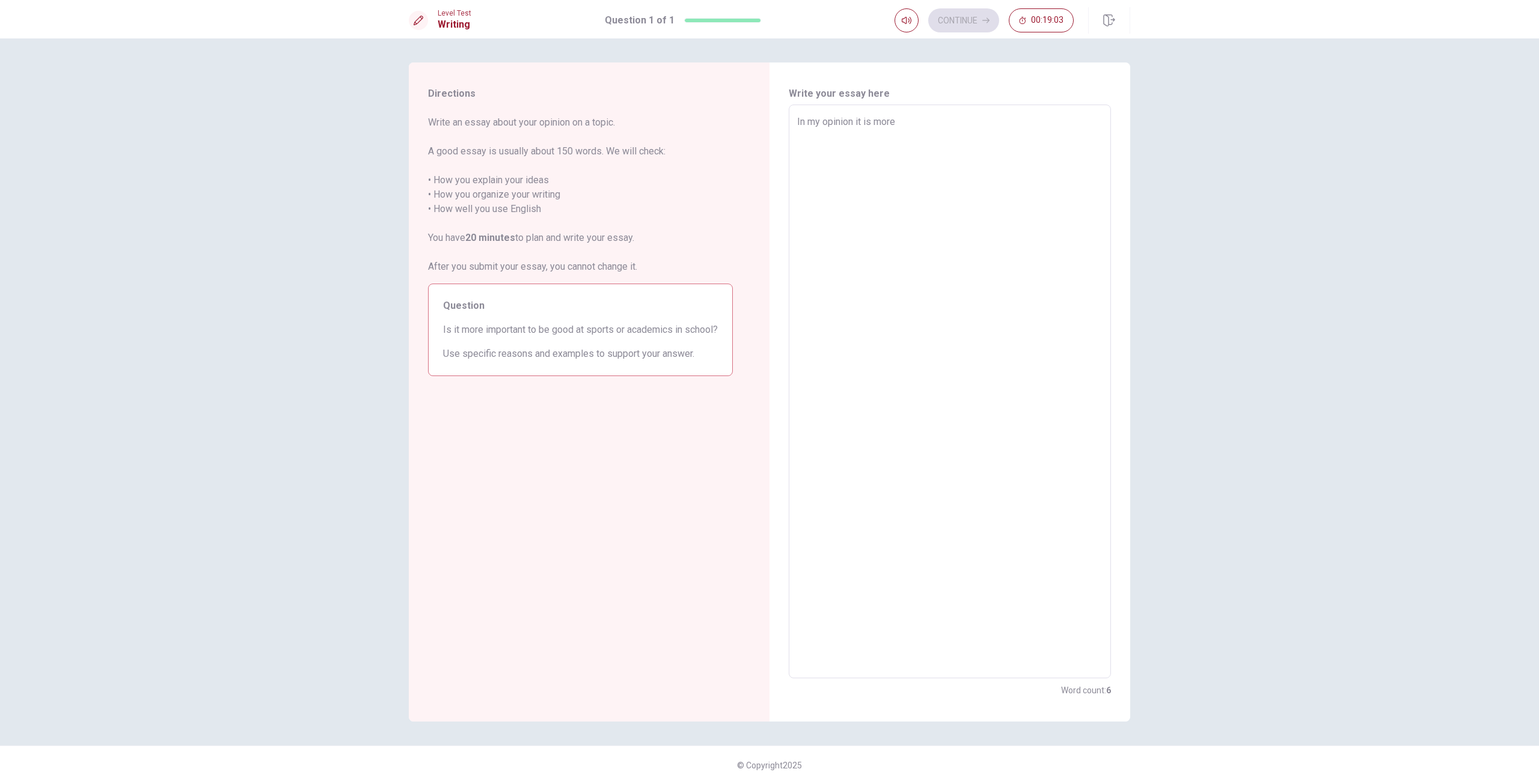
type textarea "x"
type textarea "In my opinion it is more o"
type textarea "x"
type textarea "In my opinion it is more"
type textarea "x"
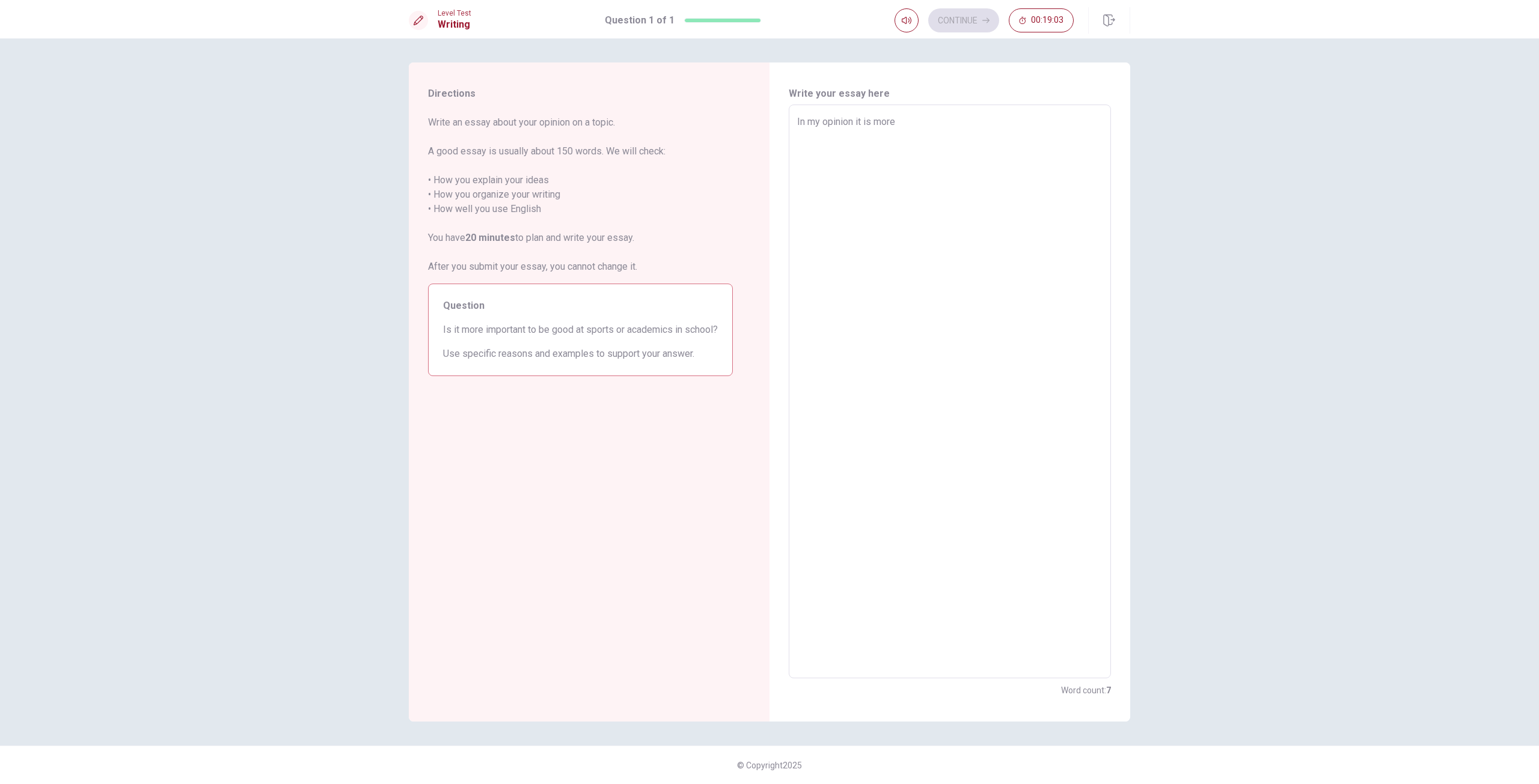
type textarea "In my opinion it is more i"
type textarea "x"
type textarea "In my opinion it is more im"
type textarea "x"
type textarea "In my opinion it is more imp"
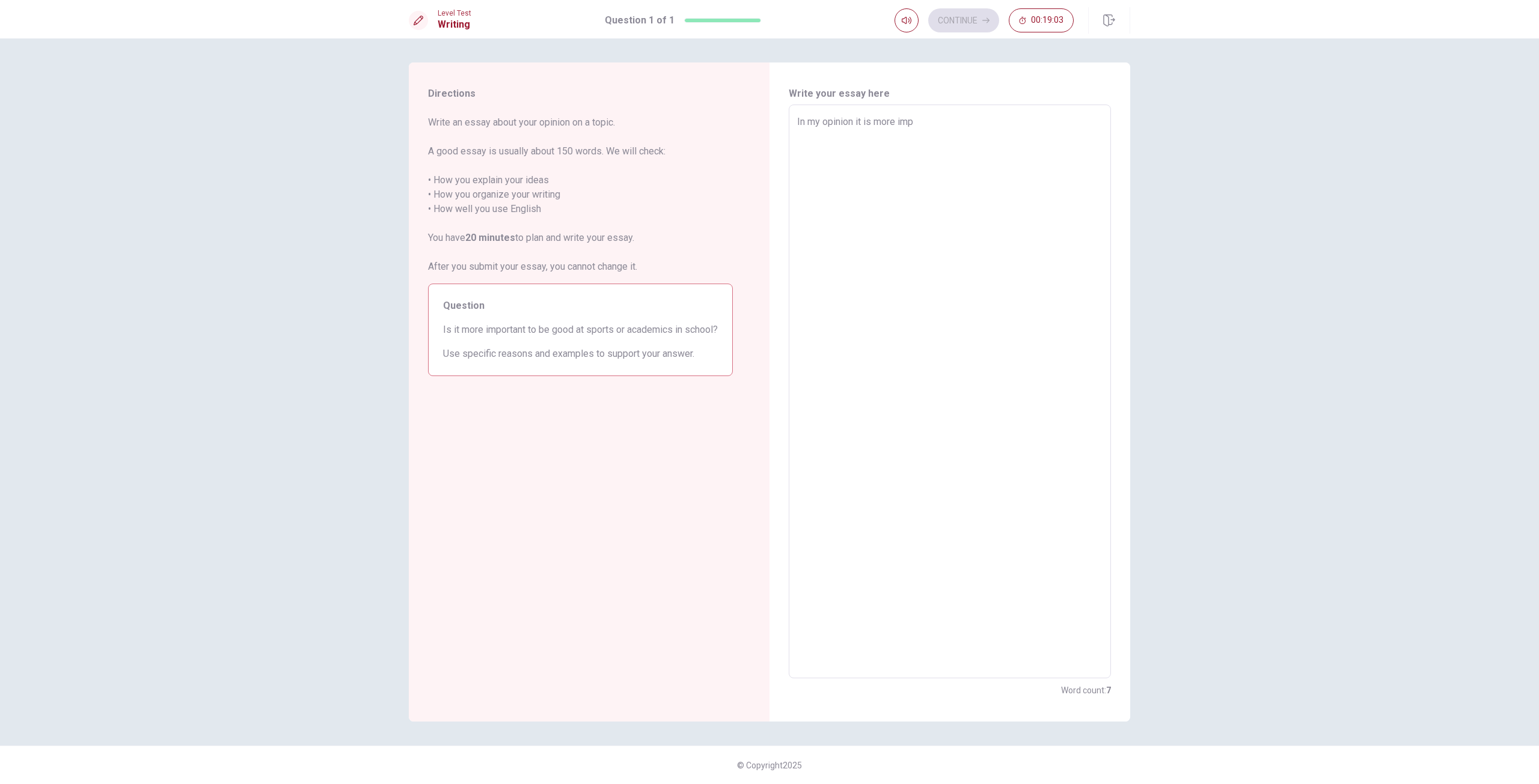
type textarea "x"
type textarea "In my opinion it is more impo"
type textarea "x"
type textarea "In my opinion it is more impor"
type textarea "x"
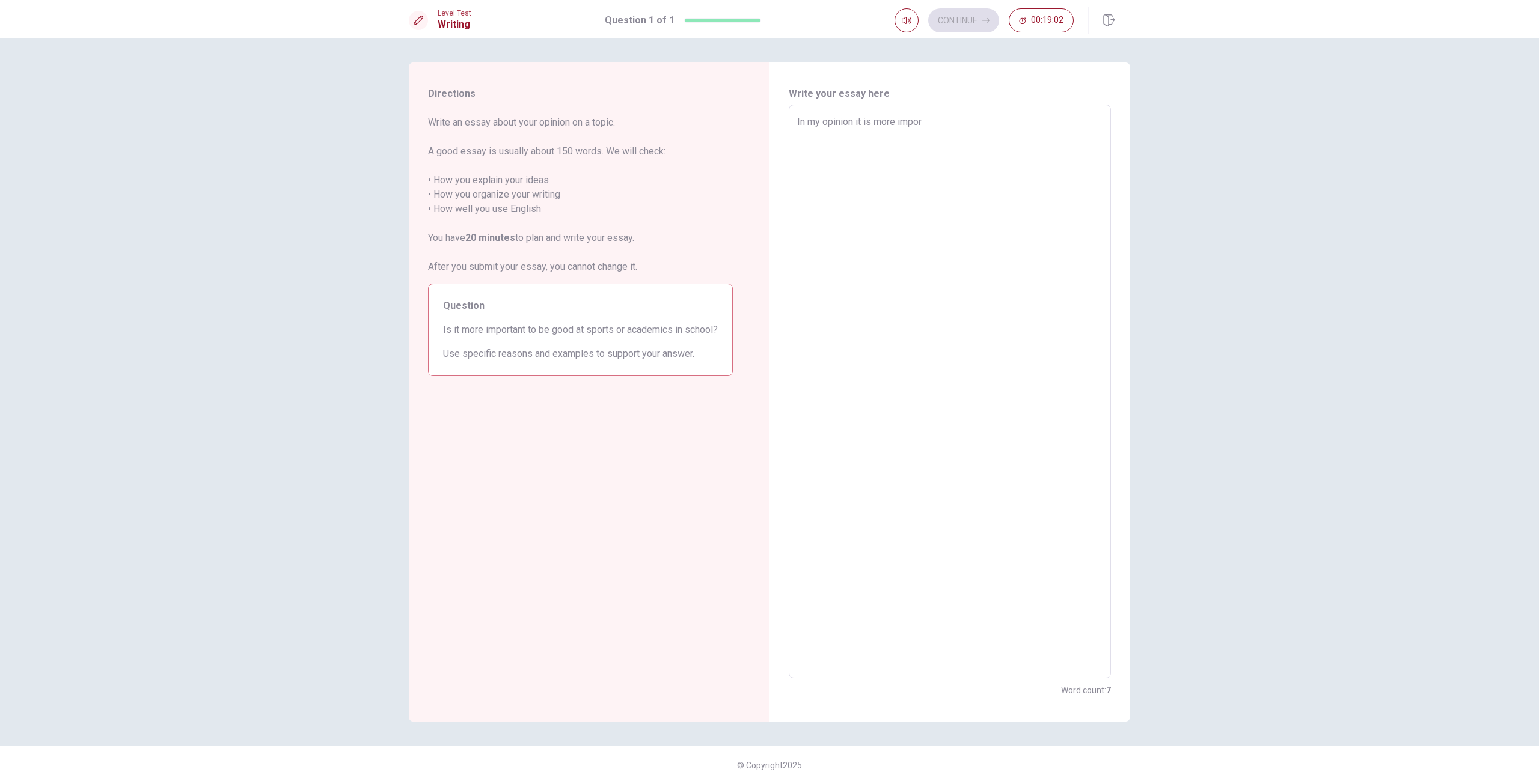
type textarea "In my opinion it is more import"
type textarea "x"
type textarea "In my opinion it is more importa"
type textarea "x"
type textarea "In my opinion it is more importan"
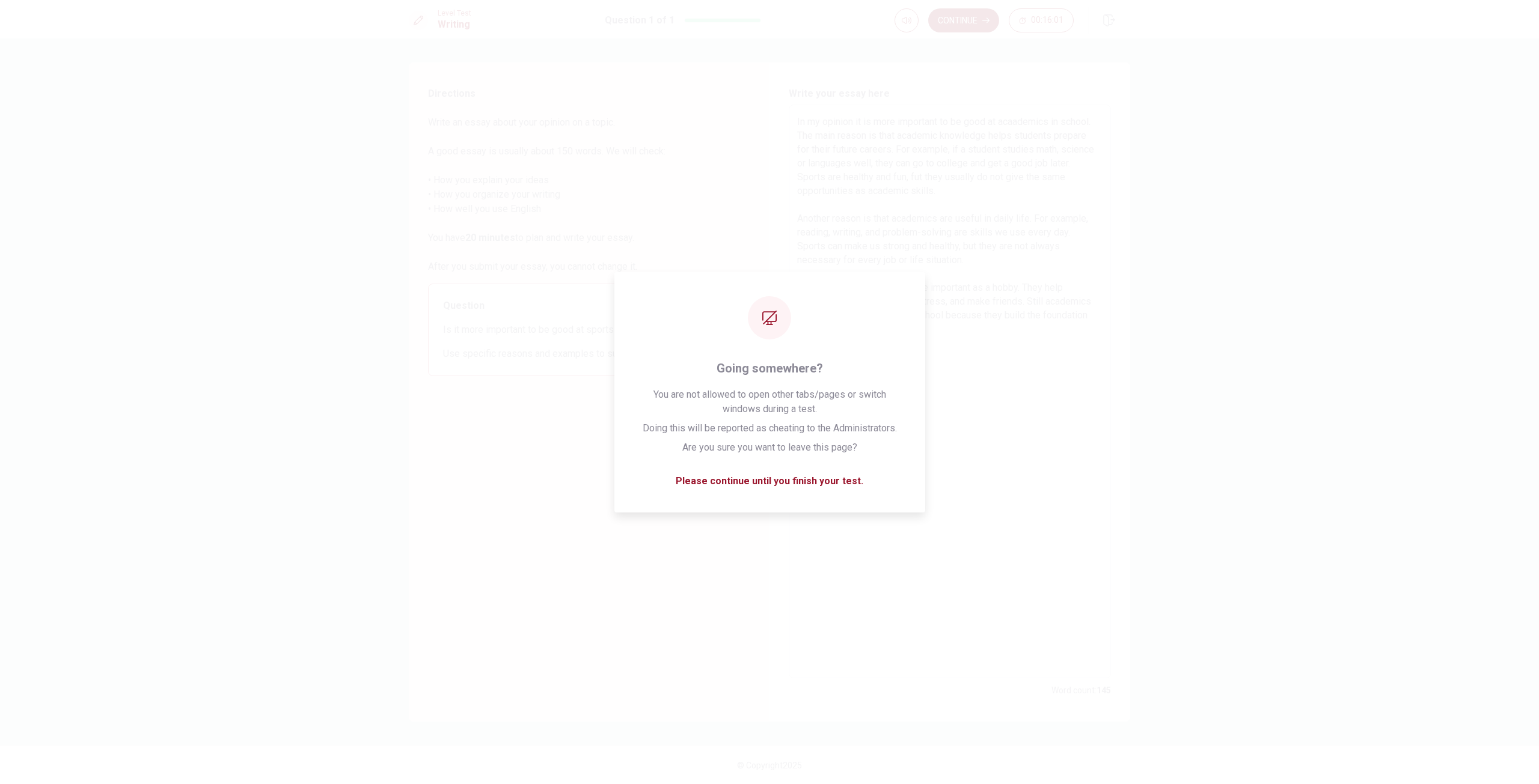
click at [964, 18] on button "Continue" at bounding box center [964, 20] width 71 height 24
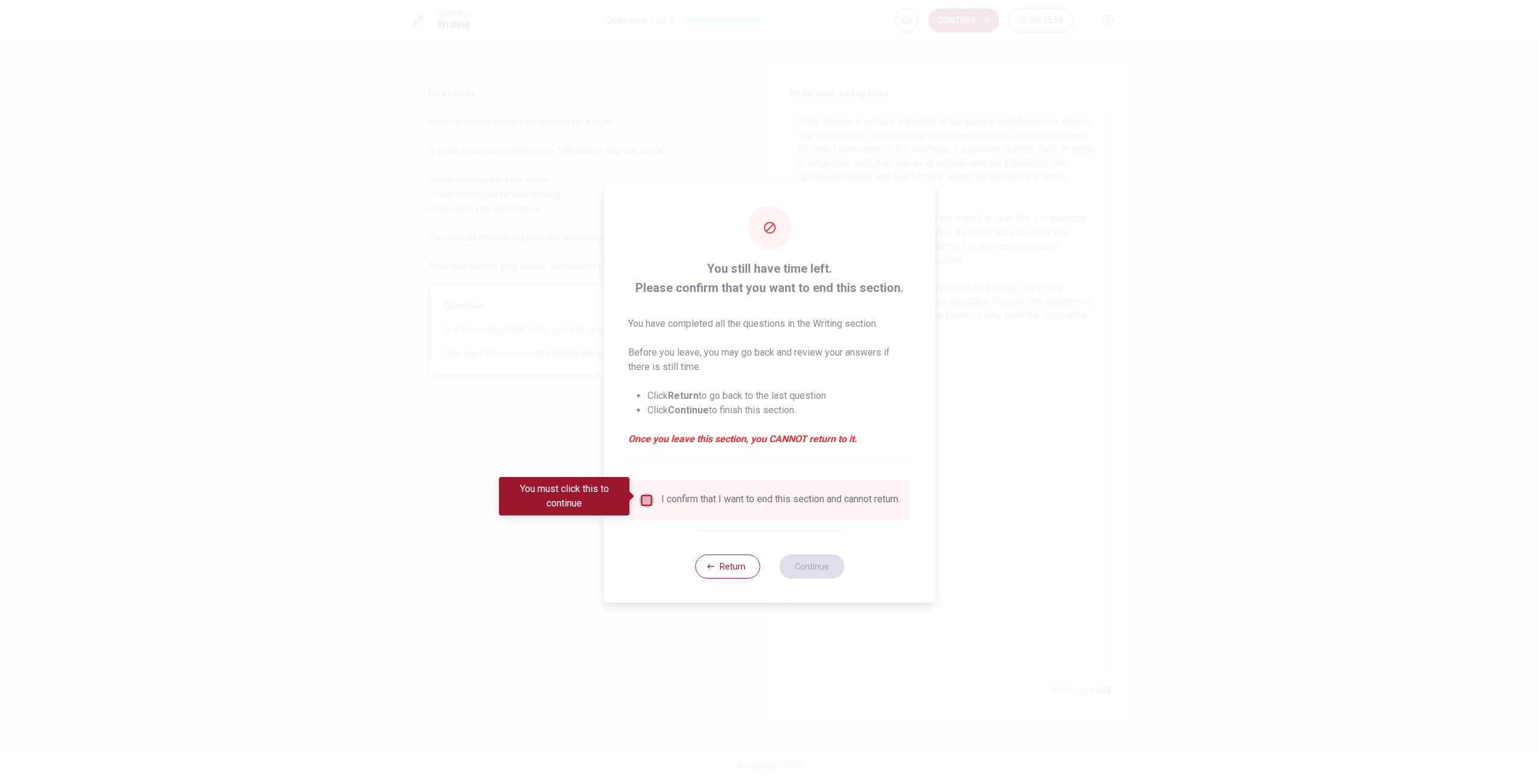
click at [646, 493] on input "You must click this to continue" at bounding box center [647, 500] width 14 height 14
click at [831, 567] on button "Continue" at bounding box center [812, 566] width 65 height 24
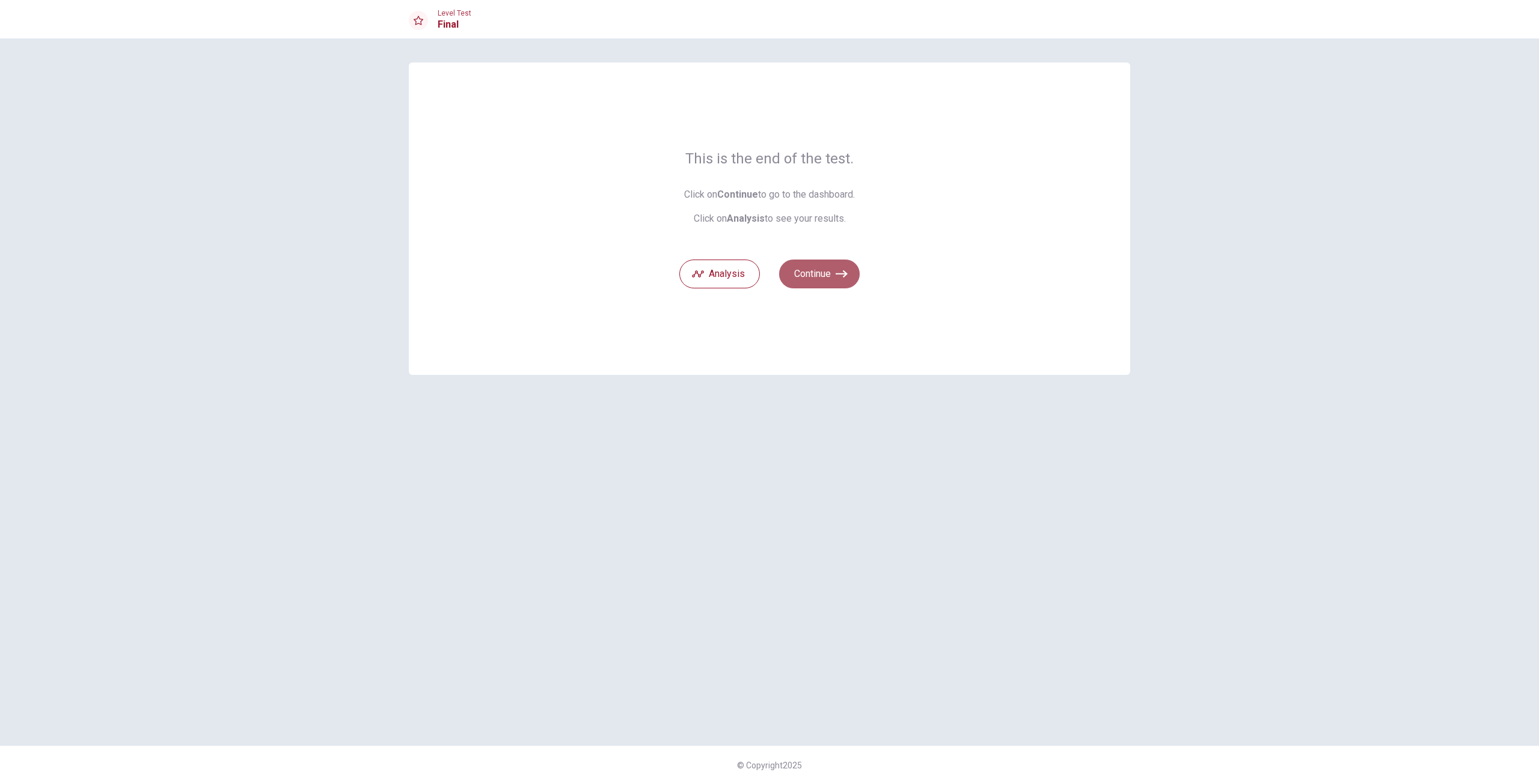
click at [829, 278] on button "Continue" at bounding box center [819, 274] width 81 height 29
